Goal: Task Accomplishment & Management: Manage account settings

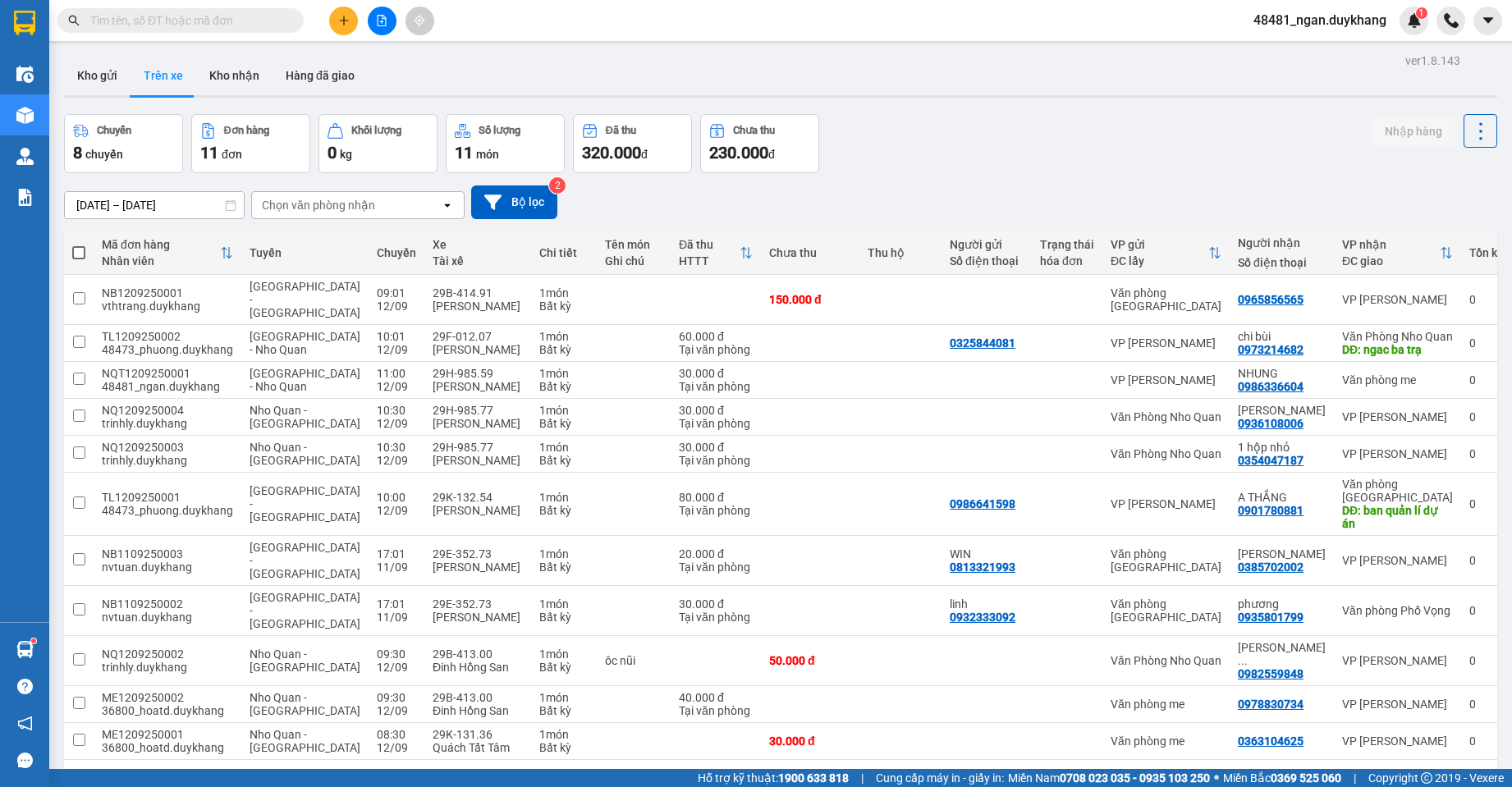
click at [240, 23] on input "text" at bounding box center [187, 21] width 194 height 18
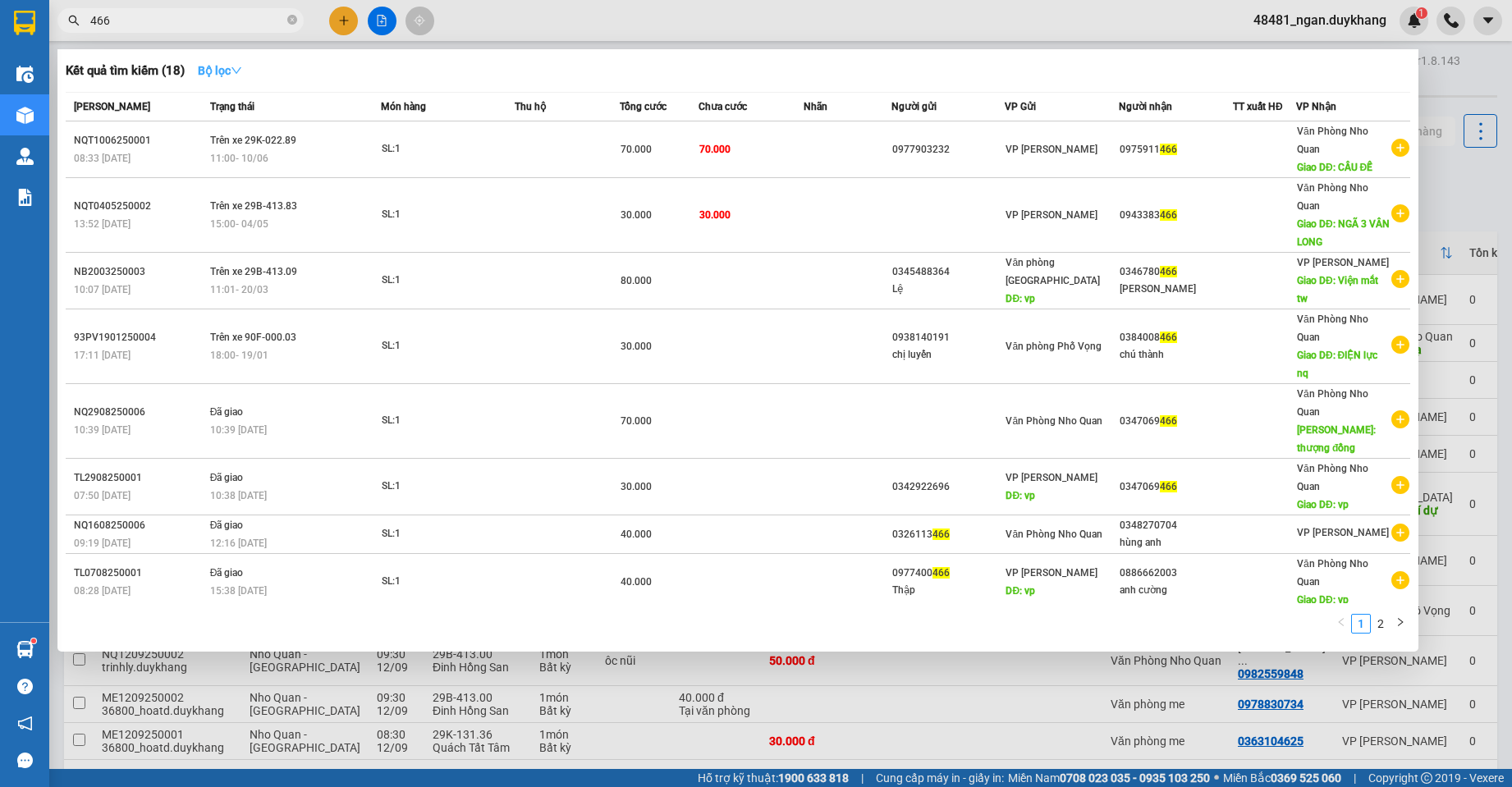
type input "466"
click at [223, 71] on strong "Bộ lọc" at bounding box center [220, 70] width 44 height 13
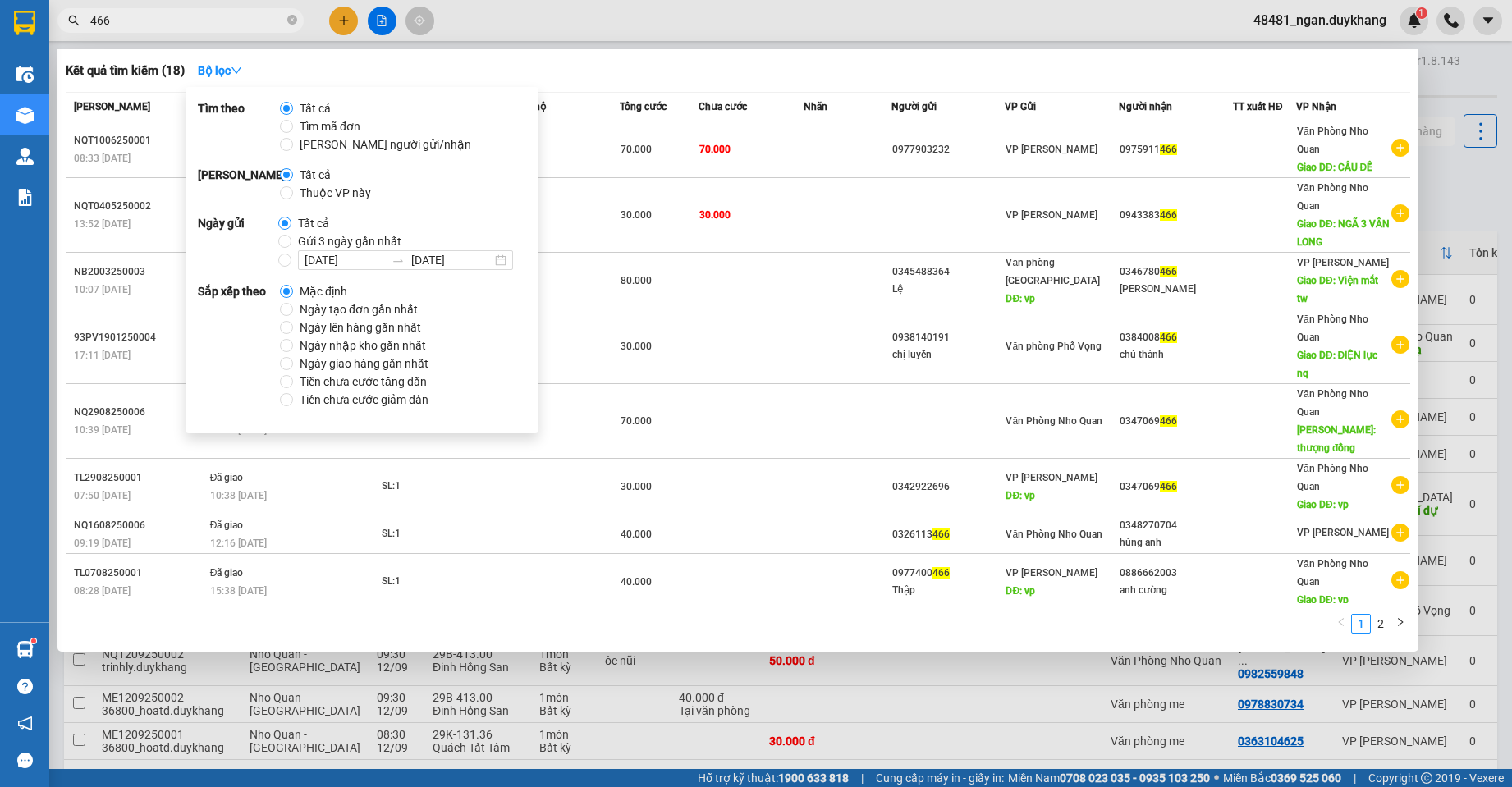
click at [343, 308] on span "Ngày tạo đơn gần nhất" at bounding box center [358, 309] width 131 height 18
click at [293, 308] on input "Ngày tạo đơn gần nhất" at bounding box center [287, 309] width 13 height 13
radio input "true"
radio input "false"
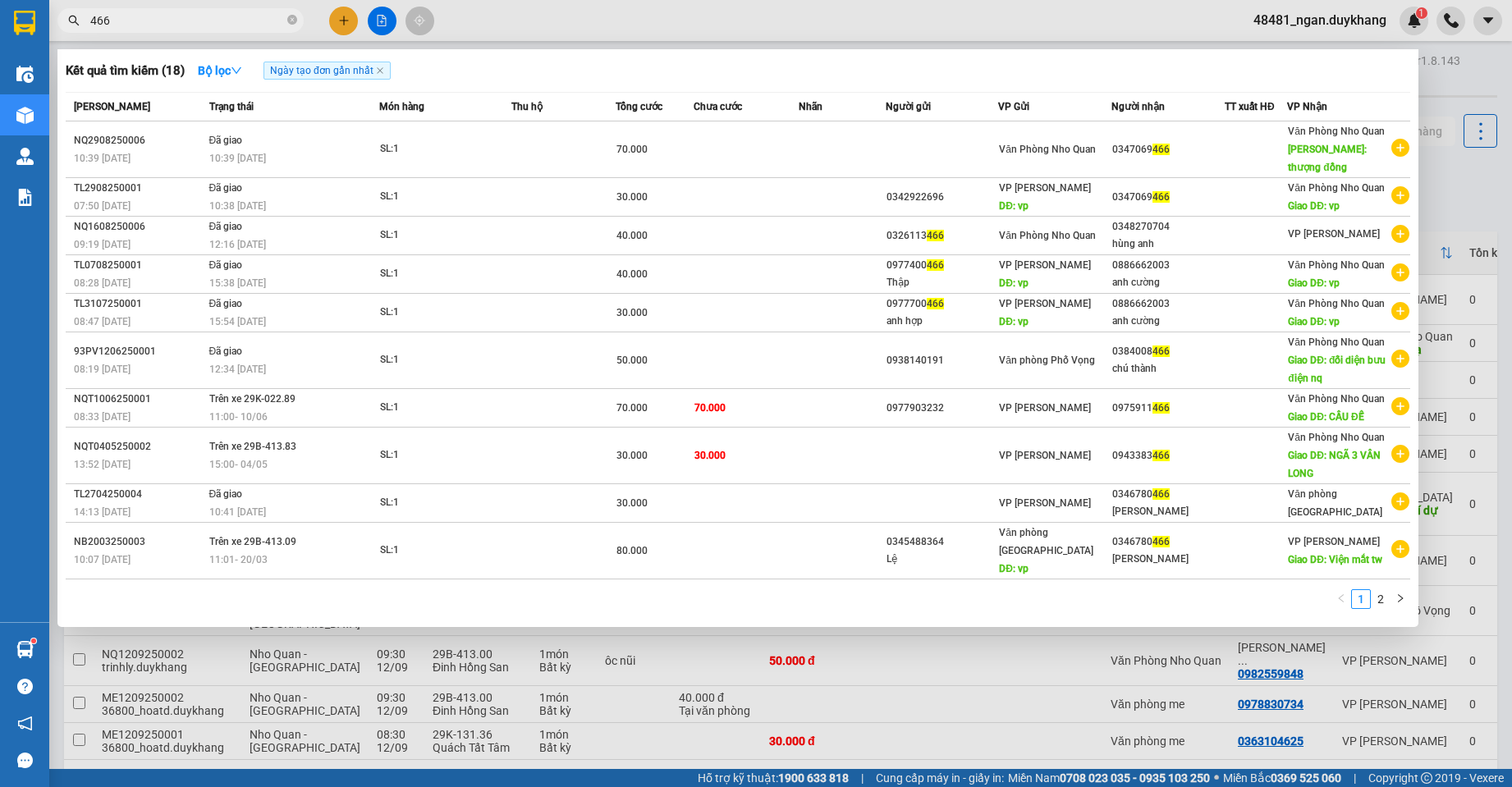
click at [587, 93] on th "Thu hộ" at bounding box center [564, 107] width 105 height 29
drag, startPoint x: 296, startPoint y: 19, endPoint x: 213, endPoint y: 19, distance: 83.0
click at [293, 19] on icon "close-circle" at bounding box center [292, 20] width 10 height 10
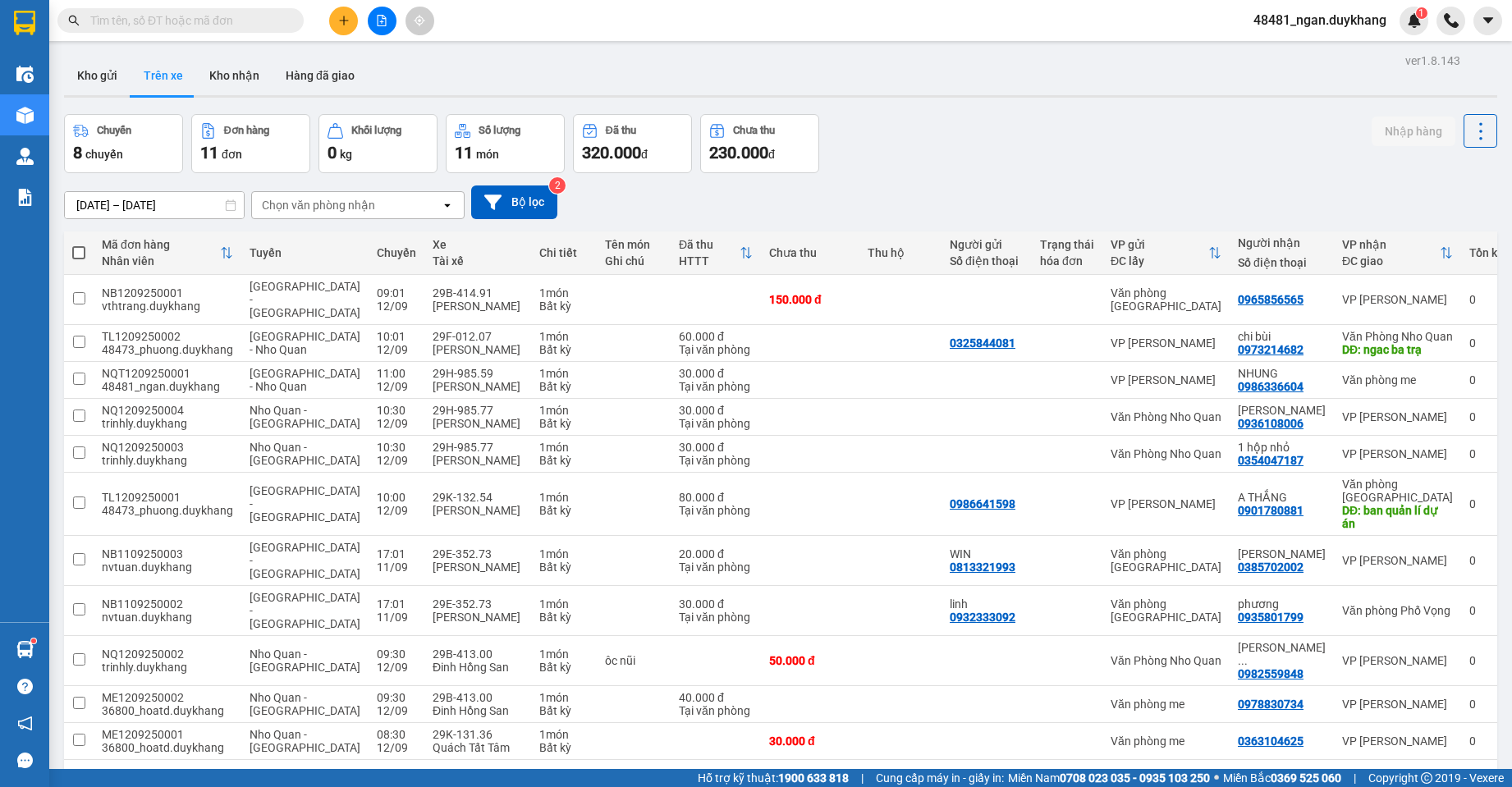
paste input "0326113466"
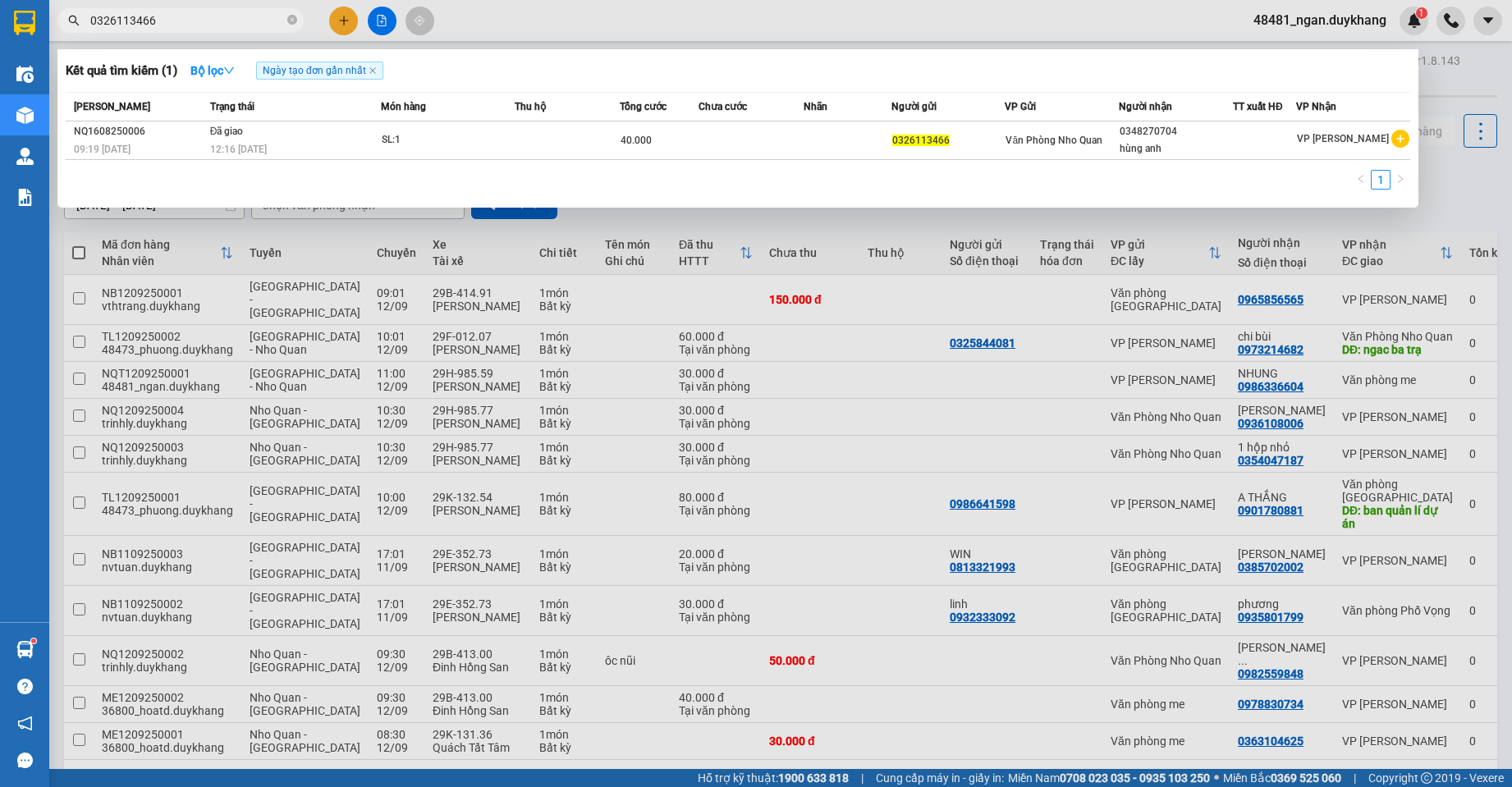
type input "0326113466"
drag, startPoint x: 294, startPoint y: 18, endPoint x: 328, endPoint y: 28, distance: 35.4
click at [296, 18] on icon "close-circle" at bounding box center [292, 20] width 10 height 10
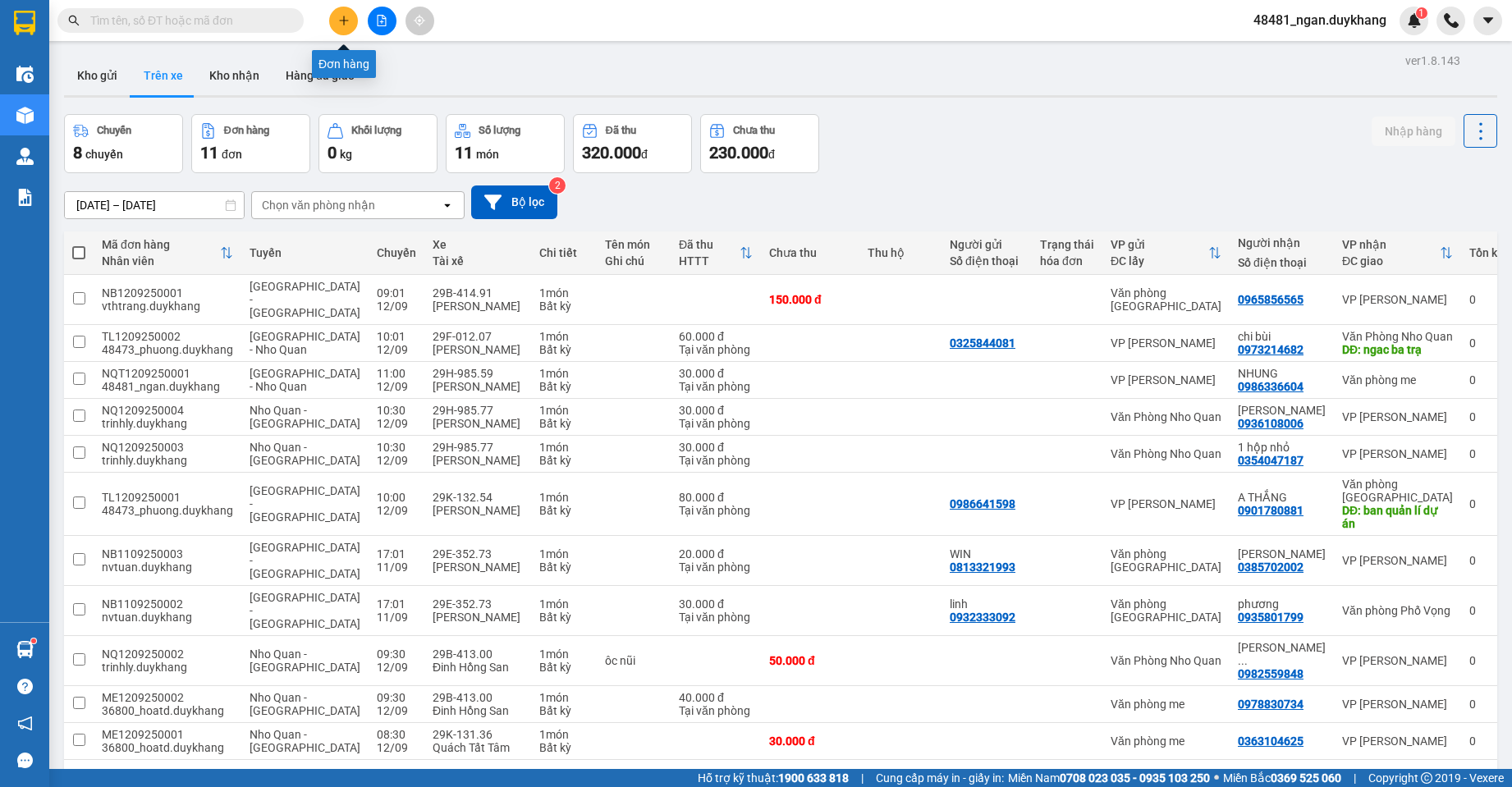
click at [352, 19] on button at bounding box center [343, 21] width 29 height 29
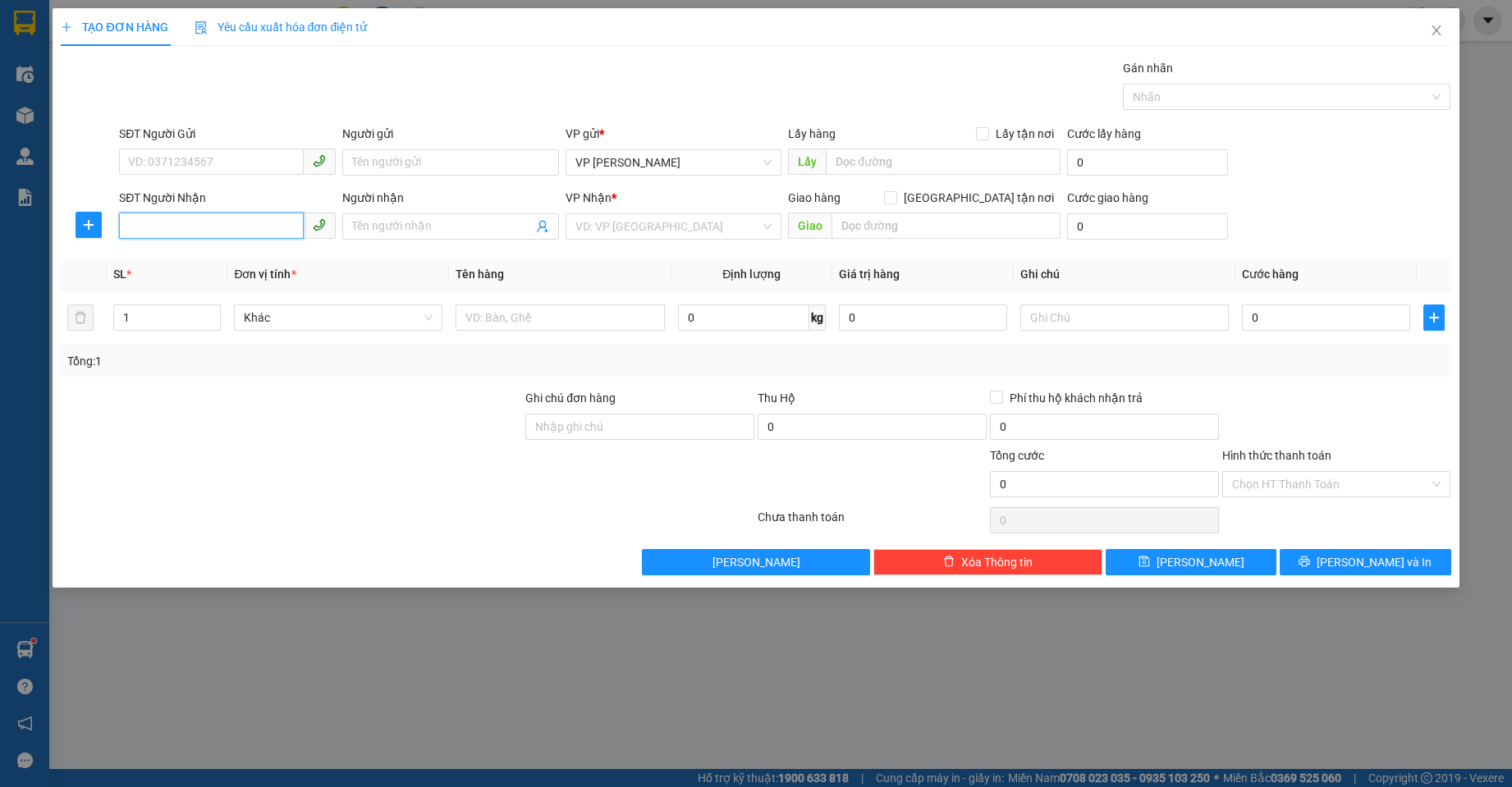
paste input "0326113466"
type input "0326113466"
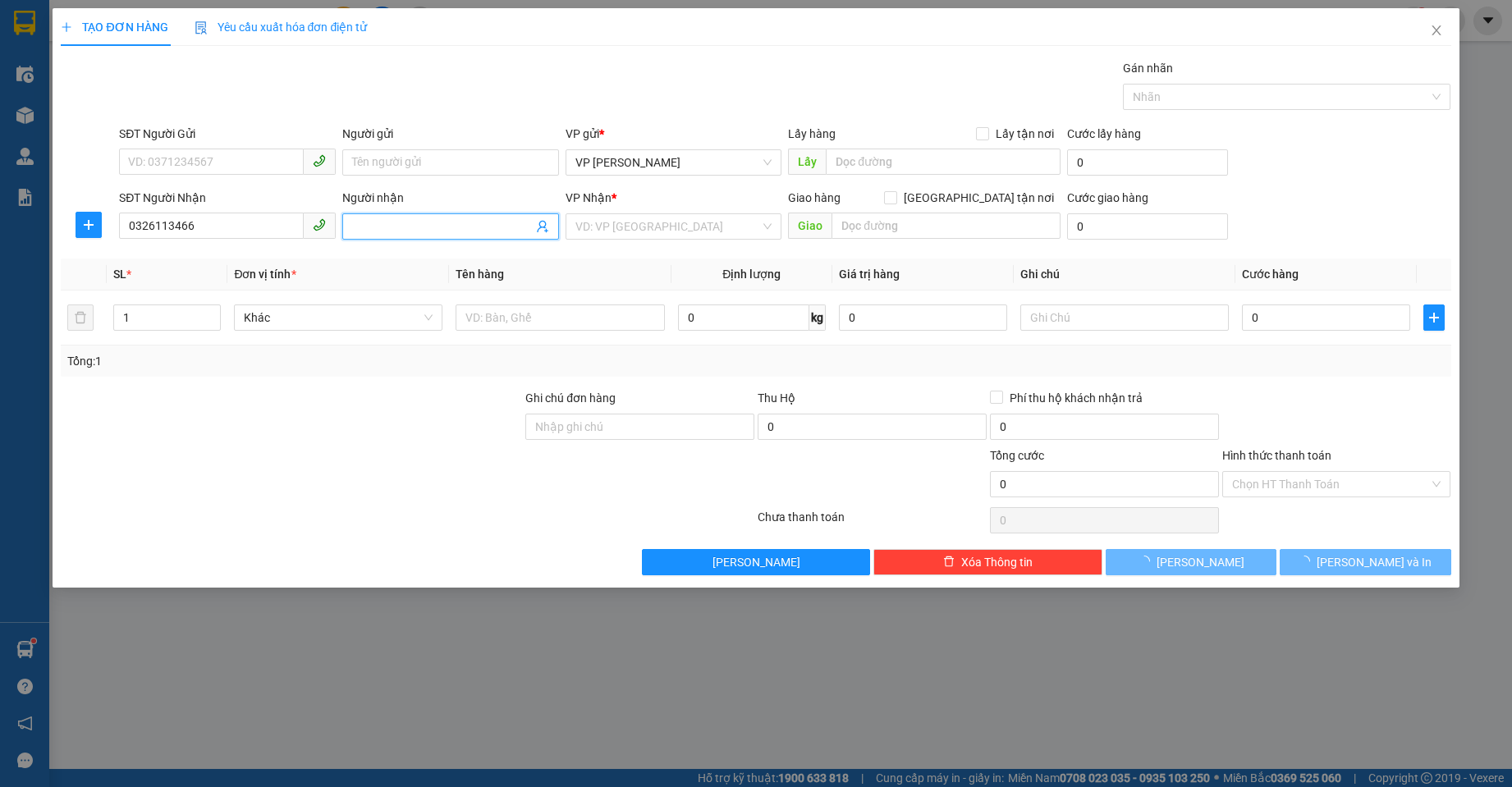
click at [401, 226] on input "Người nhận" at bounding box center [443, 226] width 181 height 18
type input "a thịnh"
click at [664, 228] on input "search" at bounding box center [668, 226] width 186 height 25
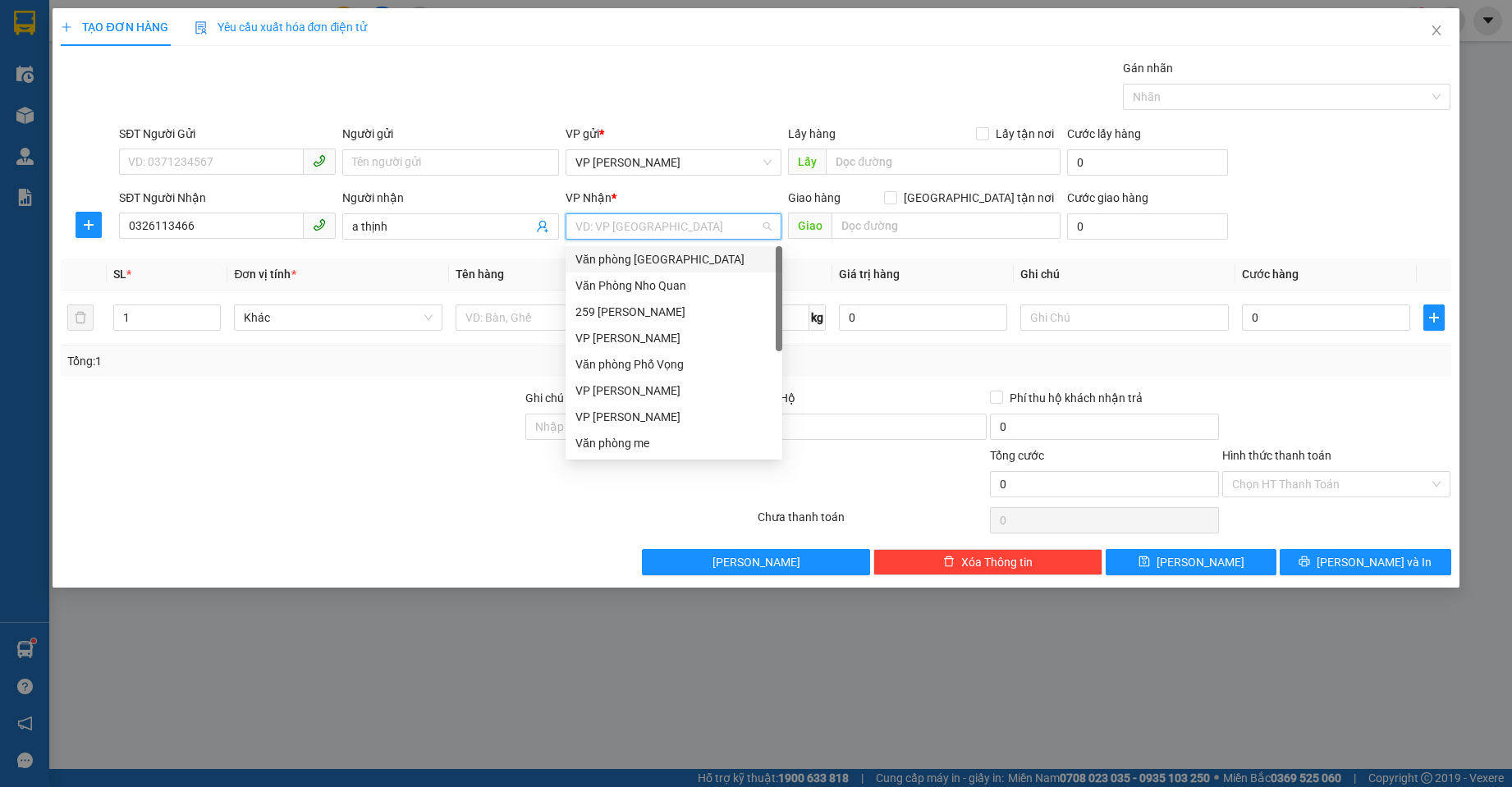
drag, startPoint x: 661, startPoint y: 266, endPoint x: 930, endPoint y: 203, distance: 276.3
click at [673, 260] on div "Văn phòng [GEOGRAPHIC_DATA]" at bounding box center [674, 260] width 197 height 18
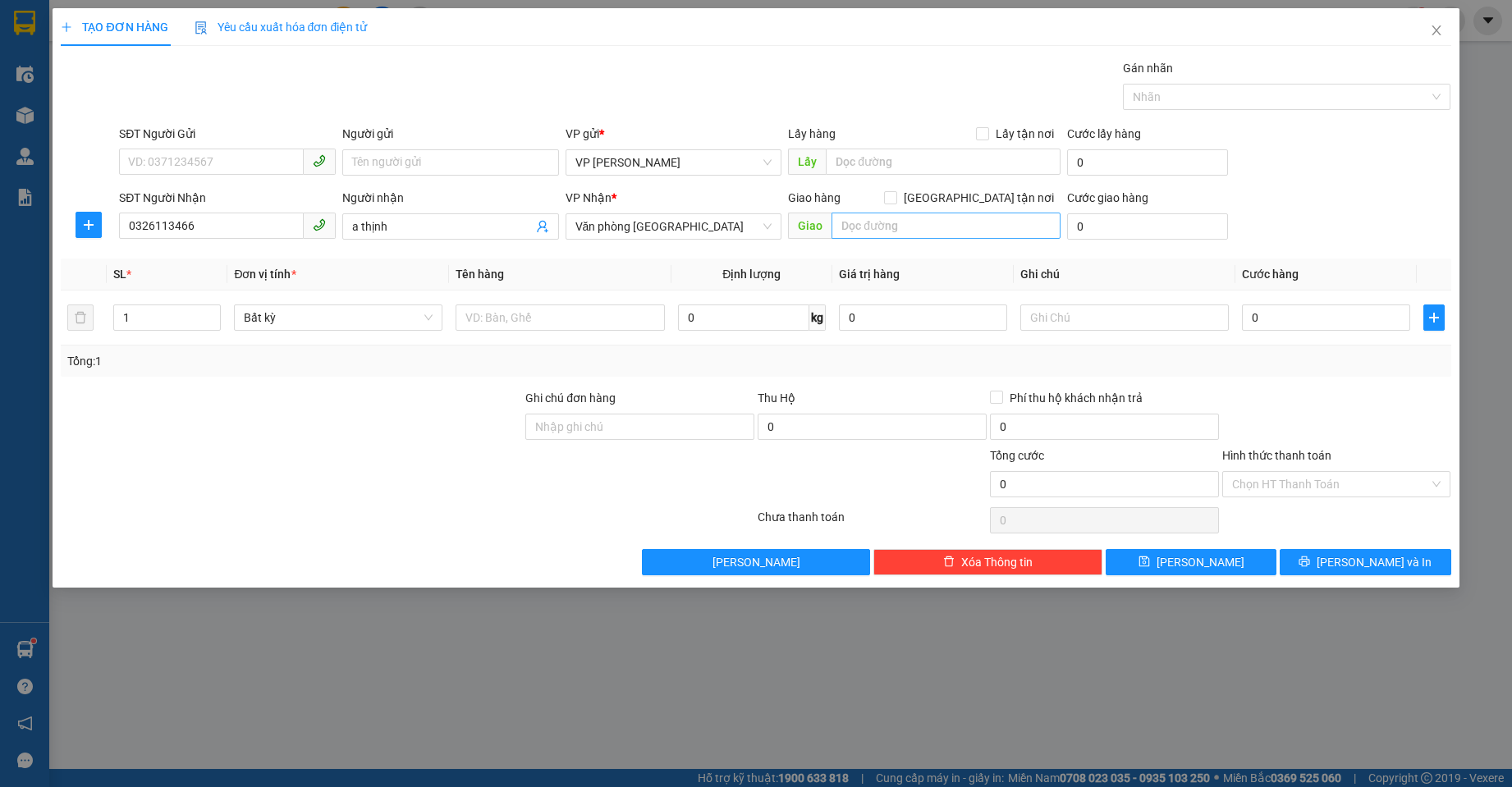
drag, startPoint x: 985, startPoint y: 196, endPoint x: 931, endPoint y: 220, distance: 59.1
click at [897, 197] on span at bounding box center [891, 198] width 13 height 13
click at [927, 222] on input "text" at bounding box center [946, 226] width 229 height 27
paste input "Tam Coc Holiday Travel"
type input "Tam Coc Holiday Travel"
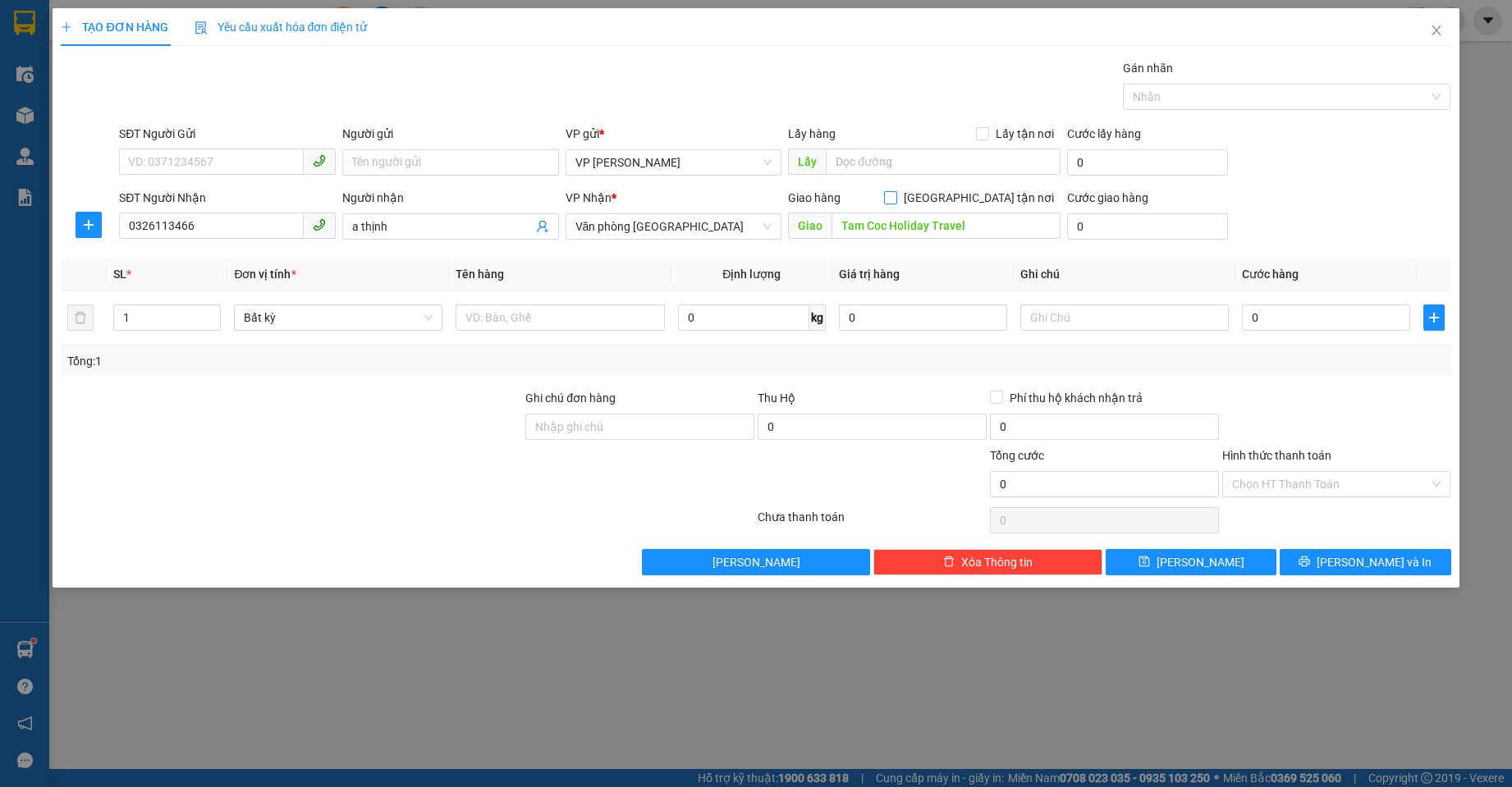
drag, startPoint x: 983, startPoint y: 200, endPoint x: 1133, endPoint y: 260, distance: 161.6
click at [896, 199] on input "[GEOGRAPHIC_DATA] tận nơi" at bounding box center [890, 197] width 12 height 12
checkbox input "true"
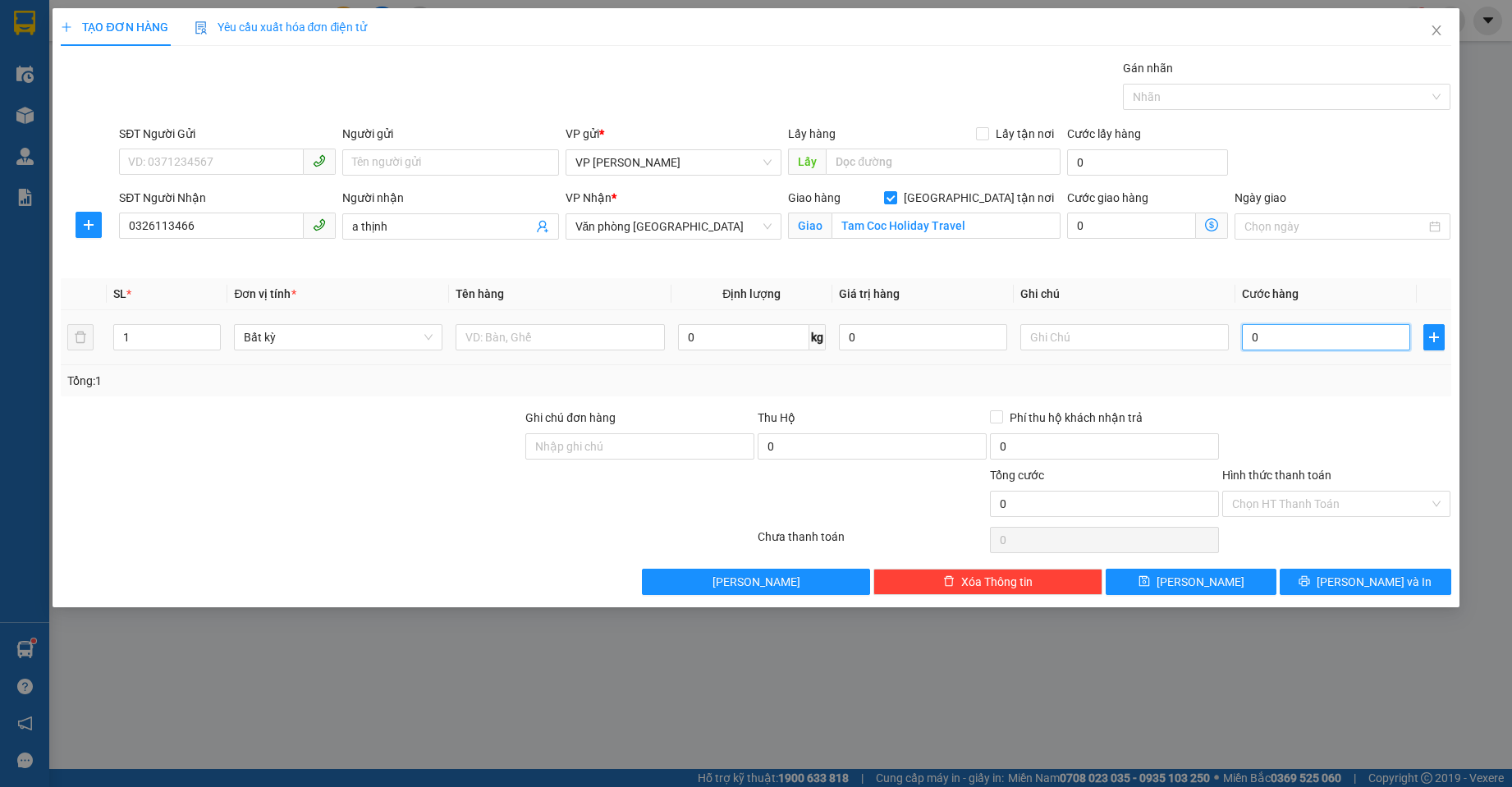
click at [1295, 342] on input "0" at bounding box center [1325, 338] width 168 height 27
type input "1"
type input "15"
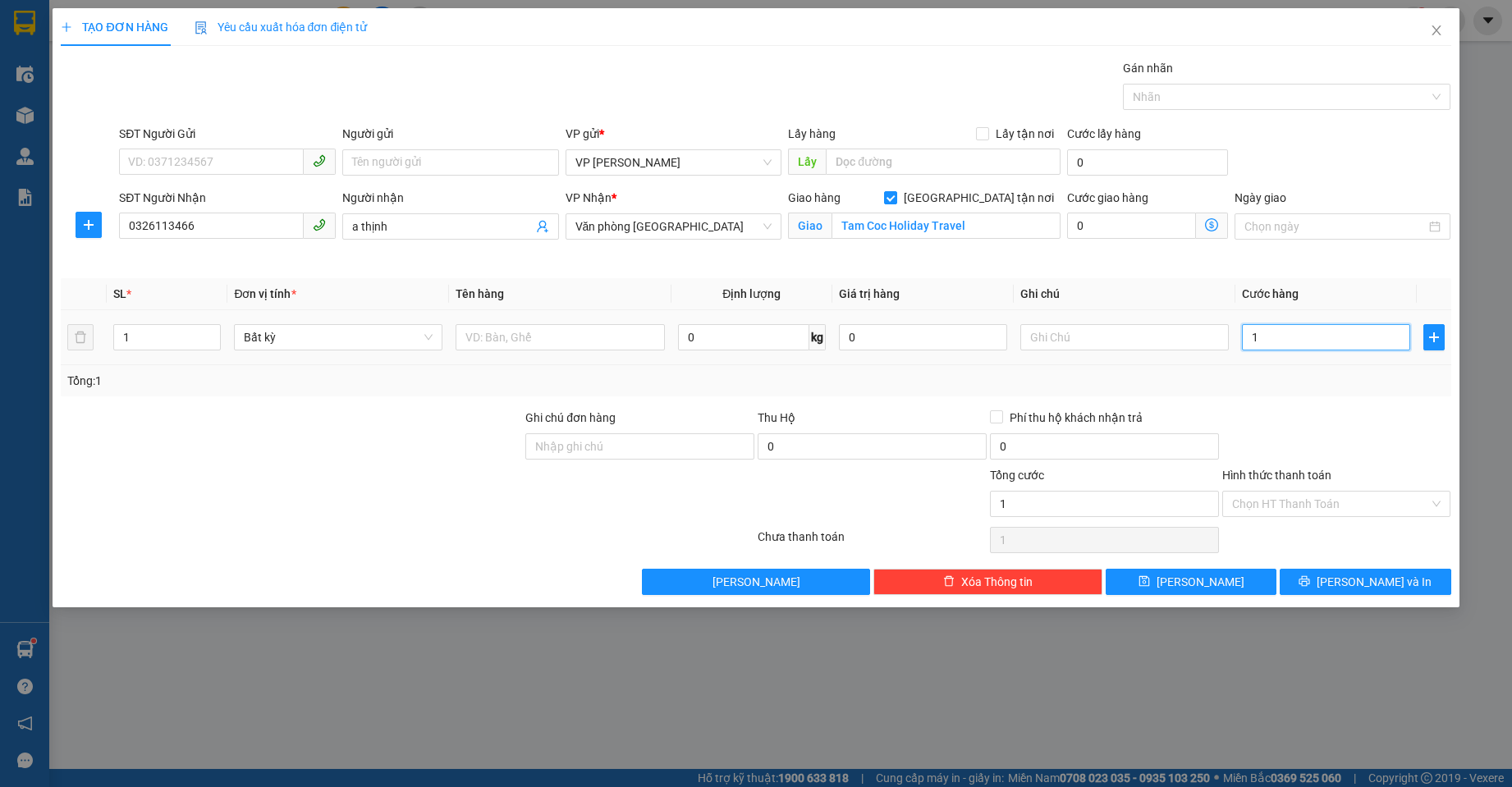
type input "15"
type input "150"
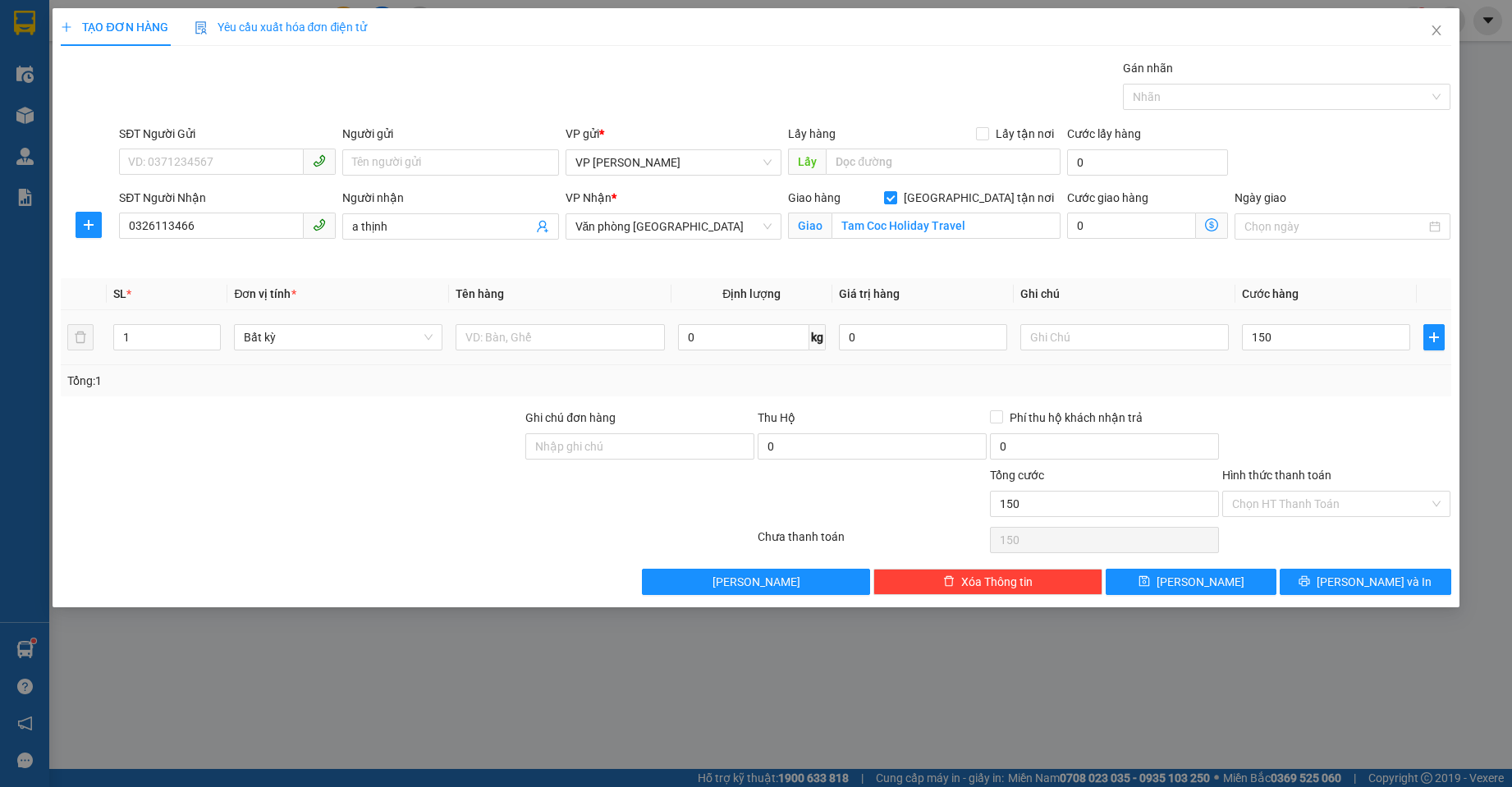
type input "150.000"
click at [1297, 381] on div "Tổng: 1" at bounding box center [756, 381] width 1377 height 18
click at [1310, 584] on icon "printer" at bounding box center [1305, 581] width 11 height 11
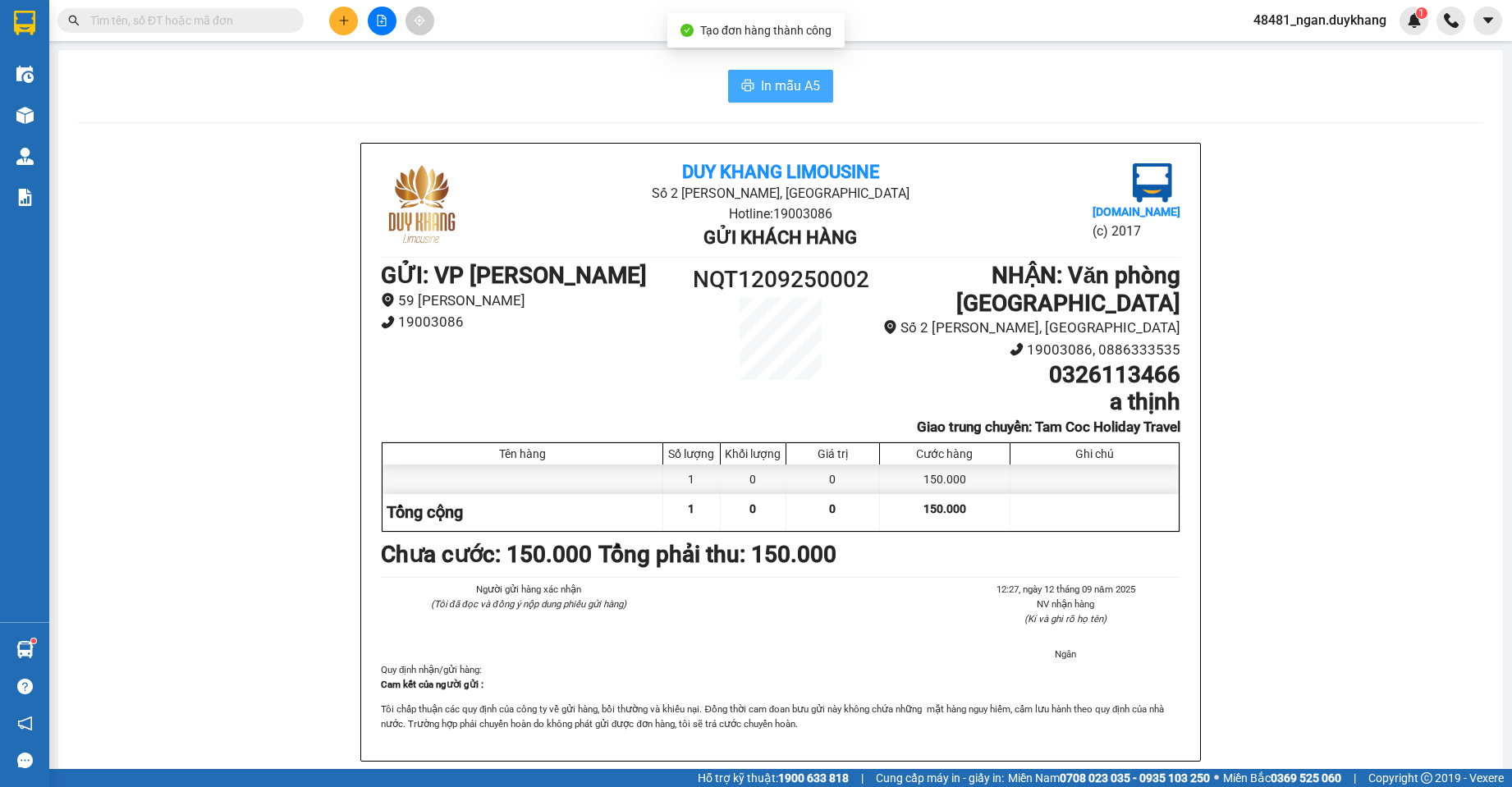
click at [777, 82] on span "In mẫu A5" at bounding box center [790, 85] width 59 height 21
click at [775, 78] on span "In mẫu A5" at bounding box center [790, 85] width 59 height 21
drag, startPoint x: 1047, startPoint y: 380, endPoint x: 1172, endPoint y: 372, distance: 125.3
click at [1196, 376] on div "Duy Khang Limousine Số 2 [GEOGRAPHIC_DATA], [GEOGRAPHIC_DATA] Hotline: 19003086…" at bounding box center [780, 801] width 1405 height 1318
copy h1 "0326113466"
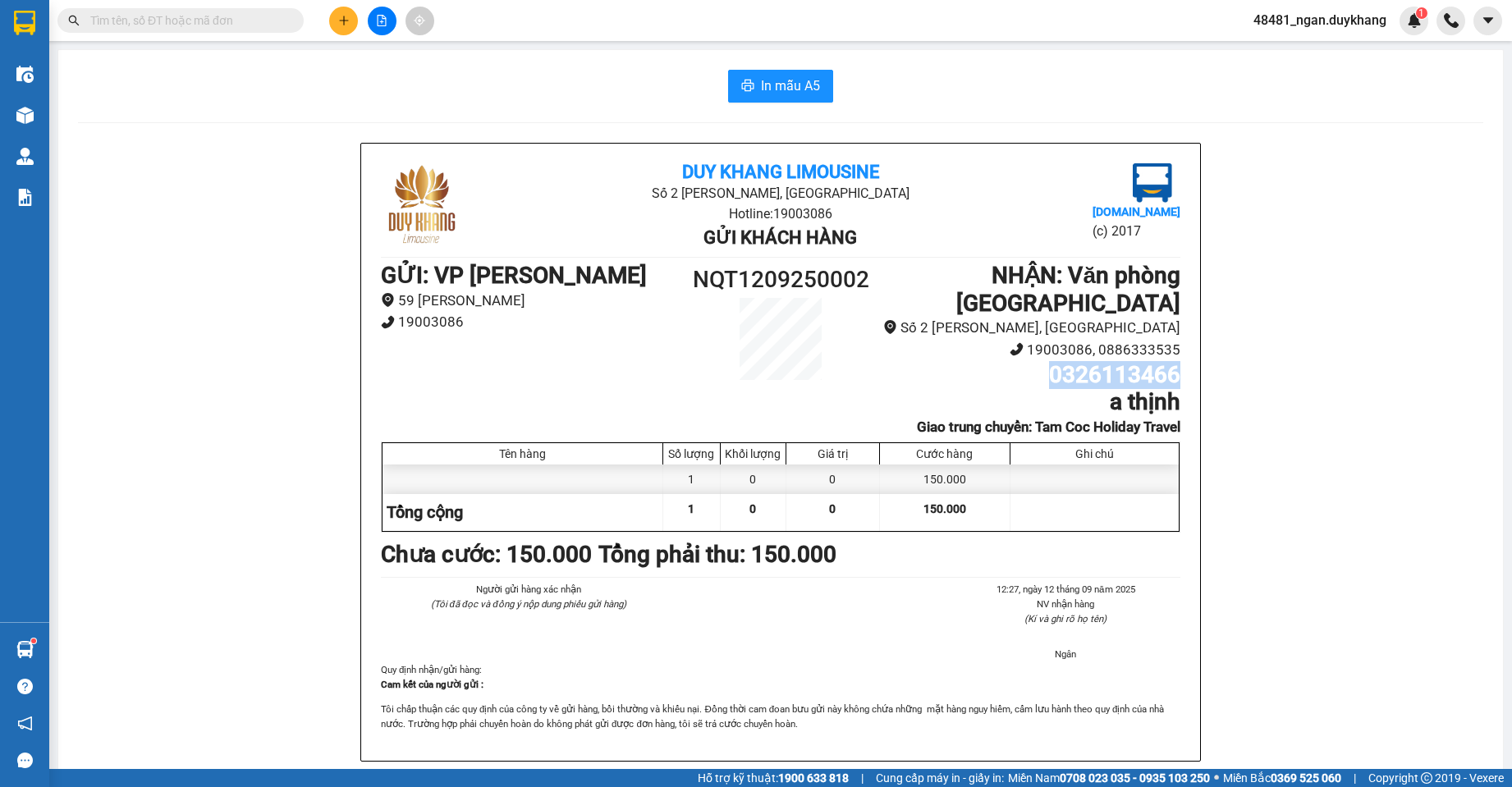
click at [954, 381] on h1 "0326113466" at bounding box center [1030, 375] width 299 height 28
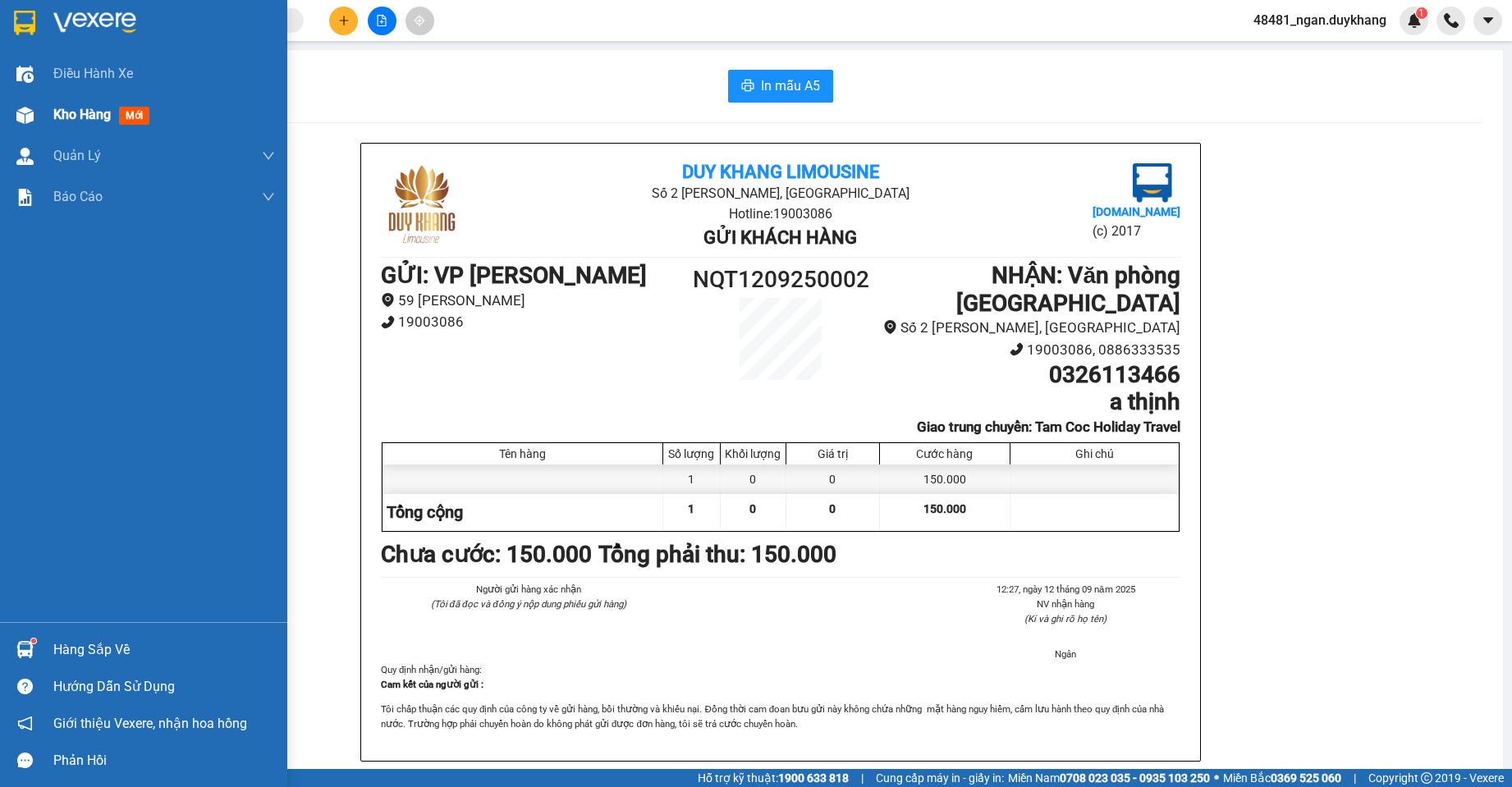
click at [27, 114] on img at bounding box center [25, 115] width 17 height 17
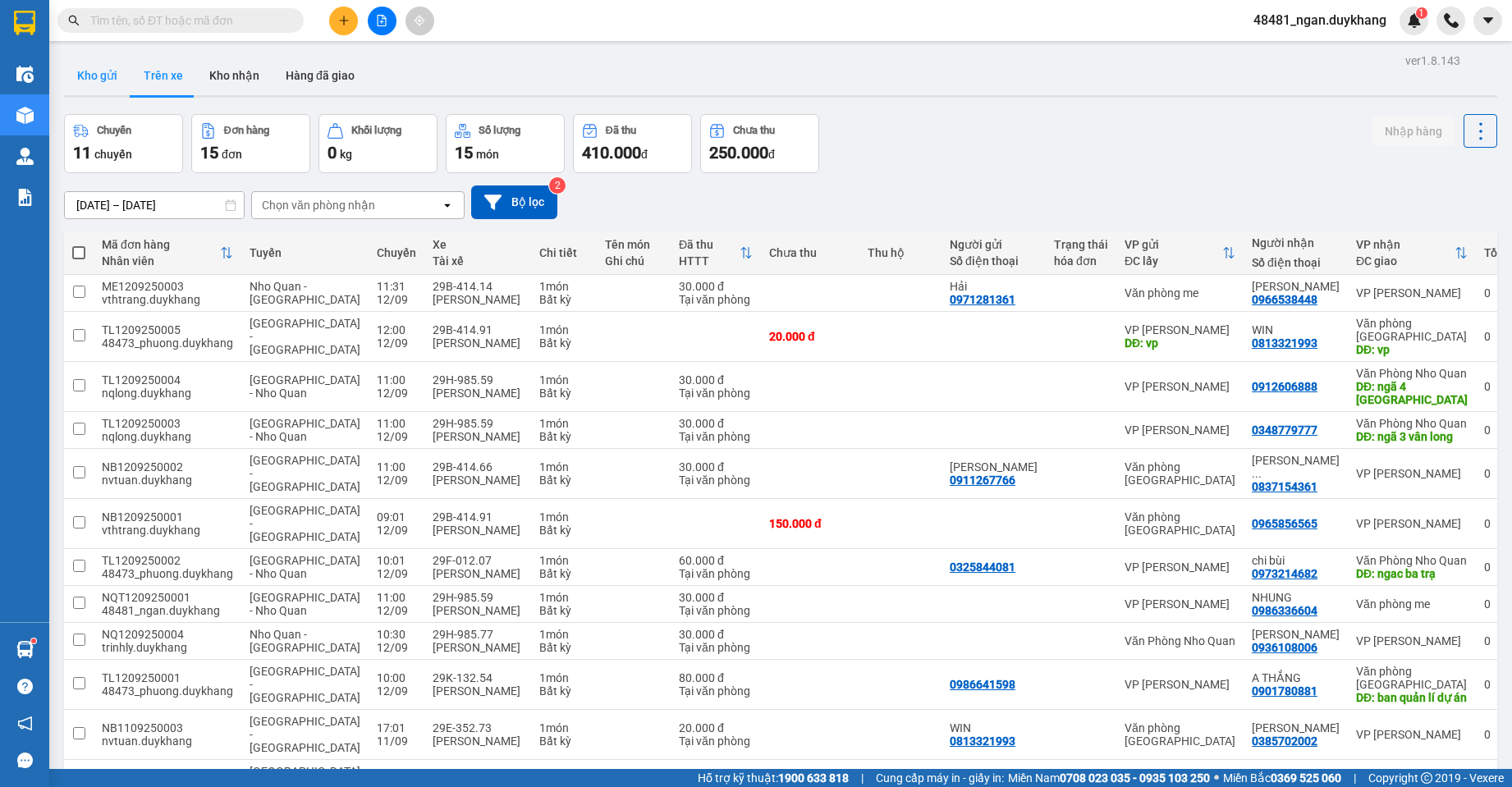
click at [94, 80] on button "Kho gửi" at bounding box center [97, 75] width 66 height 40
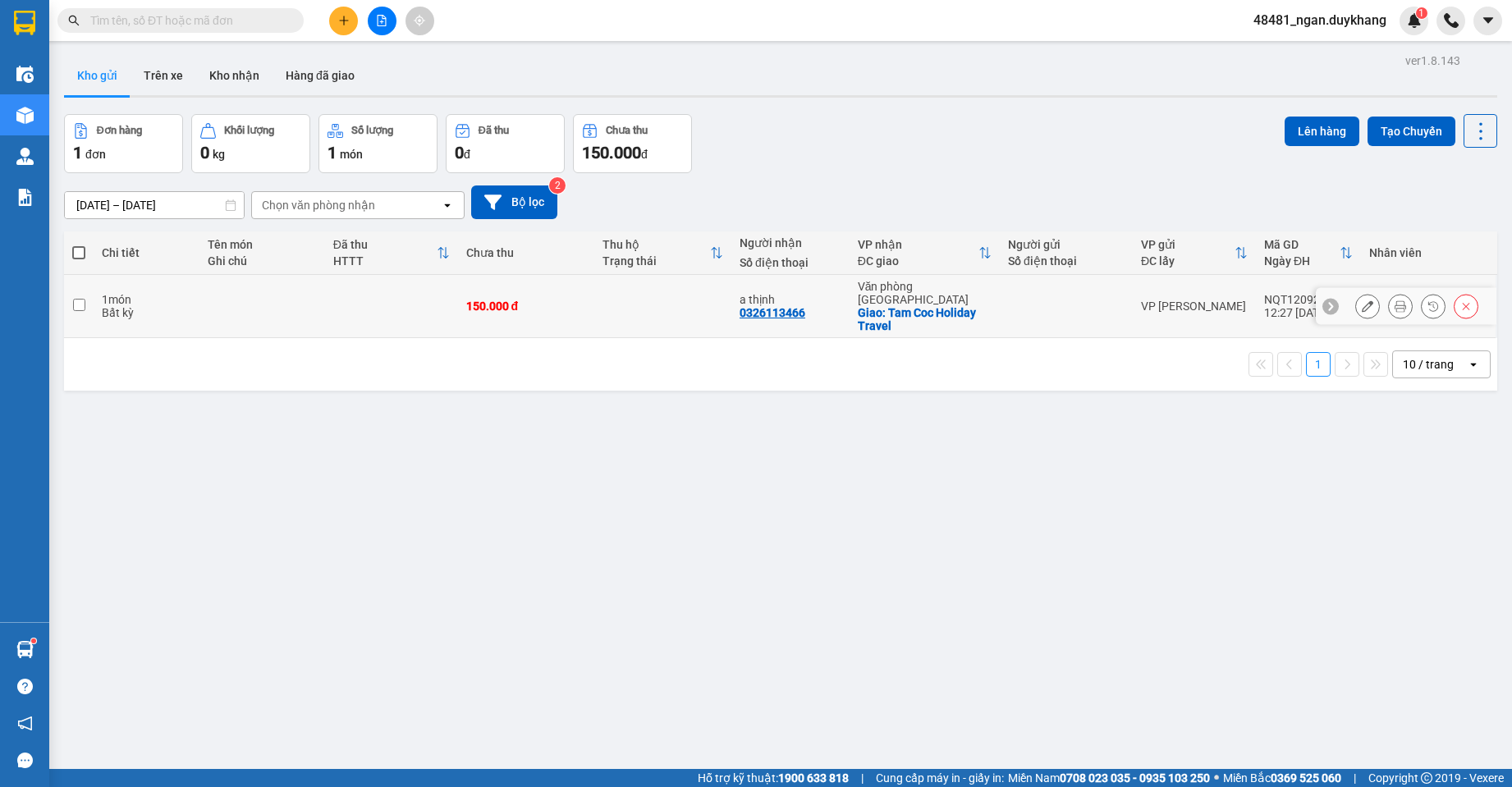
drag, startPoint x: 1020, startPoint y: 304, endPoint x: 1258, endPoint y: 188, distance: 264.8
click at [1021, 304] on div at bounding box center [1066, 306] width 117 height 13
checkbox input "true"
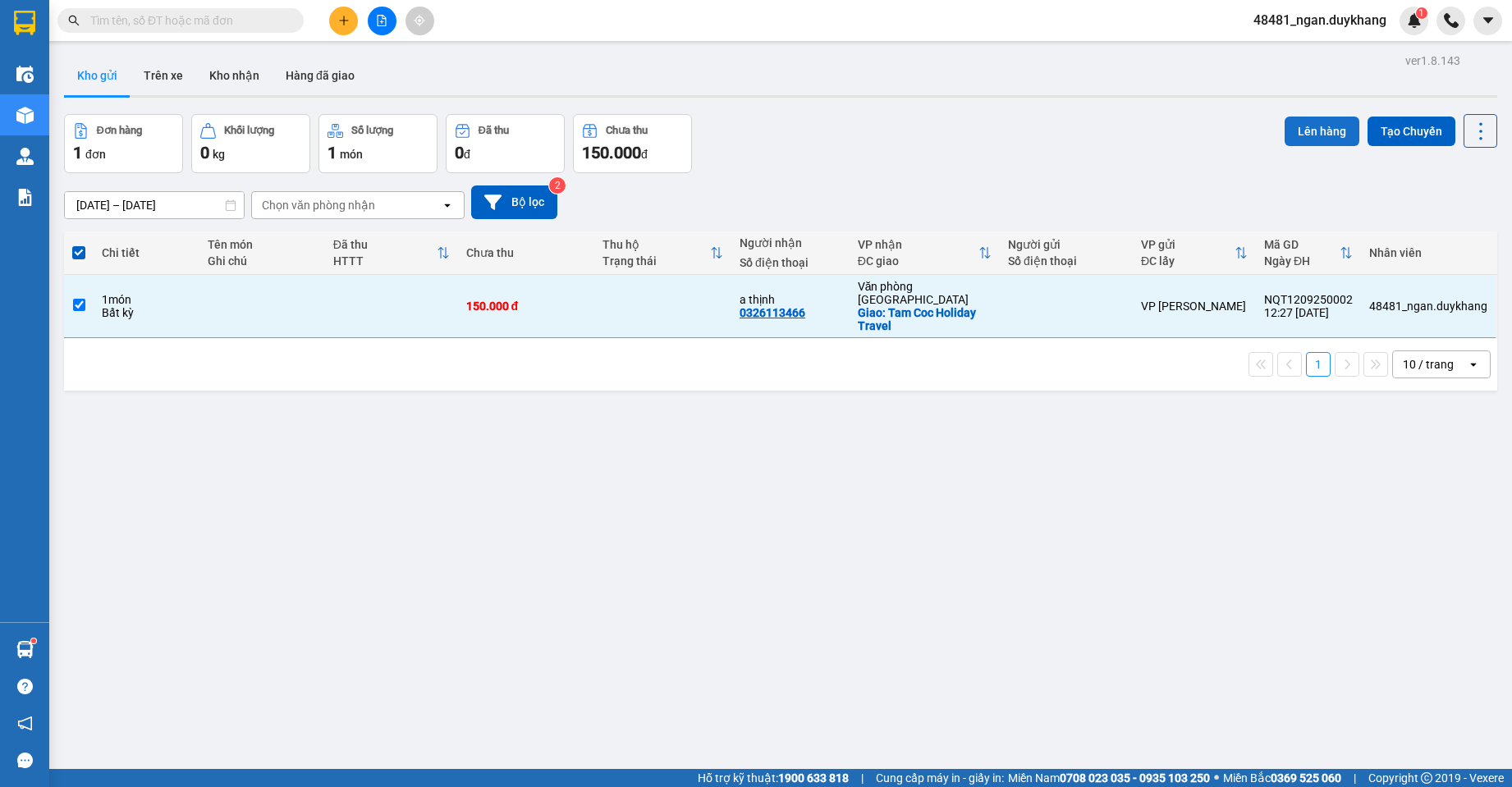
drag, startPoint x: 1303, startPoint y: 129, endPoint x: 1291, endPoint y: 126, distance: 12.4
click at [1296, 126] on button "Lên hàng" at bounding box center [1322, 132] width 75 height 30
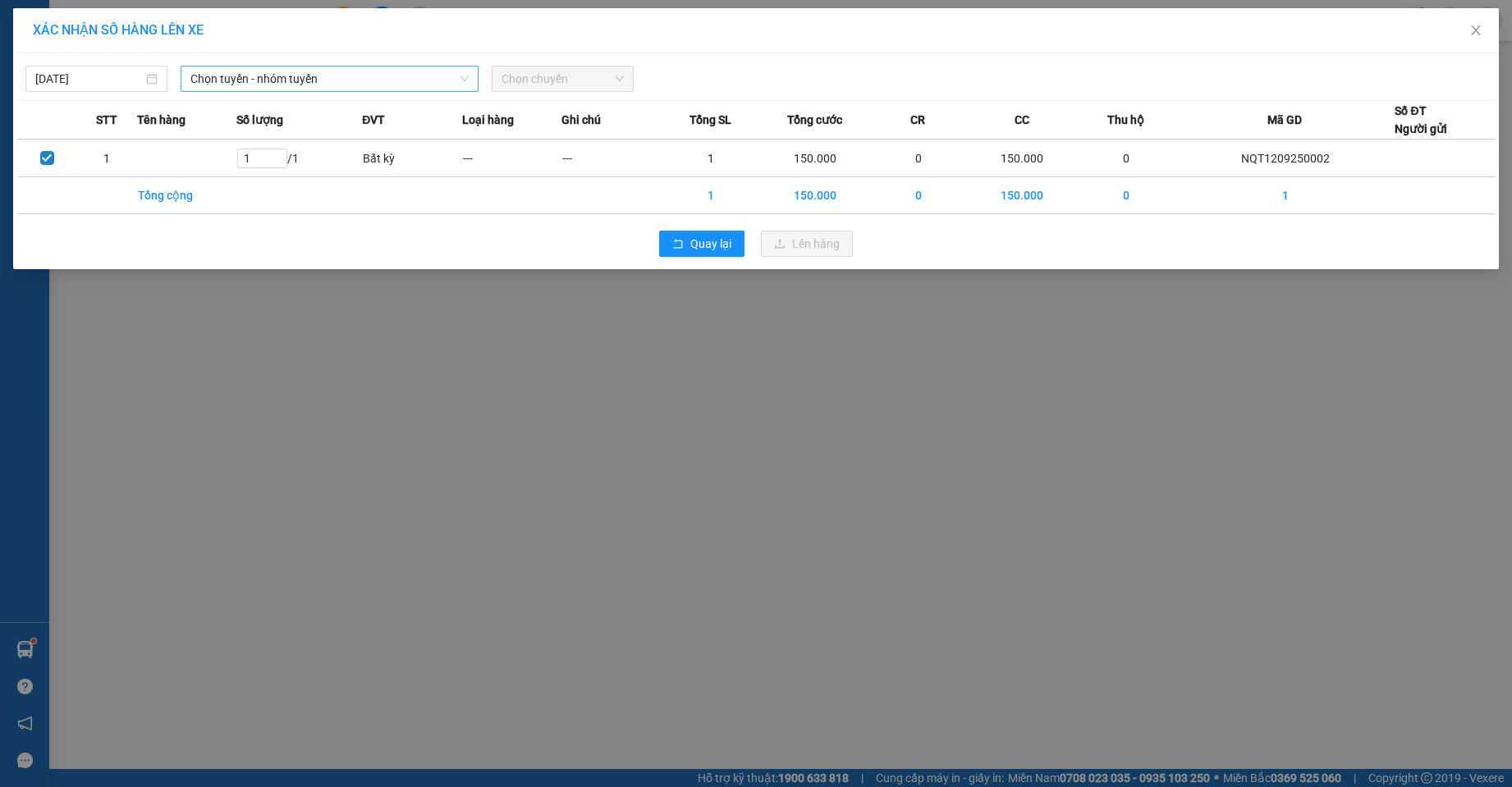
drag, startPoint x: 410, startPoint y: 80, endPoint x: 406, endPoint y: 91, distance: 11.7
click at [406, 87] on span "Chọn tuyến - nhóm tuyến" at bounding box center [329, 79] width 278 height 25
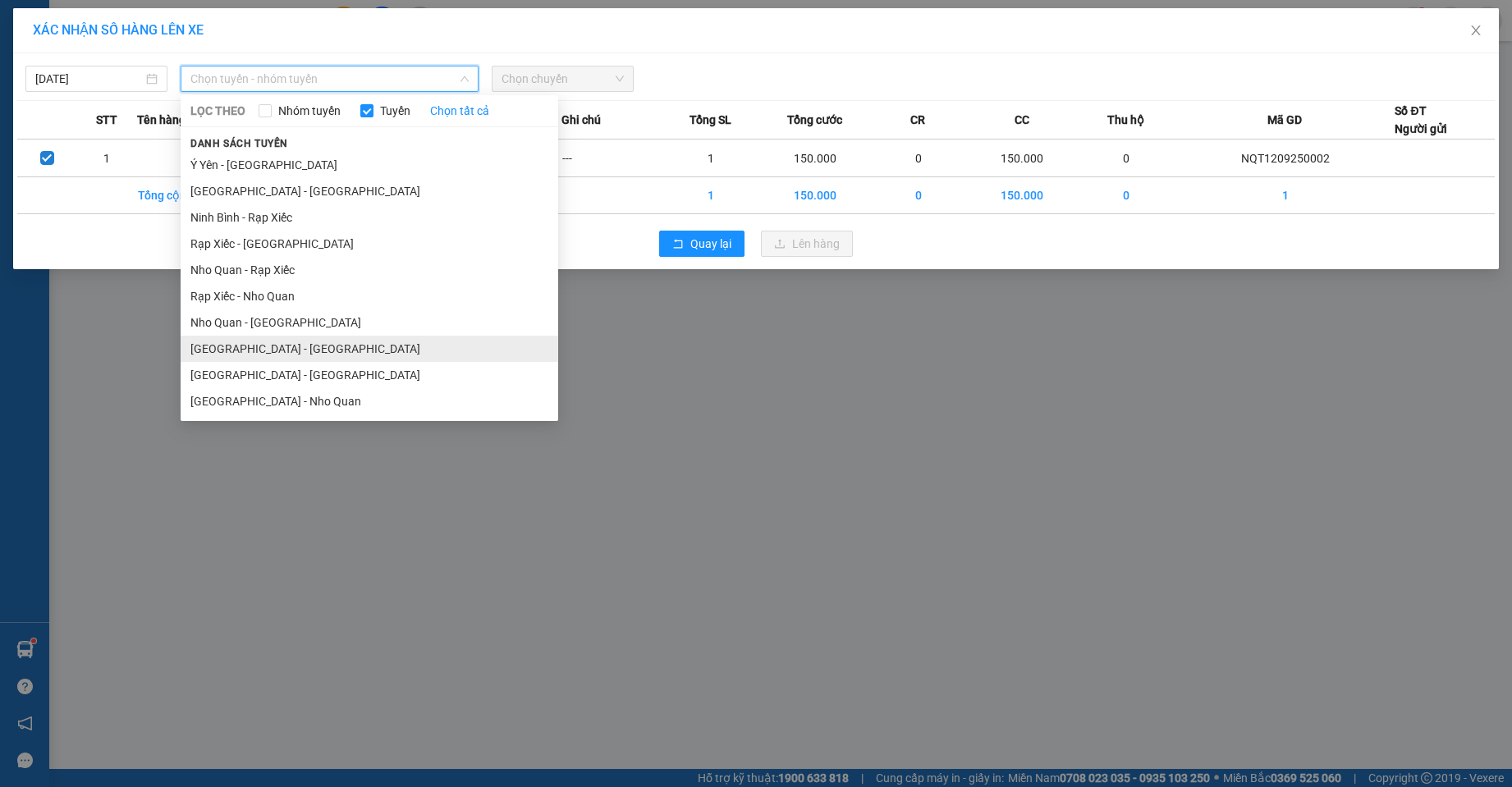
click at [300, 352] on li "[GEOGRAPHIC_DATA] - [GEOGRAPHIC_DATA]" at bounding box center [369, 349] width 377 height 27
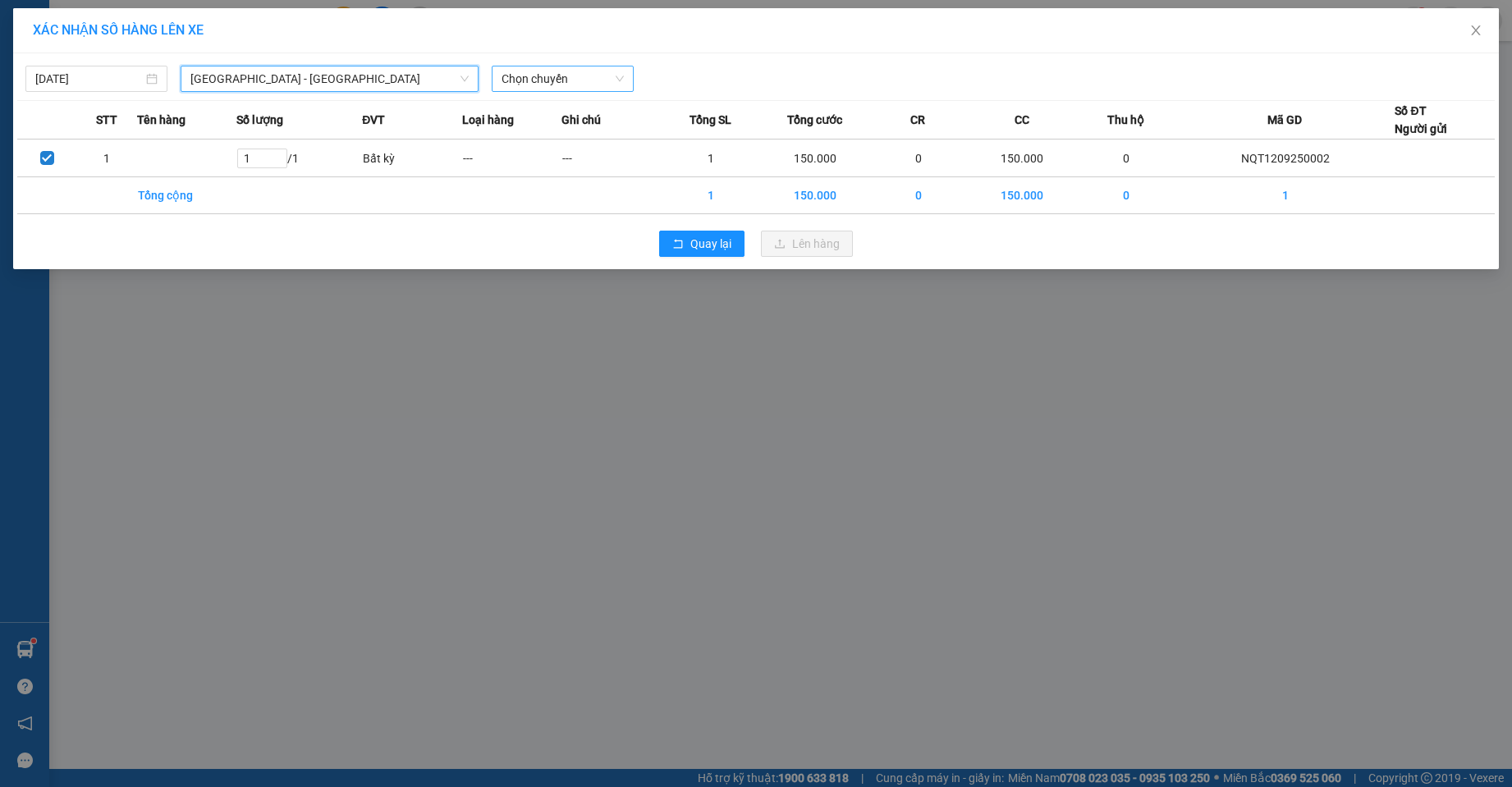
click at [591, 81] on span "Chọn chuyến" at bounding box center [562, 79] width 122 height 25
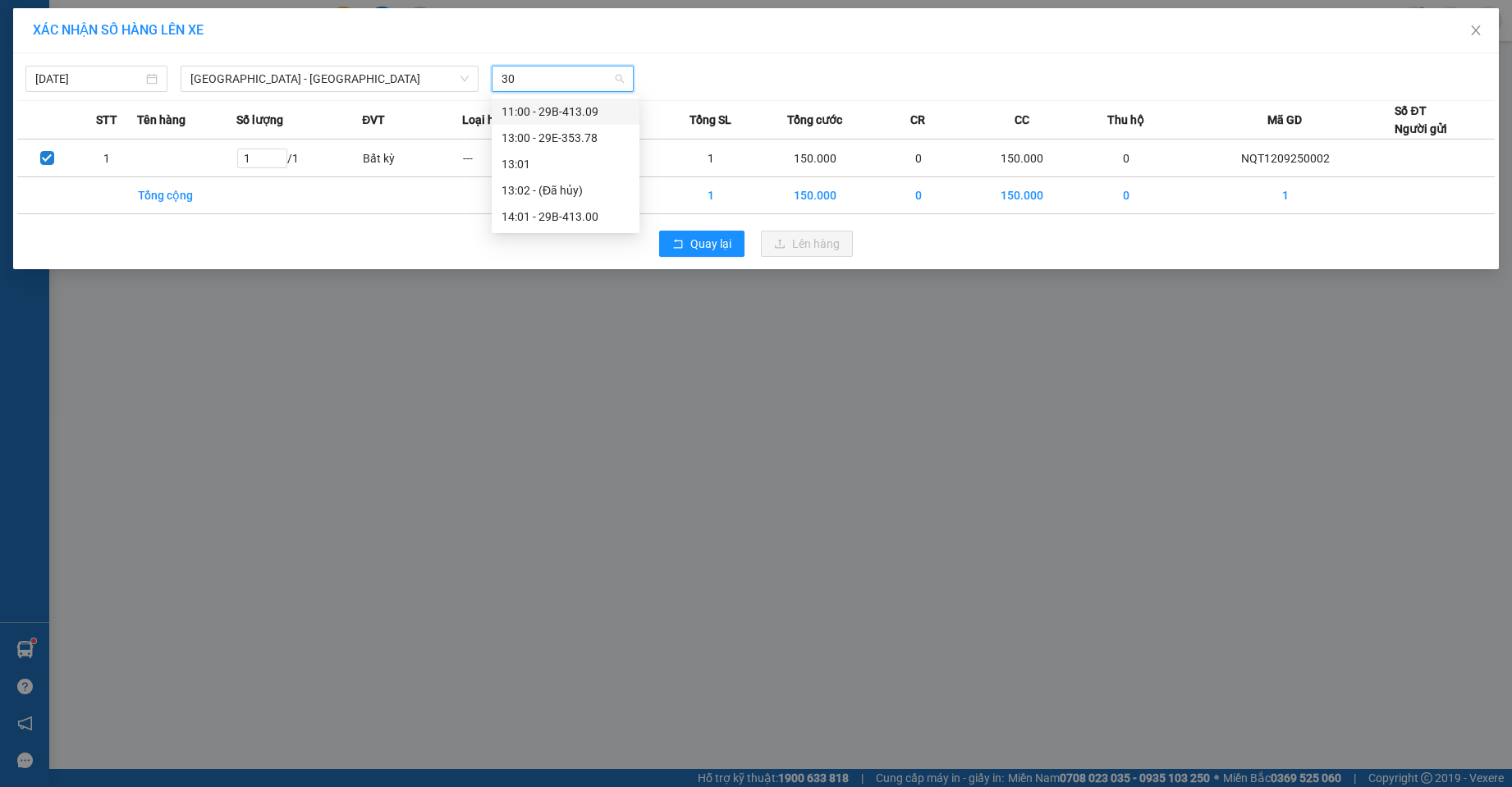
type input "300"
click at [564, 134] on div "14:01 - 29B-413.00" at bounding box center [566, 138] width 128 height 18
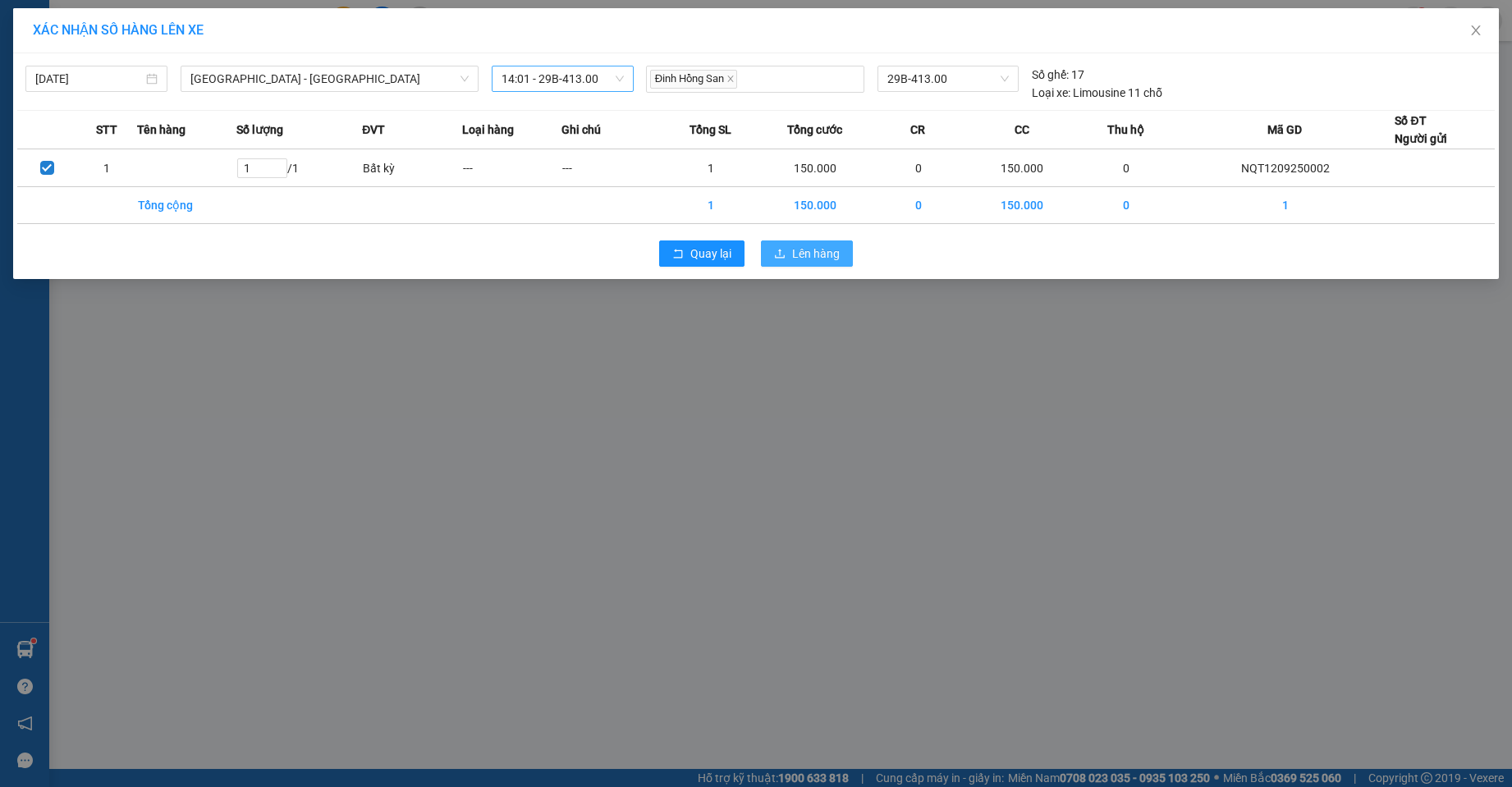
click at [818, 255] on span "Lên hàng" at bounding box center [815, 254] width 47 height 18
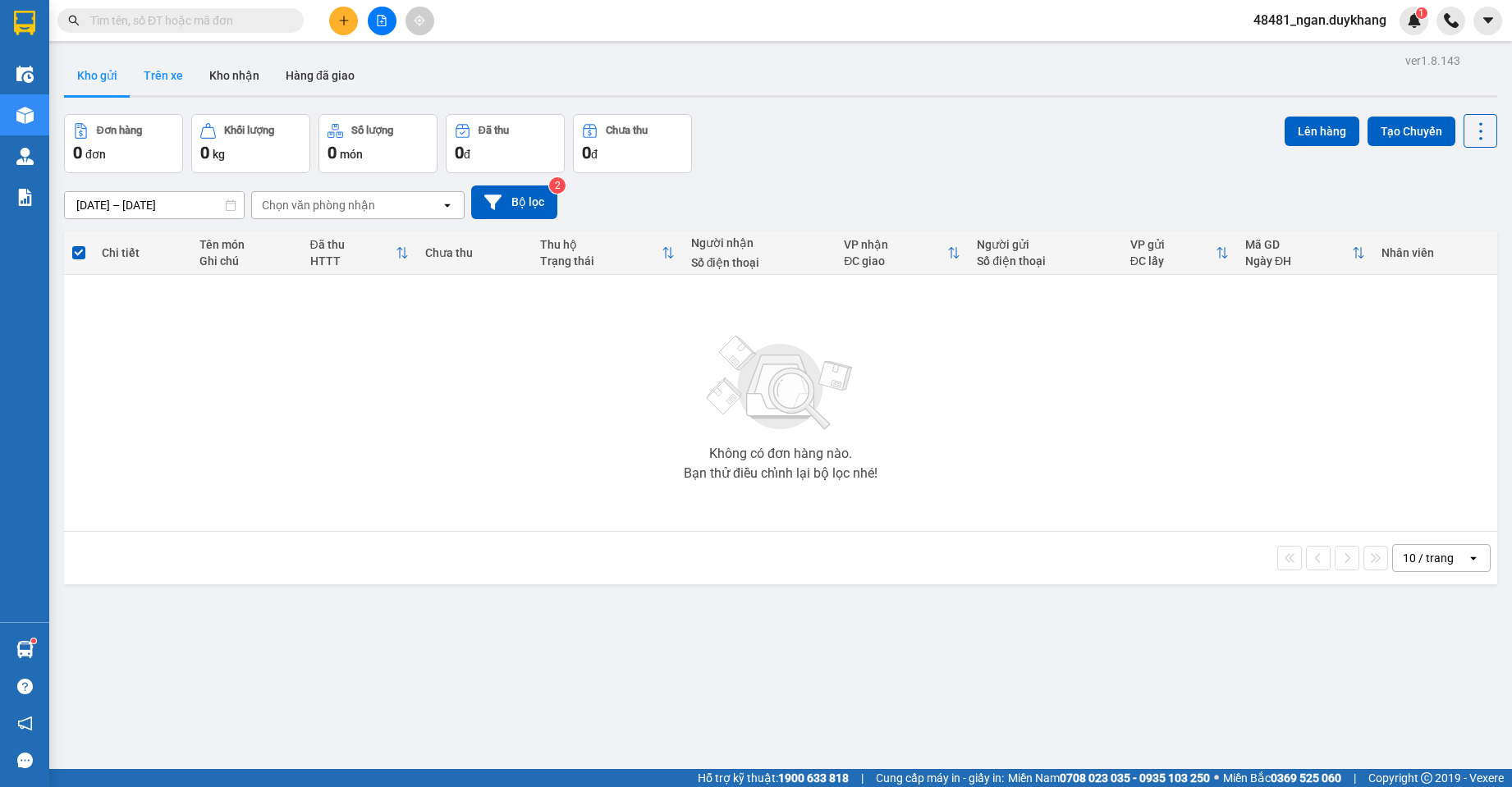
click at [180, 80] on button "Trên xe" at bounding box center [163, 75] width 66 height 40
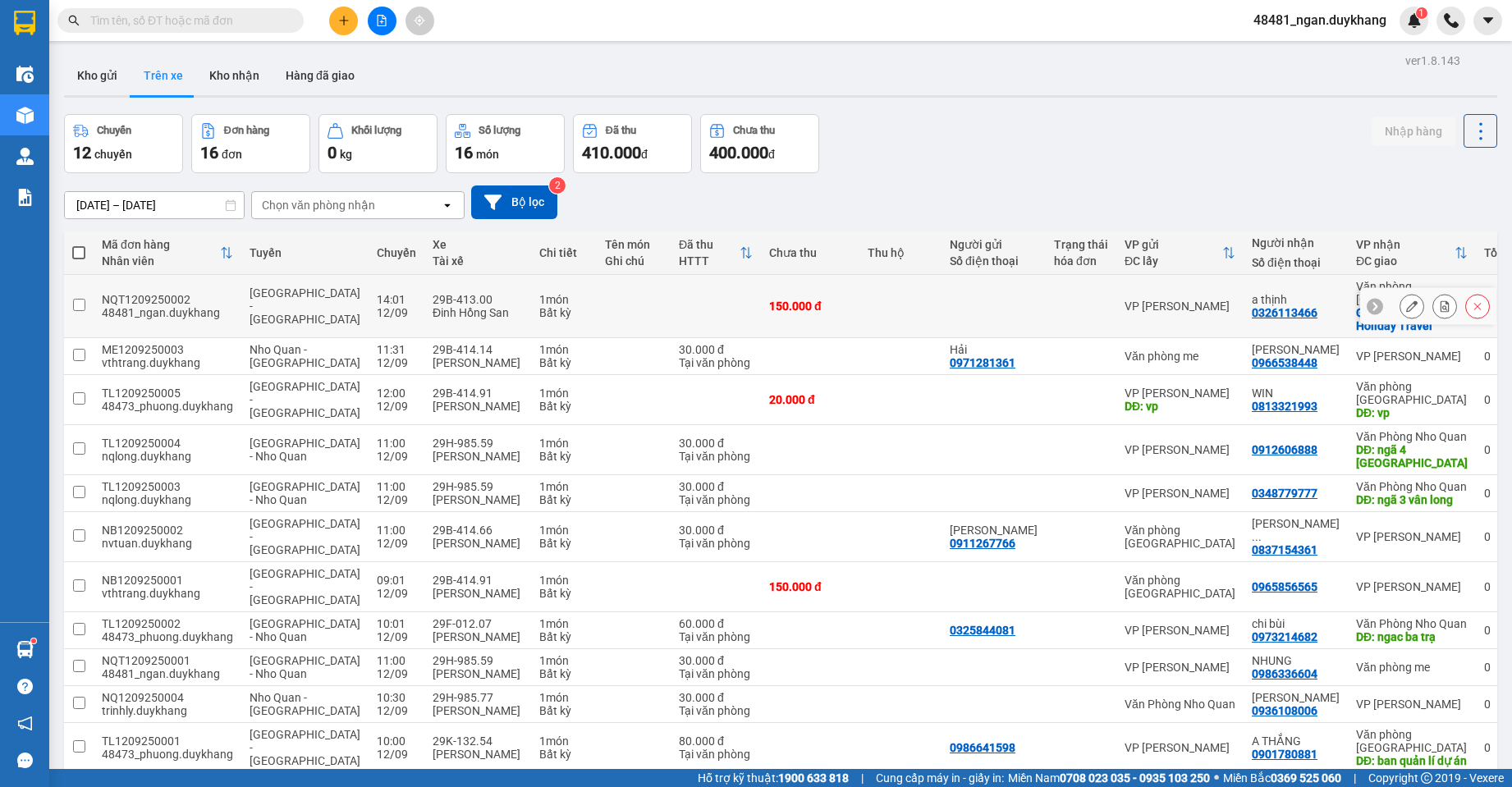
click at [1439, 306] on icon at bounding box center [1445, 306] width 12 height 12
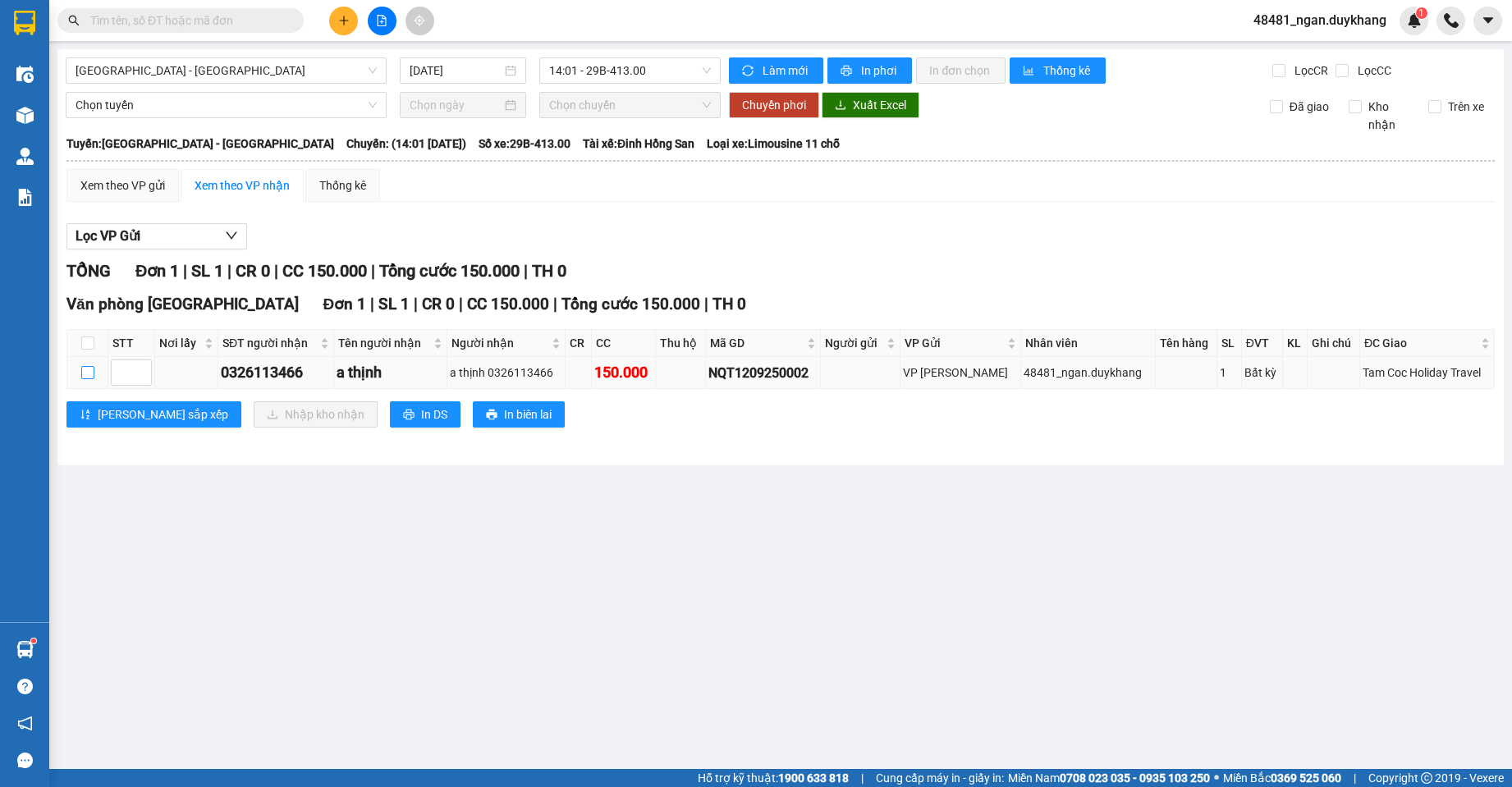
click at [88, 369] on input "checkbox" at bounding box center [88, 372] width 13 height 13
checkbox input "true"
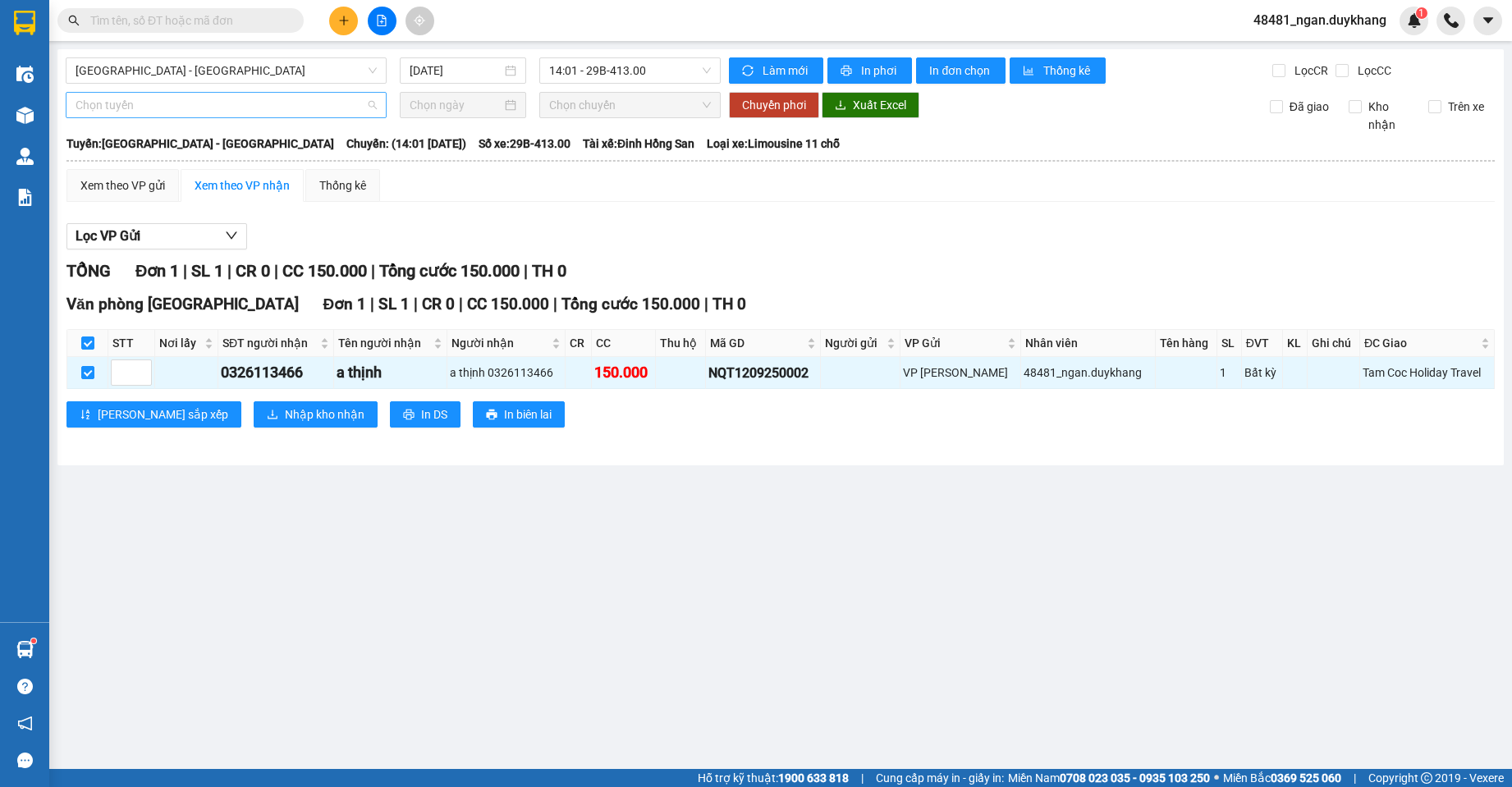
click at [219, 105] on span "Chọn tuyến" at bounding box center [226, 105] width 301 height 25
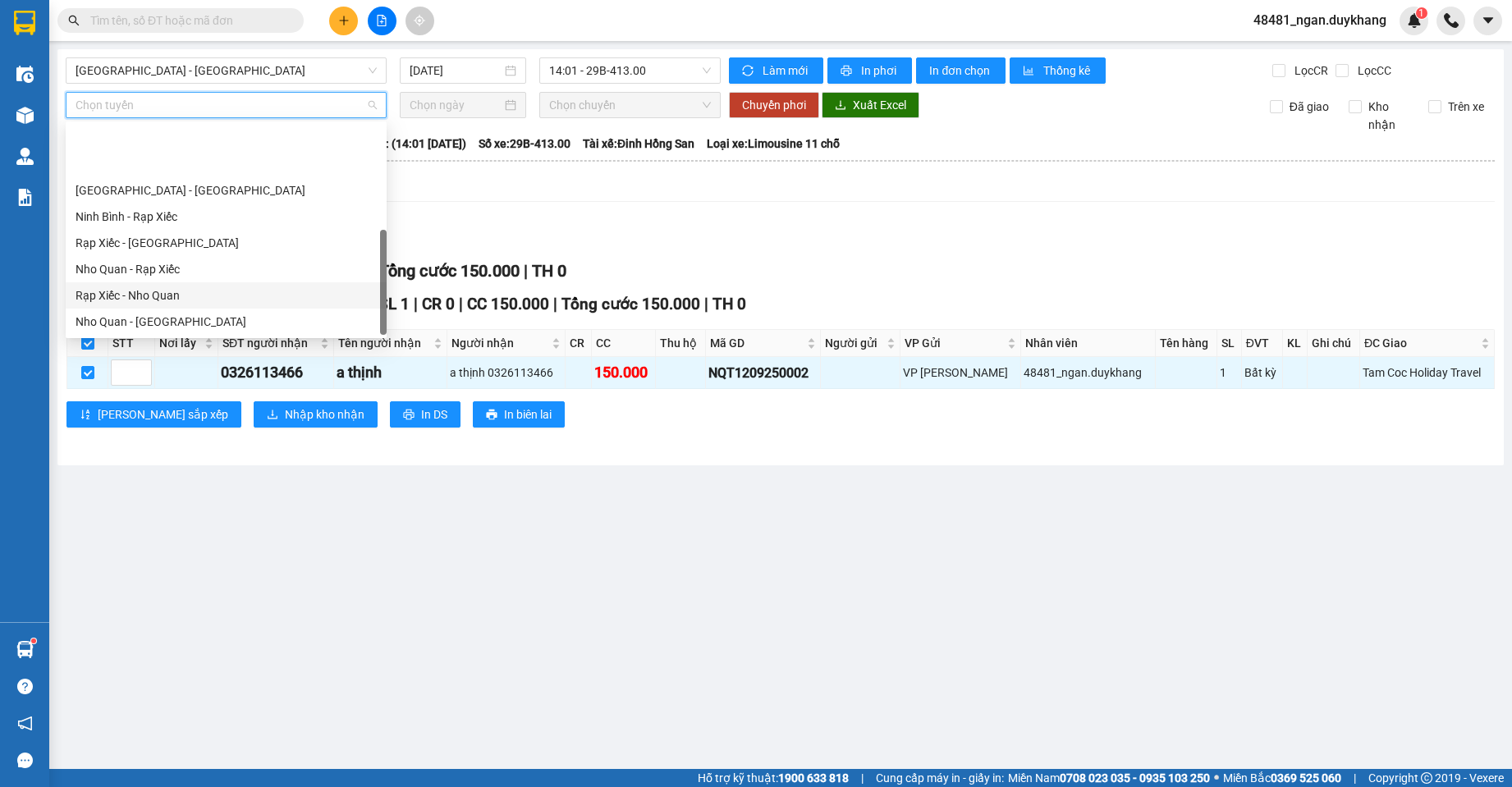
scroll to position [79, 0]
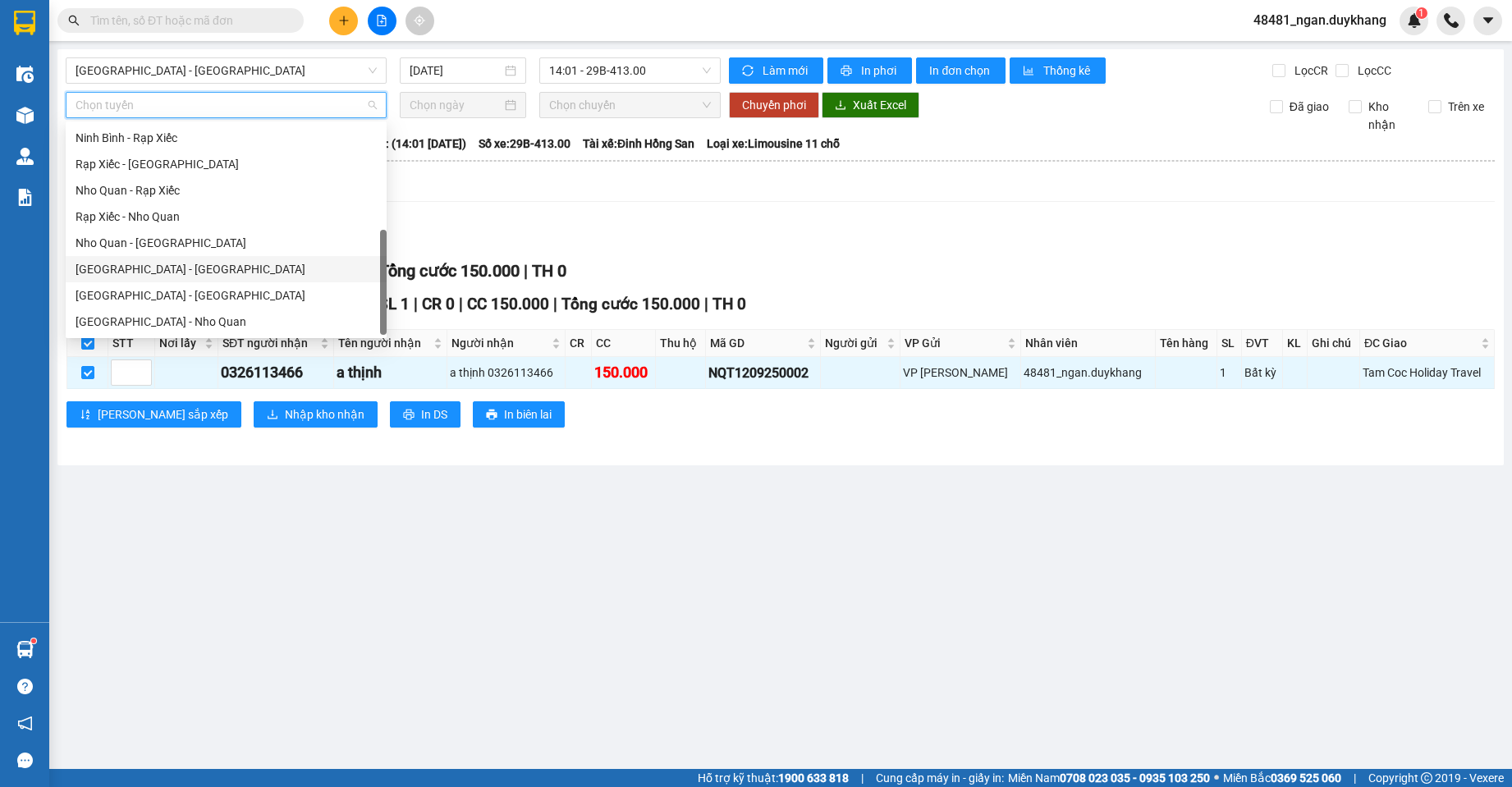
click at [168, 267] on div "[GEOGRAPHIC_DATA] - [GEOGRAPHIC_DATA]" at bounding box center [226, 270] width 301 height 18
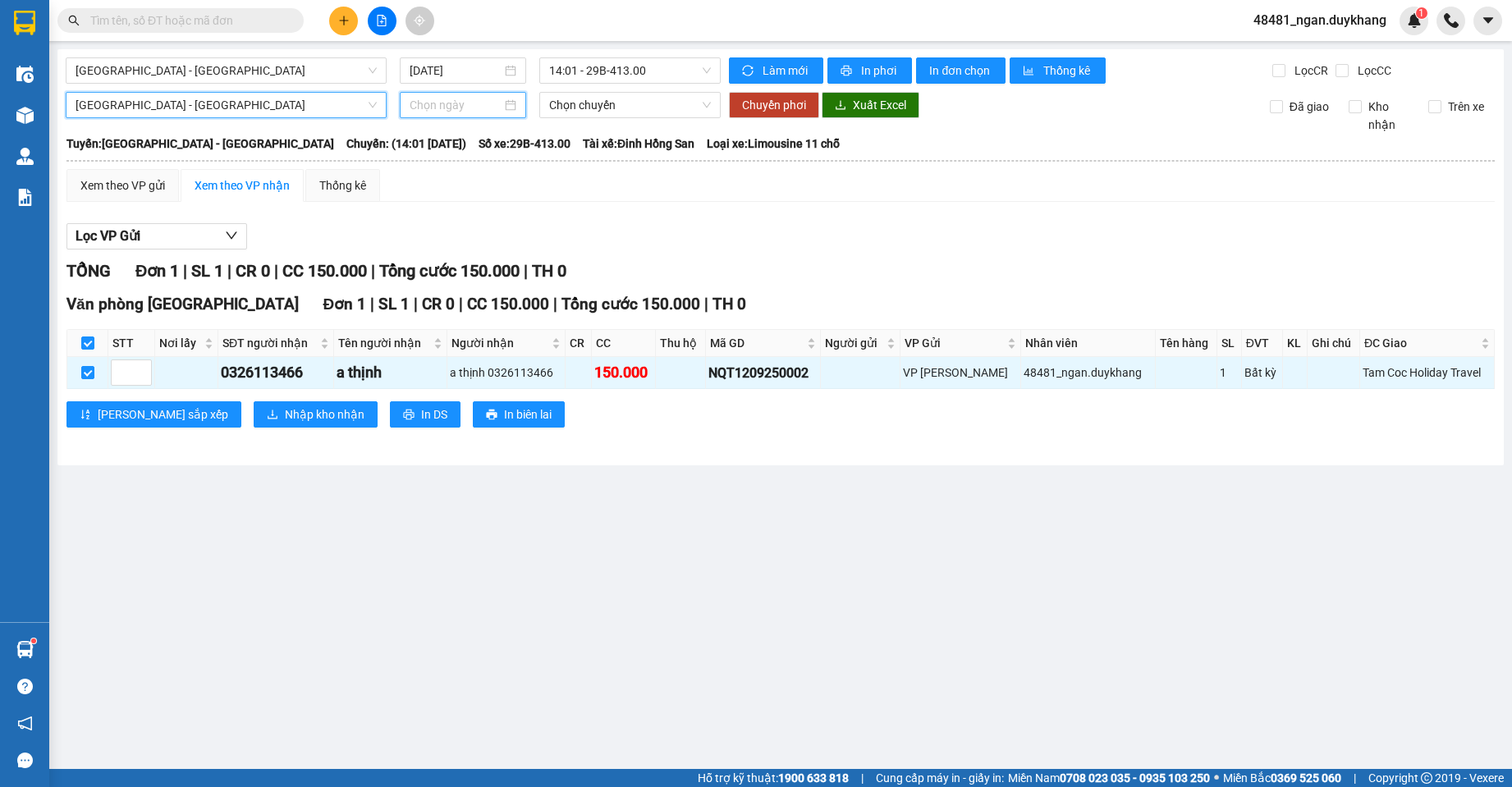
drag, startPoint x: 465, startPoint y: 109, endPoint x: 508, endPoint y: 201, distance: 101.6
click at [465, 109] on input at bounding box center [455, 105] width 92 height 18
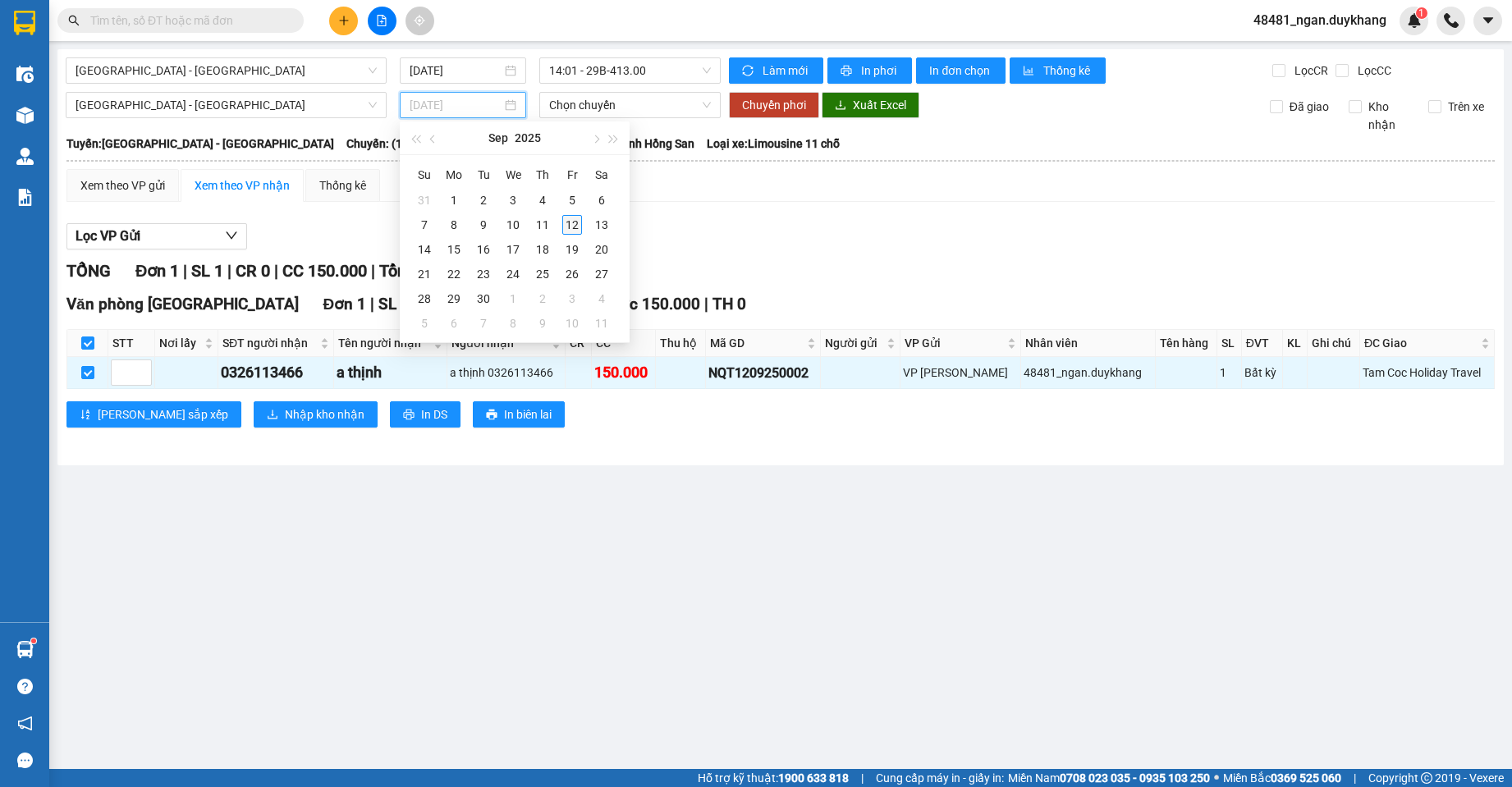
type input "[DATE]"
drag, startPoint x: 571, startPoint y: 227, endPoint x: 582, endPoint y: 197, distance: 32.0
click at [572, 225] on div "12" at bounding box center [572, 225] width 20 height 20
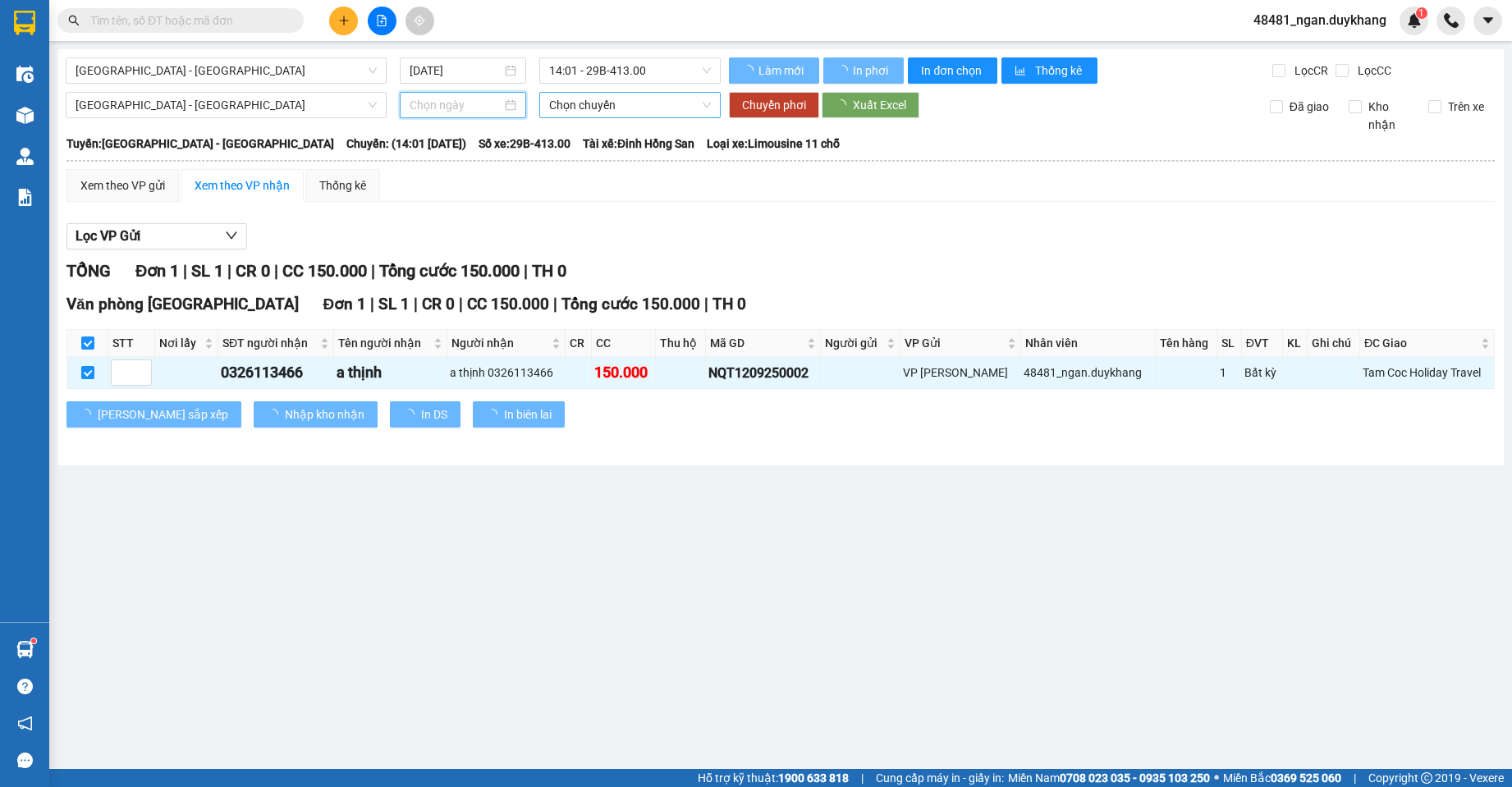
type input "[DATE]"
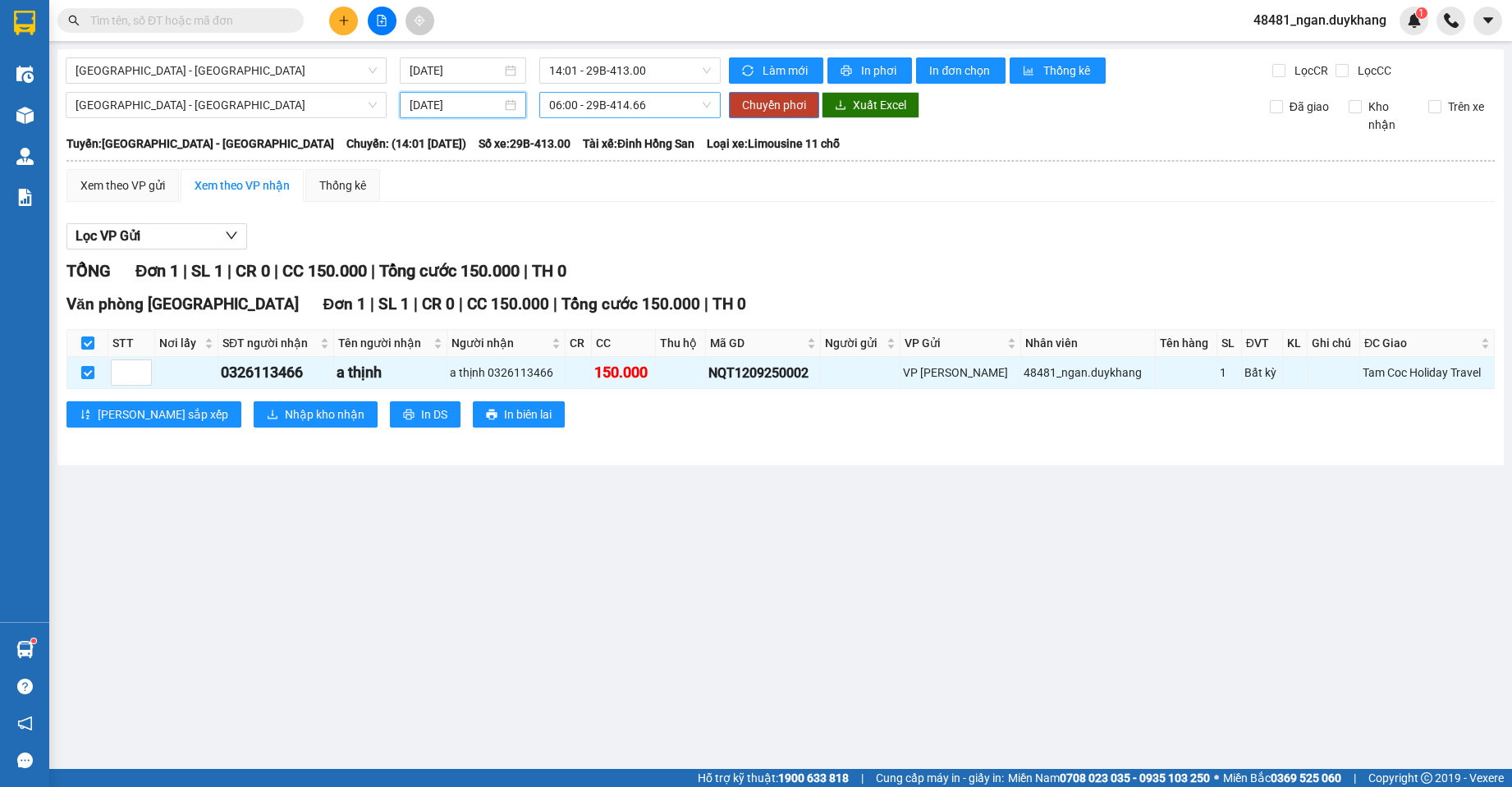
click at [610, 109] on span "06:00 - 29B-414.66" at bounding box center [630, 105] width 163 height 25
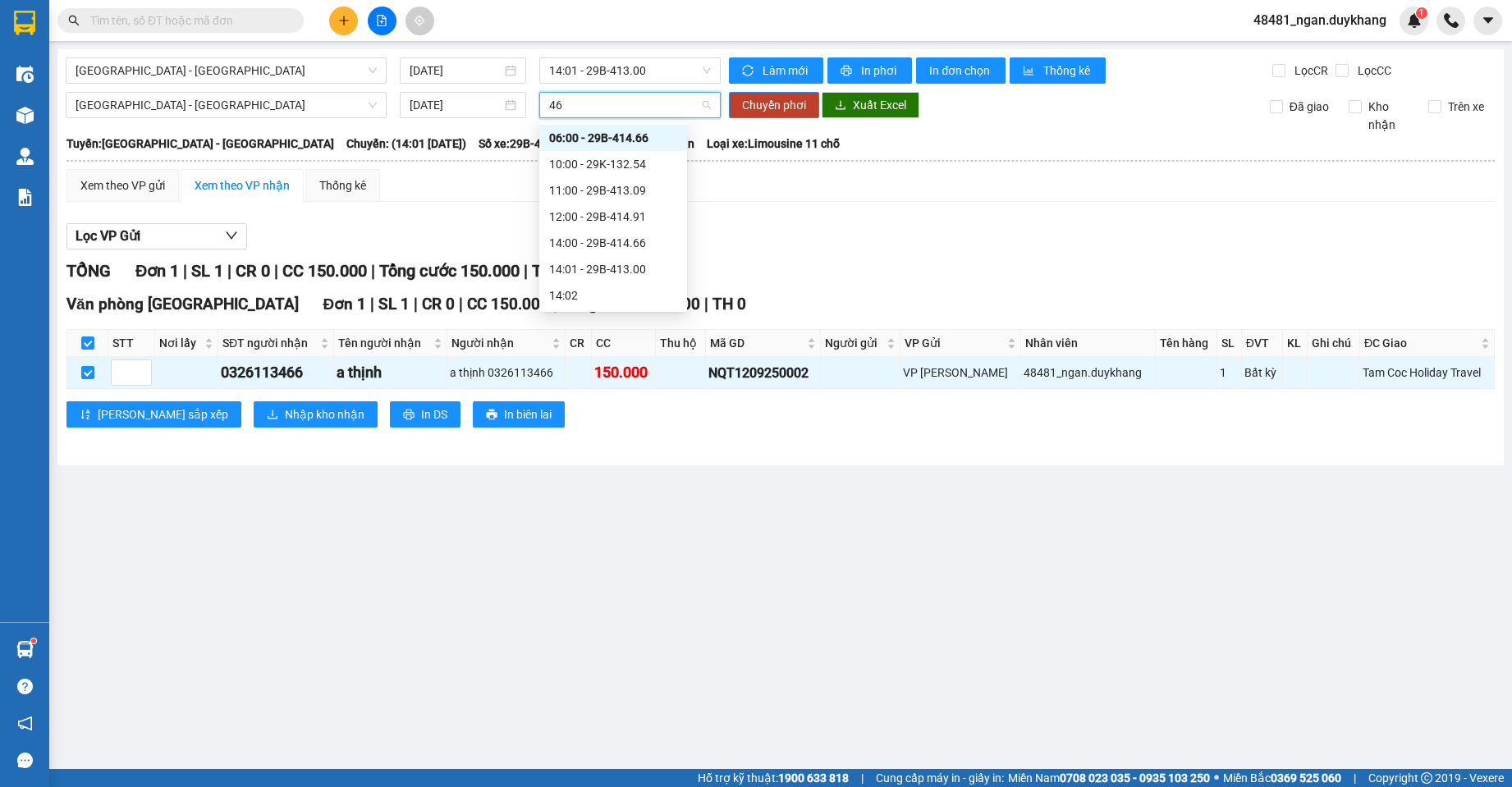
type input "466"
drag, startPoint x: 610, startPoint y: 163, endPoint x: 799, endPoint y: 123, distance: 193.2
click at [610, 163] on div "14:00 - 29B-414.66" at bounding box center [613, 164] width 128 height 18
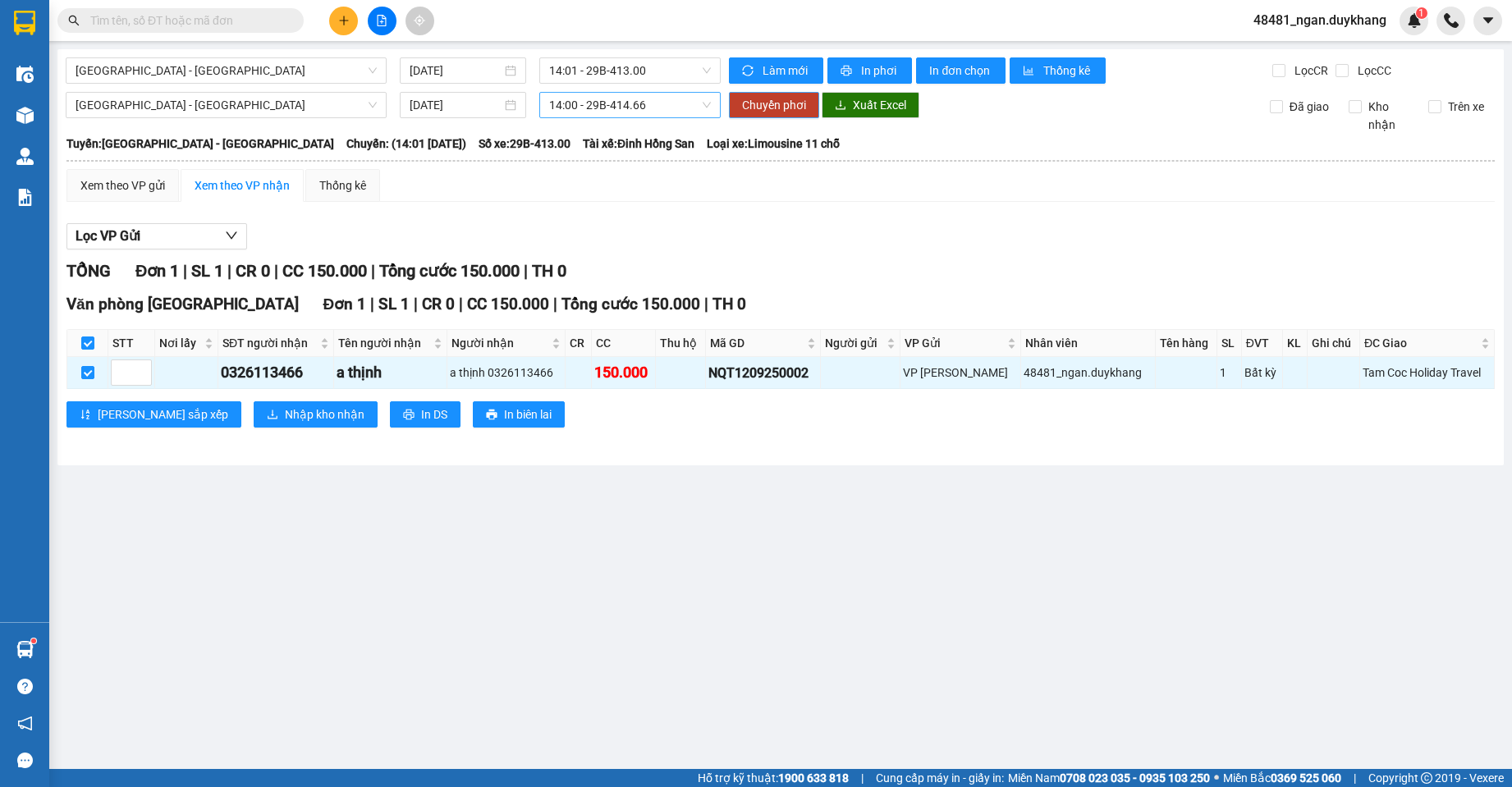
click at [804, 108] on span "Chuyển phơi" at bounding box center [774, 105] width 64 height 18
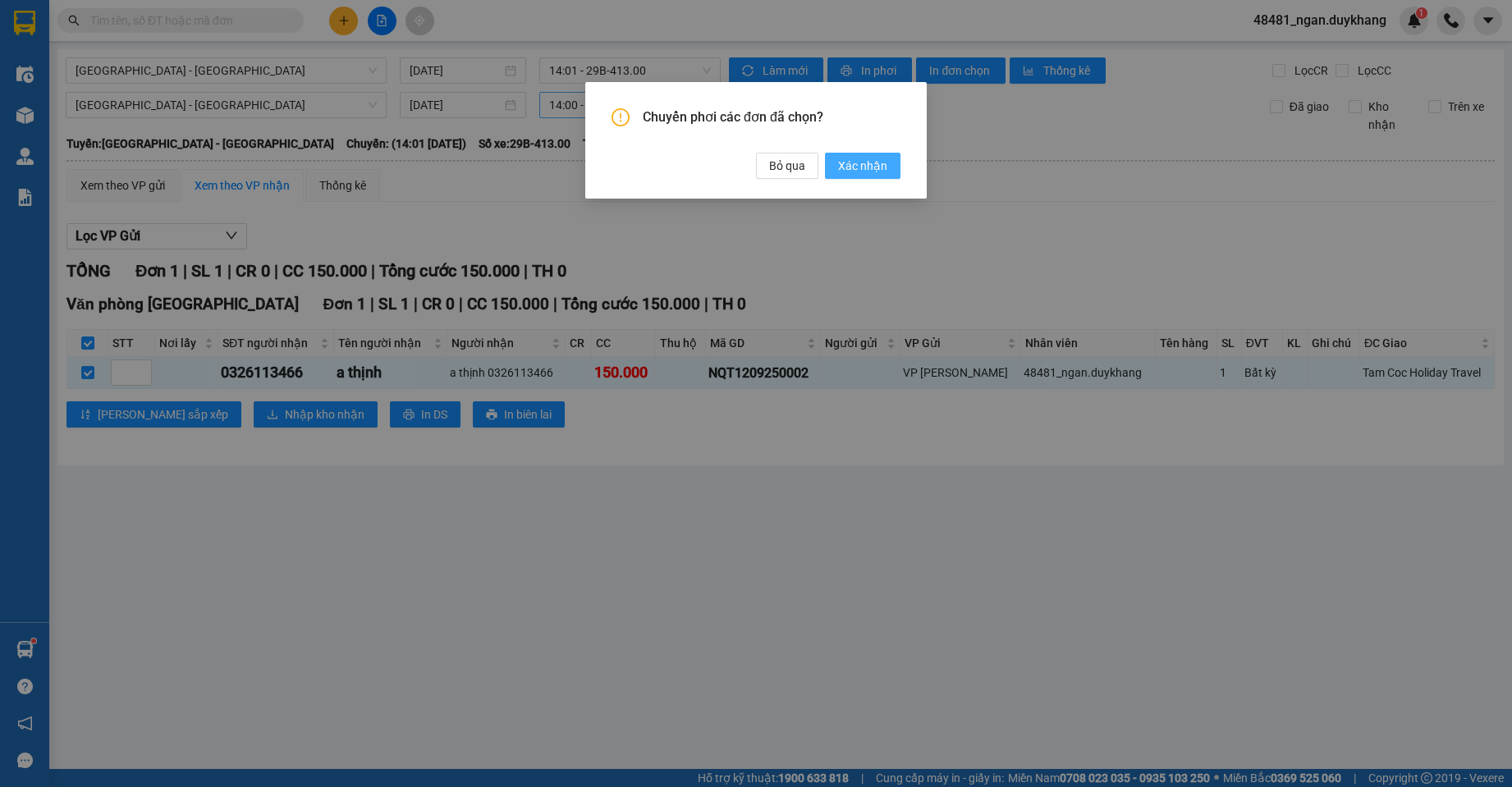
click at [892, 165] on button "Xác nhận" at bounding box center [863, 166] width 75 height 27
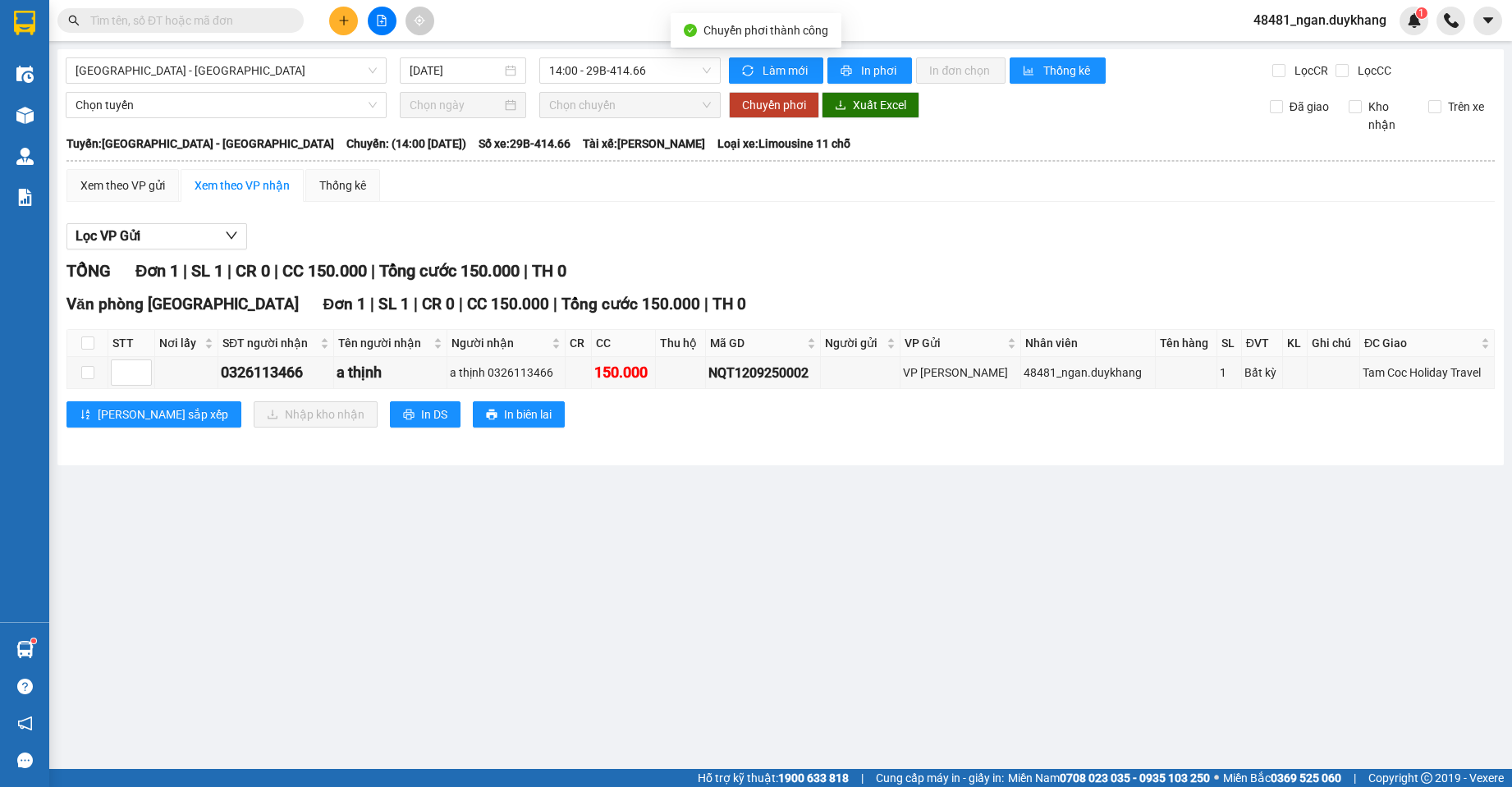
checkbox input "false"
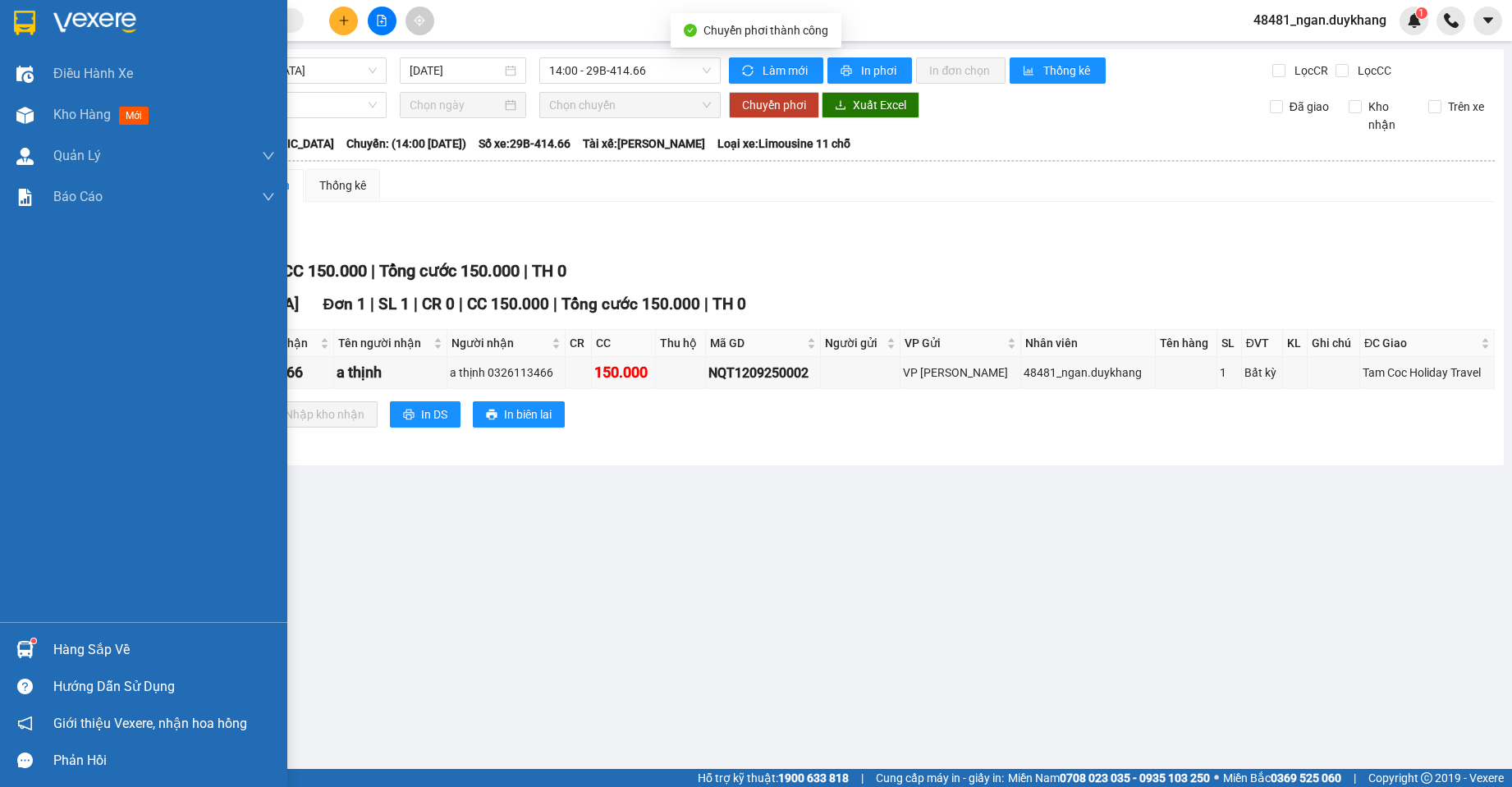
click at [35, 105] on div at bounding box center [25, 115] width 29 height 29
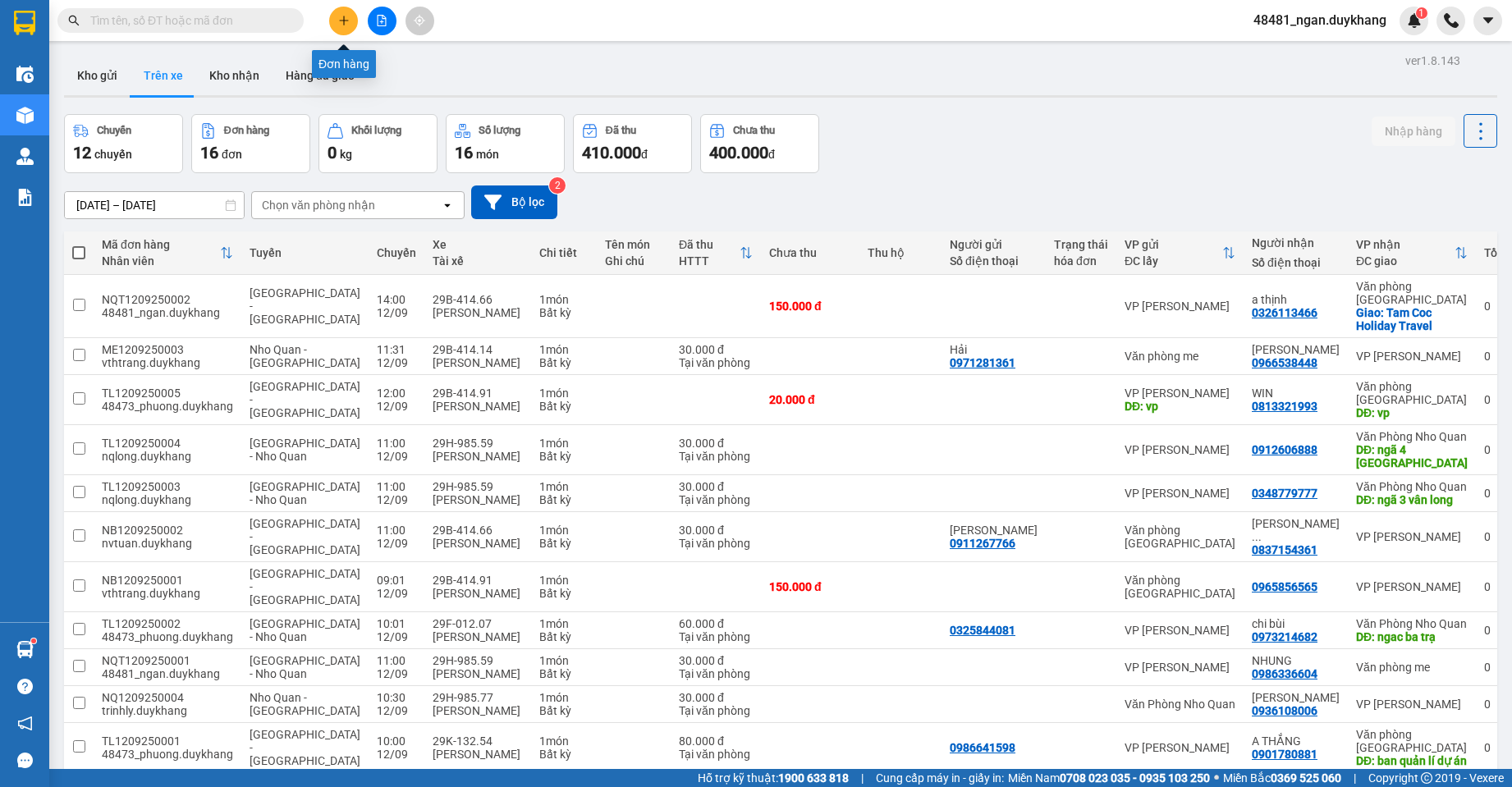
click at [348, 21] on icon "plus" at bounding box center [343, 20] width 9 height 1
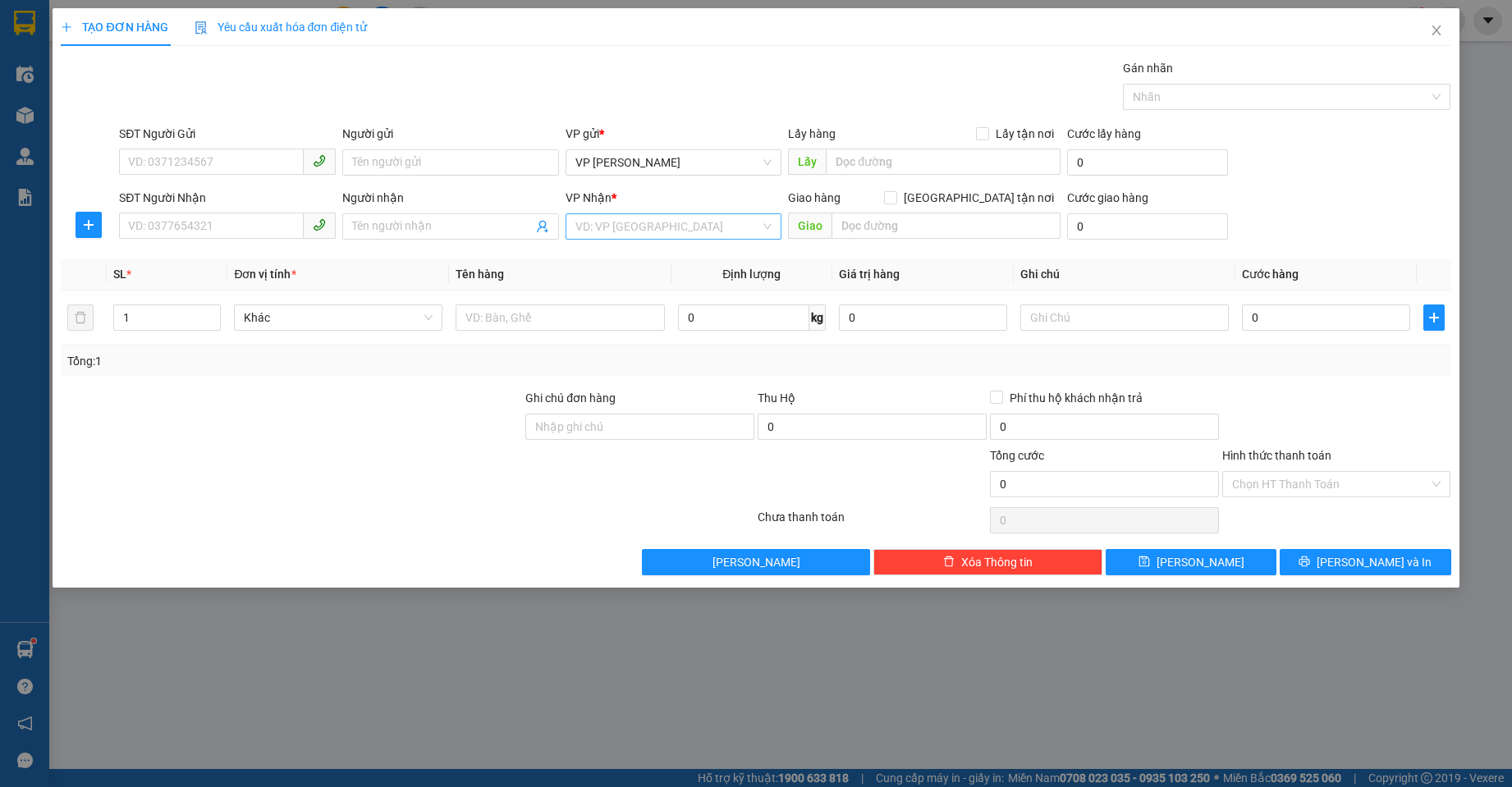
click at [687, 231] on input "search" at bounding box center [668, 226] width 186 height 25
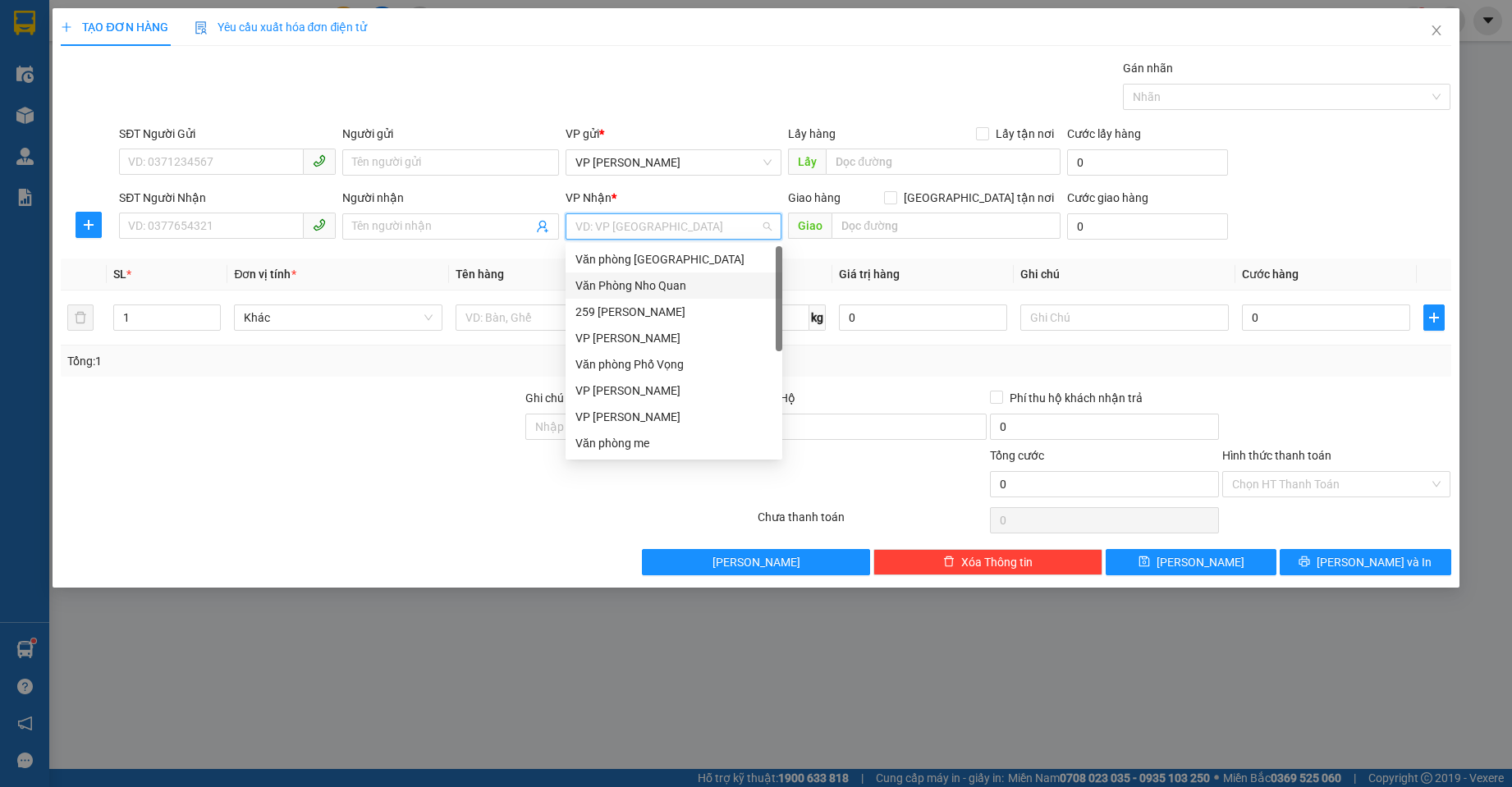
click at [660, 281] on div "Văn Phòng Nho Quan" at bounding box center [674, 286] width 197 height 18
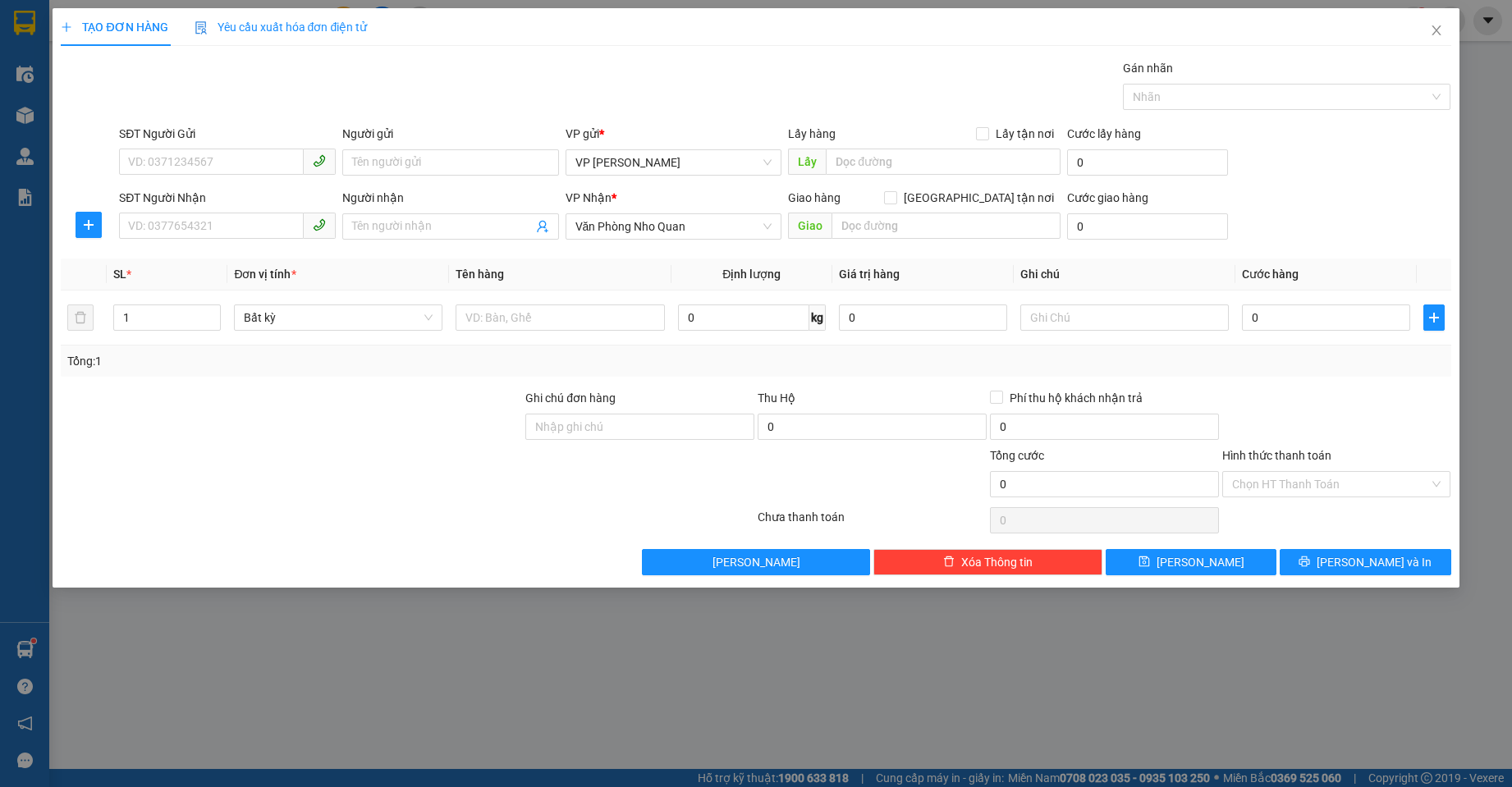
click at [789, 260] on th "Định lượng" at bounding box center [752, 274] width 161 height 32
click at [896, 192] on input "[GEOGRAPHIC_DATA] tận nơi" at bounding box center [890, 197] width 12 height 12
checkbox input "true"
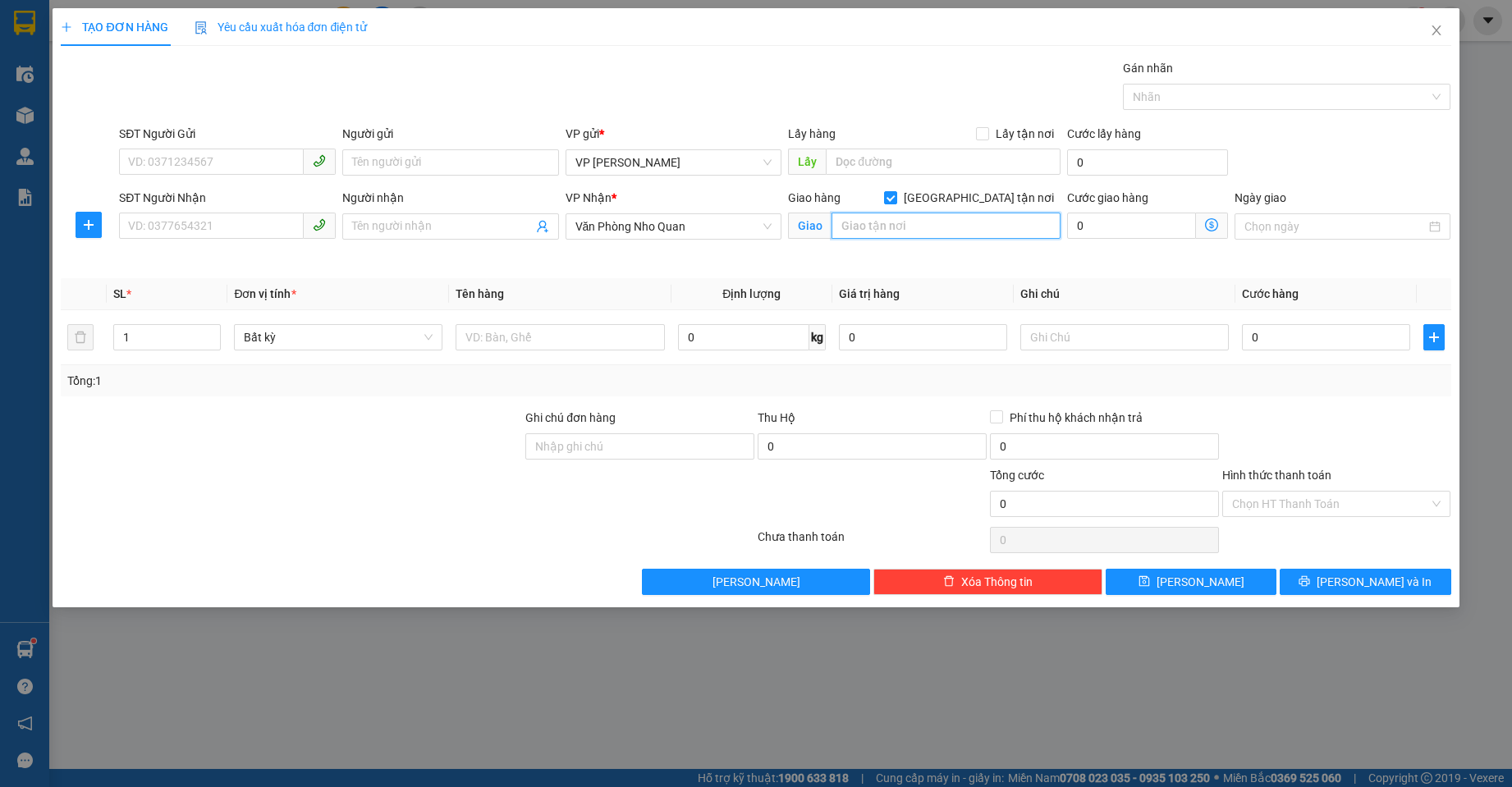
click at [911, 227] on input "text" at bounding box center [946, 226] width 229 height 27
click at [1430, 26] on icon "close" at bounding box center [1437, 31] width 13 height 13
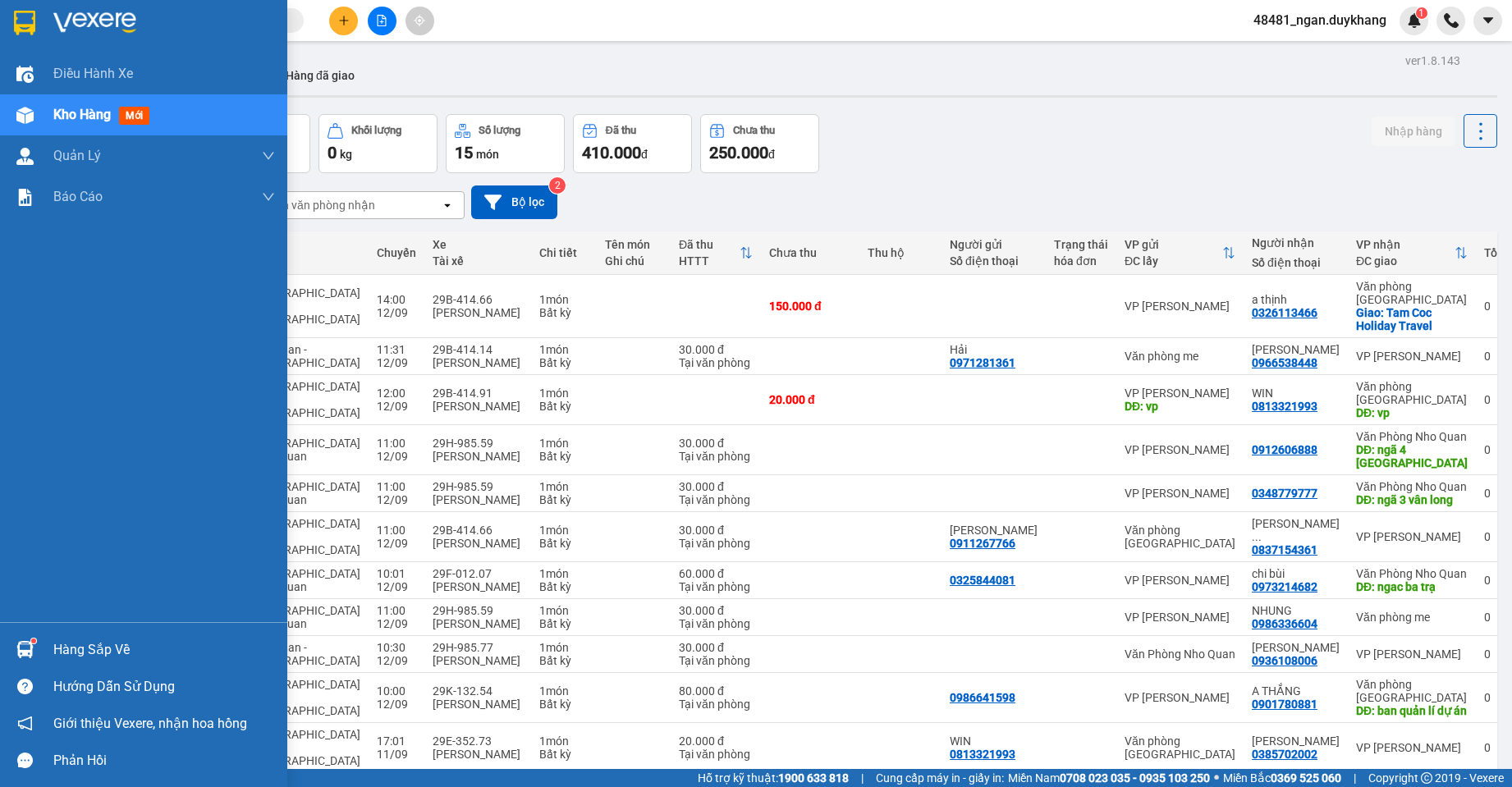
click at [40, 645] on div "Hàng sắp về" at bounding box center [143, 649] width 287 height 37
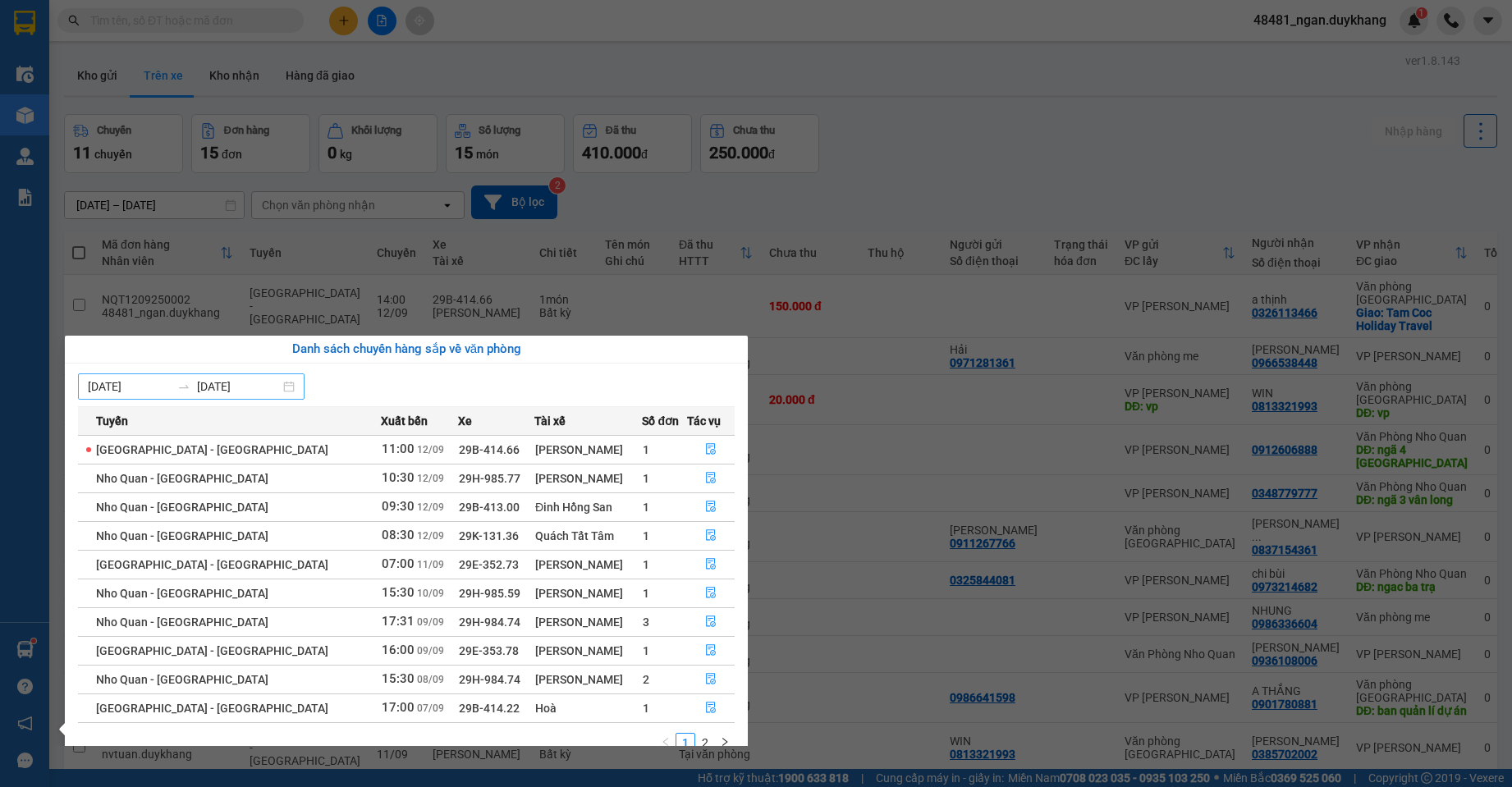
click at [239, 383] on input "[DATE]" at bounding box center [239, 386] width 83 height 18
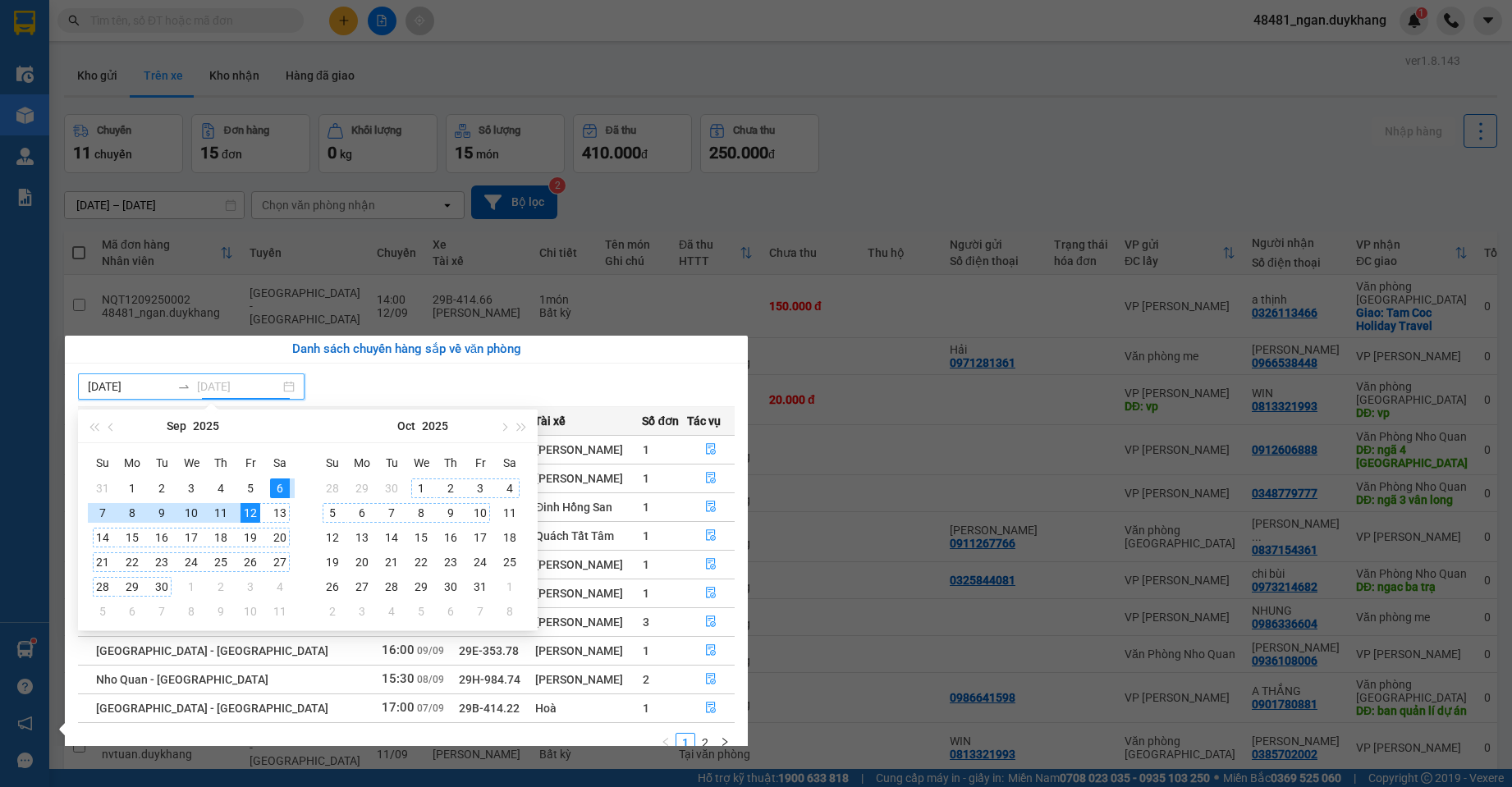
type input "[DATE]"
click at [250, 508] on div "12" at bounding box center [250, 513] width 20 height 20
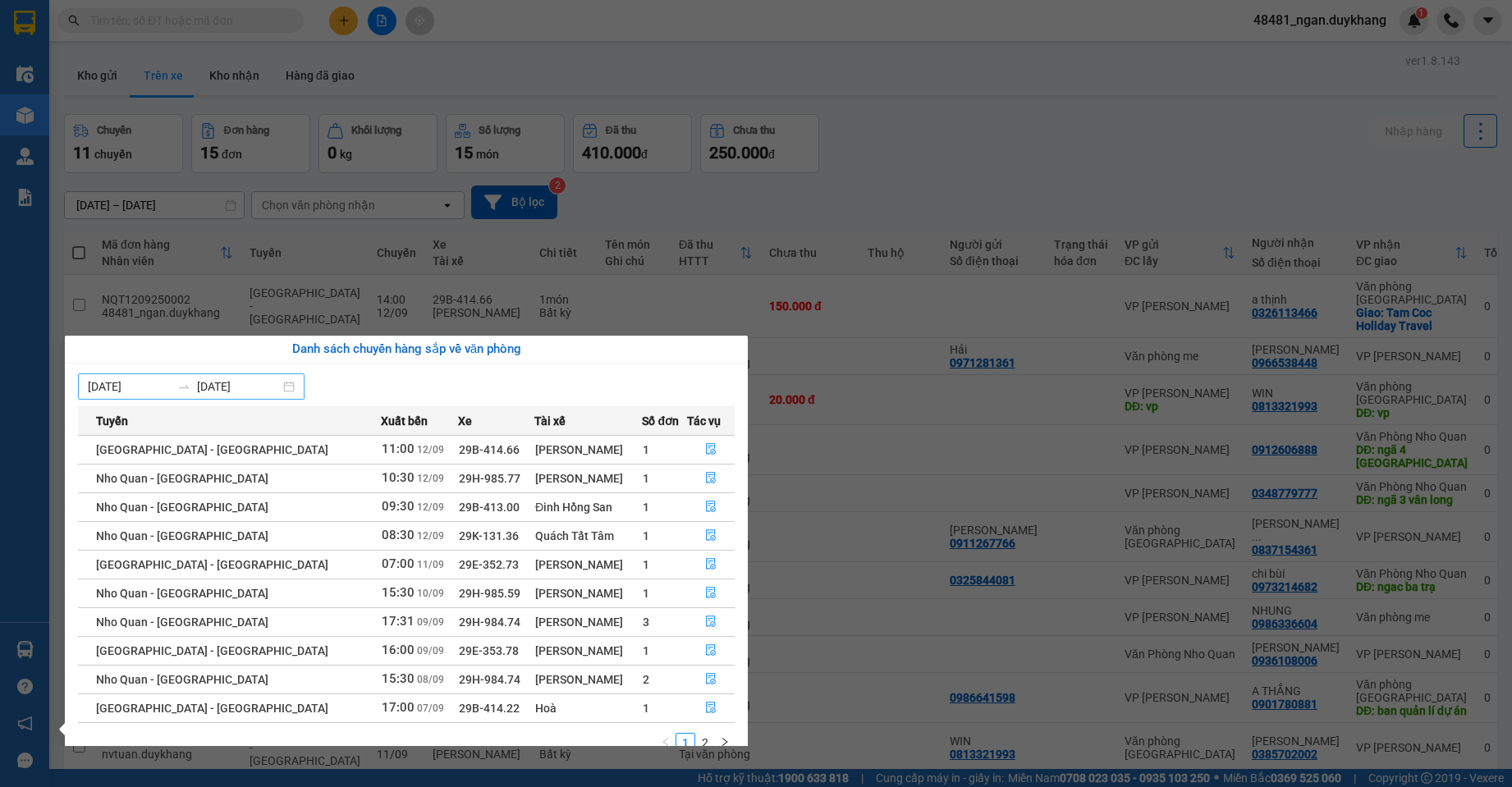
click at [155, 391] on input "[DATE]" at bounding box center [129, 386] width 83 height 18
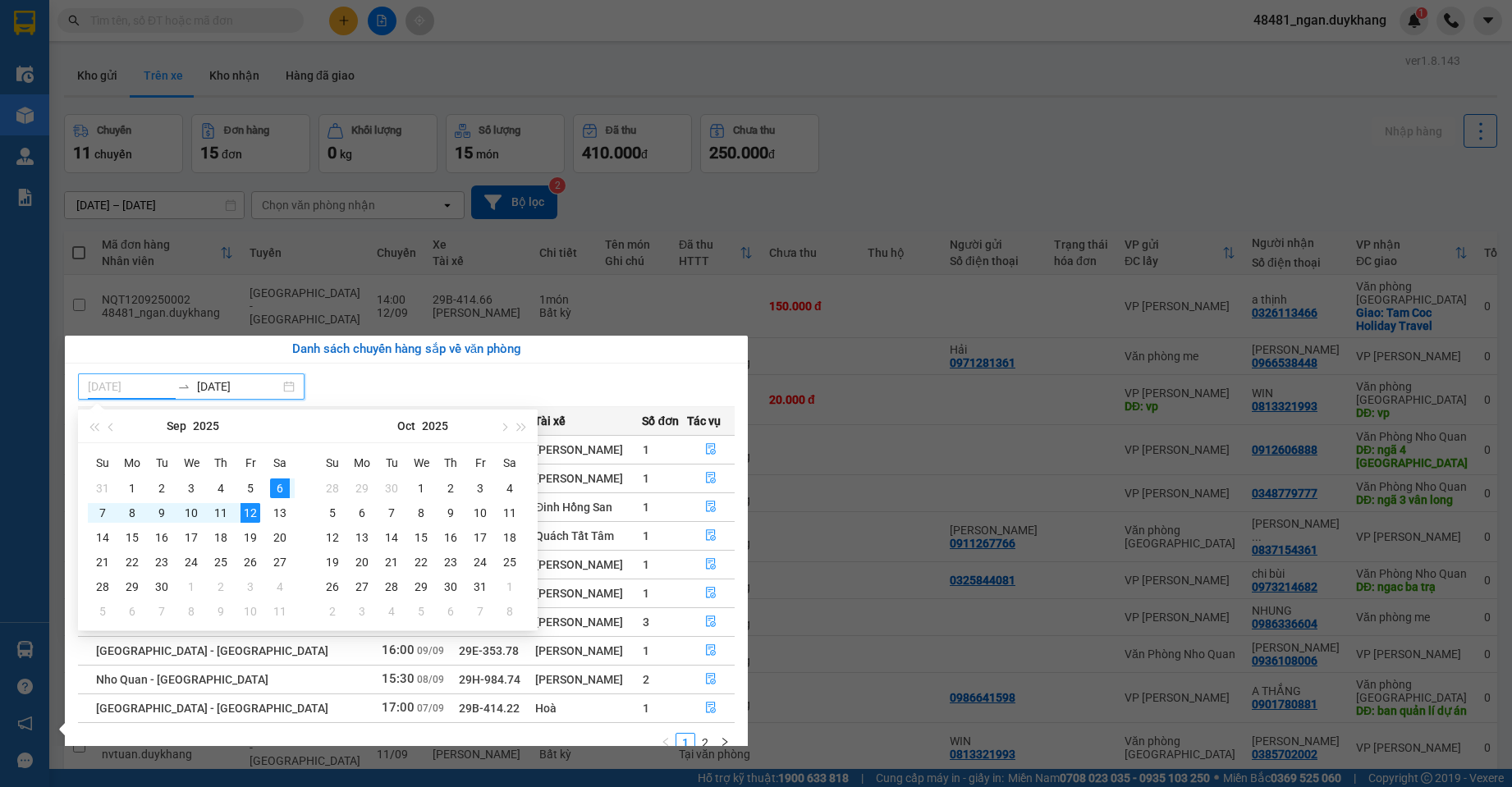
type input "[DATE]"
click at [253, 510] on div "12" at bounding box center [250, 513] width 20 height 20
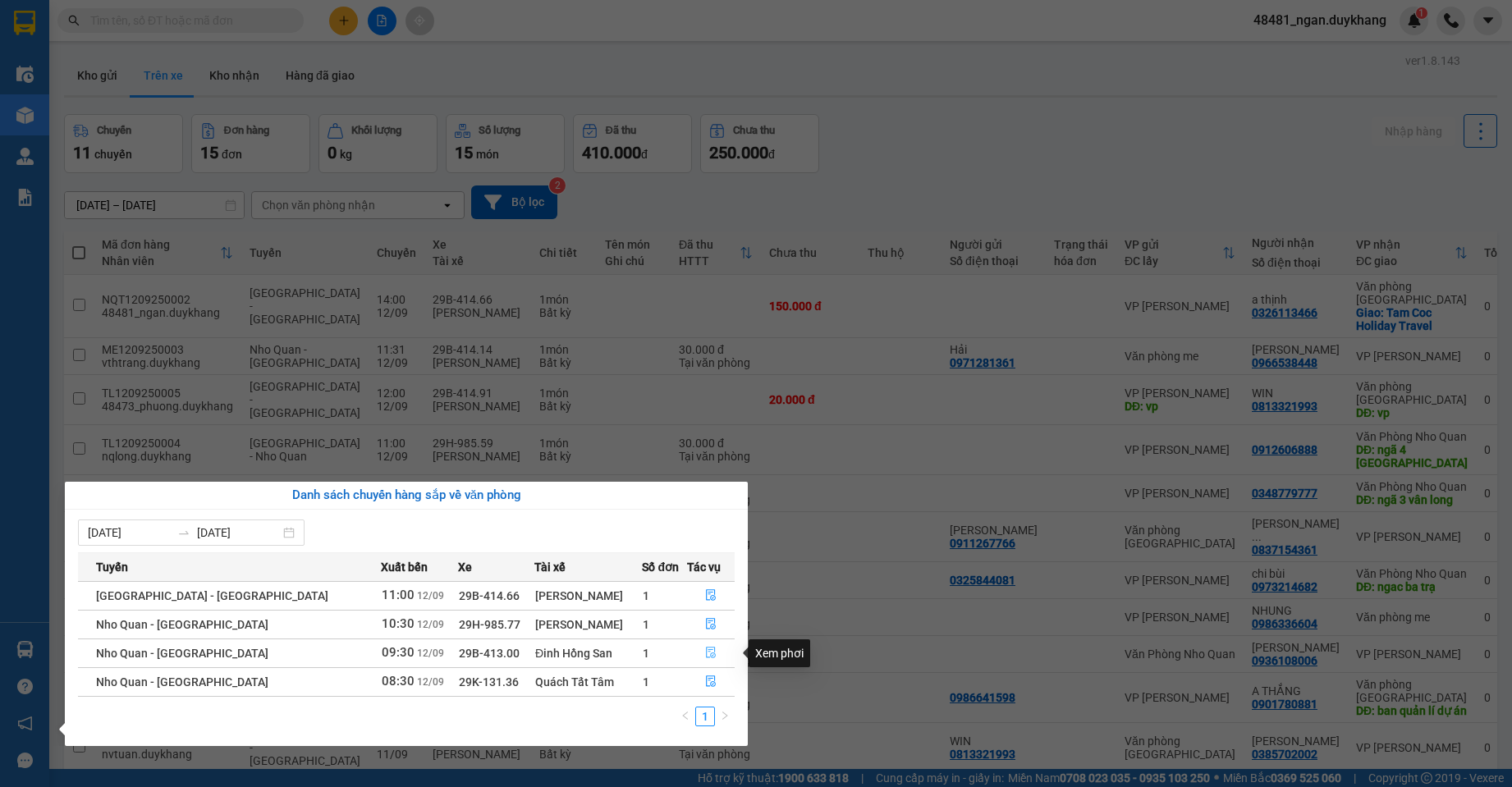
click at [705, 651] on icon "file-done" at bounding box center [711, 653] width 12 height 12
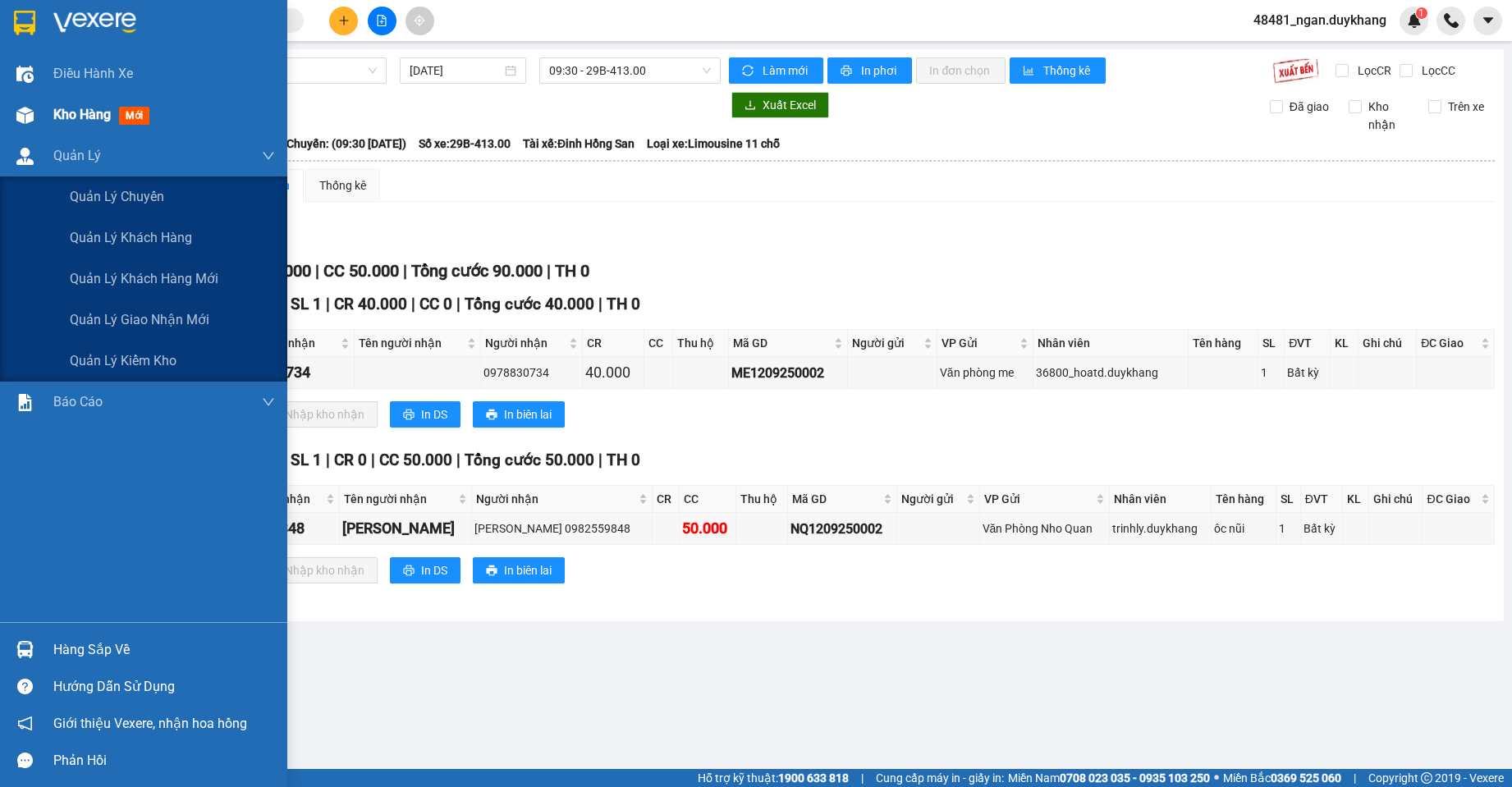
click at [36, 120] on div at bounding box center [25, 115] width 29 height 29
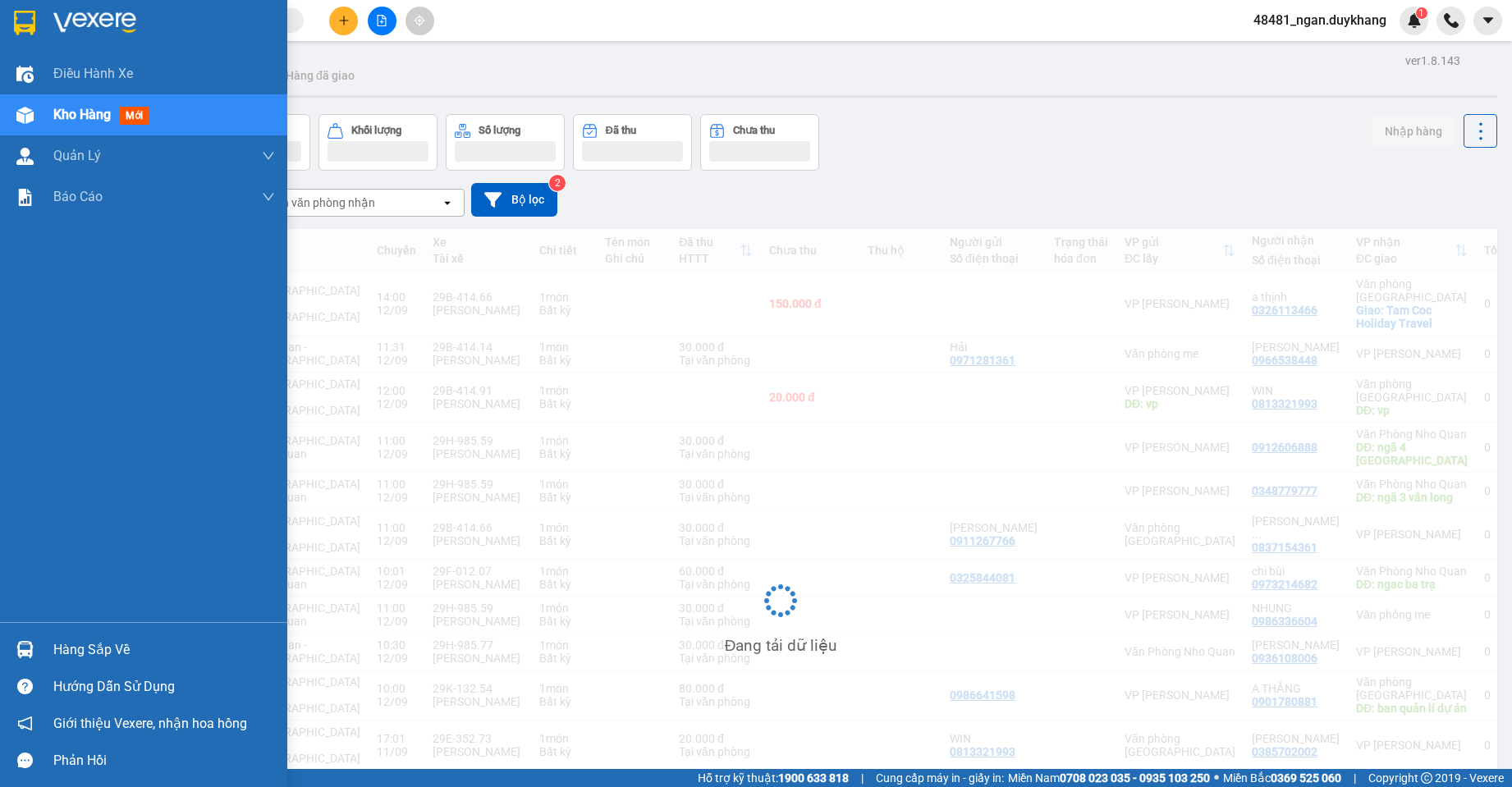
click at [51, 650] on div "Hàng sắp về" at bounding box center [143, 649] width 287 height 37
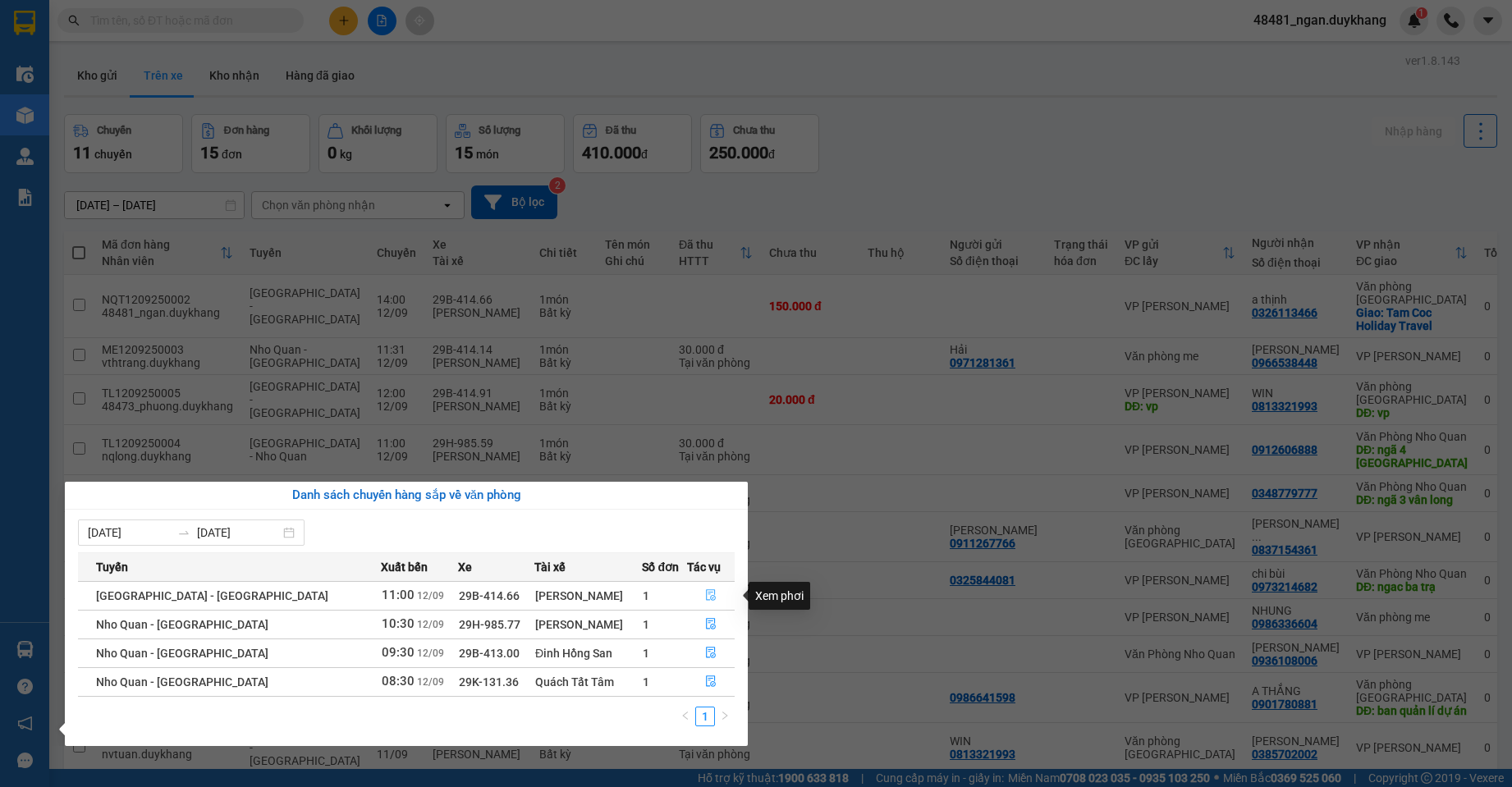
click at [713, 589] on button "button" at bounding box center [710, 596] width 46 height 27
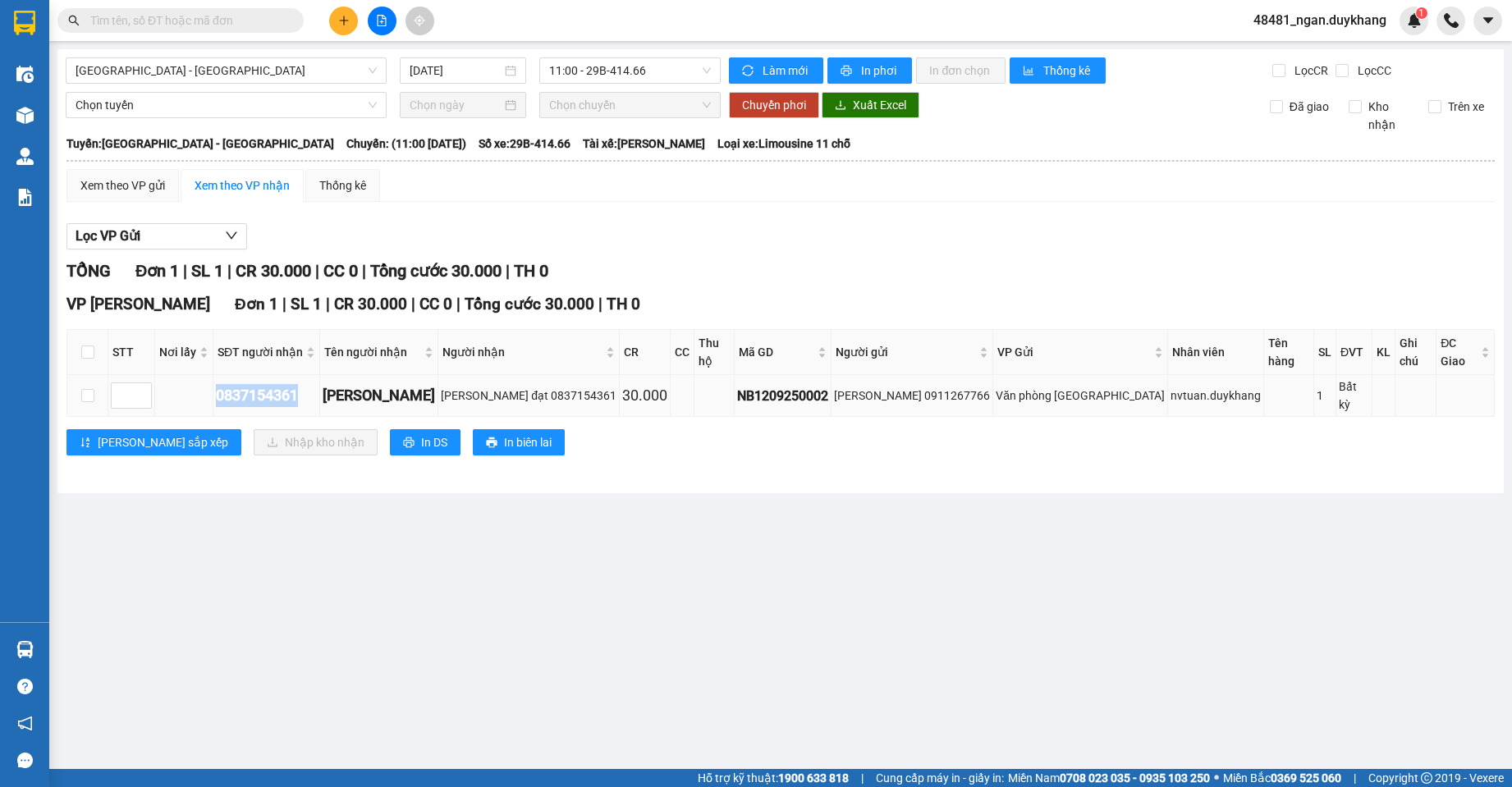
drag, startPoint x: 311, startPoint y: 372, endPoint x: 194, endPoint y: 375, distance: 117.0
click at [194, 375] on tr "0837154361 [PERSON_NAME] đạt 0837154361 30.000 NB1209250002 [PERSON_NAME] 09112…" at bounding box center [780, 396] width 1427 height 41
copy div "0837154361"
click at [361, 384] on div "[PERSON_NAME]" at bounding box center [379, 396] width 113 height 23
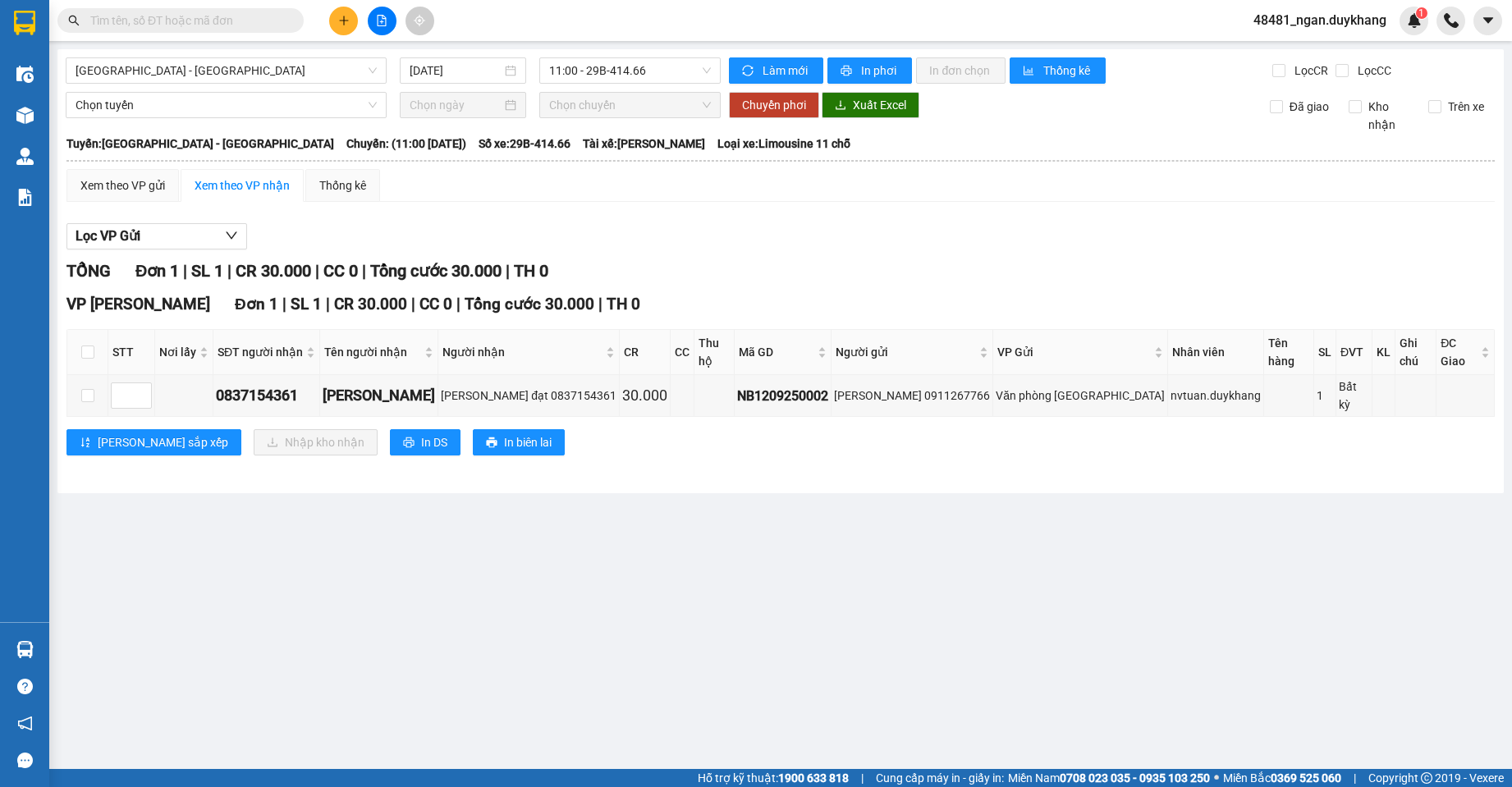
click at [238, 17] on input "text" at bounding box center [187, 21] width 194 height 18
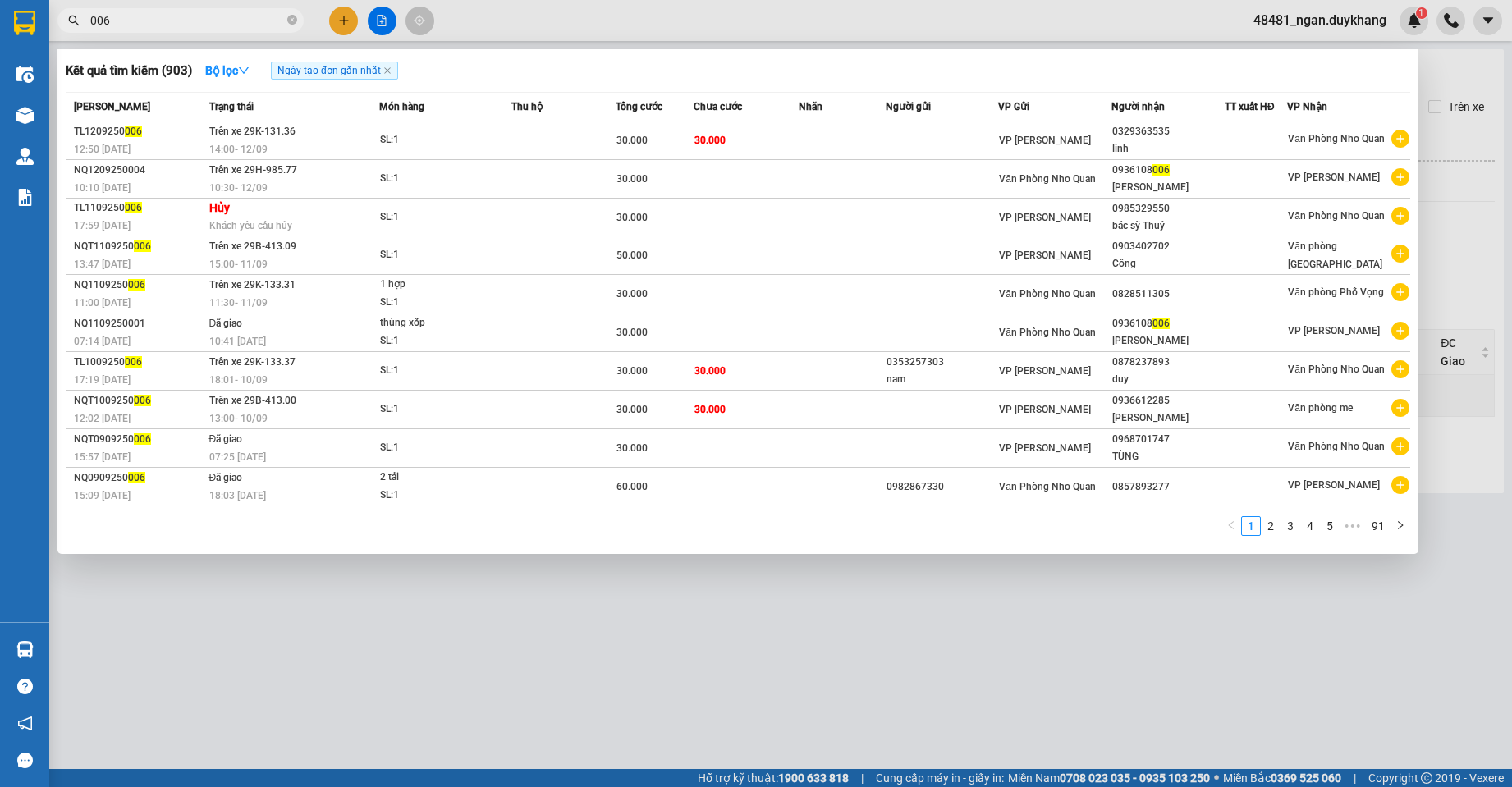
type input "006"
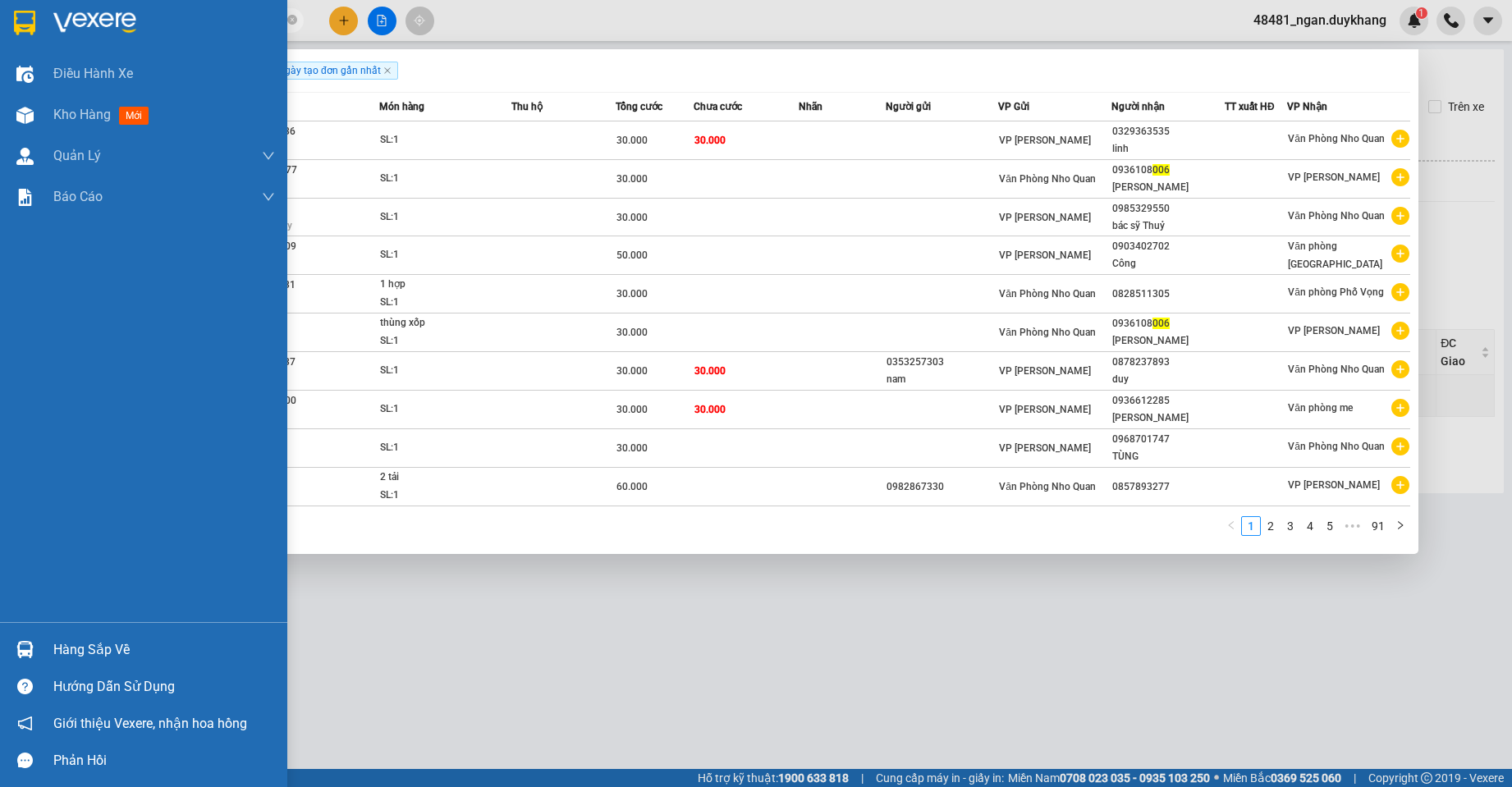
click at [33, 649] on img at bounding box center [25, 649] width 17 height 17
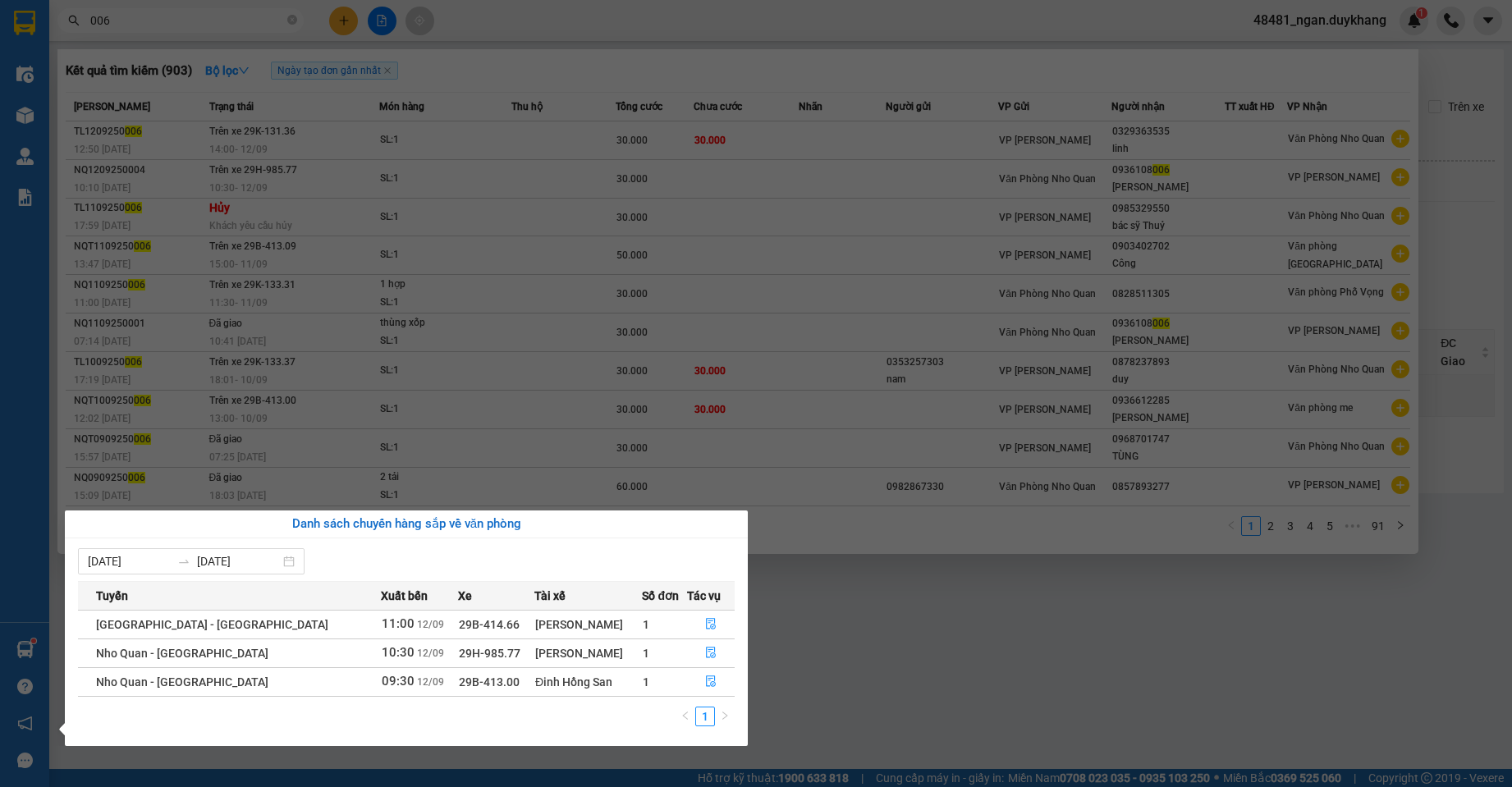
click at [840, 689] on section "Kết quả tìm kiếm ( 903 ) Bộ lọc Ngày tạo đơn gần nhất Mã ĐH Trạng thái Món hàng…" at bounding box center [756, 393] width 1512 height 787
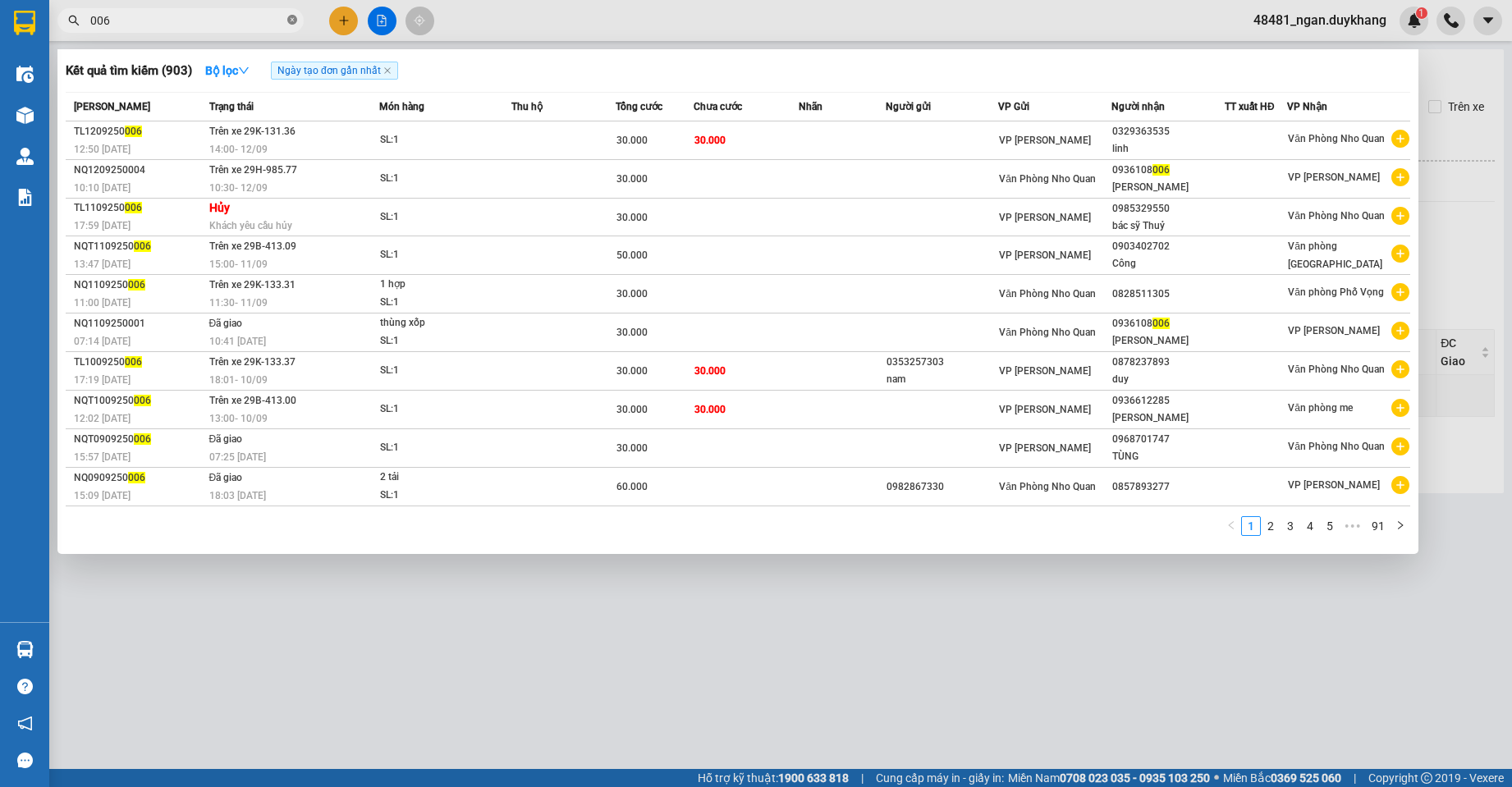
click at [293, 25] on icon "close-circle" at bounding box center [292, 20] width 10 height 10
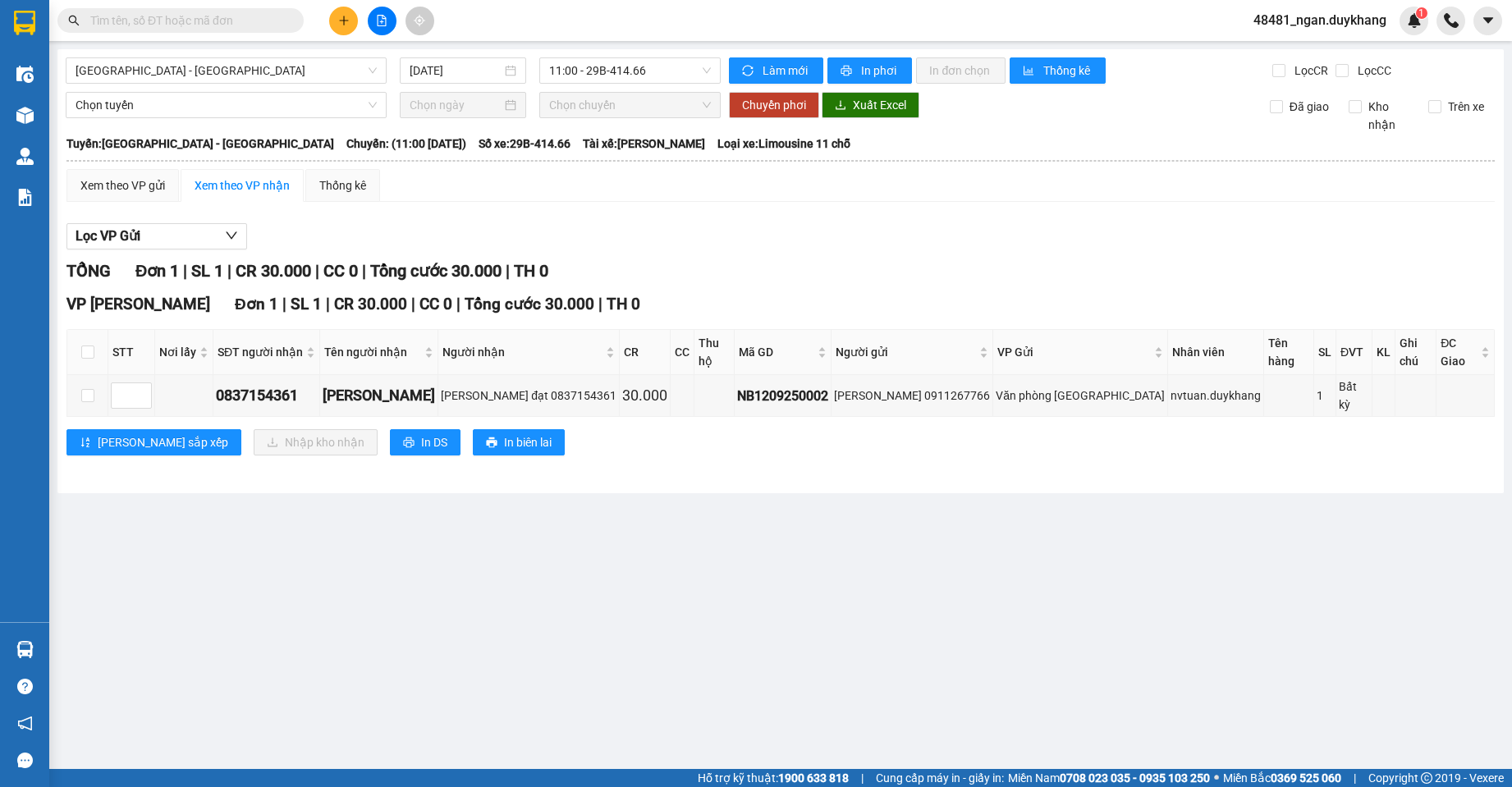
click at [864, 504] on main "[GEOGRAPHIC_DATA] - [GEOGRAPHIC_DATA] [DATE] 11:00 - 29B-414.66 Làm mới In phơi…" at bounding box center [756, 384] width 1512 height 769
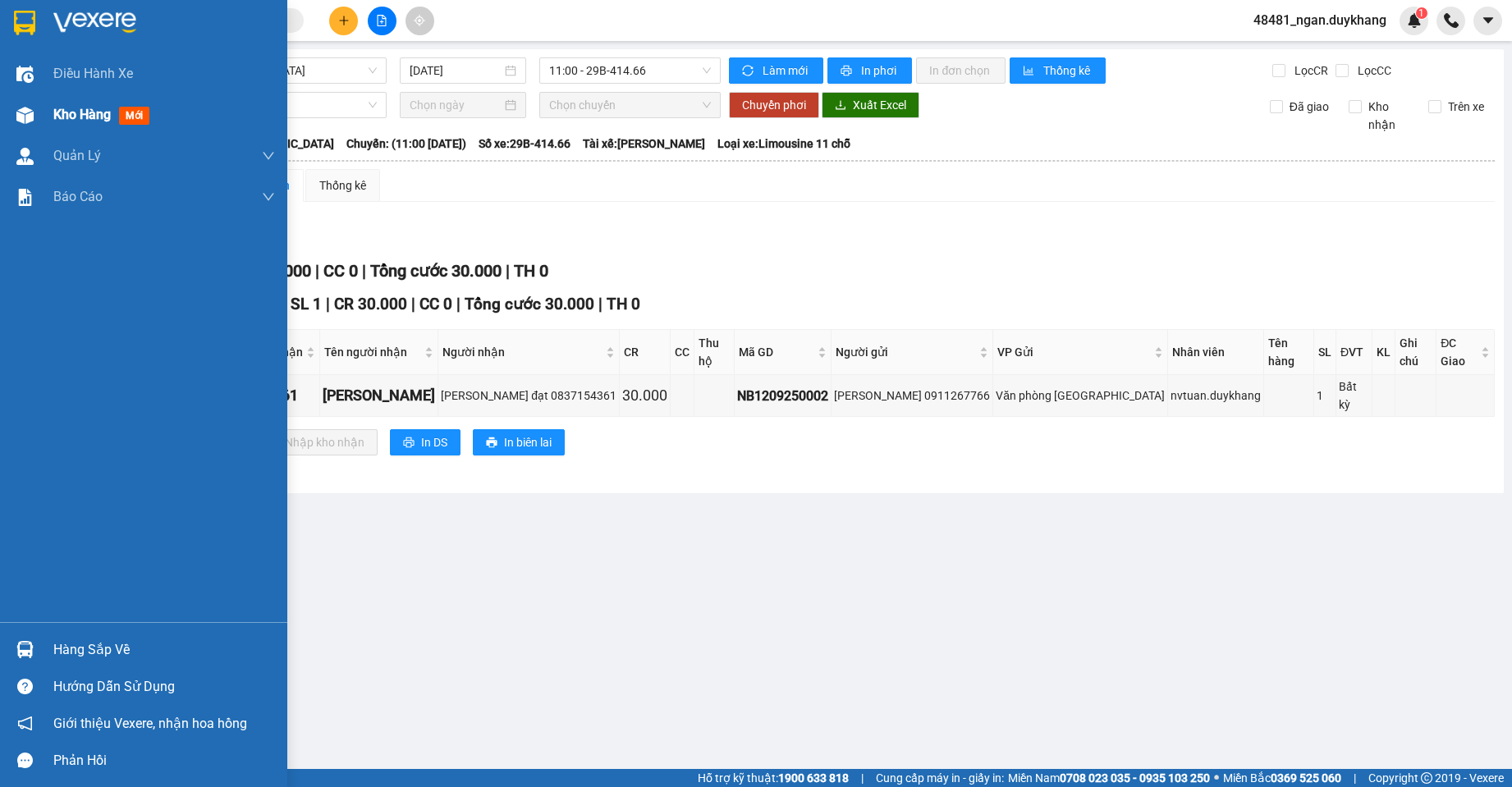
click at [41, 110] on div "Kho hàng mới" at bounding box center [143, 114] width 287 height 41
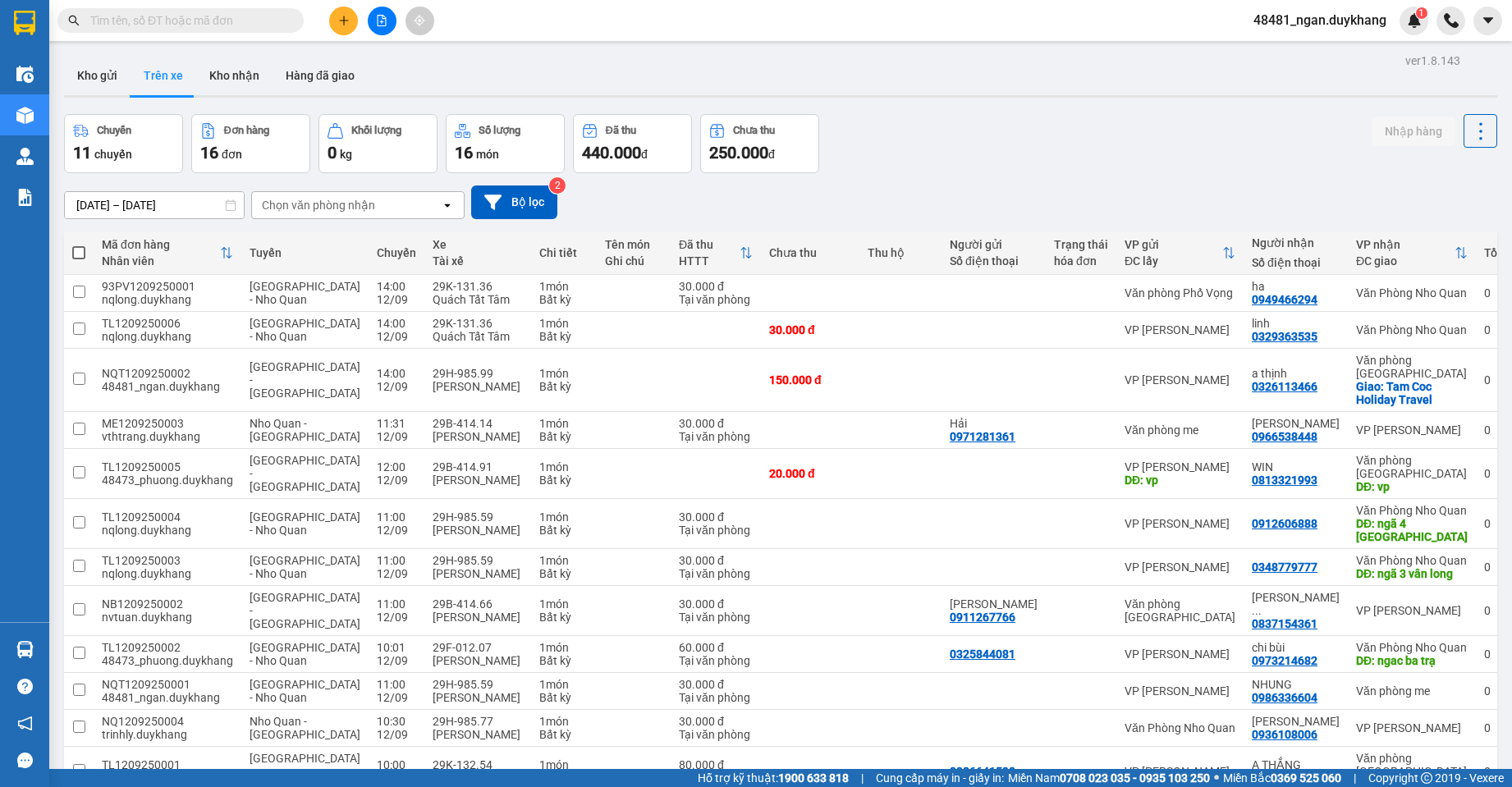
click at [912, 184] on div "[DATE] – [DATE] Press the down arrow key to interact with the calendar and sele…" at bounding box center [780, 202] width 1433 height 58
click at [138, 205] on input "[DATE] – [DATE]" at bounding box center [154, 206] width 179 height 27
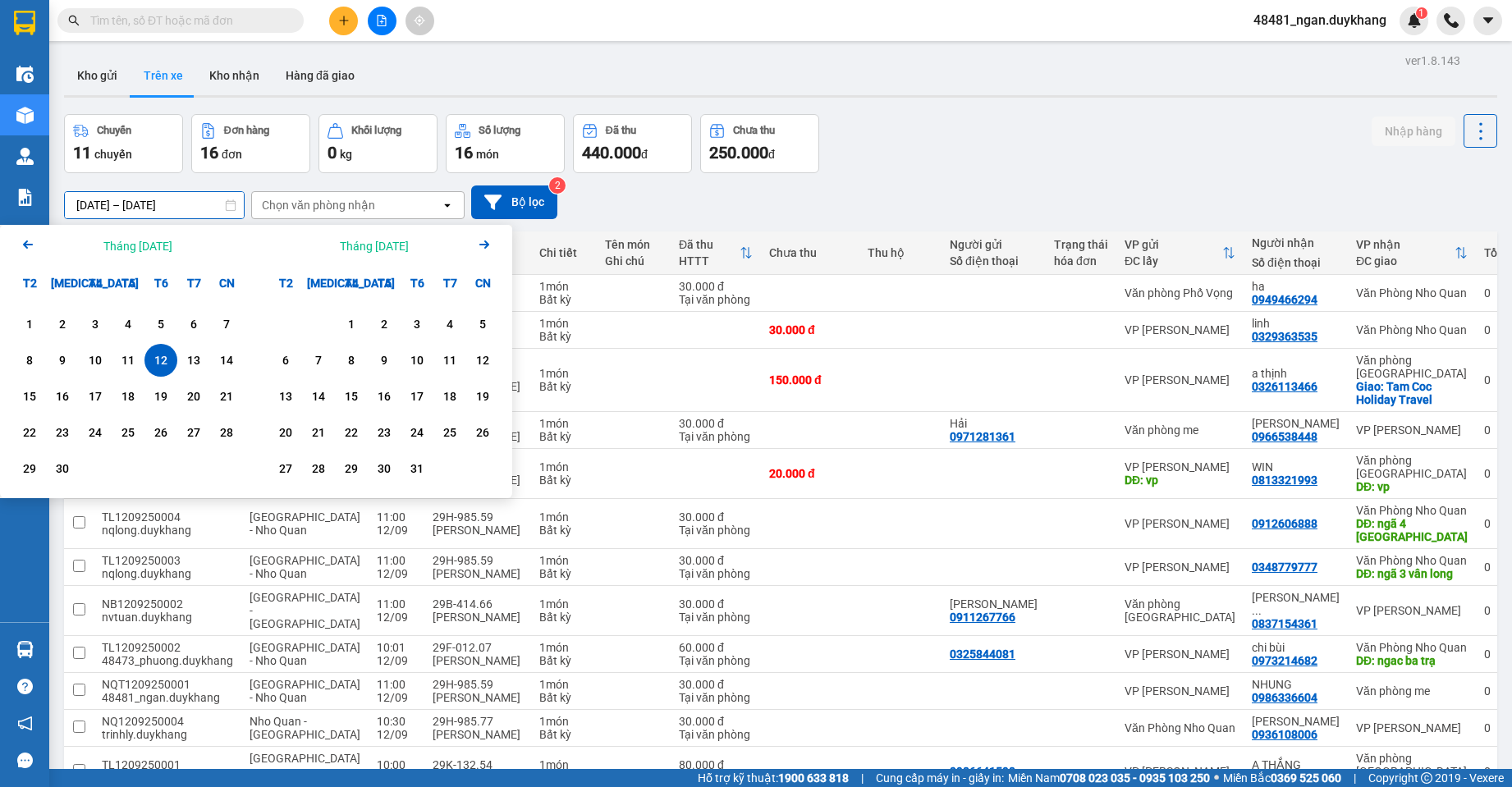
click at [158, 359] on div "12" at bounding box center [161, 361] width 23 height 20
type input "[DATE] – [DATE]"
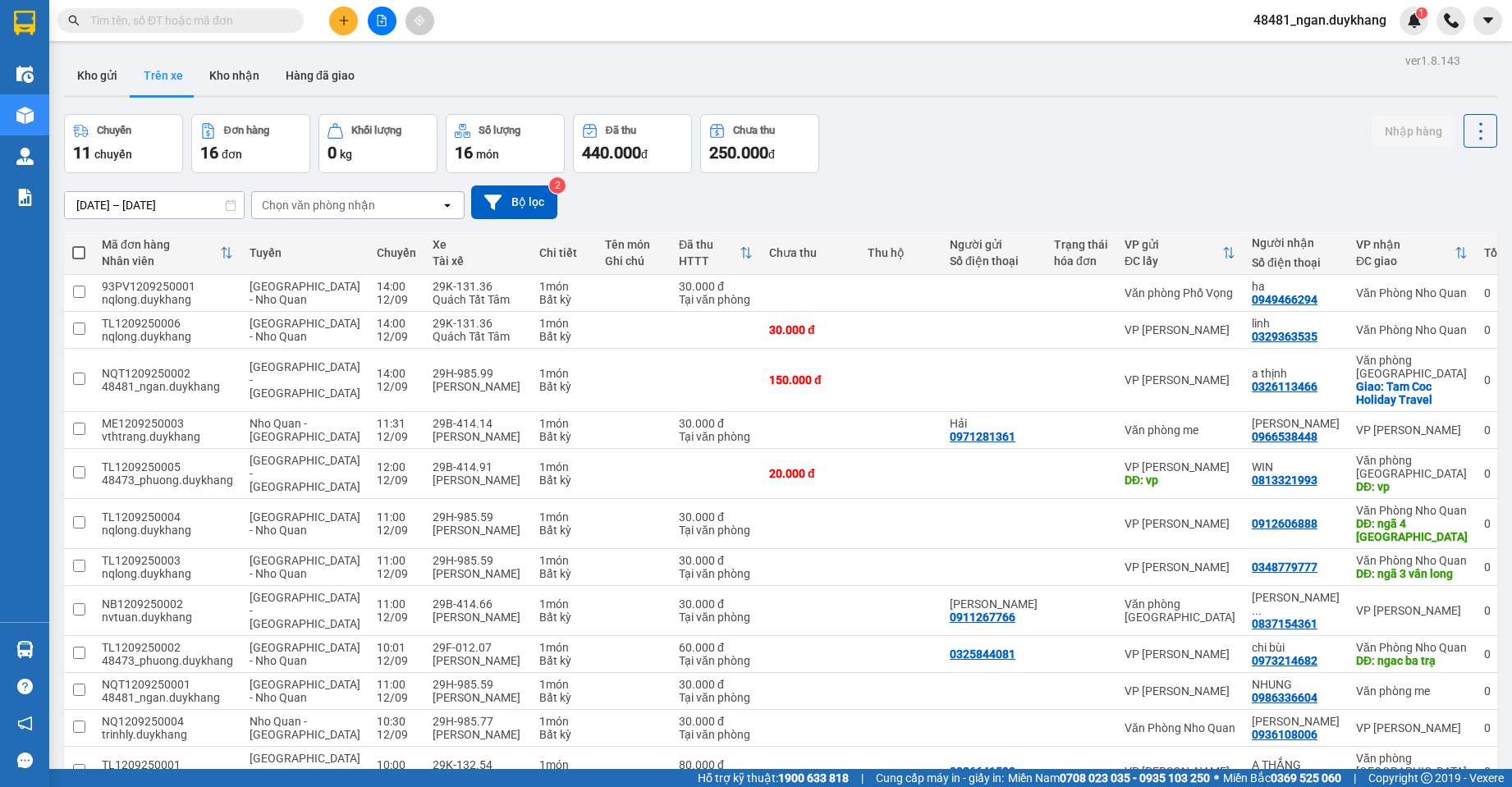
click at [1006, 171] on div "Chuyến 11 chuyến Đơn hàng 16 đơn Khối lượng 0 kg Số lượng 16 món Đã thu 440.000…" at bounding box center [780, 143] width 1433 height 59
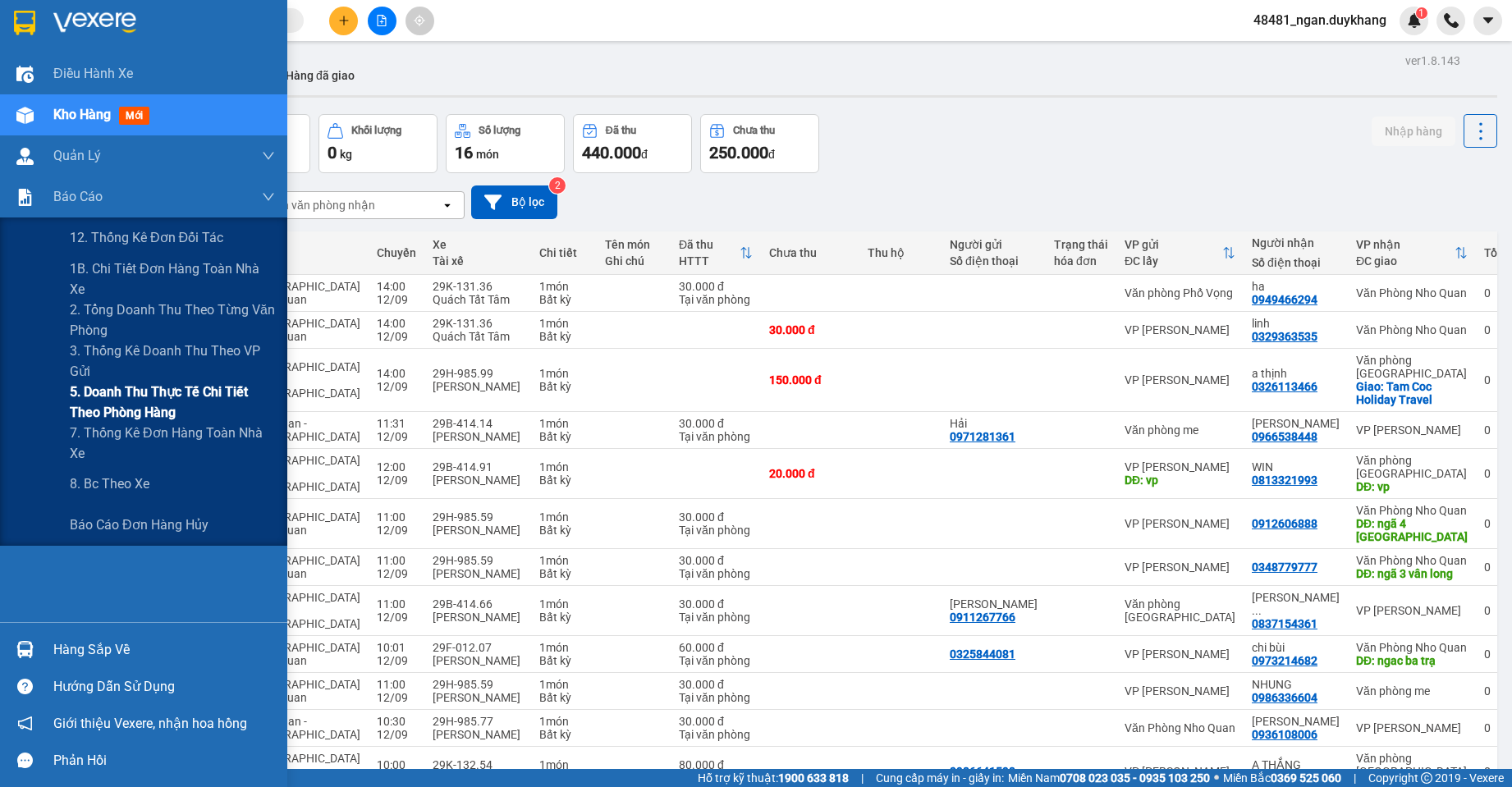
click at [105, 387] on span "5. Doanh thu thực tế chi tiết theo phòng hàng" at bounding box center [172, 401] width 205 height 41
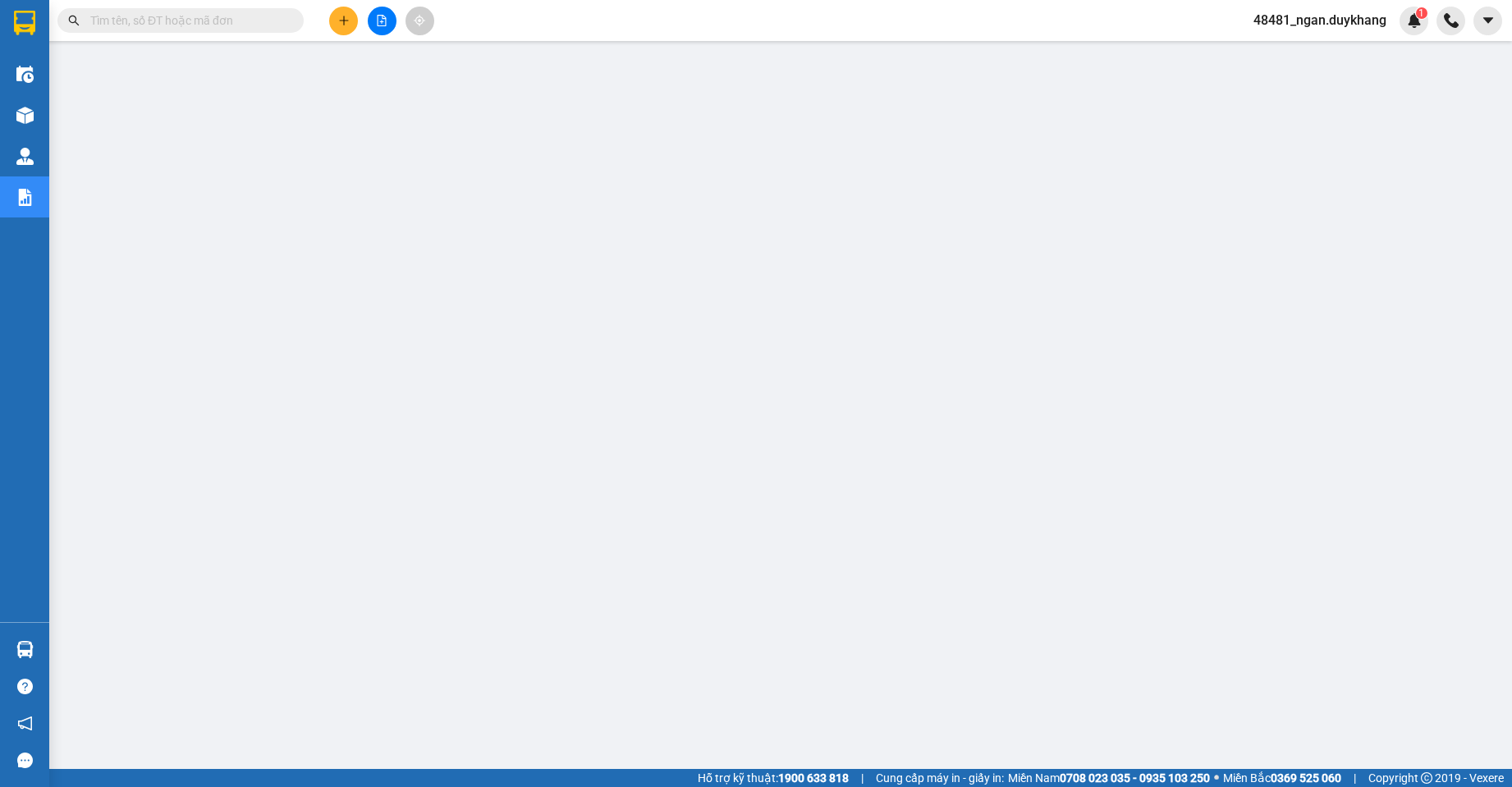
click at [254, 27] on input "text" at bounding box center [187, 21] width 194 height 18
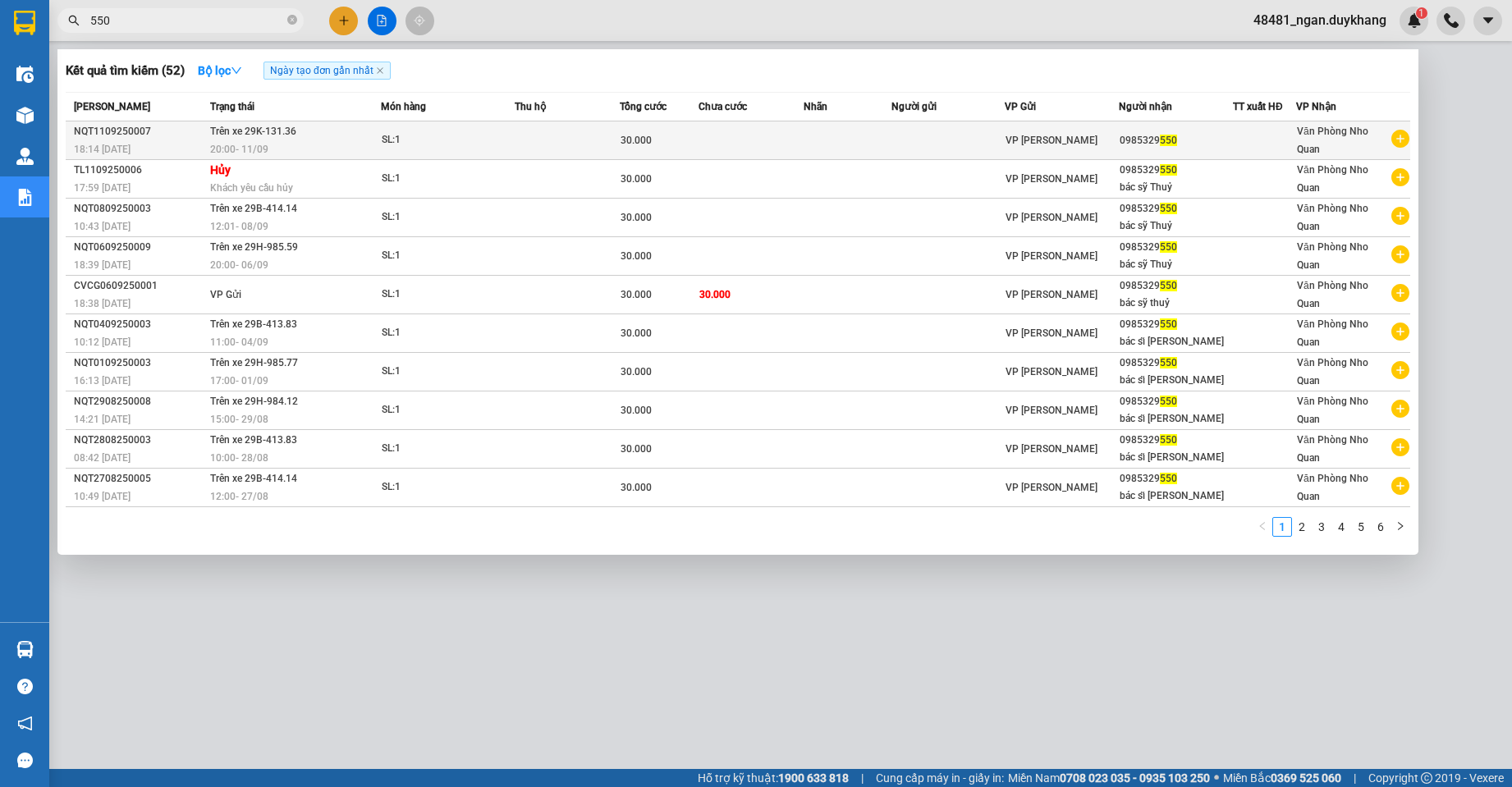
type input "550"
click at [414, 129] on td "SL: 1" at bounding box center [447, 140] width 133 height 39
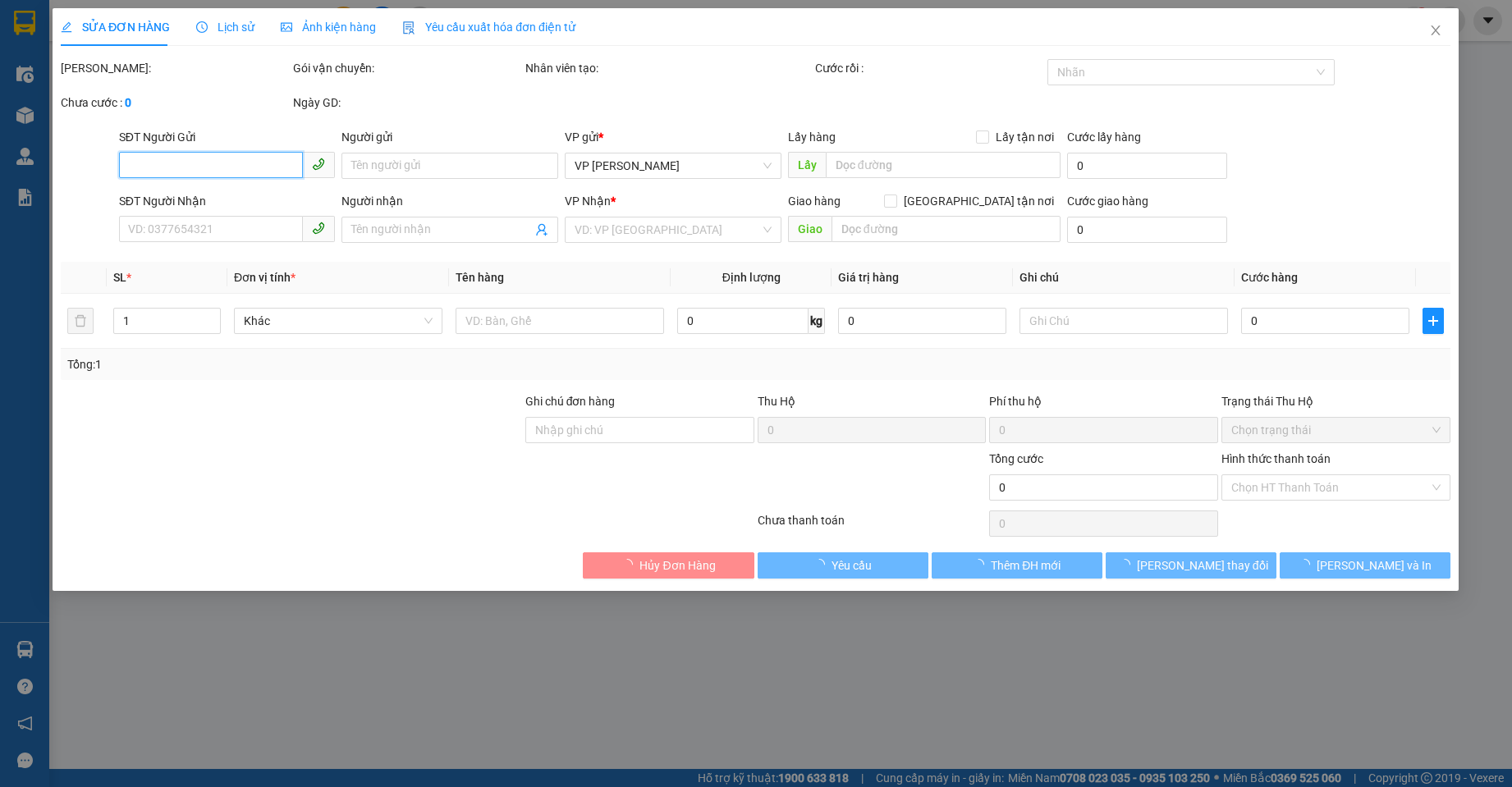
type input "0985329550"
type input "30.000"
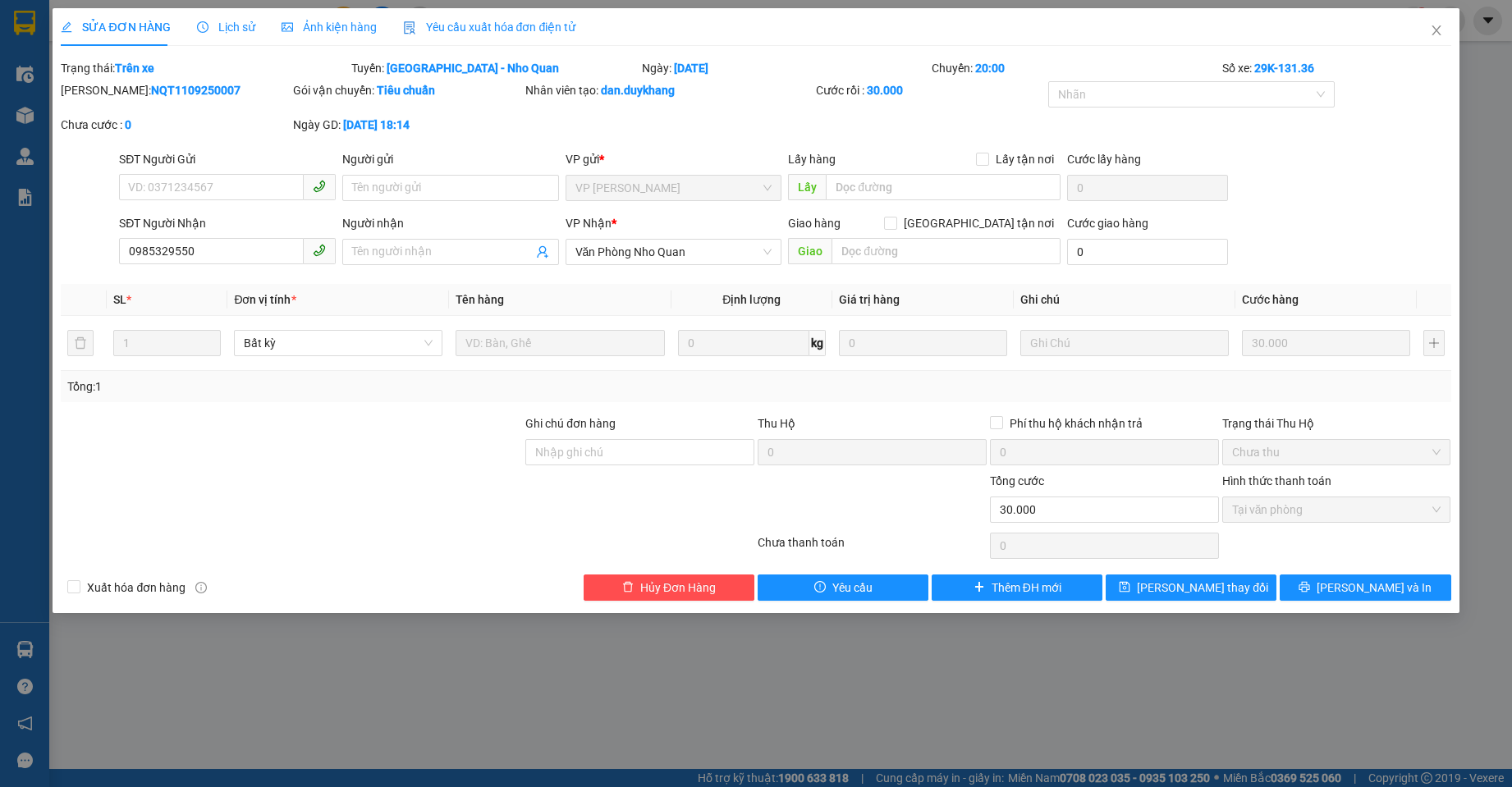
click at [205, 18] on div "Lịch sử" at bounding box center [226, 27] width 58 height 18
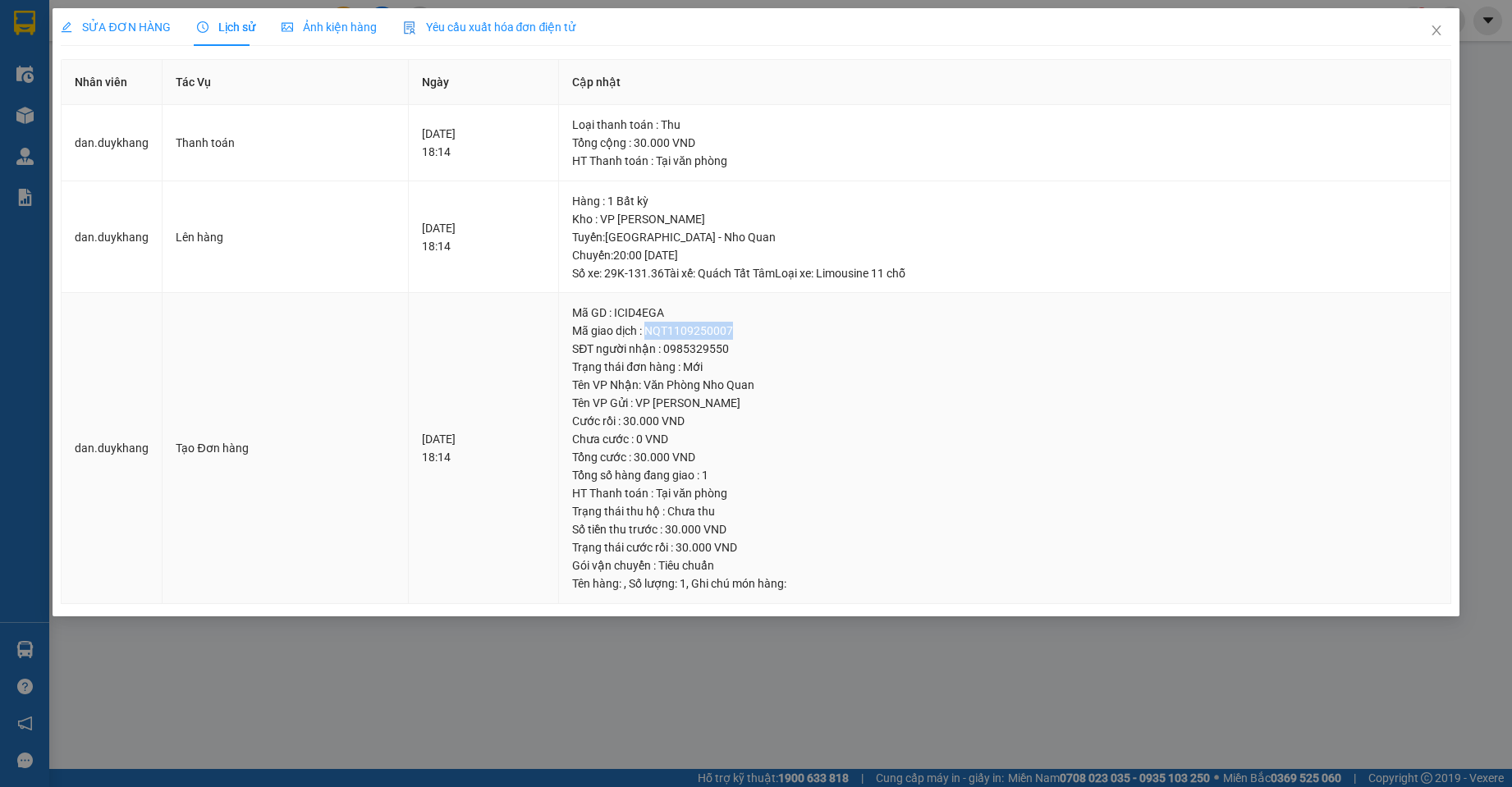
drag, startPoint x: 767, startPoint y: 333, endPoint x: 688, endPoint y: 333, distance: 79.0
click at [688, 333] on div "Mã giao dịch : NQT1109250007" at bounding box center [1004, 331] width 864 height 18
copy div "NQT1109250007"
click at [1437, 33] on icon "close" at bounding box center [1436, 31] width 9 height 10
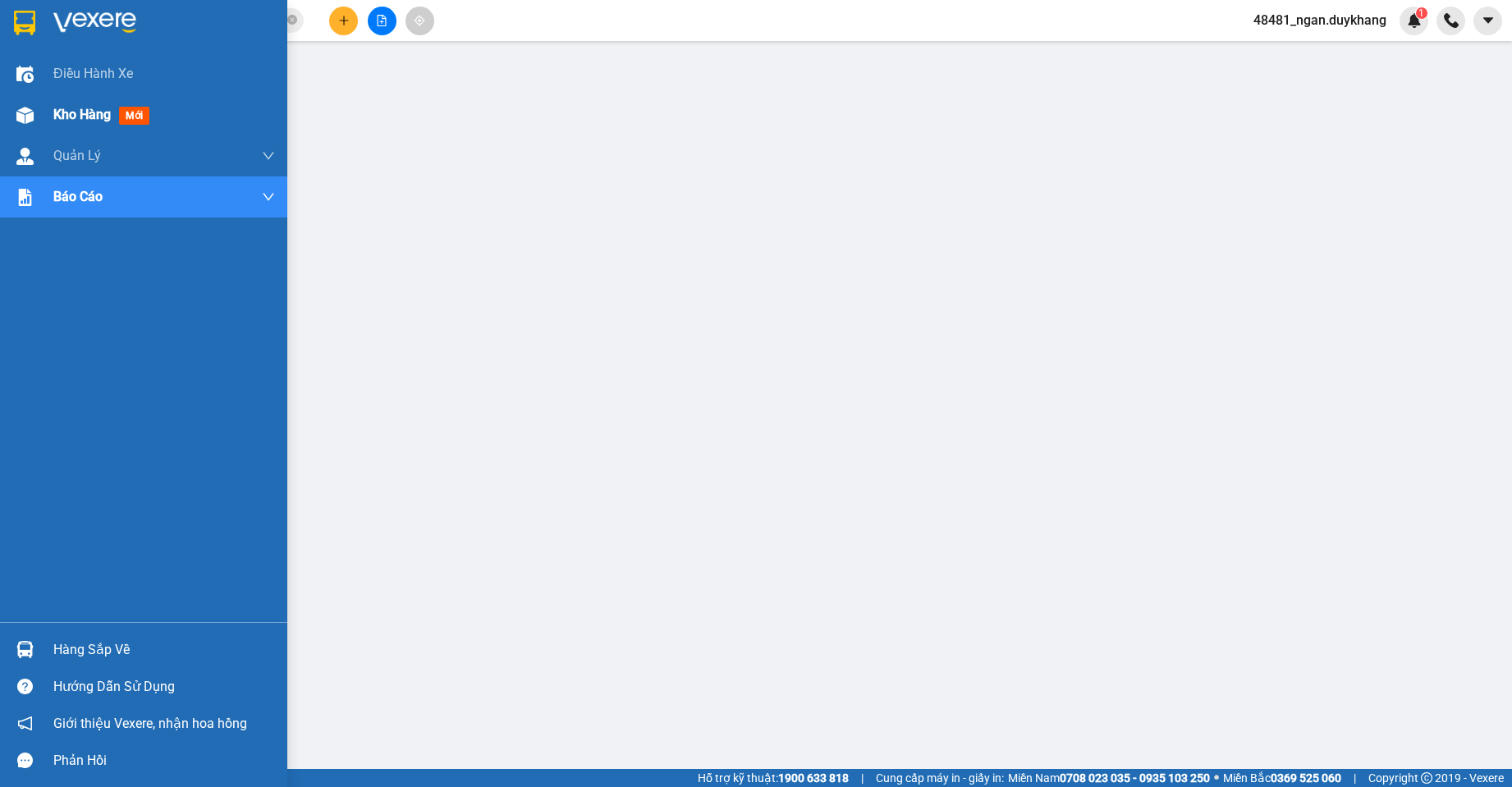
click at [46, 111] on div "Kho hàng mới" at bounding box center [143, 114] width 287 height 41
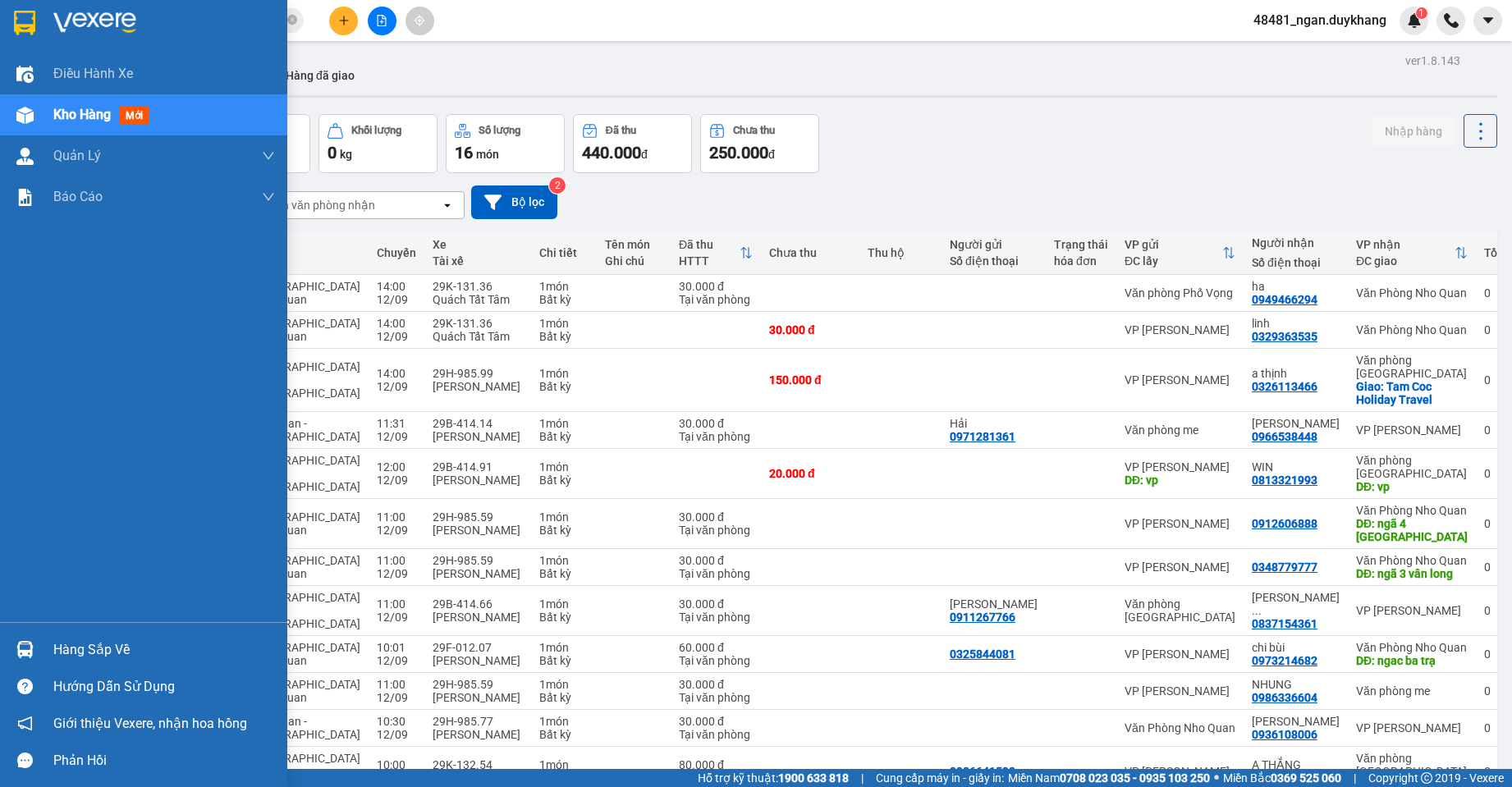
click at [41, 650] on div "Hàng sắp về" at bounding box center [143, 649] width 287 height 37
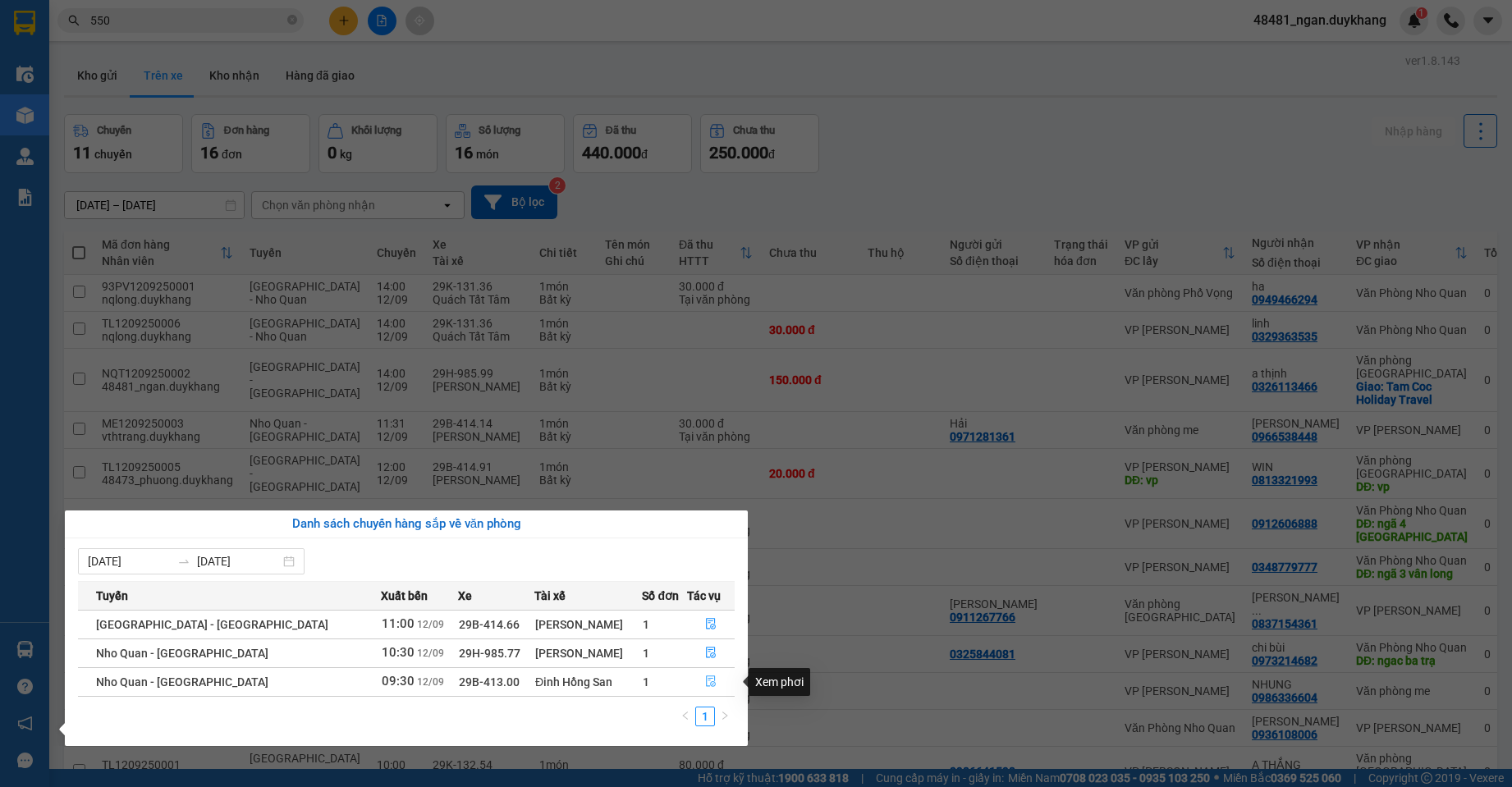
click at [709, 680] on button "button" at bounding box center [710, 683] width 46 height 27
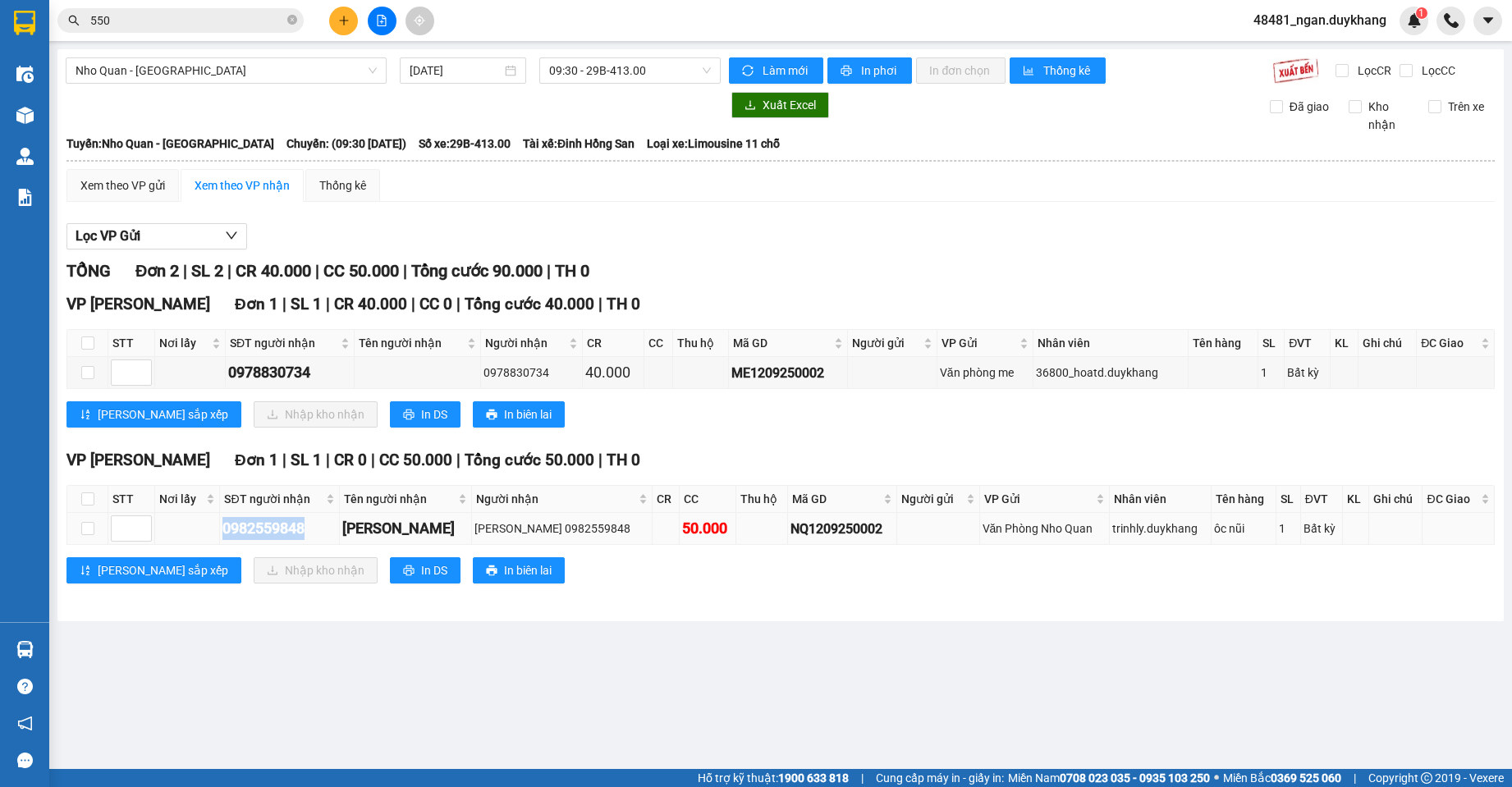
drag, startPoint x: 314, startPoint y: 527, endPoint x: 215, endPoint y: 525, distance: 99.0
click at [215, 525] on tr "0982559848 [PERSON_NAME] [PERSON_NAME] 0982559848 50.000 NQ1209250002 Văn Phòng…" at bounding box center [780, 529] width 1427 height 32
copy div "0982559848"
click at [86, 531] on input "checkbox" at bounding box center [88, 528] width 13 height 13
checkbox input "true"
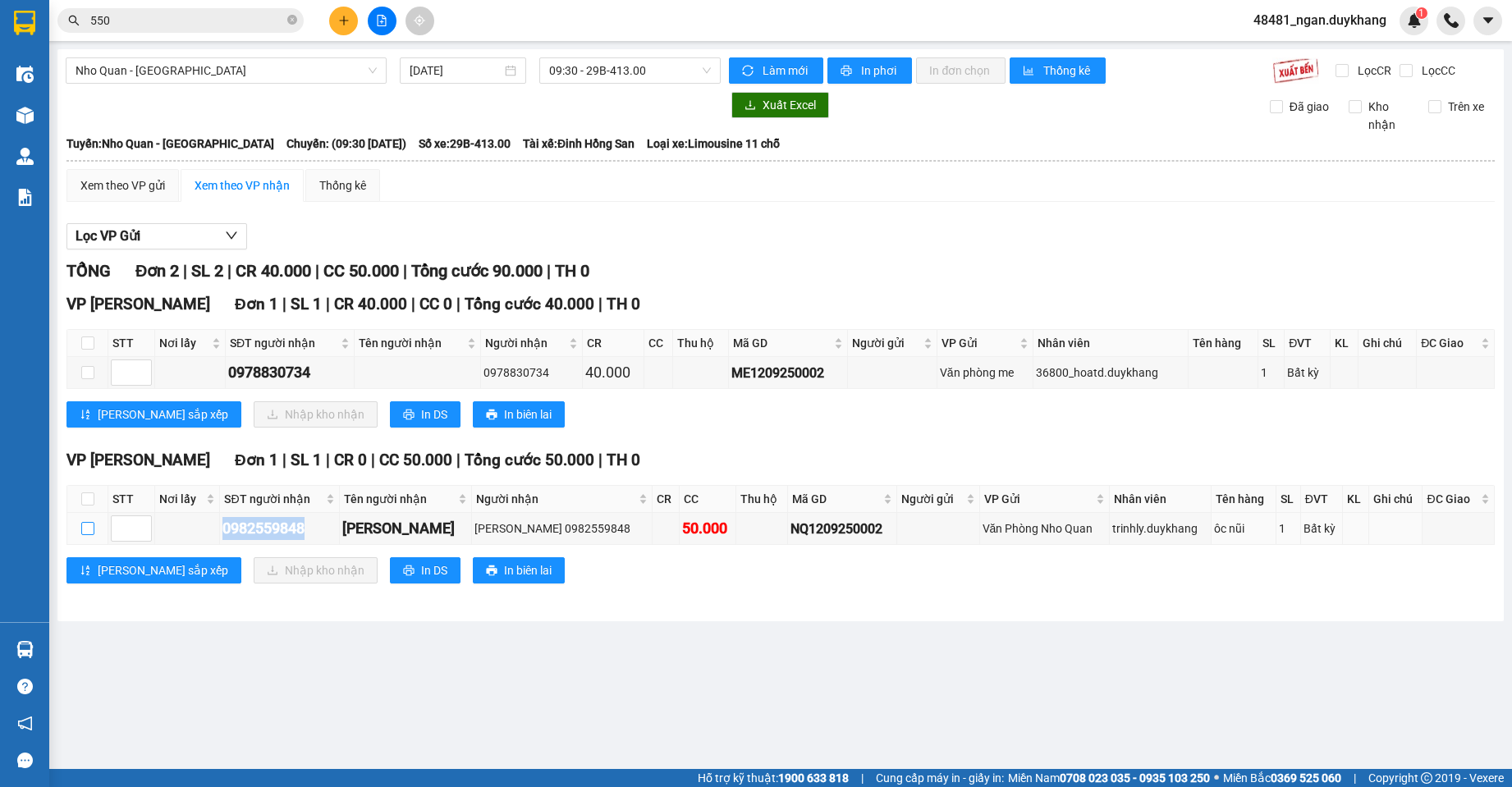
checkbox input "true"
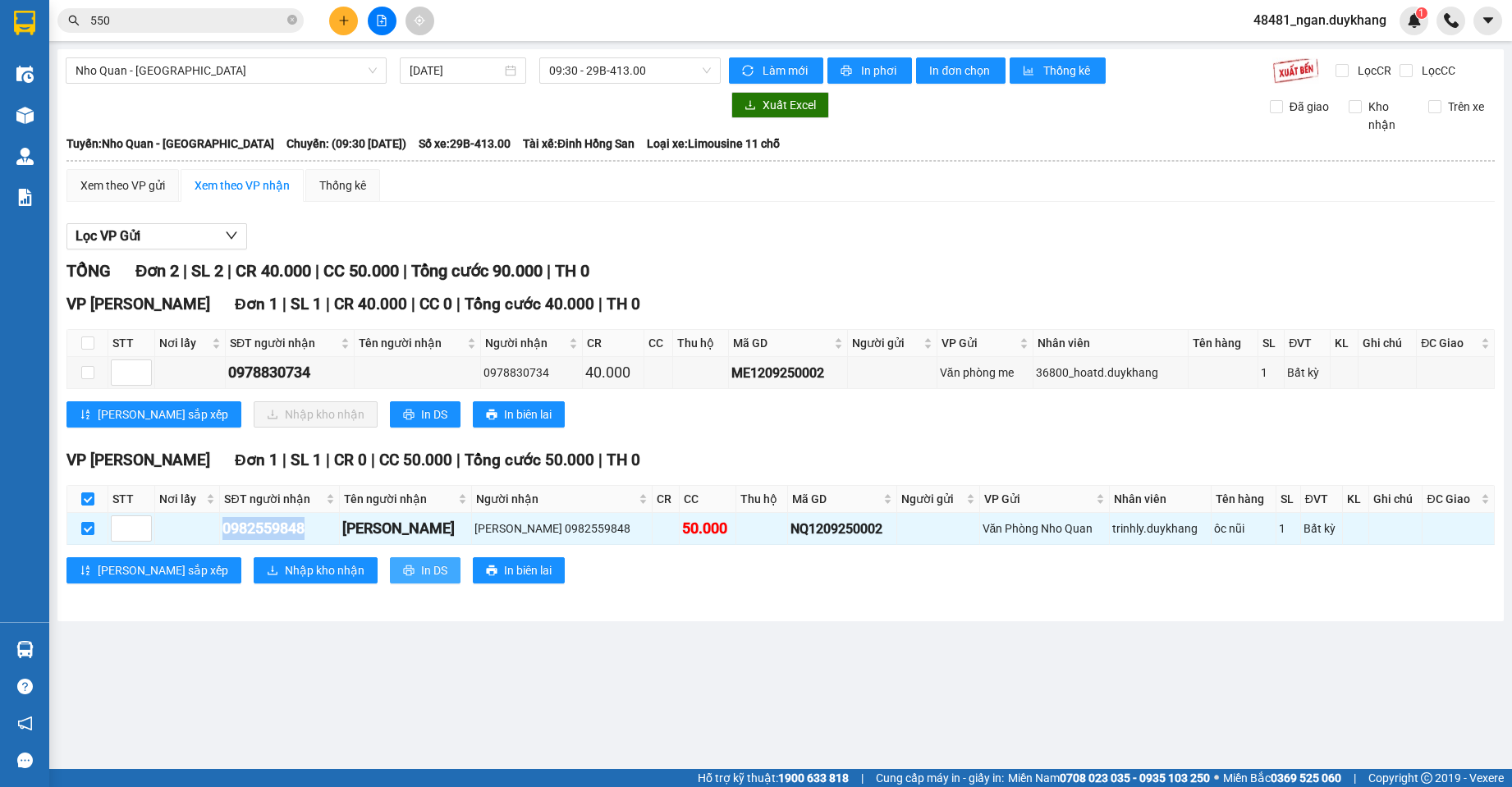
click at [403, 568] on icon "printer" at bounding box center [409, 571] width 12 height 12
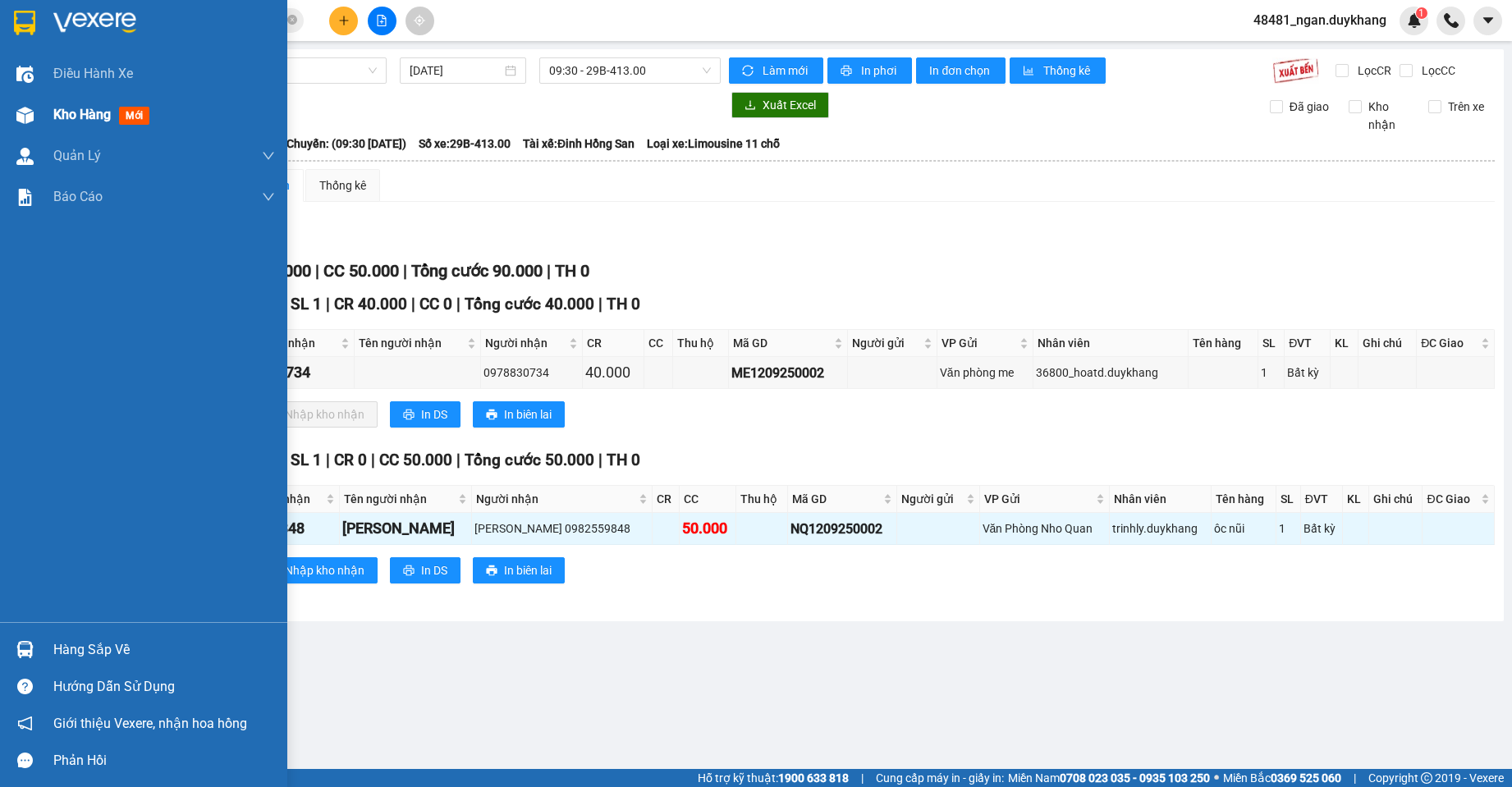
click at [37, 119] on div at bounding box center [25, 115] width 29 height 29
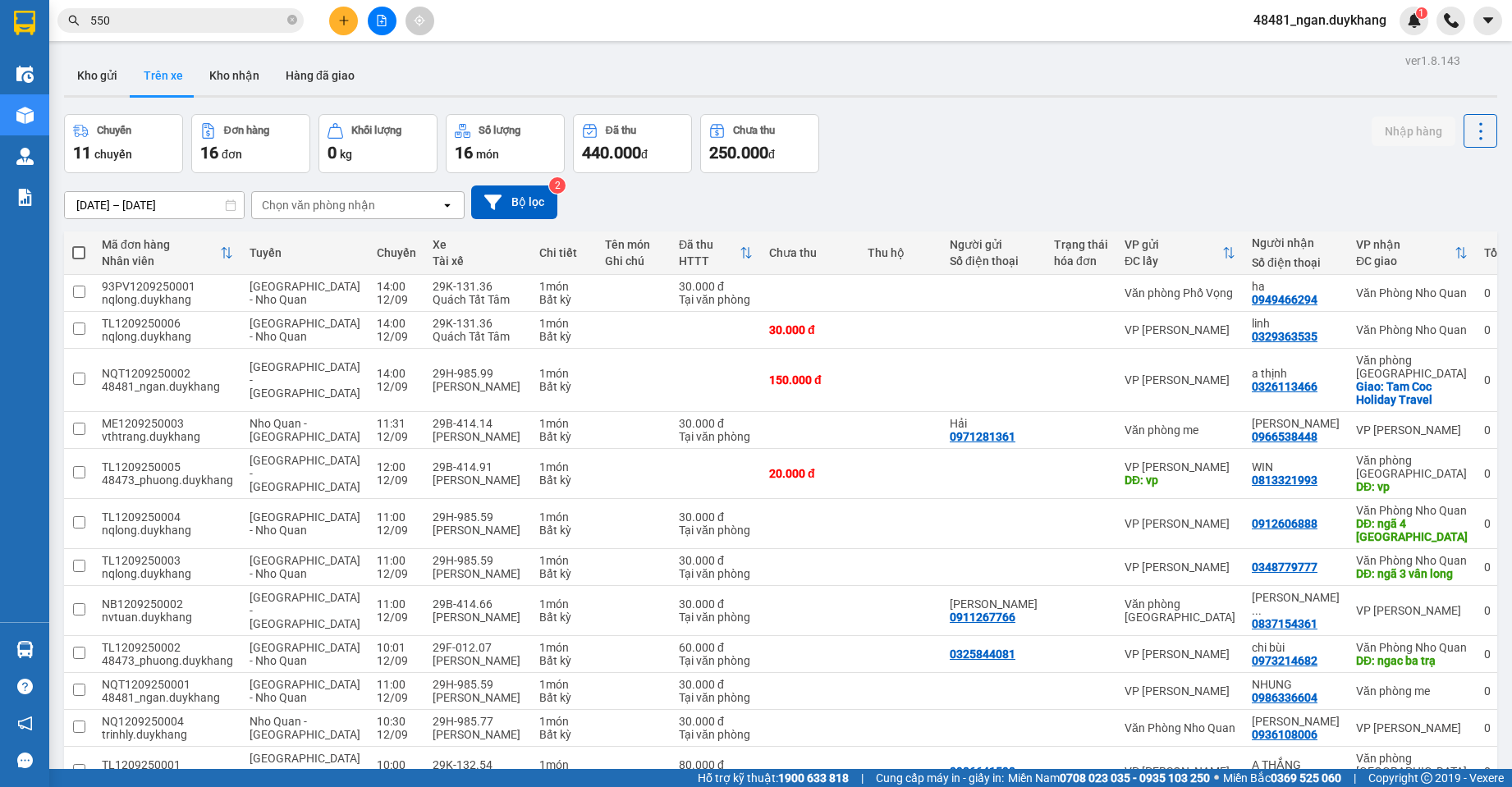
click at [143, 205] on input "[DATE] – [DATE]" at bounding box center [154, 206] width 179 height 27
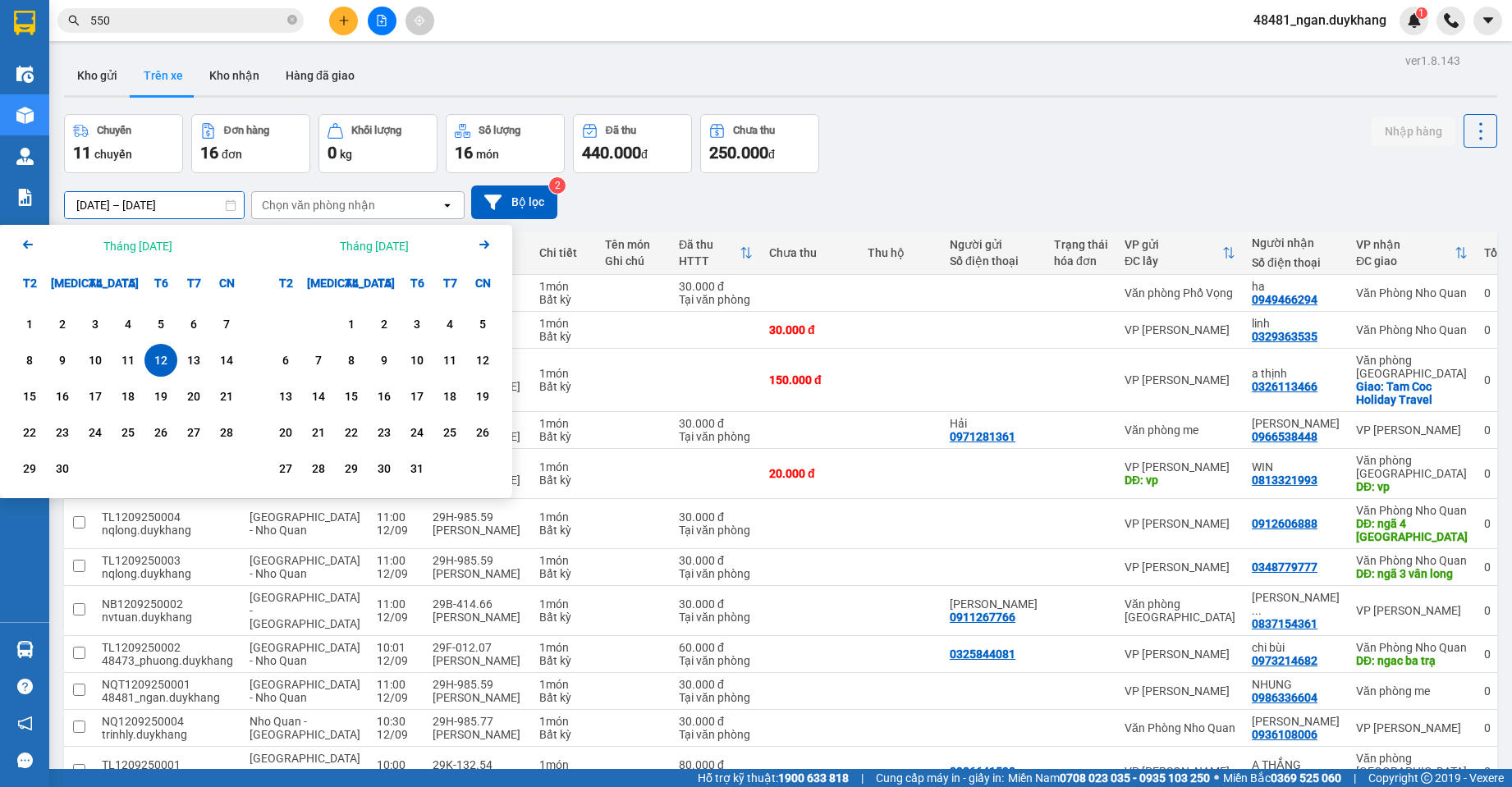
click at [162, 365] on div "12" at bounding box center [161, 361] width 23 height 20
type input "[DATE] – [DATE]"
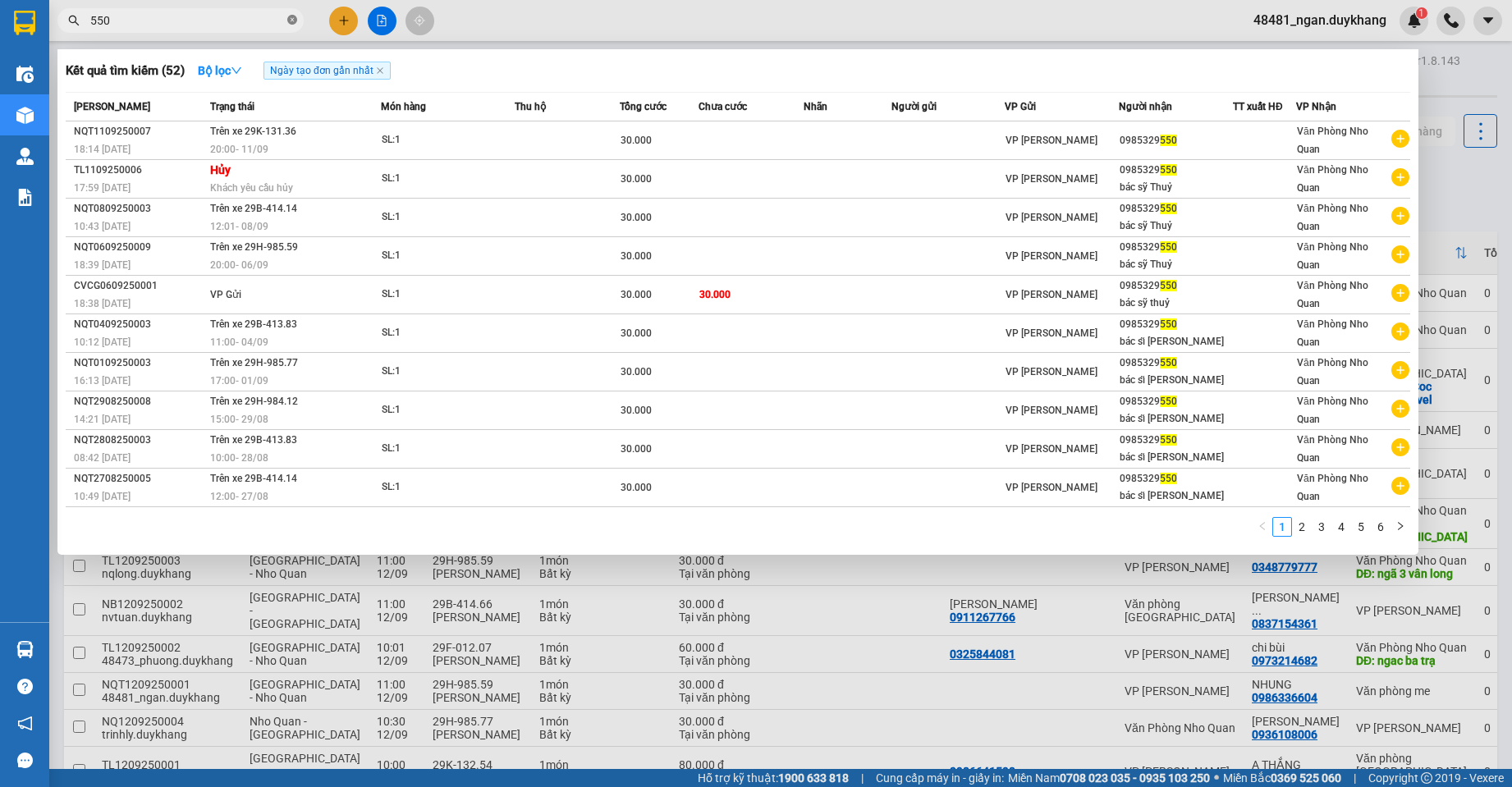
click at [295, 19] on icon "close-circle" at bounding box center [292, 20] width 10 height 10
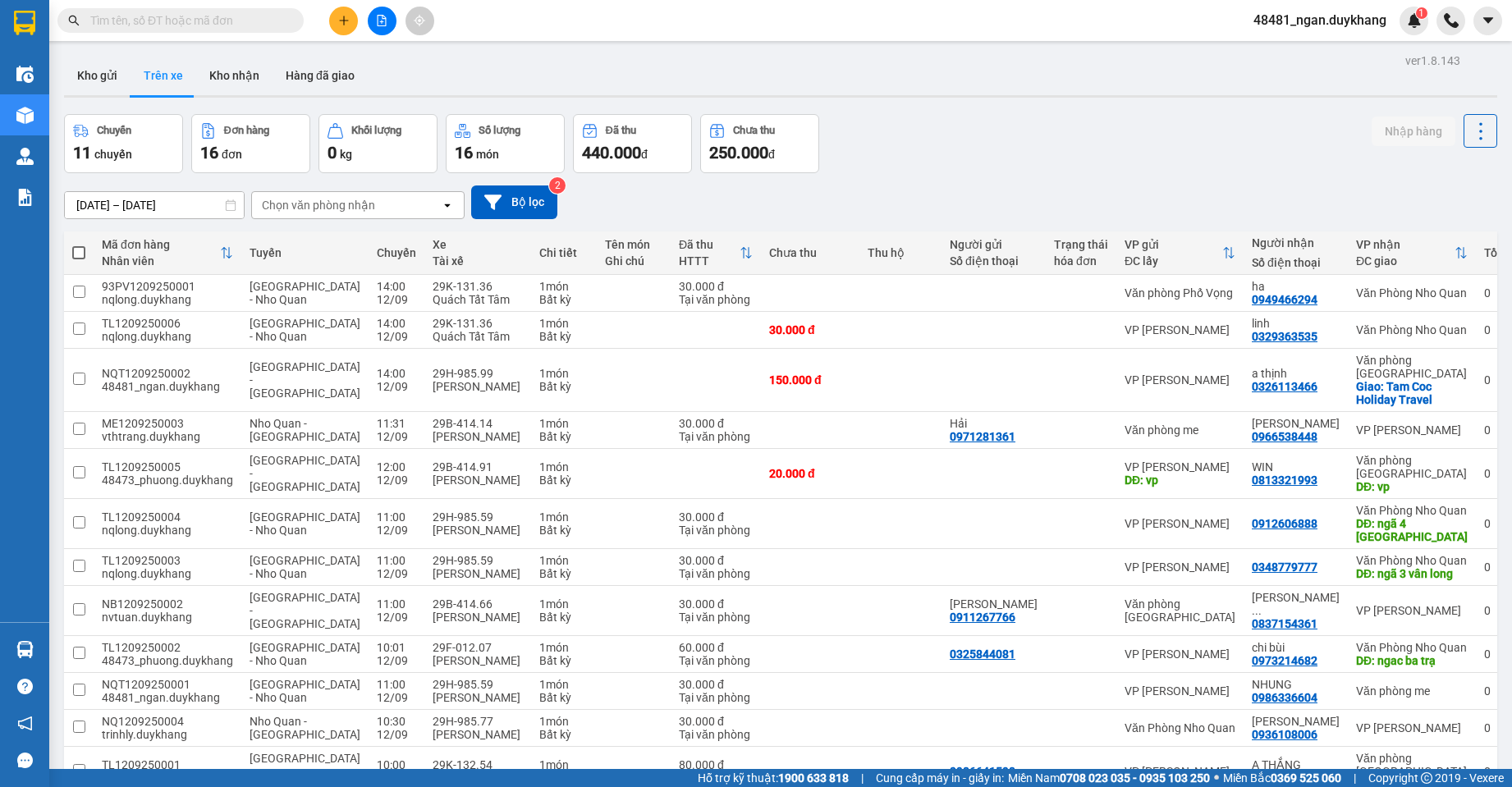
drag, startPoint x: 563, startPoint y: 56, endPoint x: 448, endPoint y: 2, distance: 127.0
click at [562, 56] on div "Kho gửi Trên xe Kho nhận Hàng đã giao" at bounding box center [780, 77] width 1433 height 43
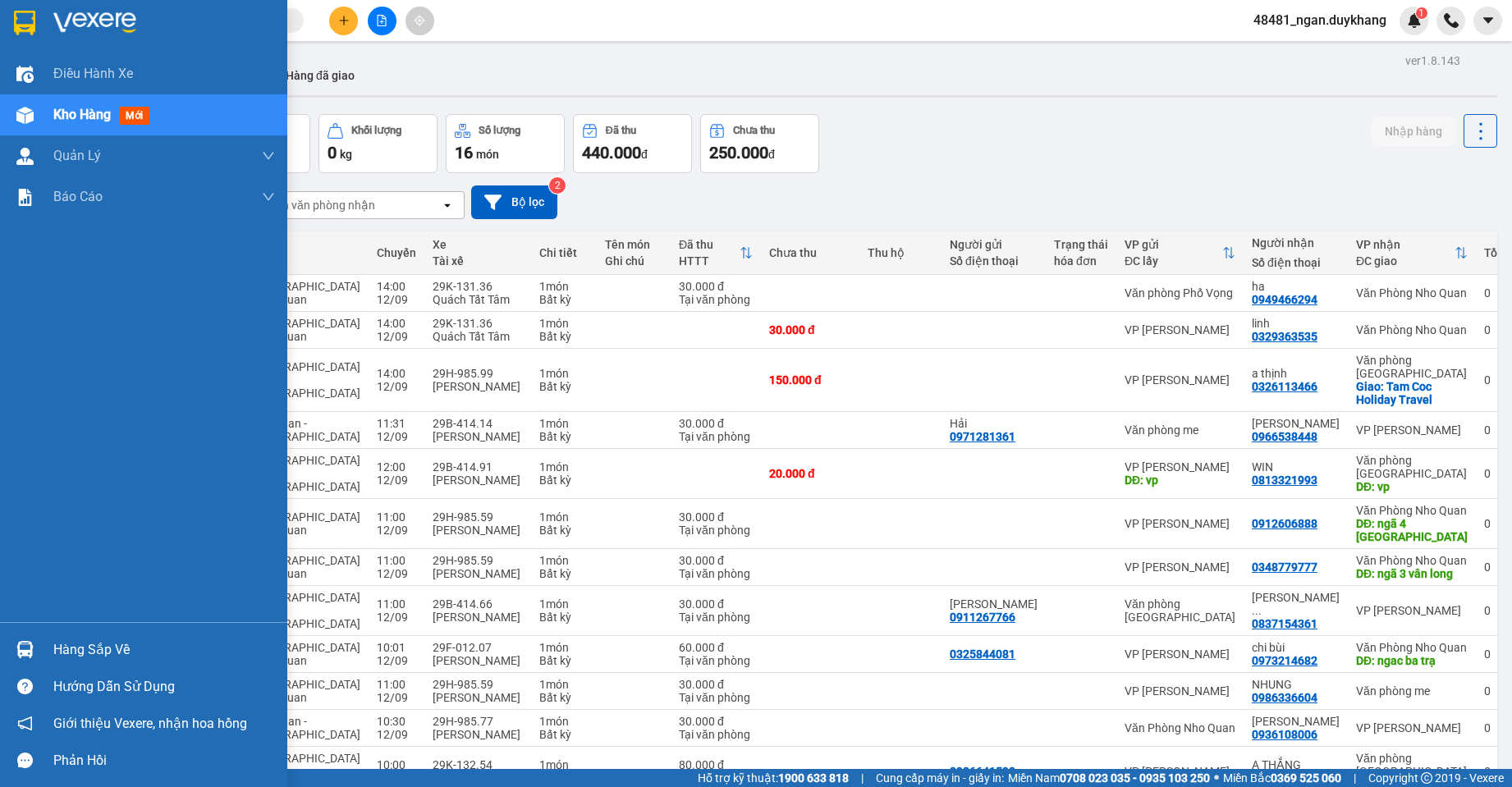
click at [30, 648] on img at bounding box center [25, 649] width 17 height 17
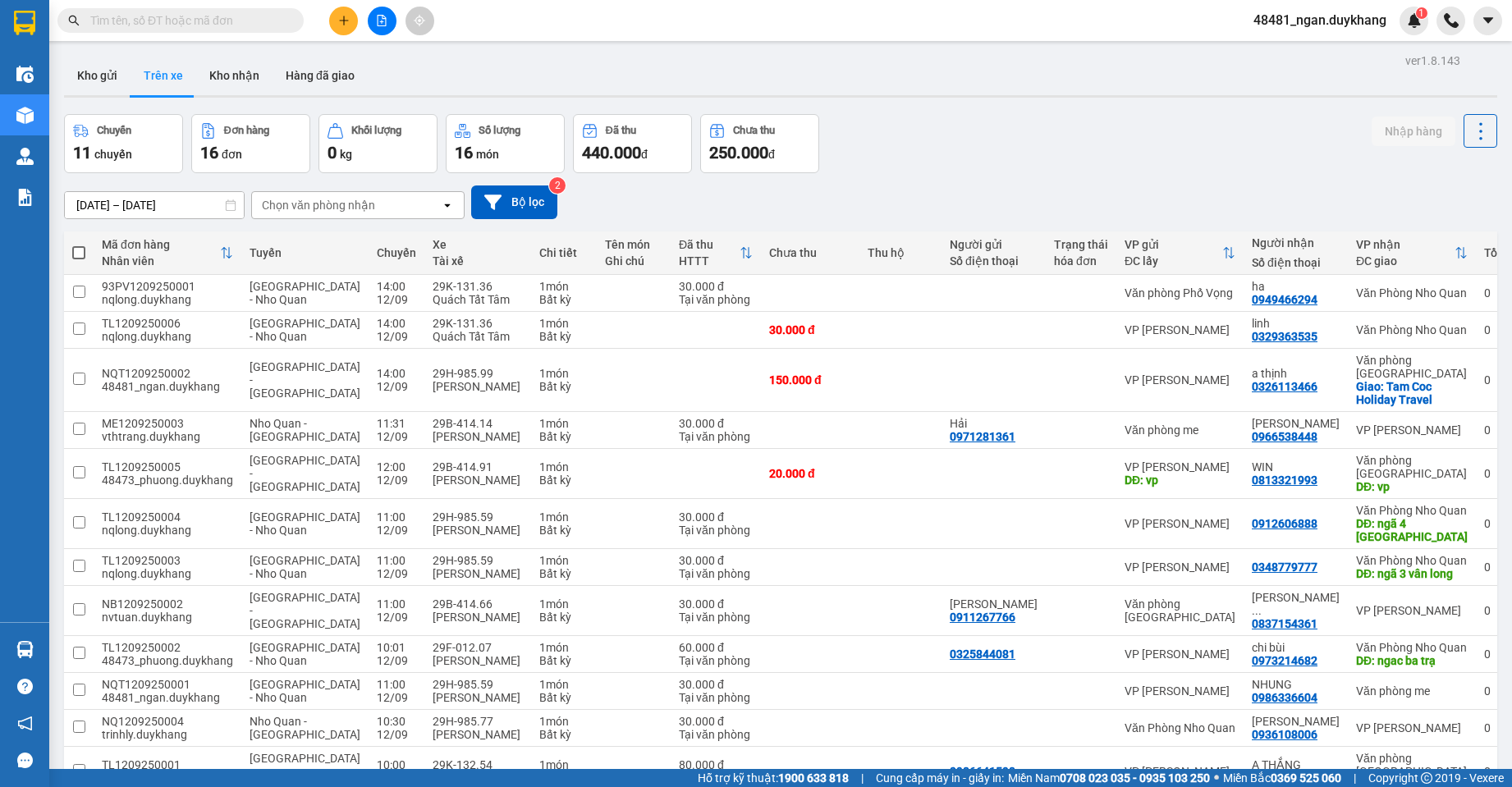
click at [876, 162] on section "Kết quả tìm kiếm ( 52 ) Bộ lọc Ngày tạo đơn gần nhất Mã ĐH Trạng thái Món hàng …" at bounding box center [756, 393] width 1512 height 787
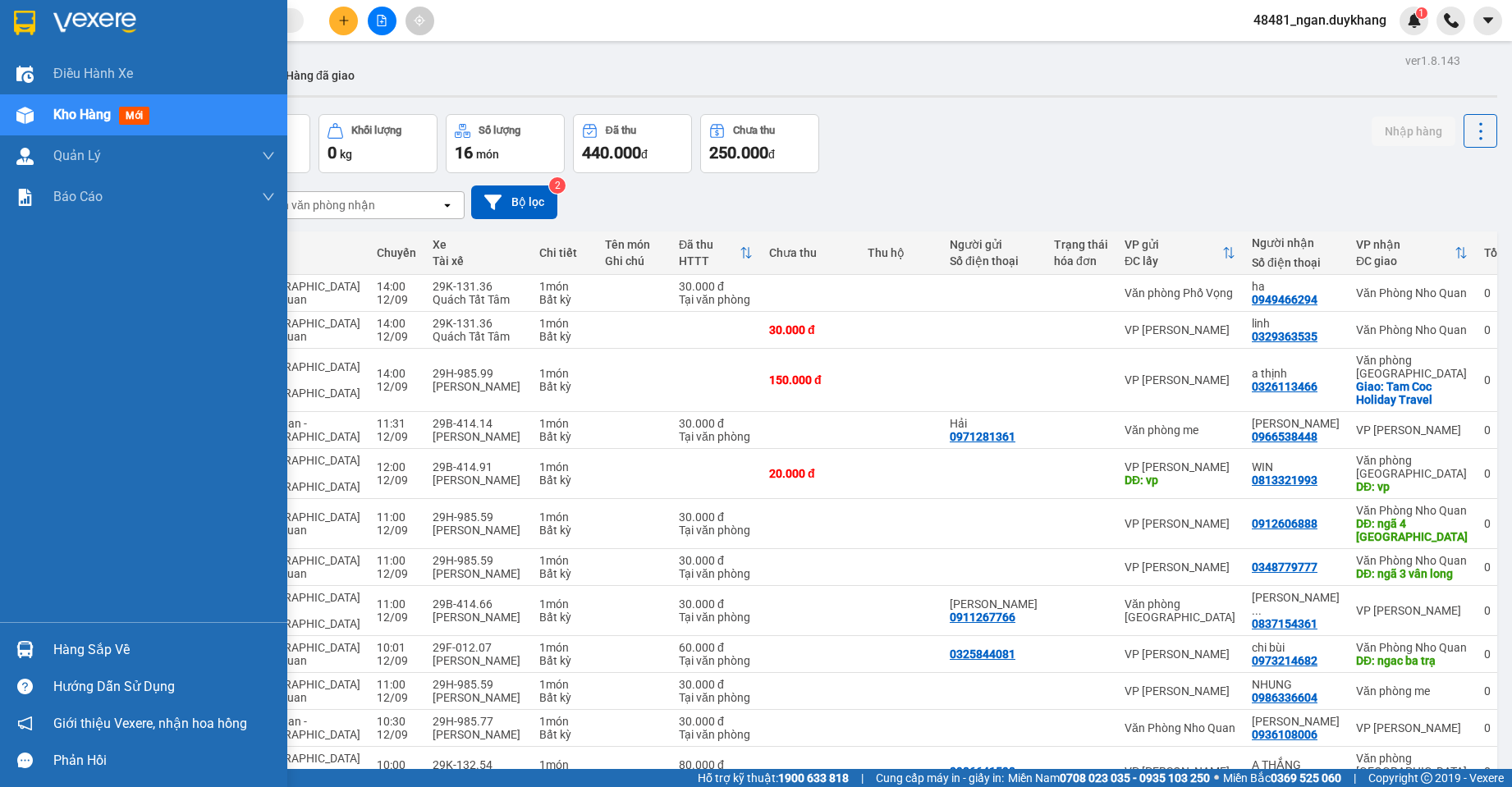
click at [27, 644] on img at bounding box center [25, 649] width 17 height 17
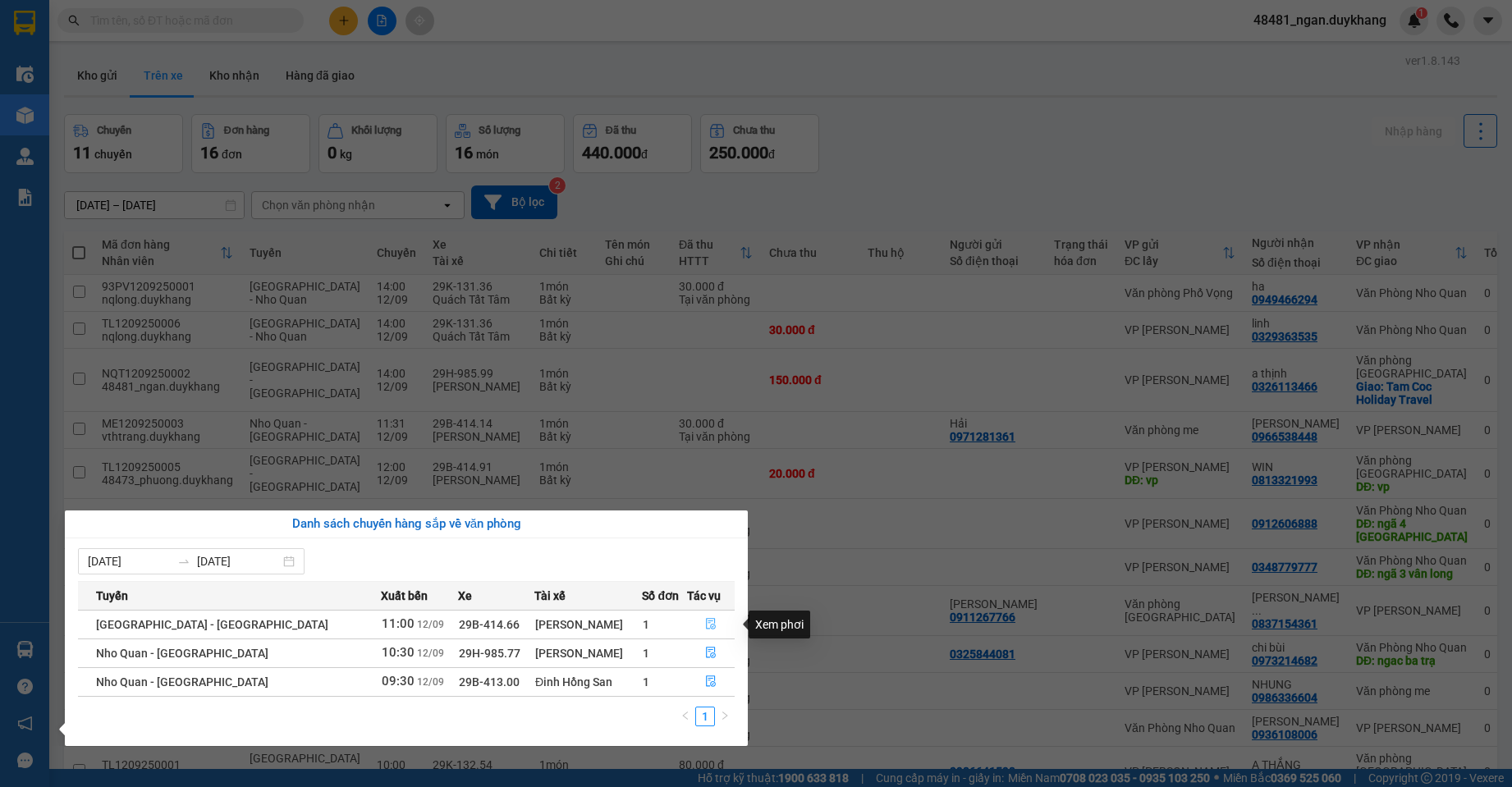
click at [708, 620] on icon "file-done" at bounding box center [711, 624] width 12 height 12
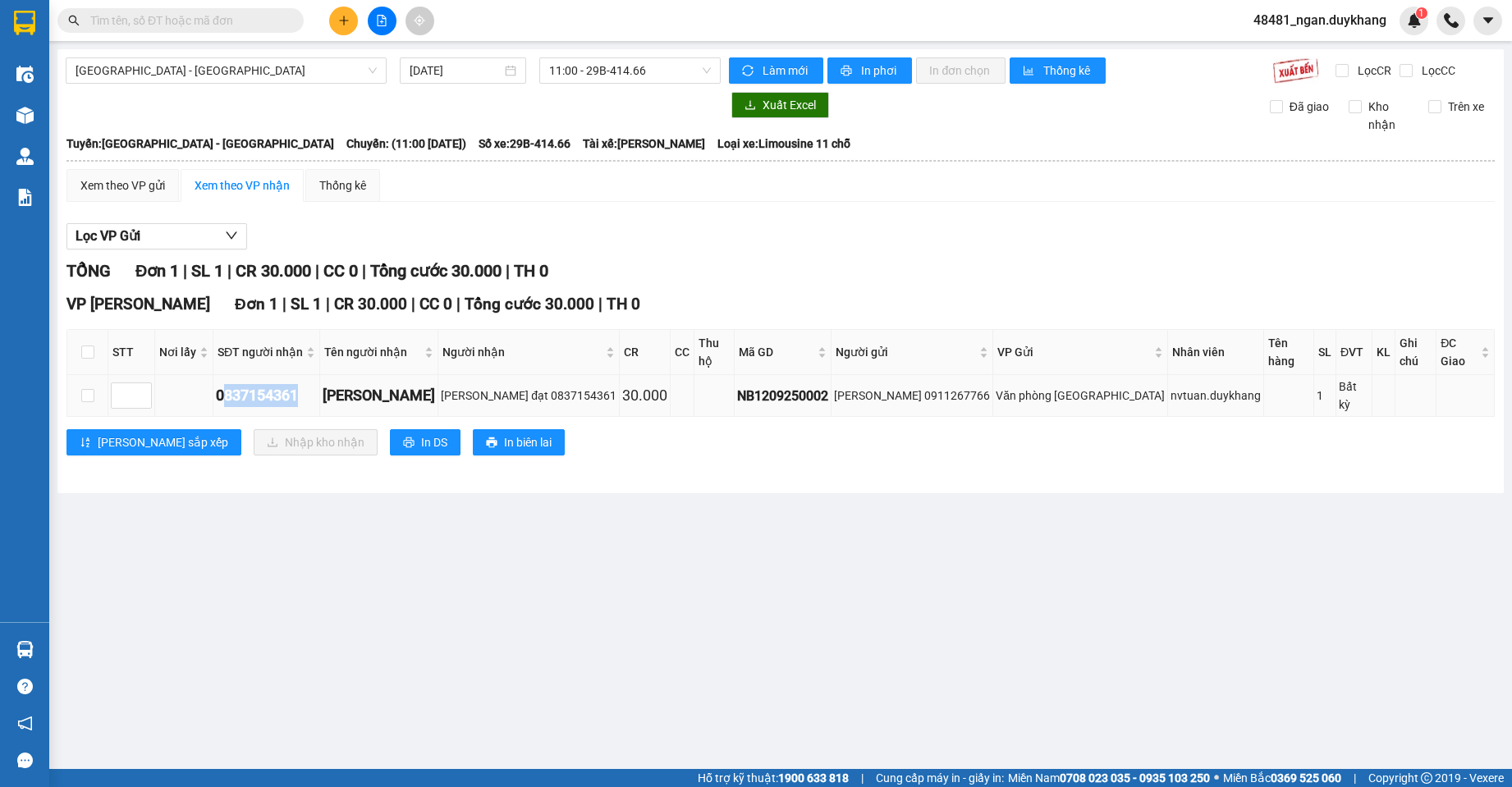
drag, startPoint x: 310, startPoint y: 368, endPoint x: 223, endPoint y: 370, distance: 87.0
click at [223, 384] on div "0837154361" at bounding box center [266, 396] width 101 height 23
drag, startPoint x: 216, startPoint y: 372, endPoint x: 259, endPoint y: 367, distance: 43.3
click at [320, 375] on td "0837154361" at bounding box center [266, 396] width 107 height 41
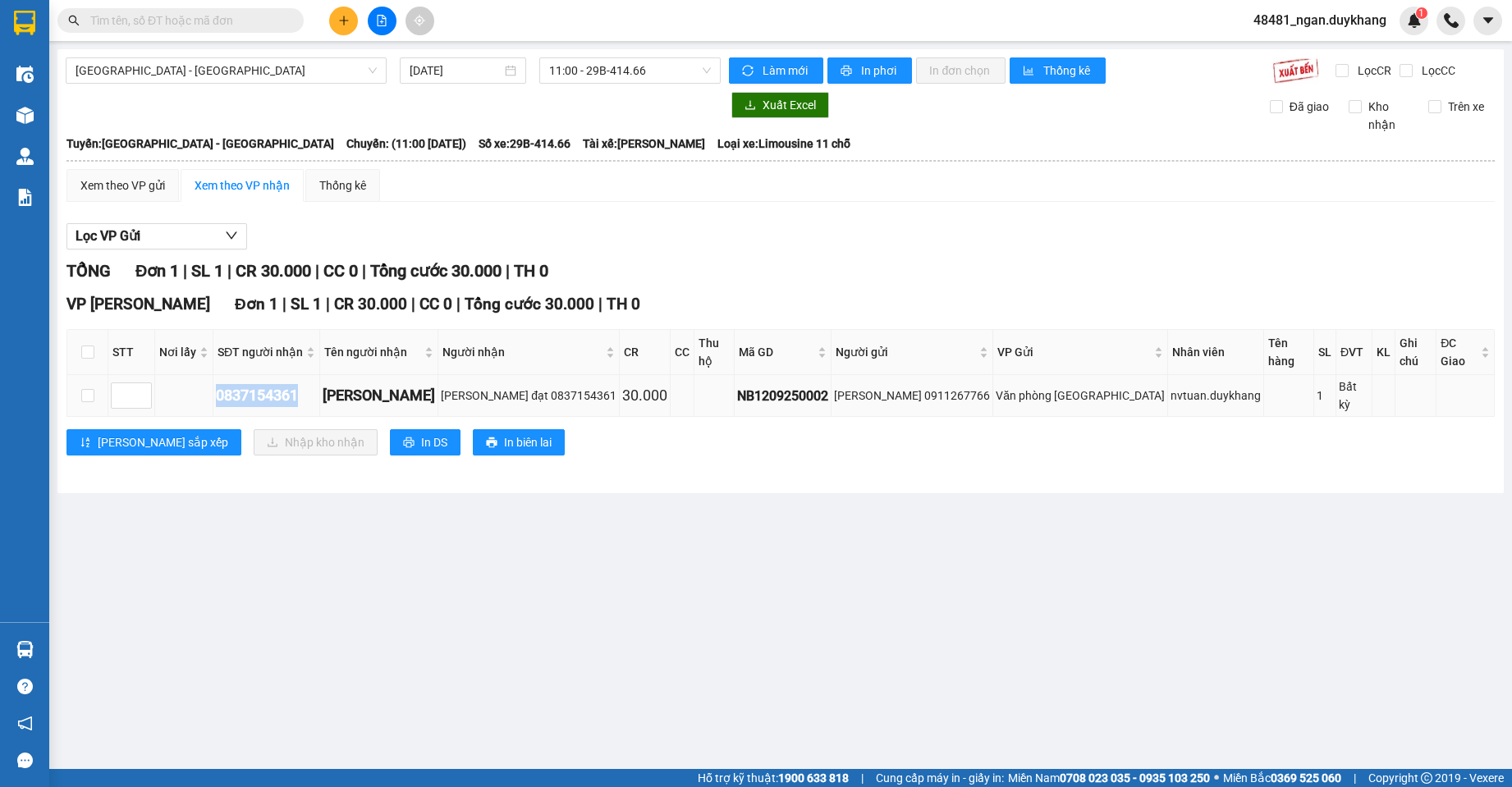
copy div "0837154361"
click at [270, 22] on input "text" at bounding box center [187, 21] width 194 height 18
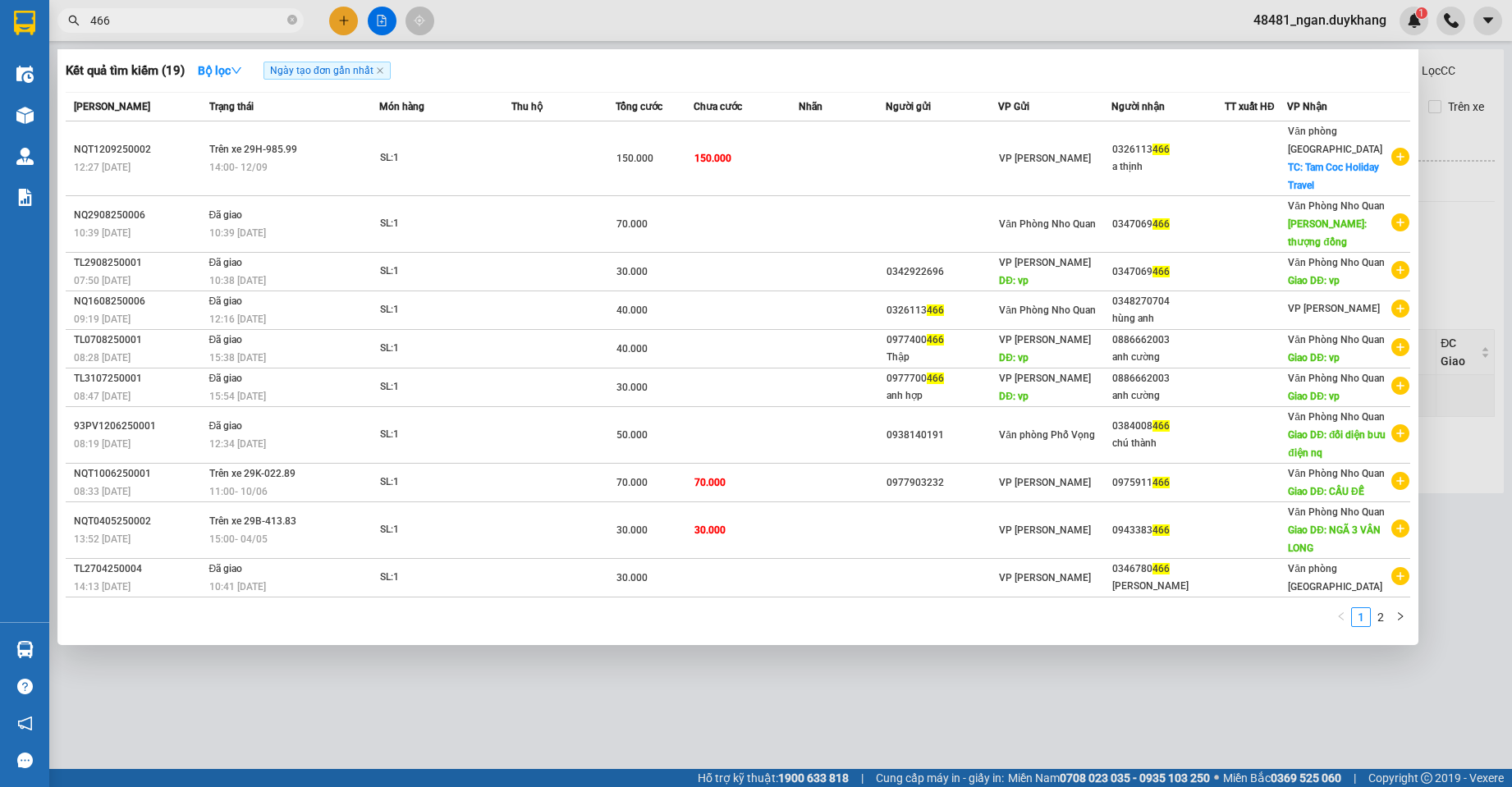
type input "466"
click at [294, 22] on icon "close-circle" at bounding box center [292, 20] width 10 height 10
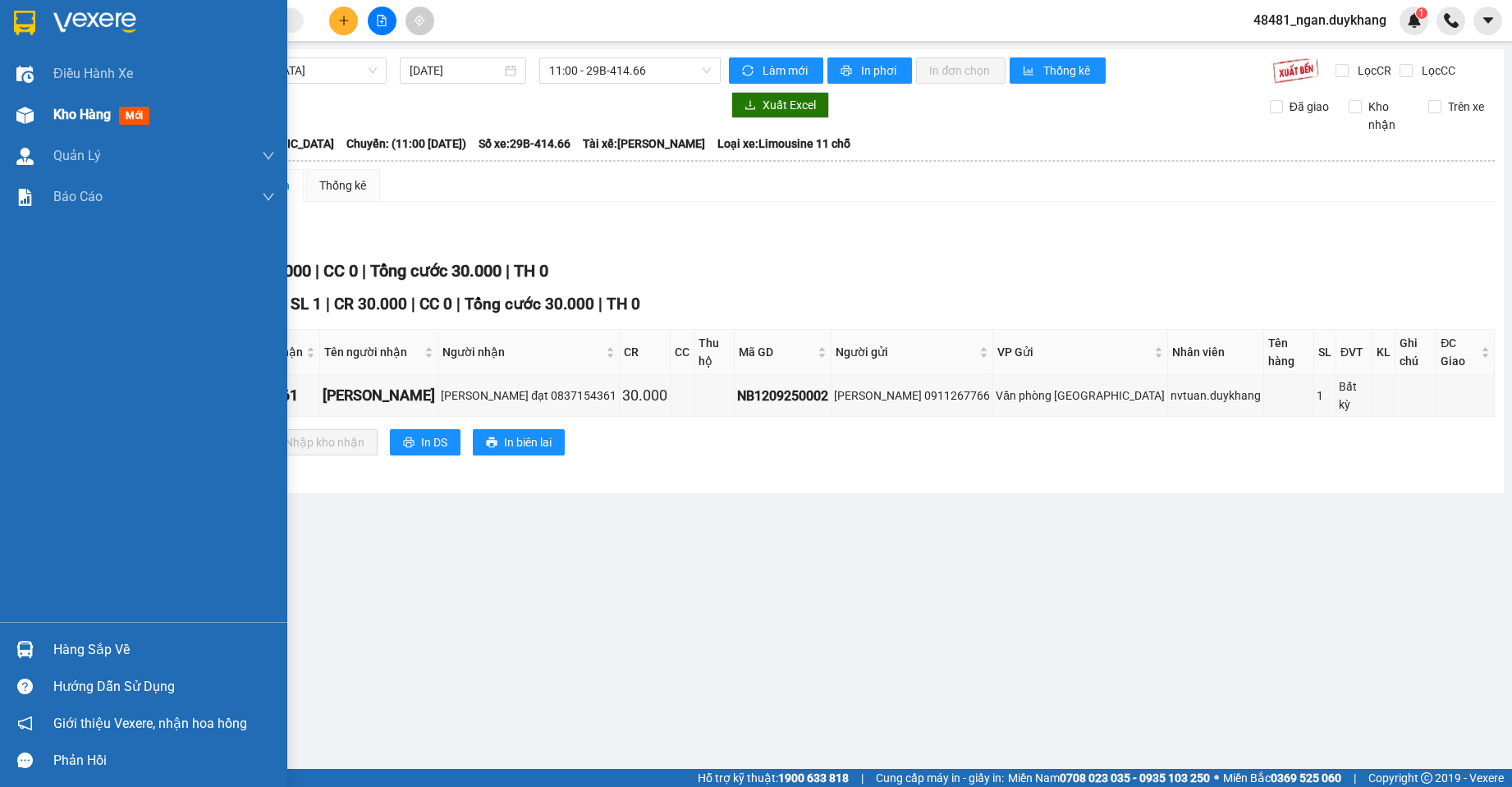
click at [46, 110] on div "Kho hàng mới" at bounding box center [143, 114] width 287 height 41
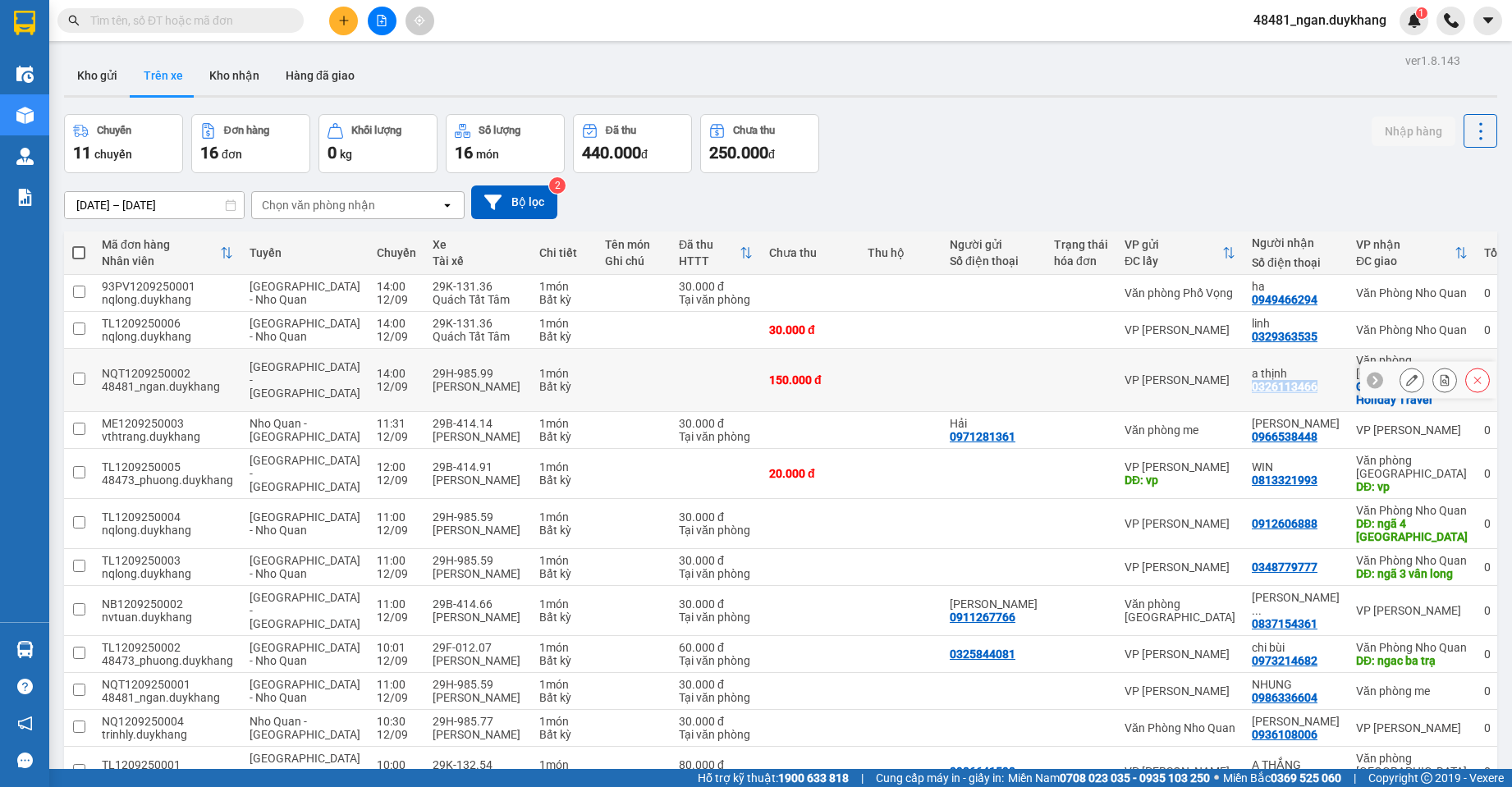
drag, startPoint x: 1288, startPoint y: 385, endPoint x: 1213, endPoint y: 385, distance: 75.0
click at [1243, 385] on td "a thịnh 0326113466" at bounding box center [1296, 381] width 105 height 63
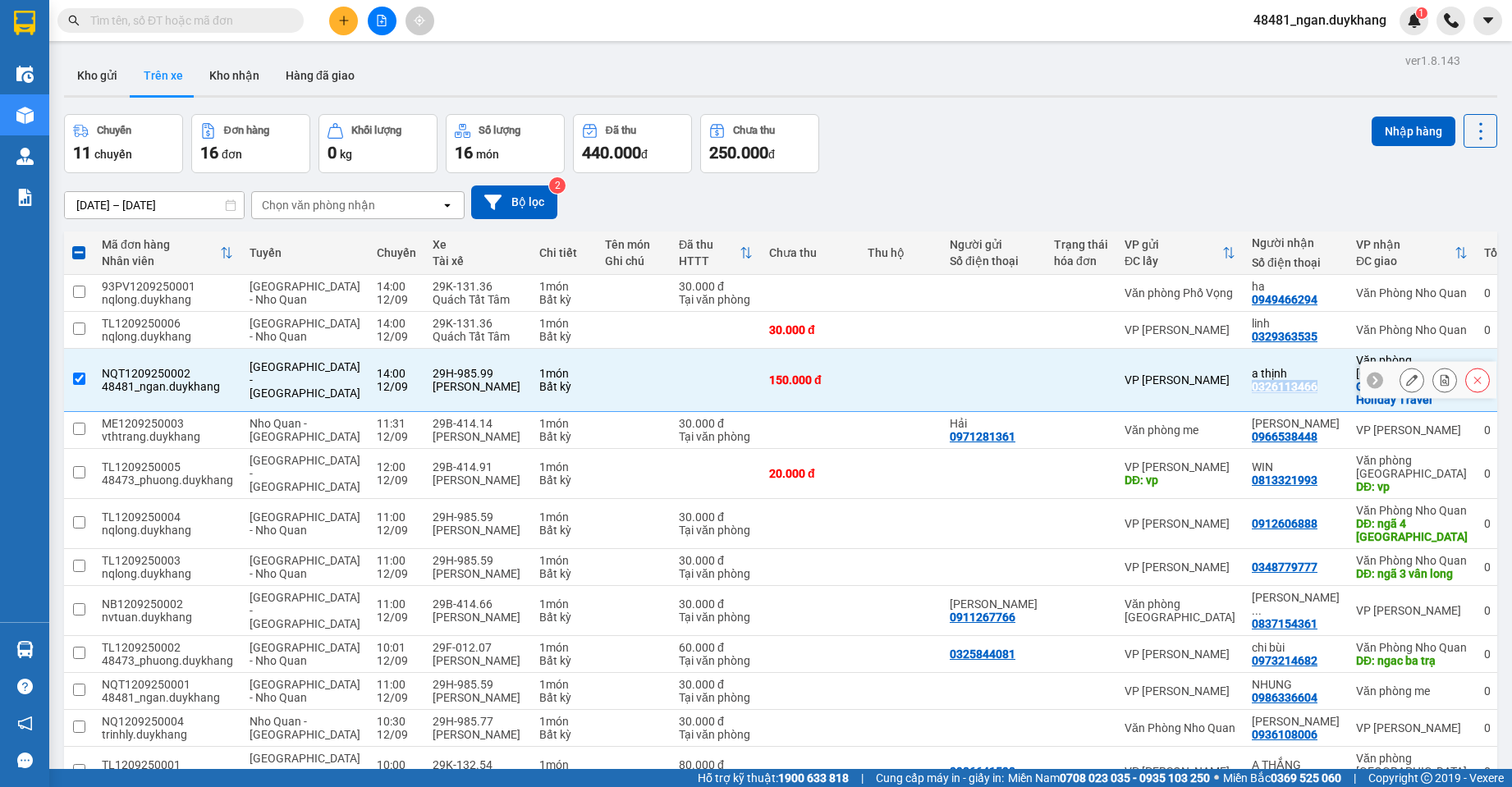
copy div "0326113466"
click at [941, 375] on td at bounding box center [994, 381] width 105 height 63
checkbox input "false"
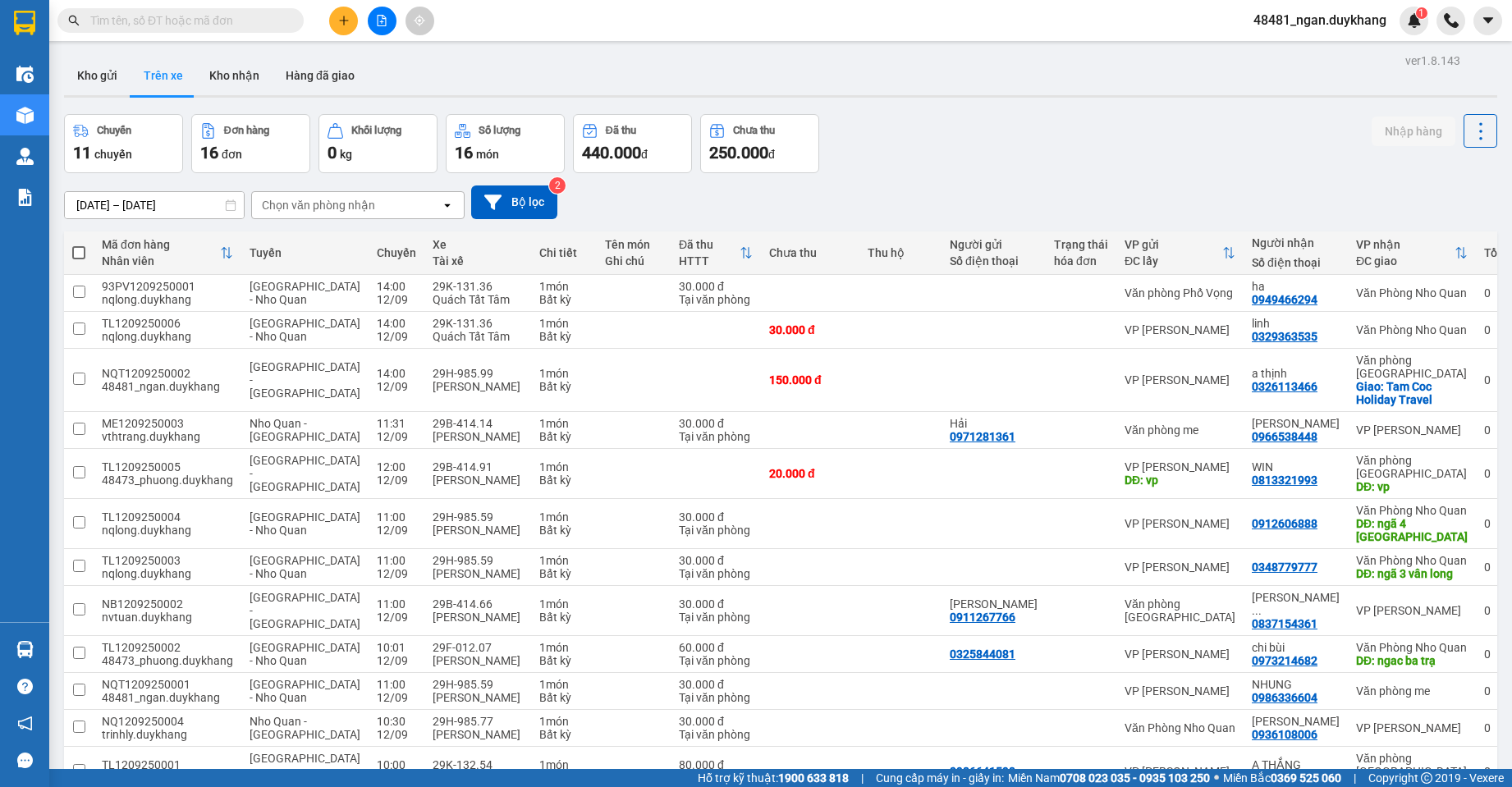
click at [1412, 173] on div "[DATE] – [DATE] Press the down arrow key to interact with the calendar and sele…" at bounding box center [780, 202] width 1433 height 58
click at [1401, 380] on button at bounding box center [1412, 380] width 23 height 29
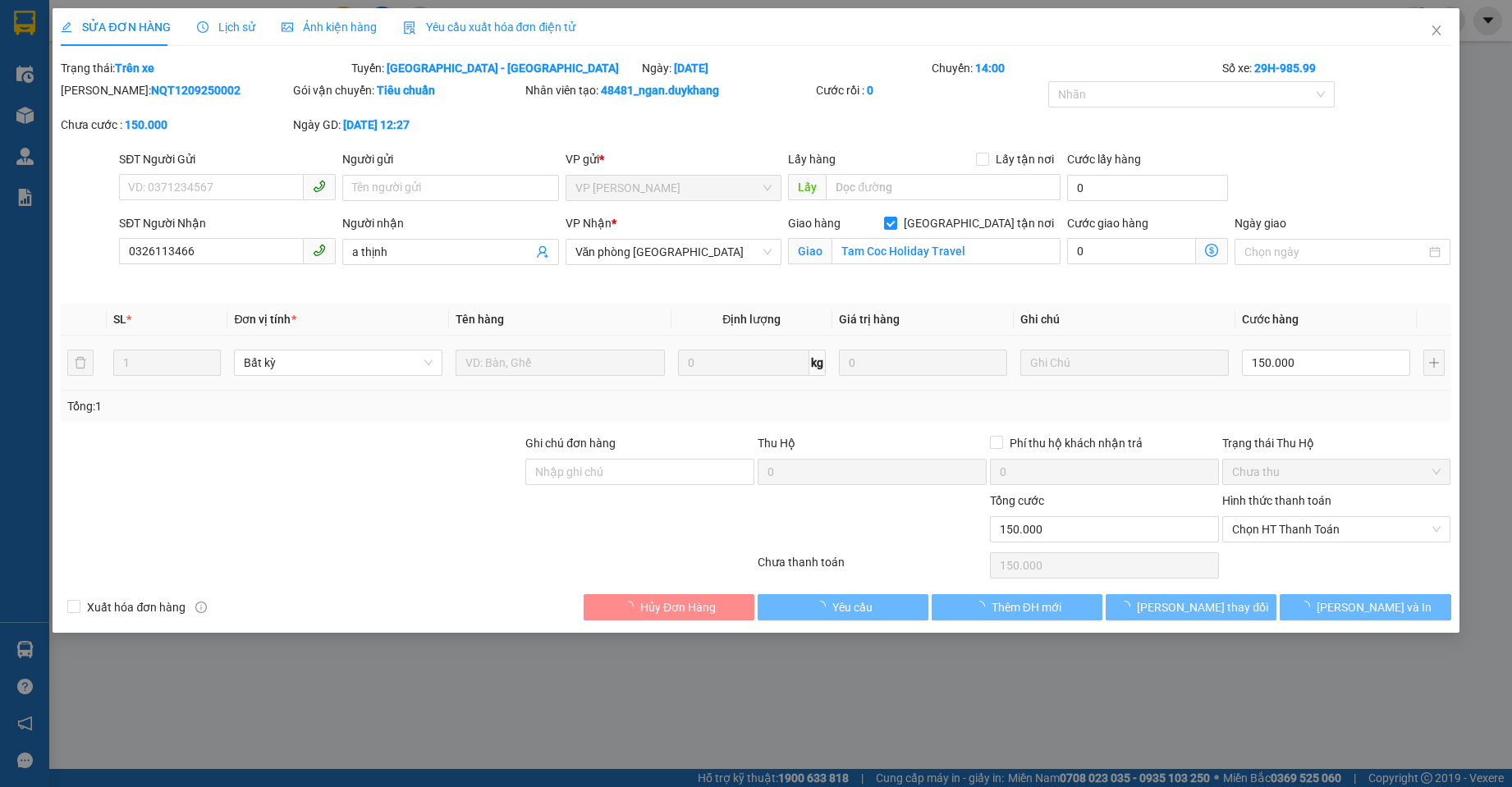
type input "0326113466"
type input "a thịnh"
checkbox input "true"
type input "Tam Coc Holiday Travel"
type input "150.000"
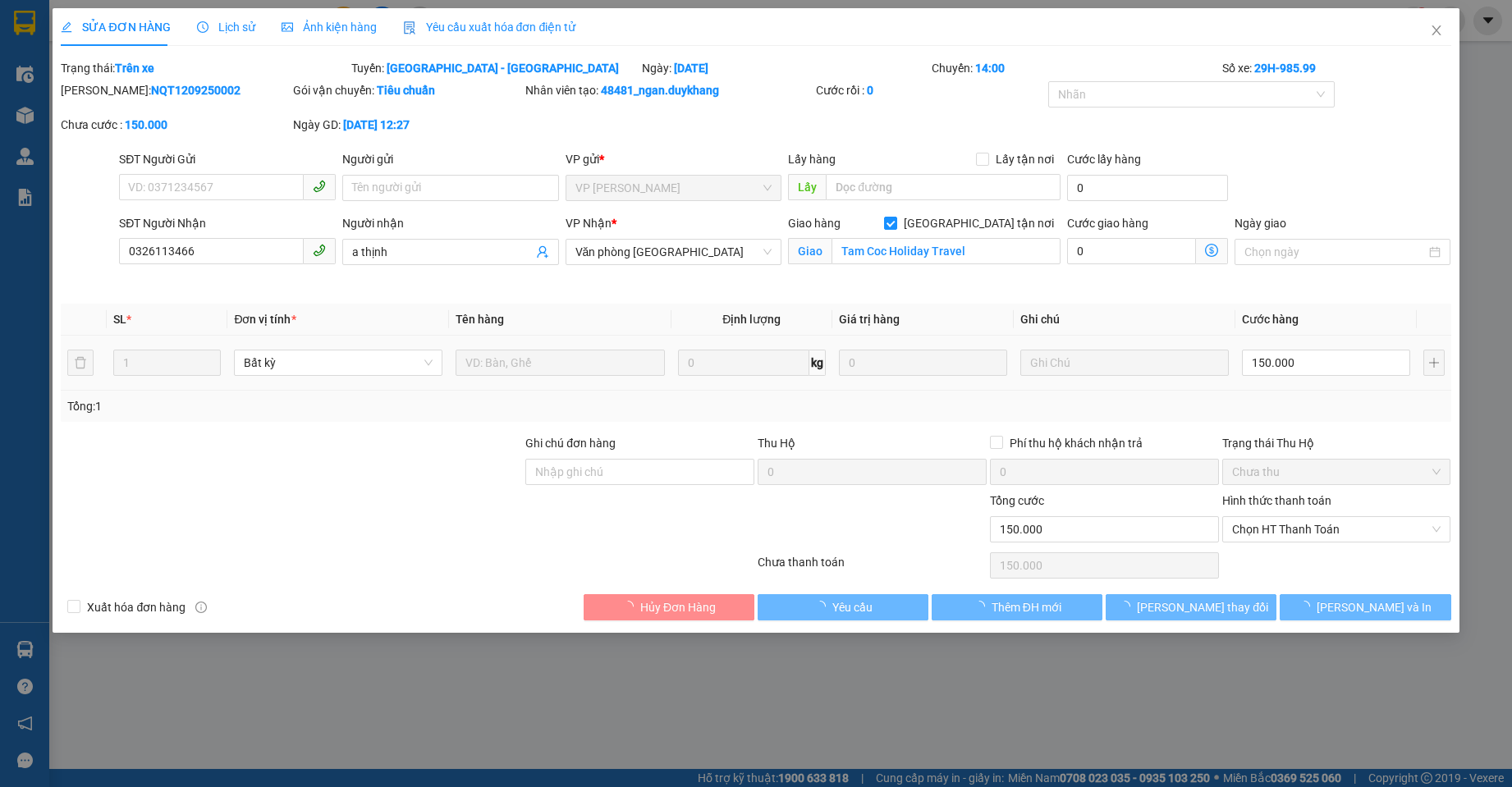
type input "150.000"
click at [241, 32] on span "Lịch sử" at bounding box center [226, 27] width 58 height 13
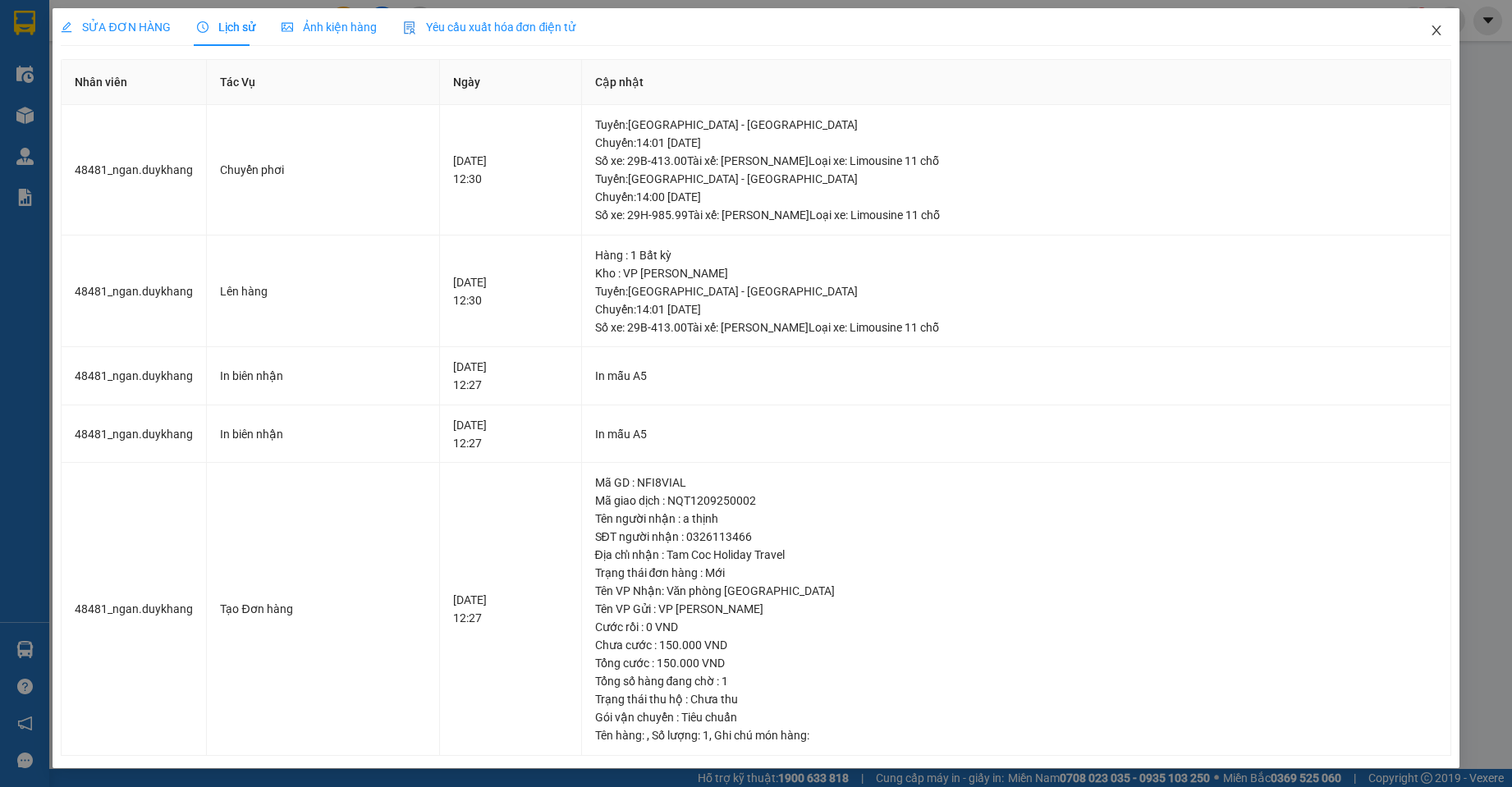
click at [1430, 31] on icon "close" at bounding box center [1437, 31] width 13 height 13
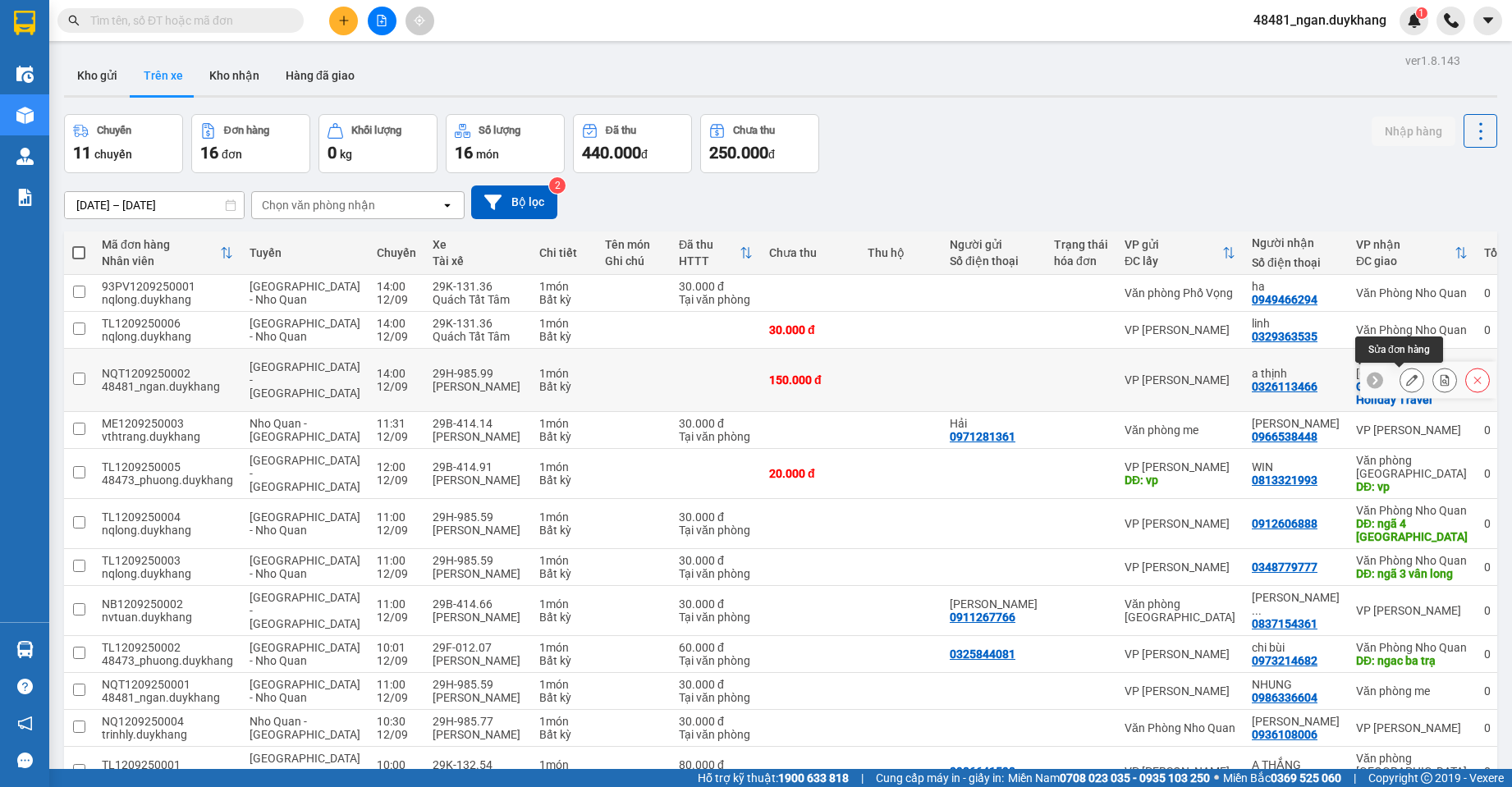
click at [1406, 383] on icon at bounding box center [1412, 380] width 12 height 12
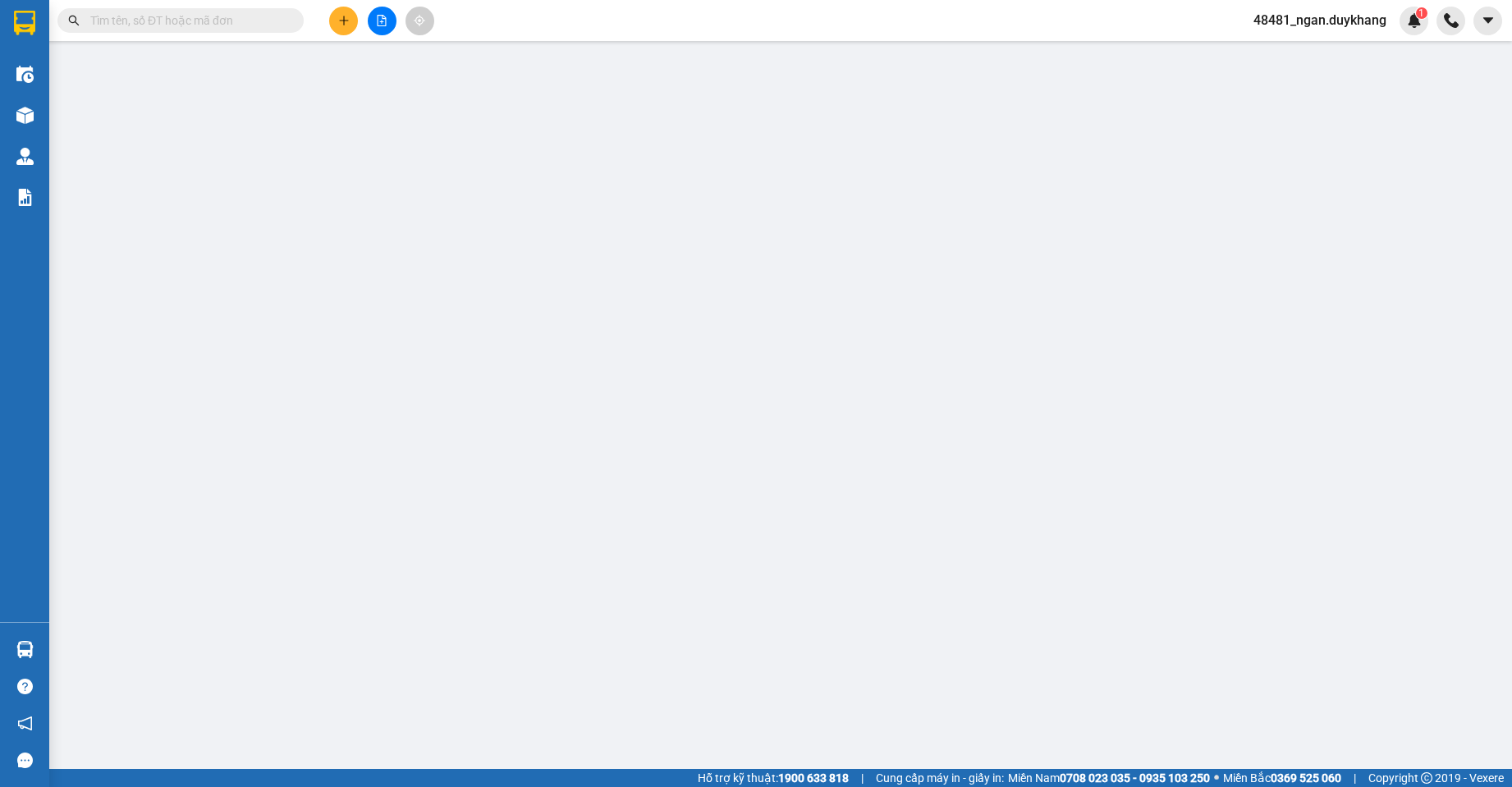
type input "0326113466"
type input "a thịnh"
checkbox input "true"
type input "Tam Coc Holiday Travel"
type input "150.000"
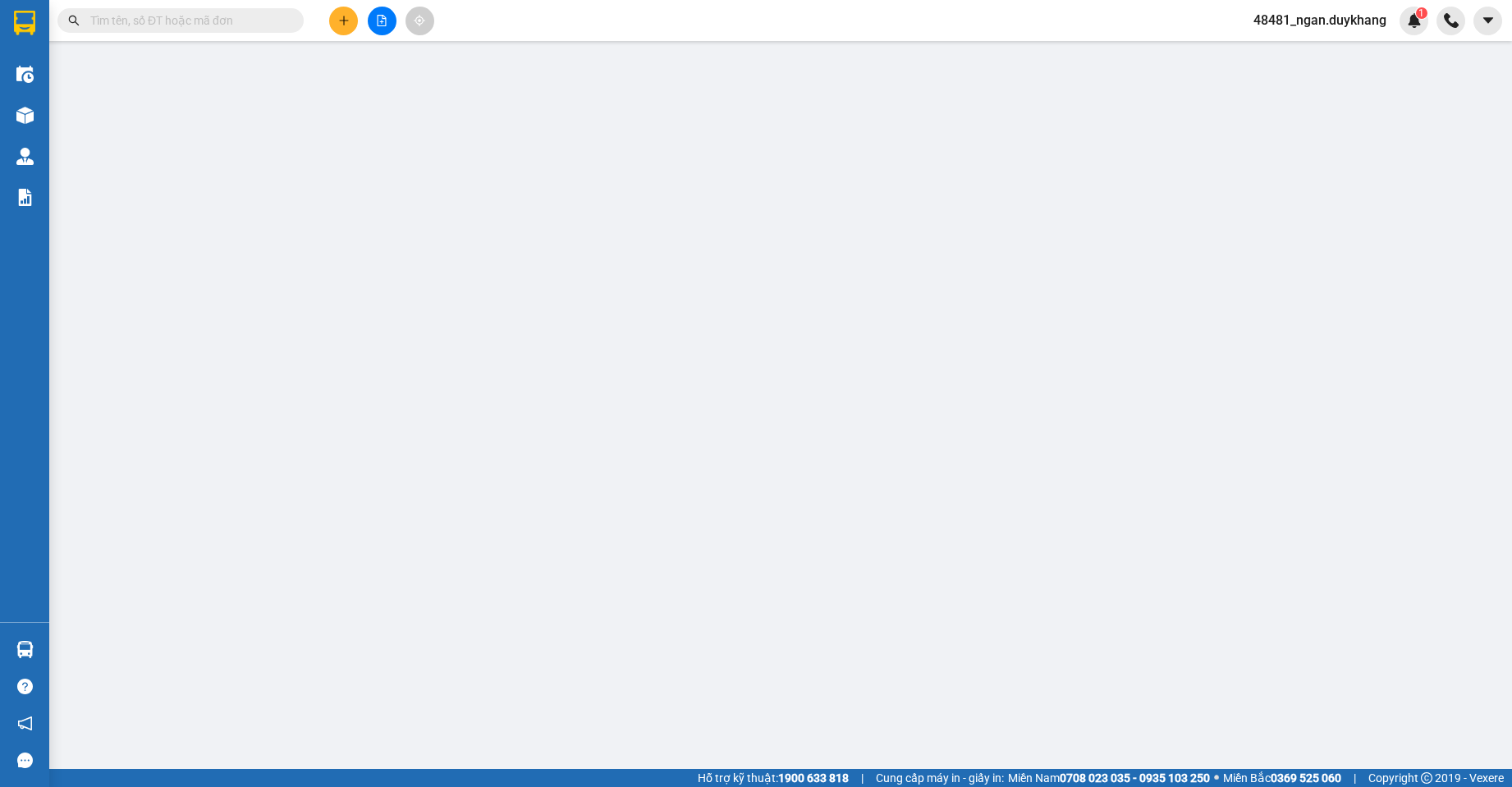
type input "150.000"
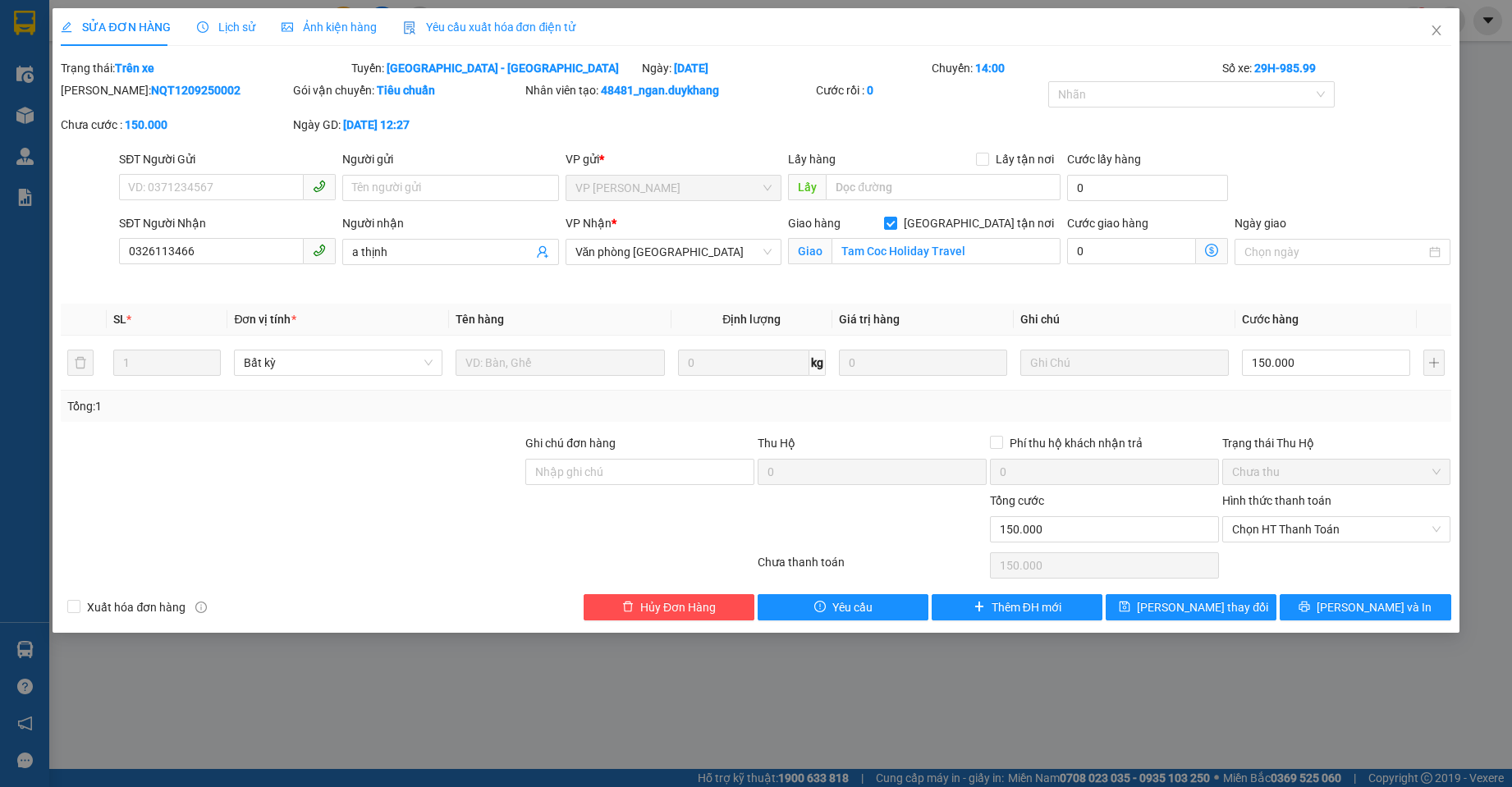
click at [288, 27] on span "Ảnh kiện hàng" at bounding box center [328, 27] width 95 height 13
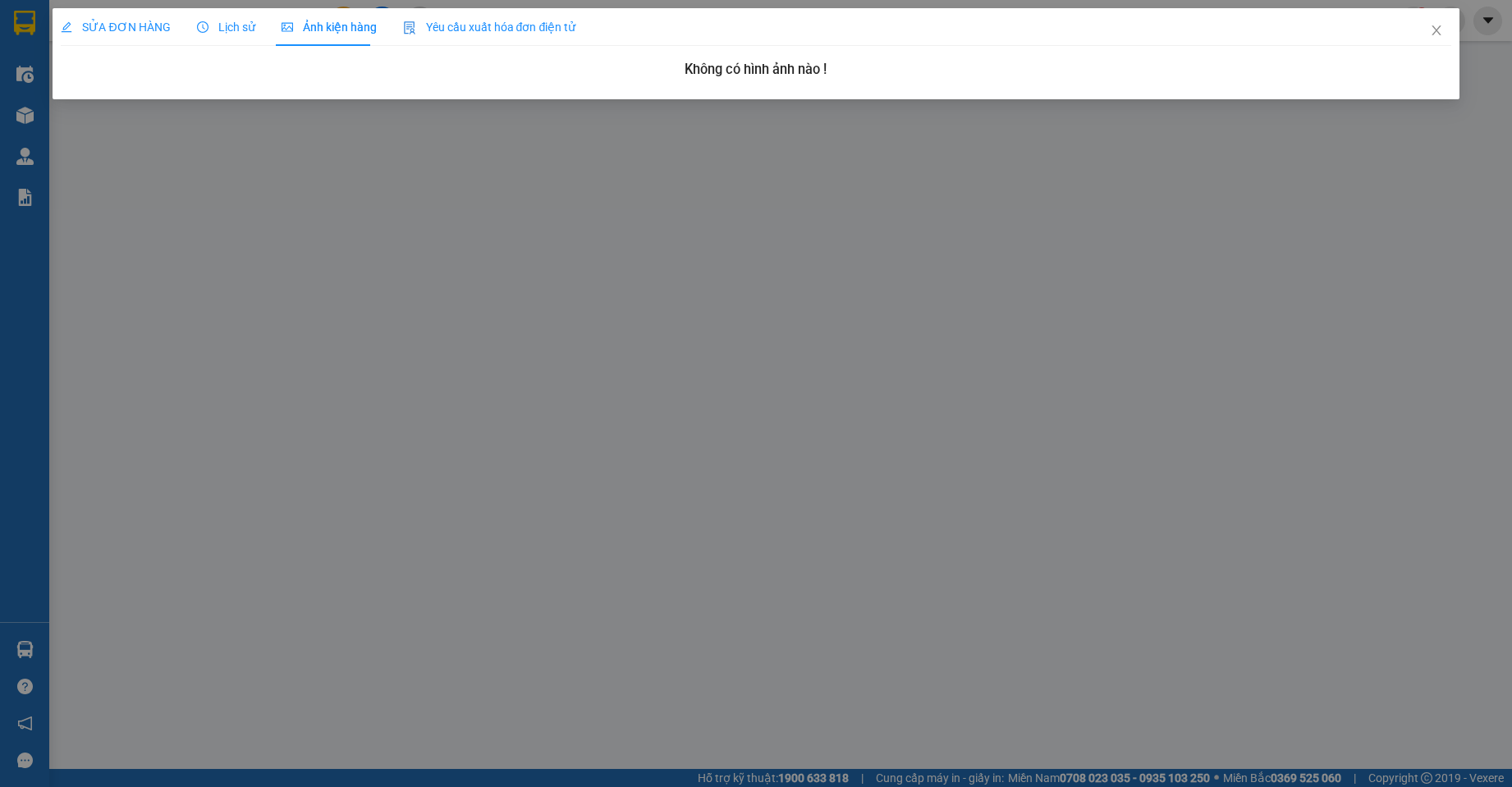
click at [220, 28] on span "Lịch sử" at bounding box center [226, 27] width 58 height 13
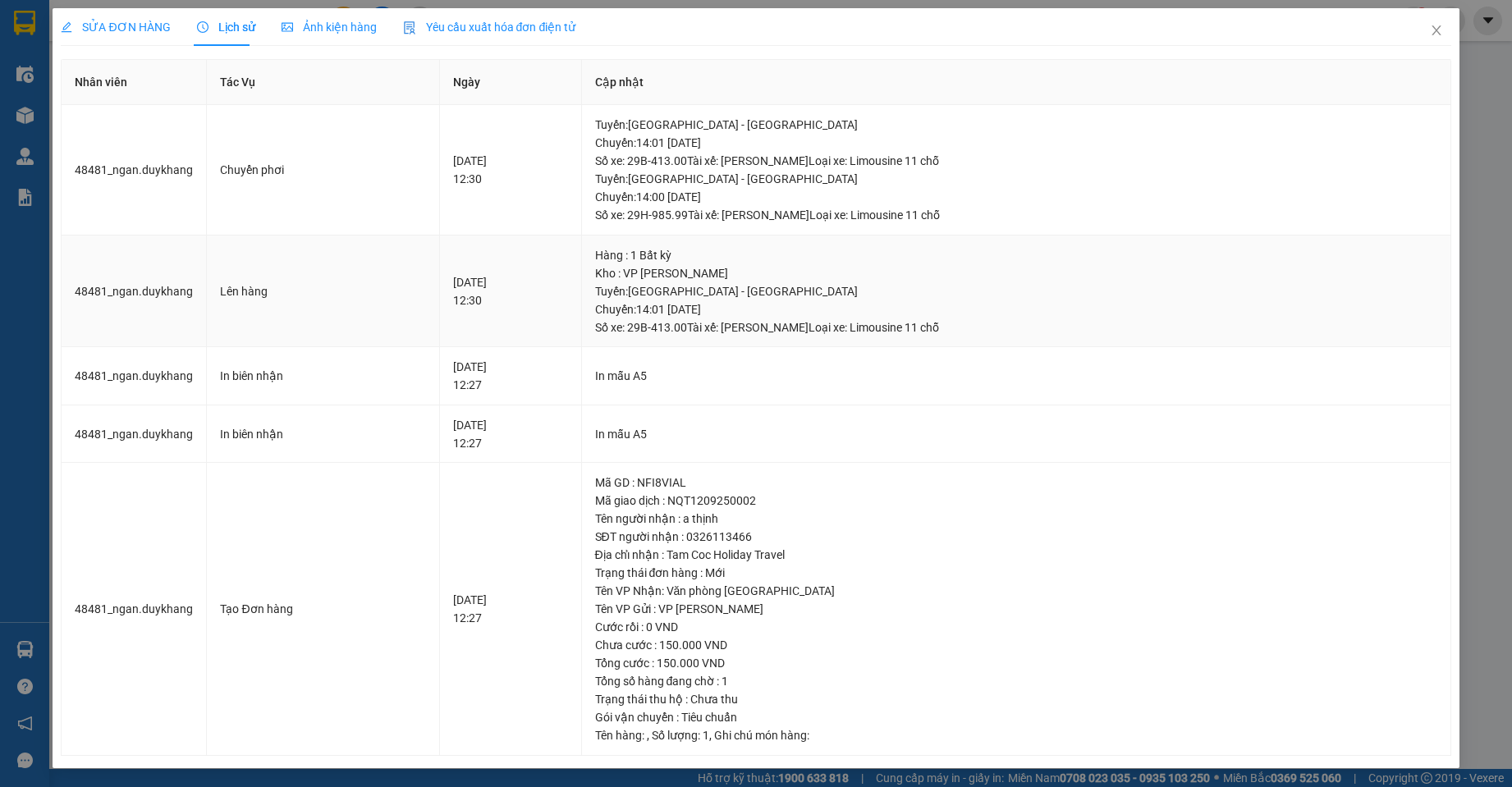
scroll to position [1, 0]
click at [1430, 32] on icon "close" at bounding box center [1437, 30] width 13 height 13
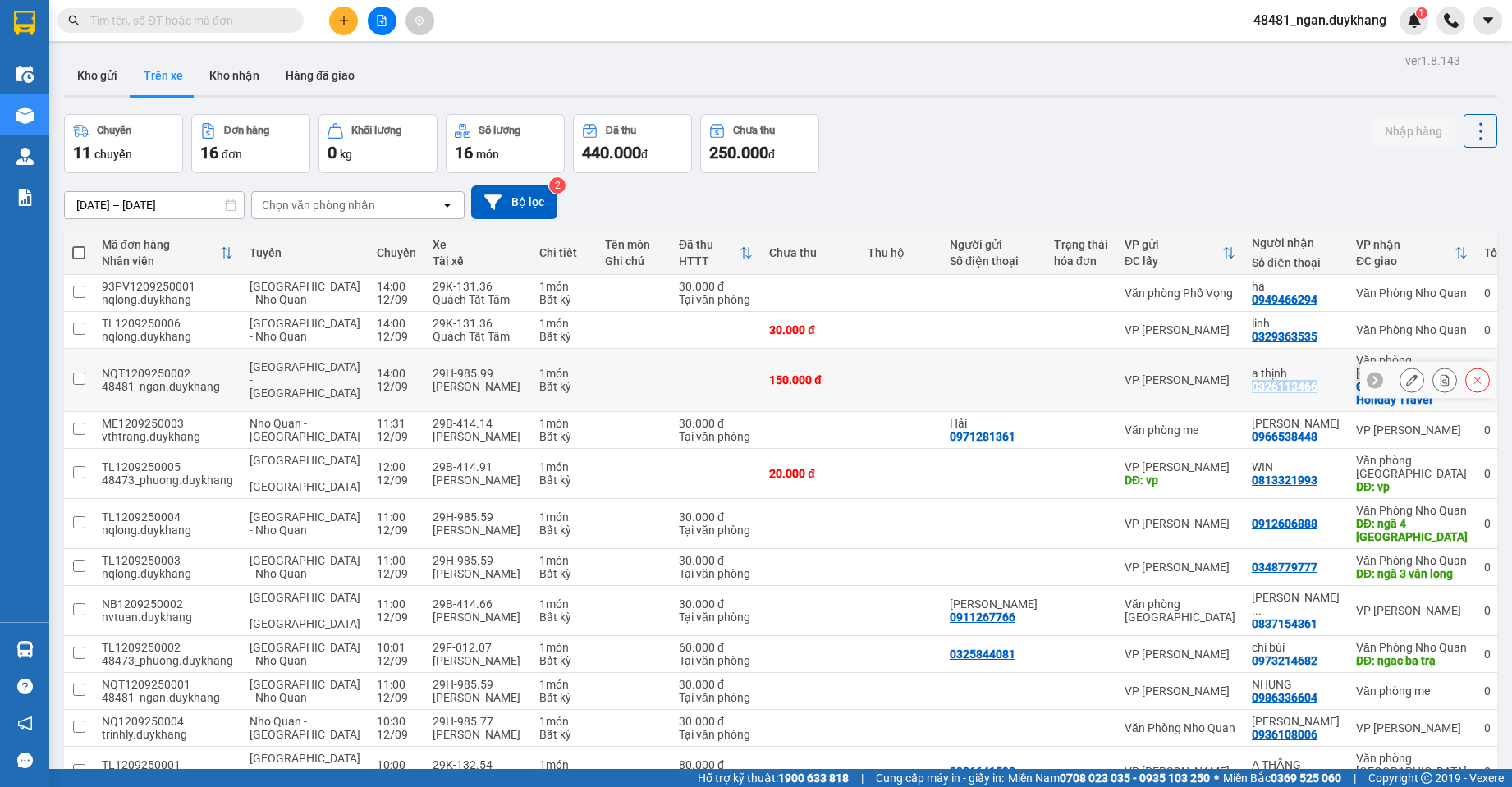
drag, startPoint x: 1286, startPoint y: 386, endPoint x: 1216, endPoint y: 386, distance: 70.0
click at [1243, 386] on td "a thịnh 0326113466" at bounding box center [1296, 381] width 105 height 63
checkbox input "true"
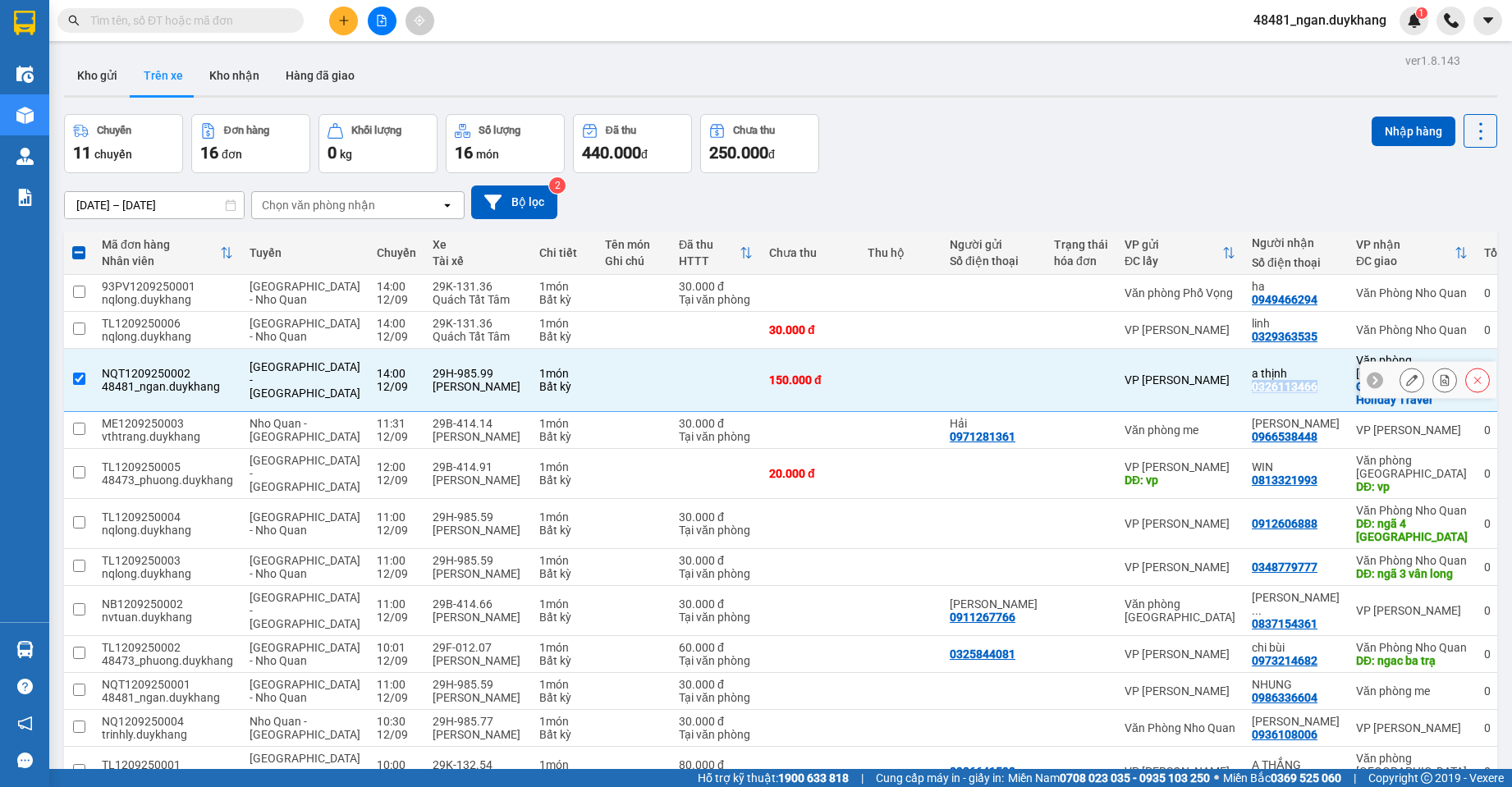
copy div "0326113466"
paste input "0326113466"
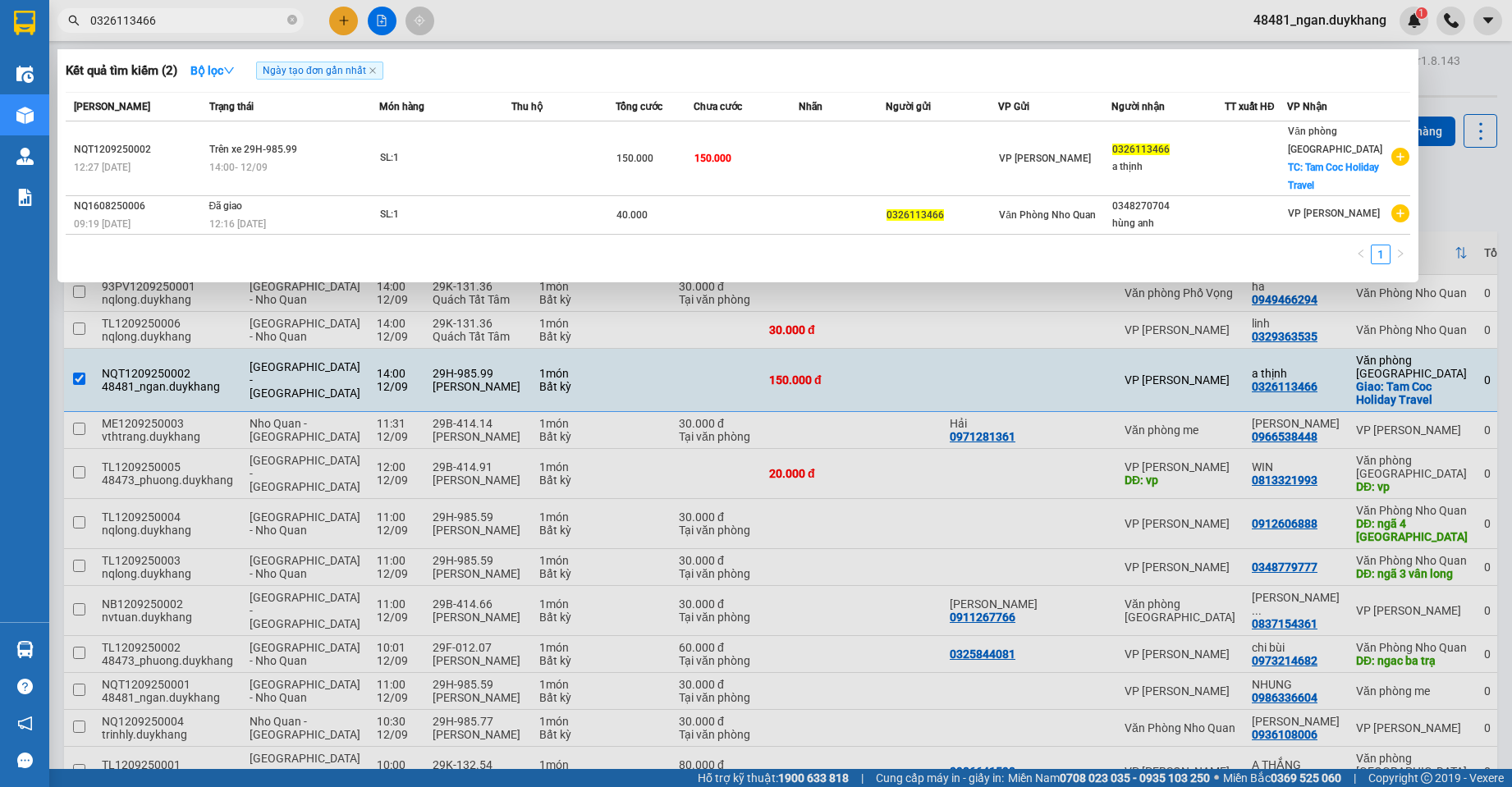
type input "0326113466"
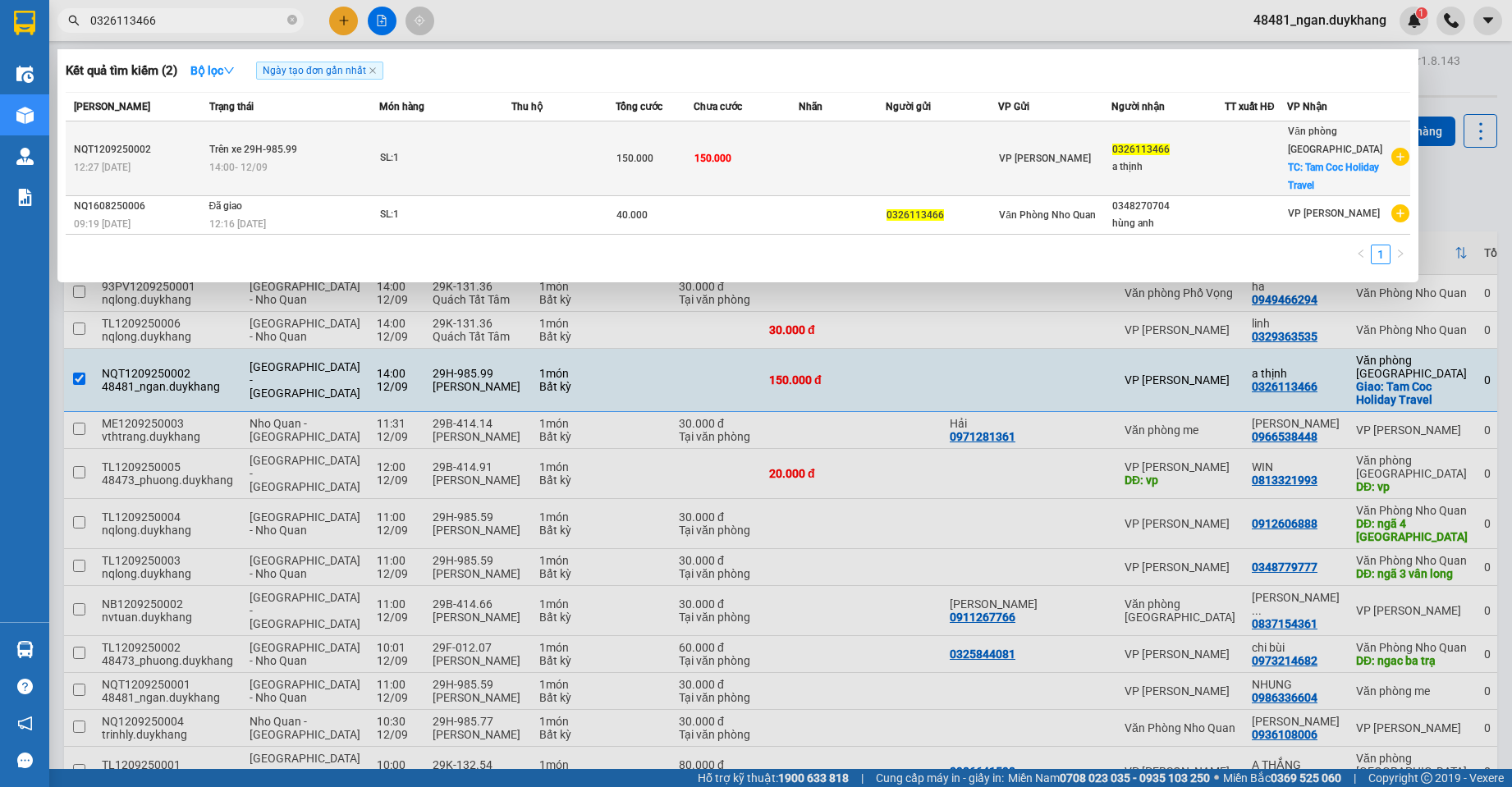
click at [1259, 159] on div at bounding box center [1256, 158] width 61 height 17
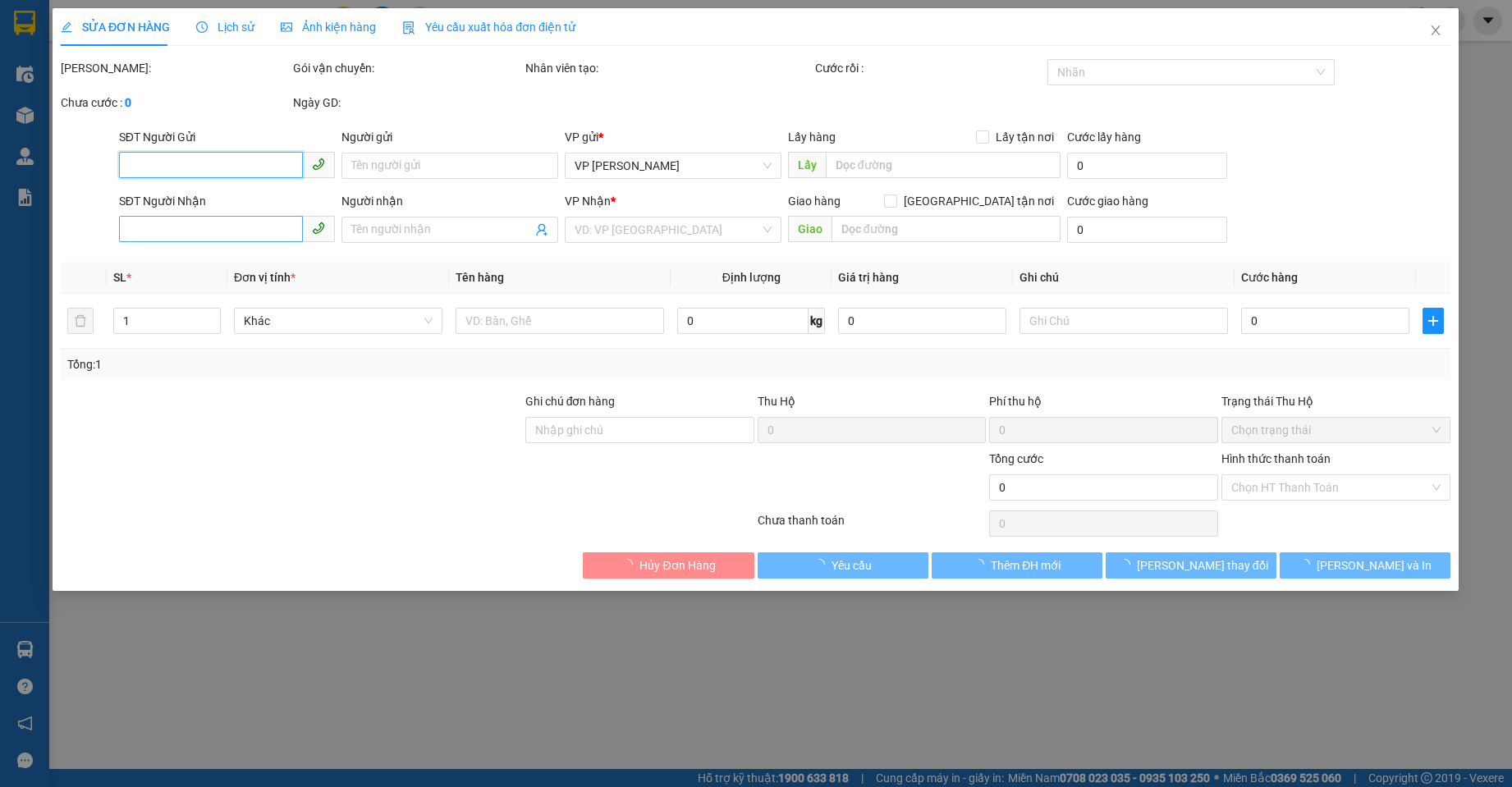
type input "0326113466"
type input "a thịnh"
checkbox input "true"
type input "Tam Coc Holiday Travel"
type input "150.000"
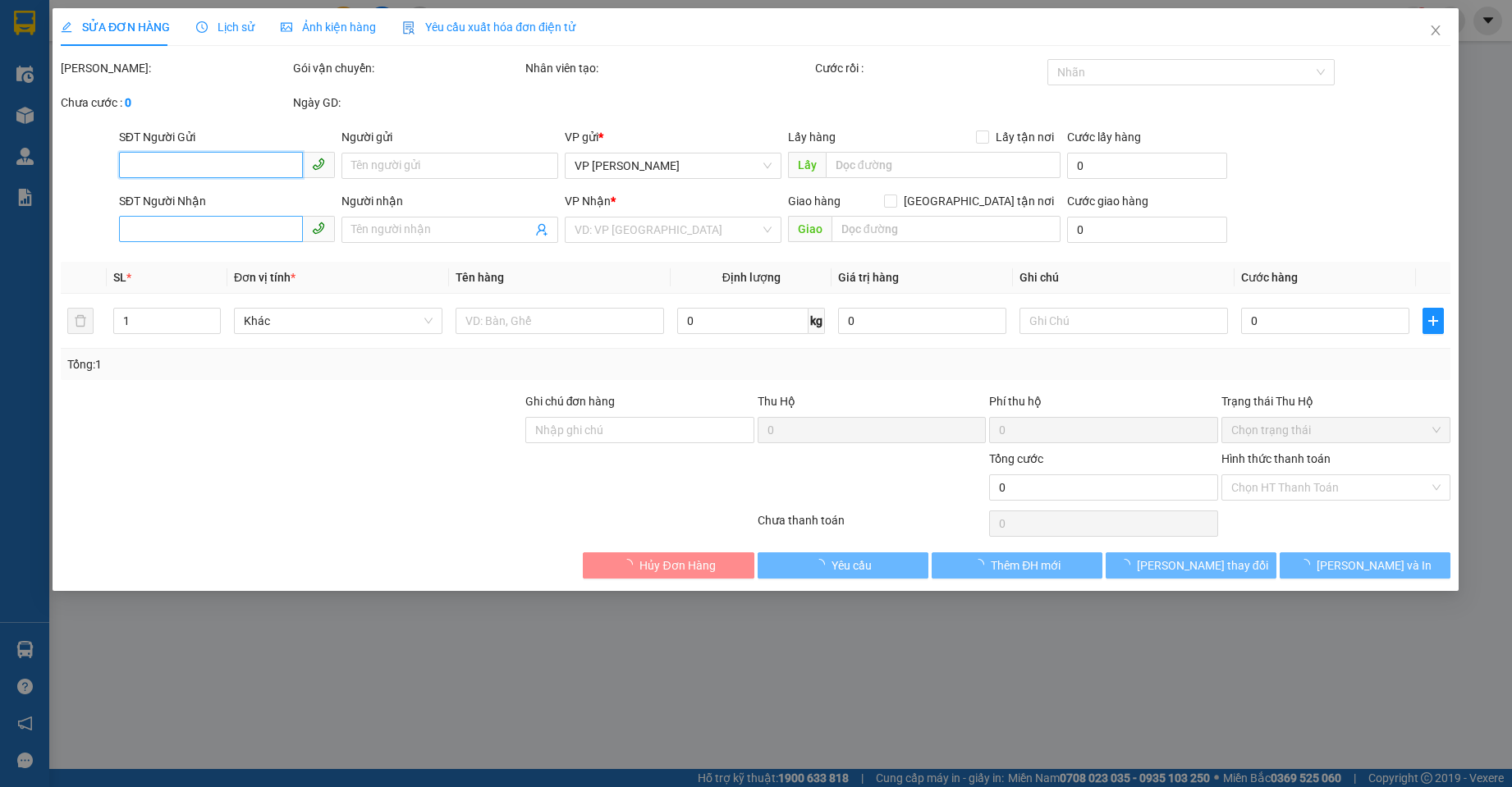
type input "150.000"
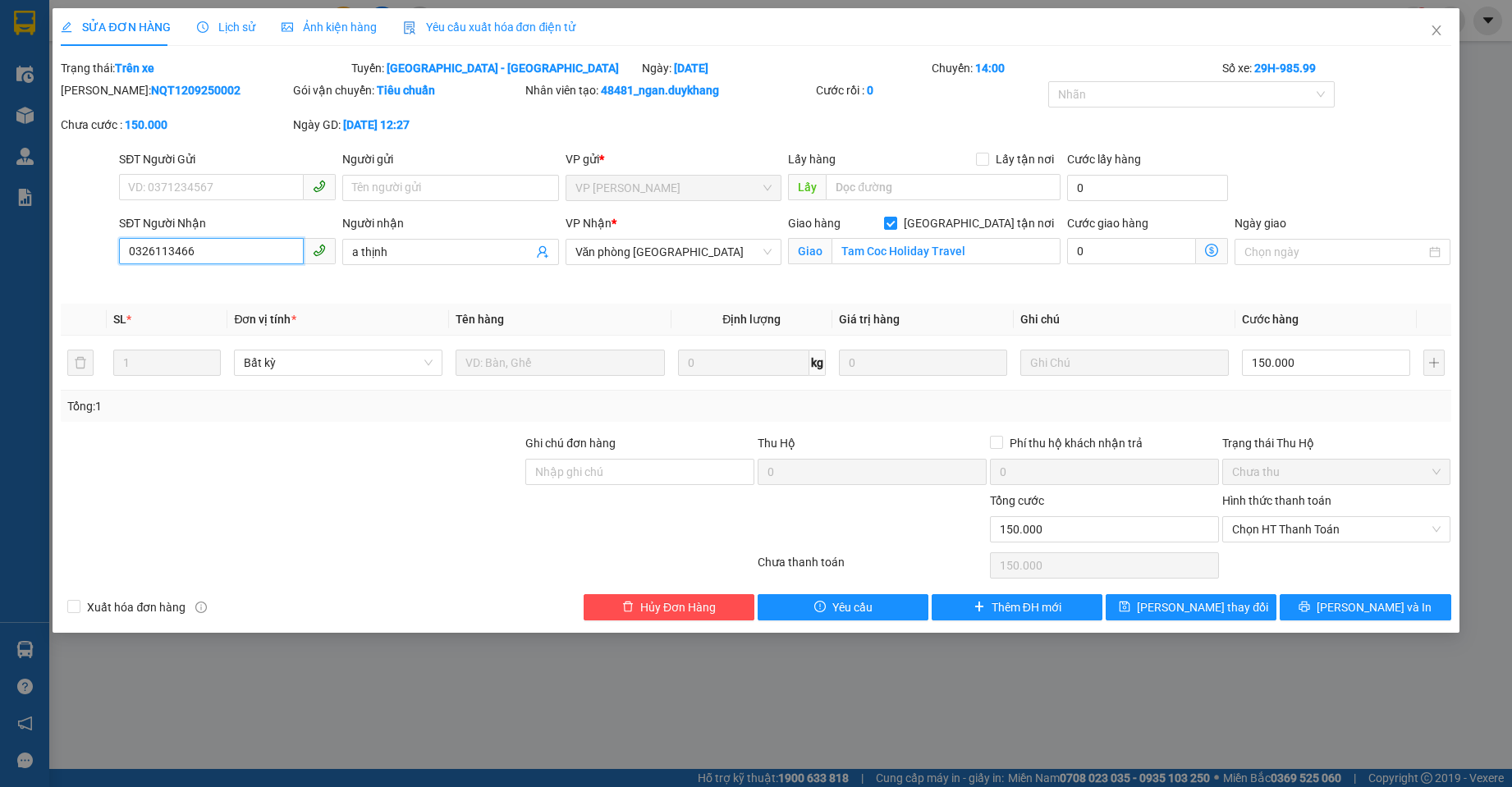
drag, startPoint x: 203, startPoint y: 253, endPoint x: 75, endPoint y: 255, distance: 128.0
click at [75, 255] on div "SĐT Người Nhận 0326113466 0326113466 Người nhận a thịnh VP Nhận * Văn phòng [GE…" at bounding box center [756, 252] width 1393 height 77
paste input "862740638"
type input "0862740638"
click at [1167, 609] on button "[PERSON_NAME] thay đổi" at bounding box center [1191, 608] width 171 height 27
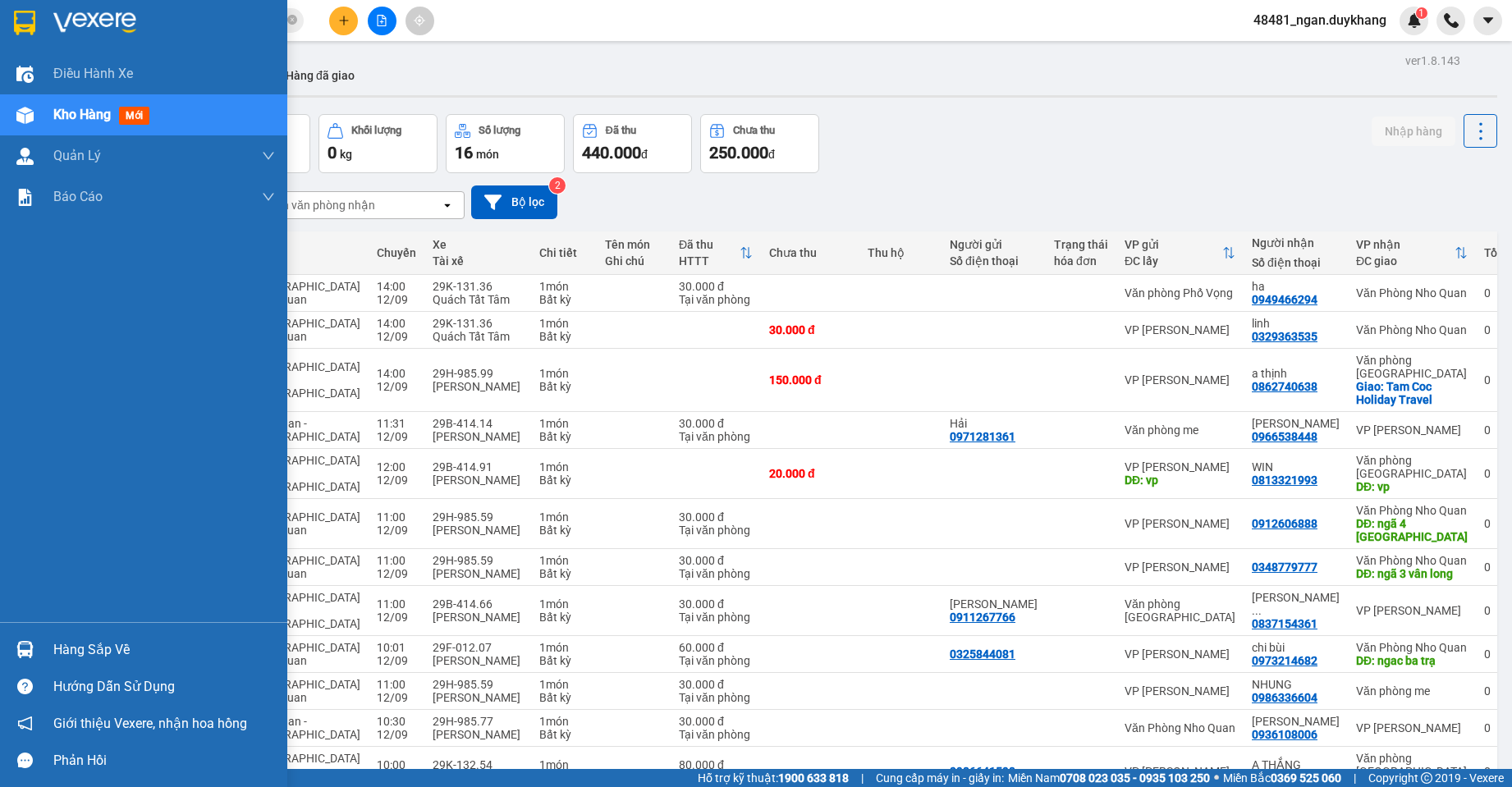
click at [28, 643] on img at bounding box center [25, 649] width 17 height 17
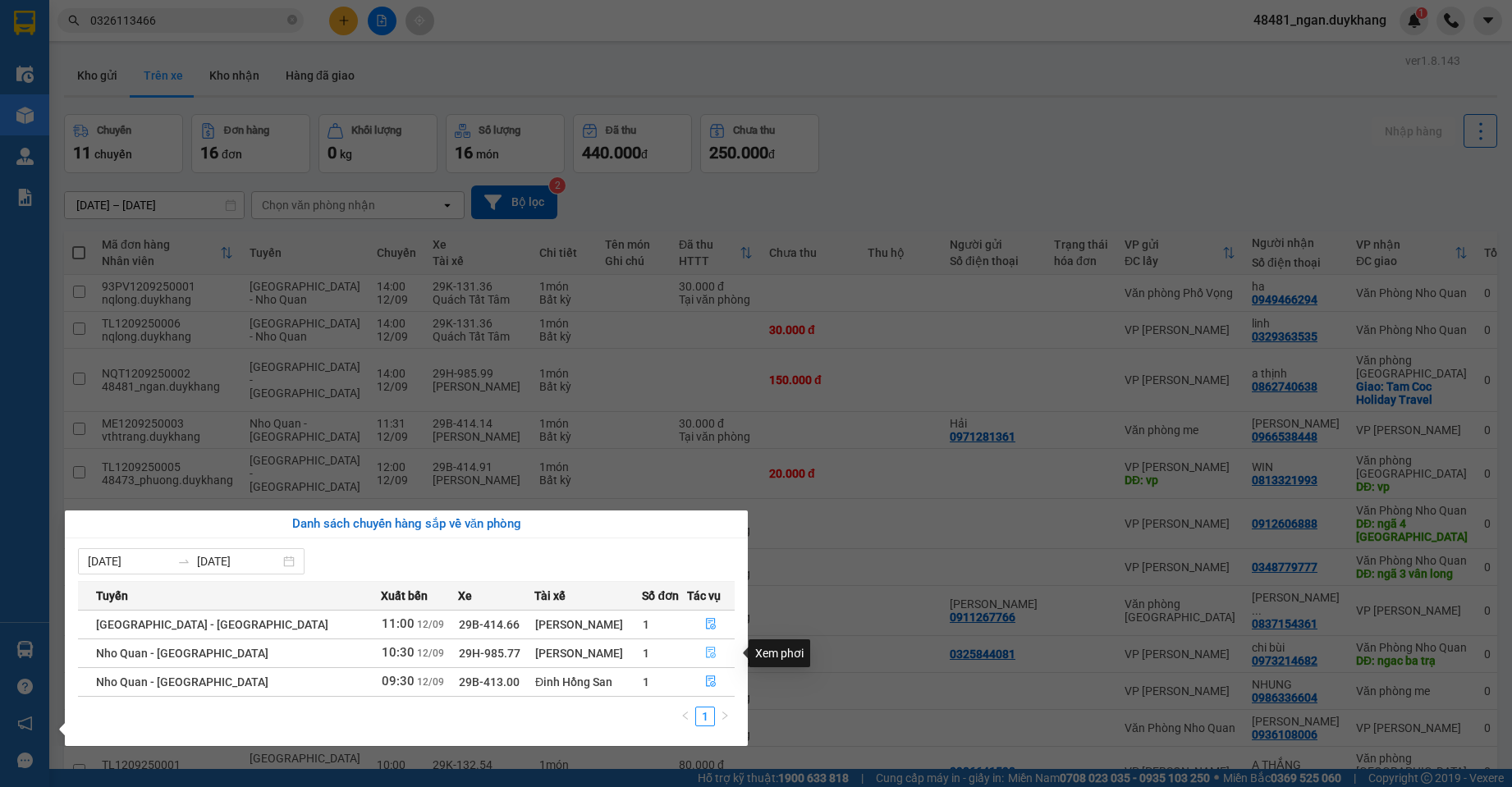
click at [706, 652] on icon "file-done" at bounding box center [711, 653] width 10 height 12
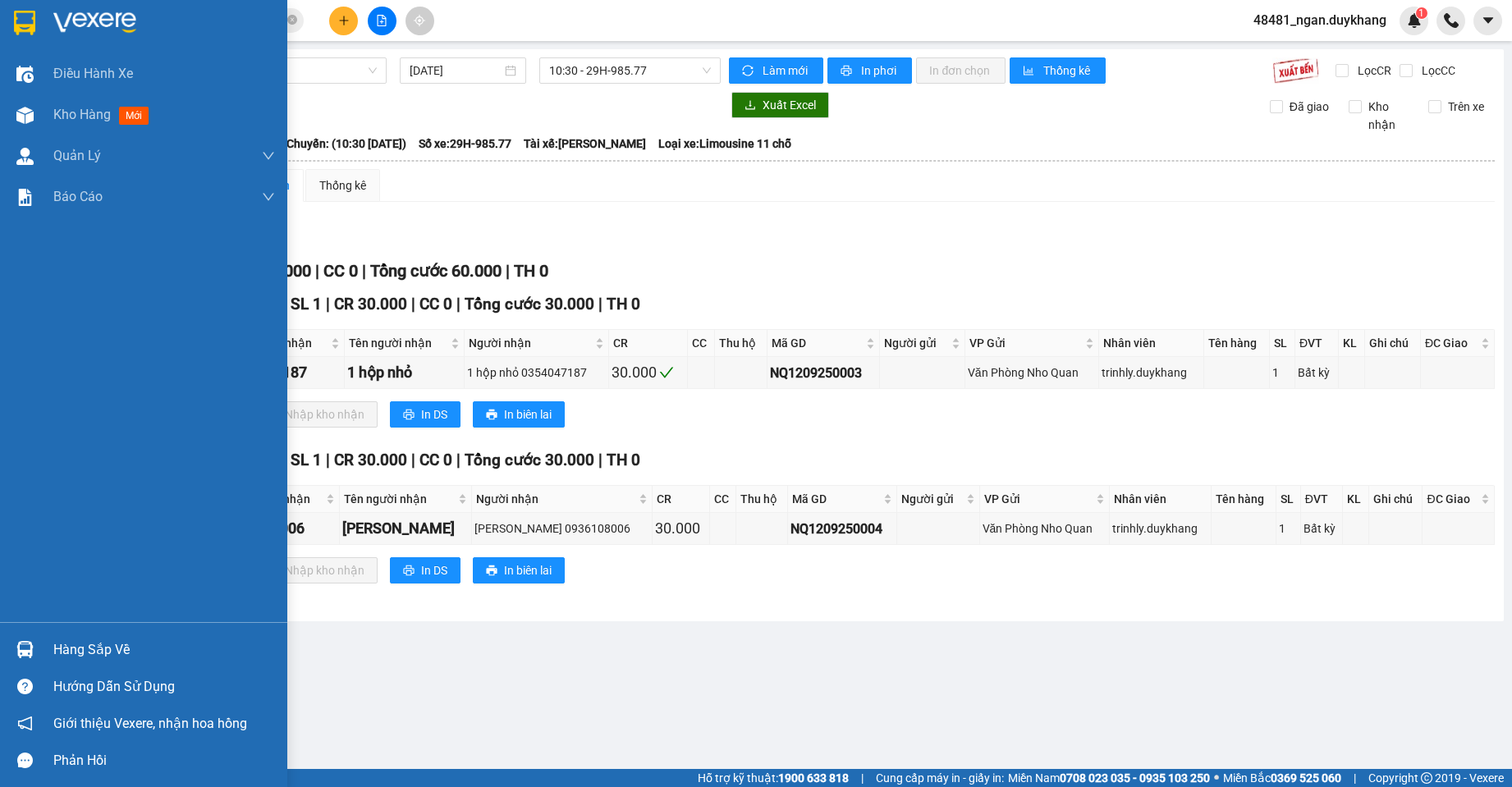
drag, startPoint x: 39, startPoint y: 116, endPoint x: 63, endPoint y: 19, distance: 99.9
click at [43, 104] on div "Kho hàng mới" at bounding box center [143, 114] width 287 height 41
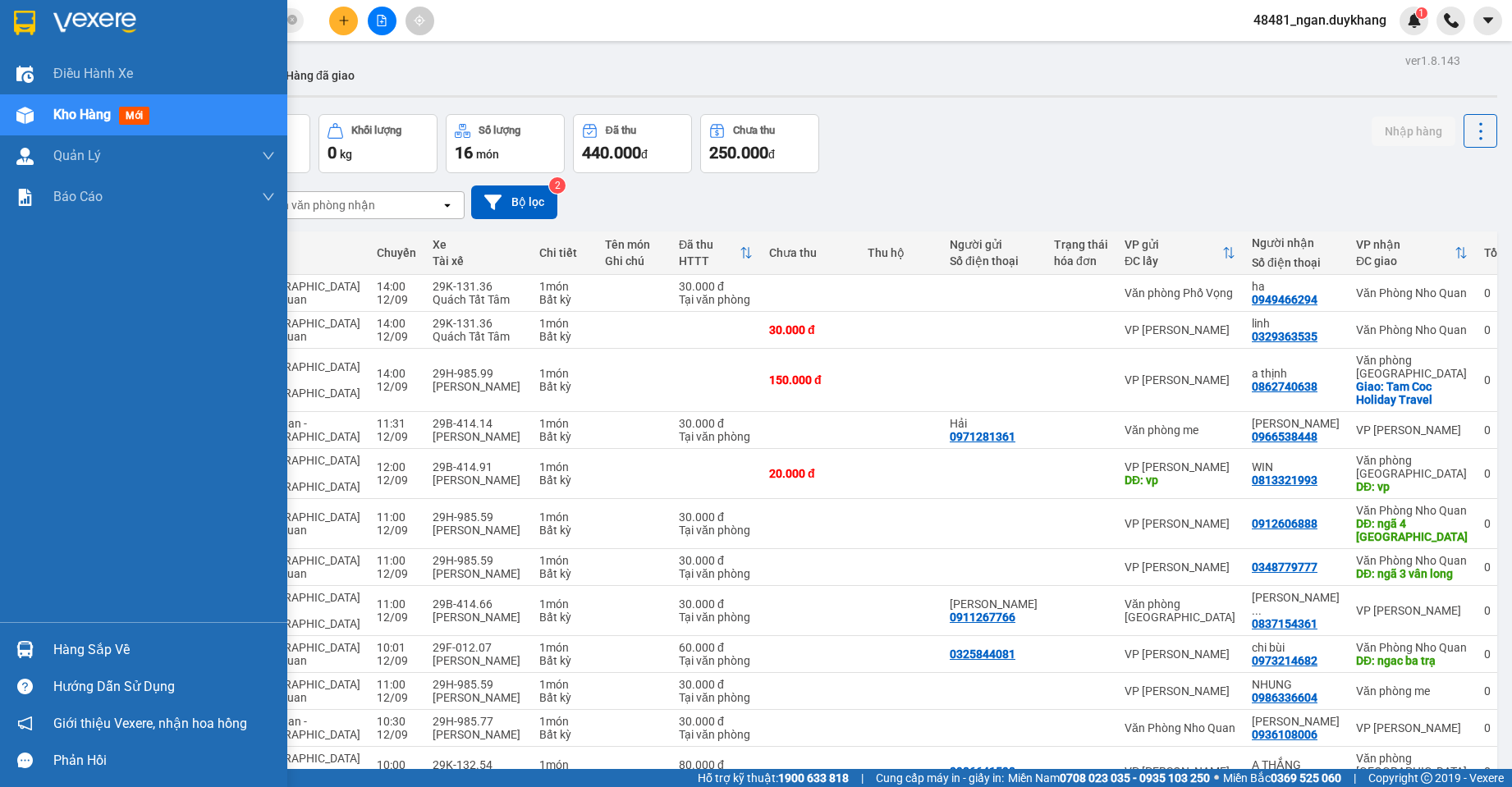
click at [18, 638] on div at bounding box center [25, 649] width 29 height 29
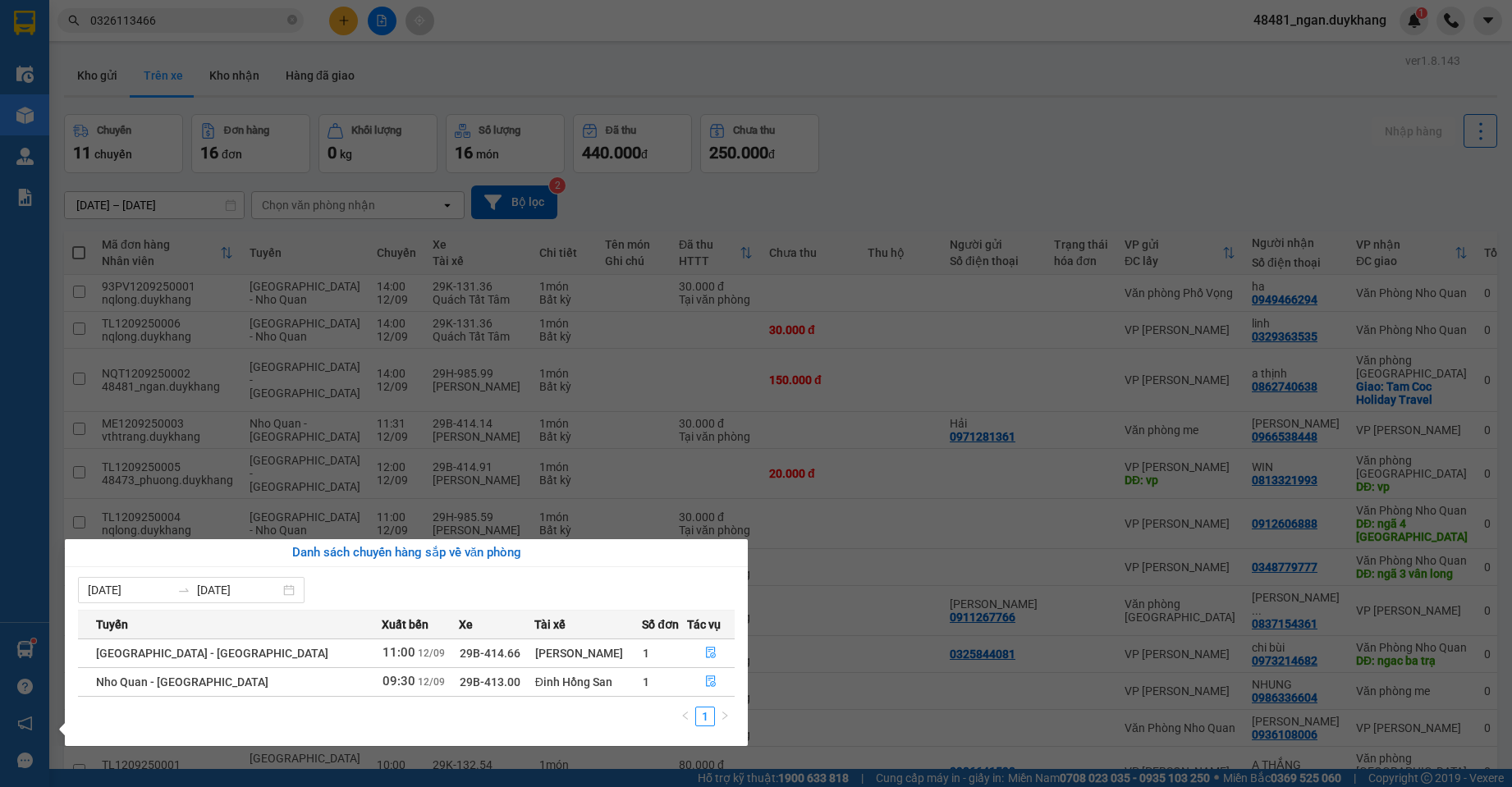
click at [920, 130] on section "Kết quả tìm kiếm ( 2 ) Bộ lọc Ngày tạo đơn gần nhất Mã ĐH Trạng thái Món hàng T…" at bounding box center [756, 393] width 1512 height 787
